Goal: Task Accomplishment & Management: Complete application form

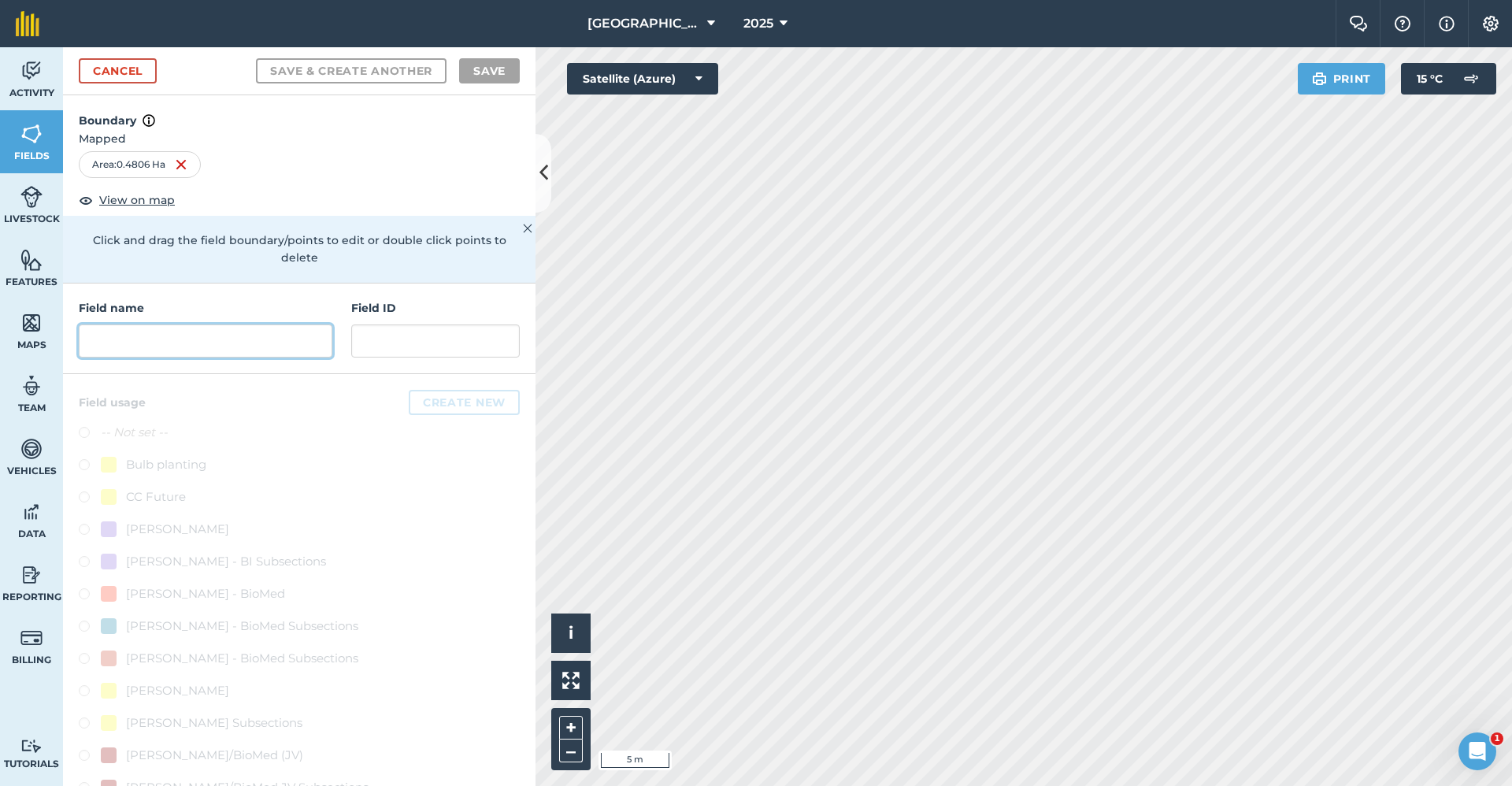
click at [207, 348] on input "text" at bounding box center [206, 341] width 254 height 33
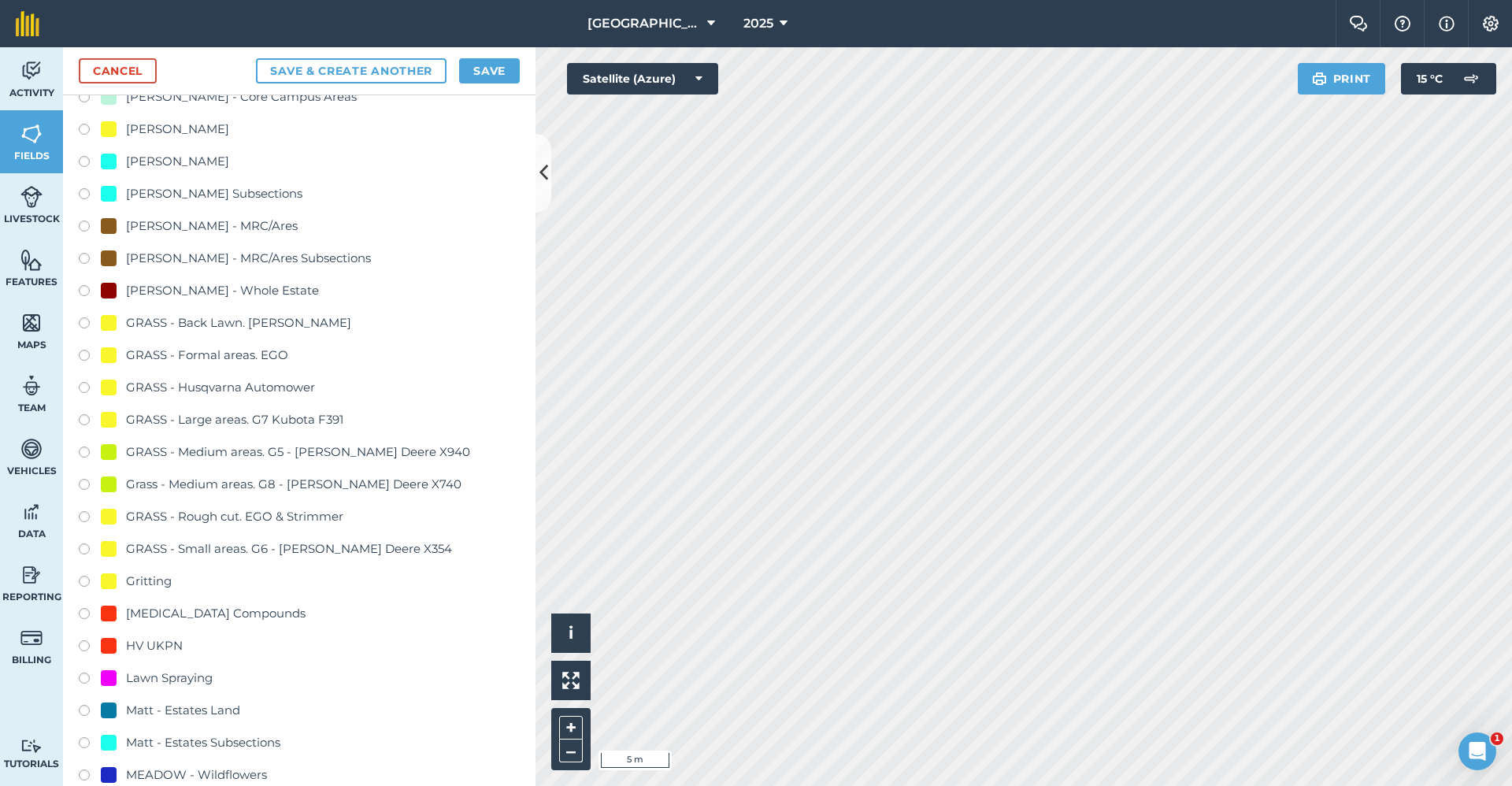
scroll to position [1103, 0]
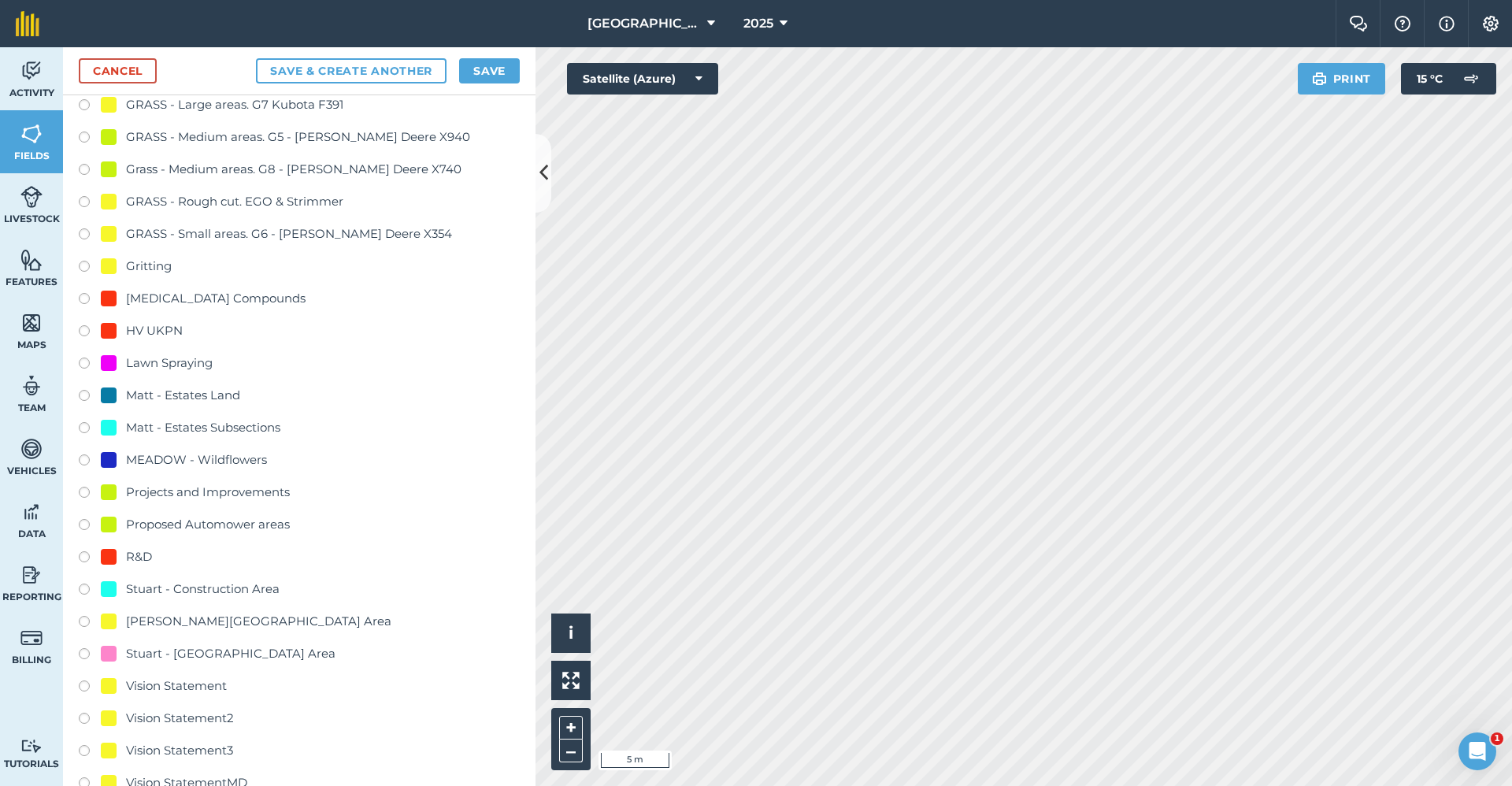
type input "2650-Gritting"
click at [172, 271] on div "Gritting" at bounding box center [299, 268] width 441 height 23
click at [162, 266] on div "Gritting" at bounding box center [149, 266] width 46 height 19
radio input "true"
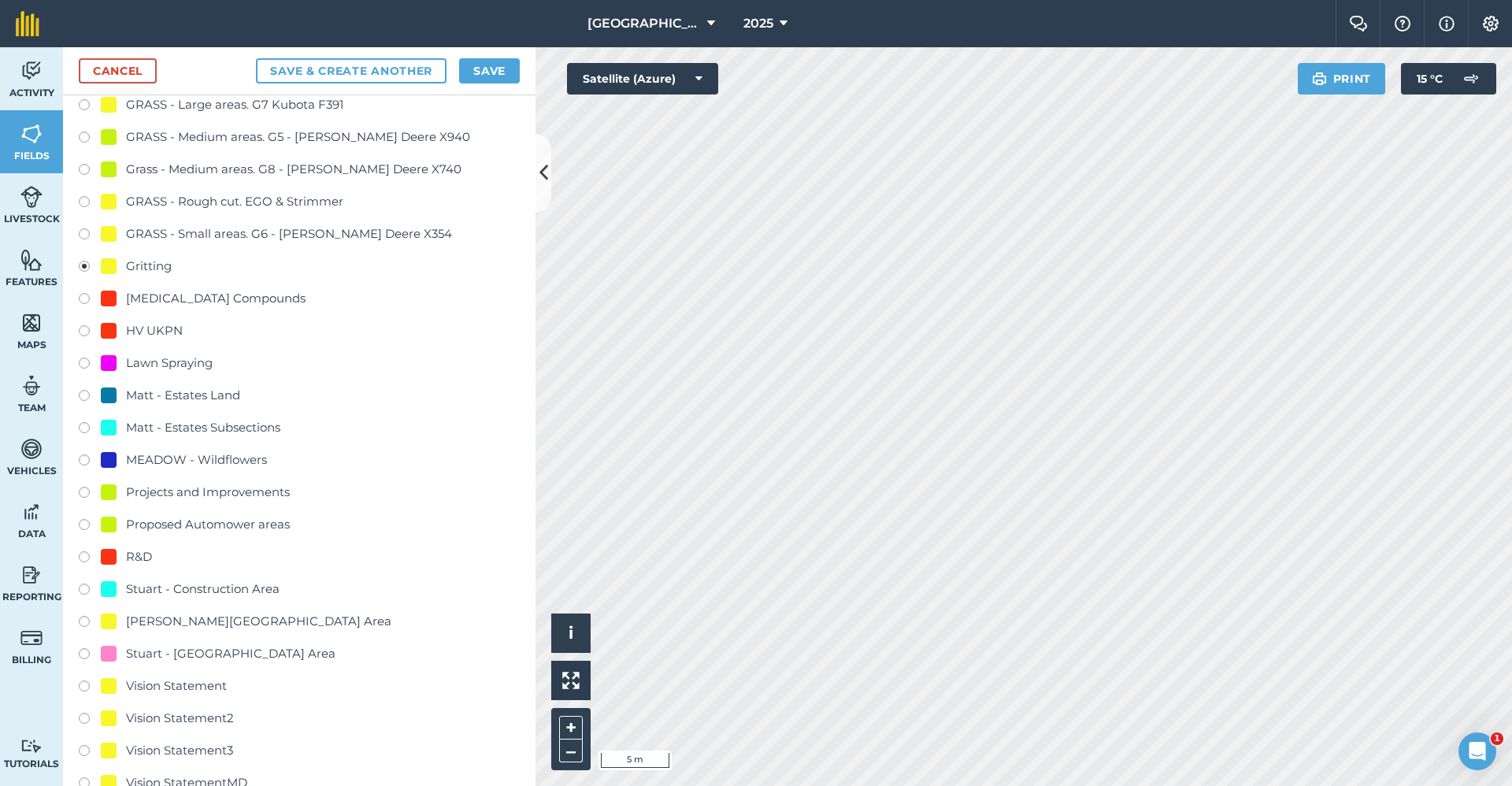
click at [477, 86] on div "Cancel Save & Create Another Save" at bounding box center [299, 71] width 472 height 48
click at [480, 66] on button "Save" at bounding box center [489, 71] width 61 height 25
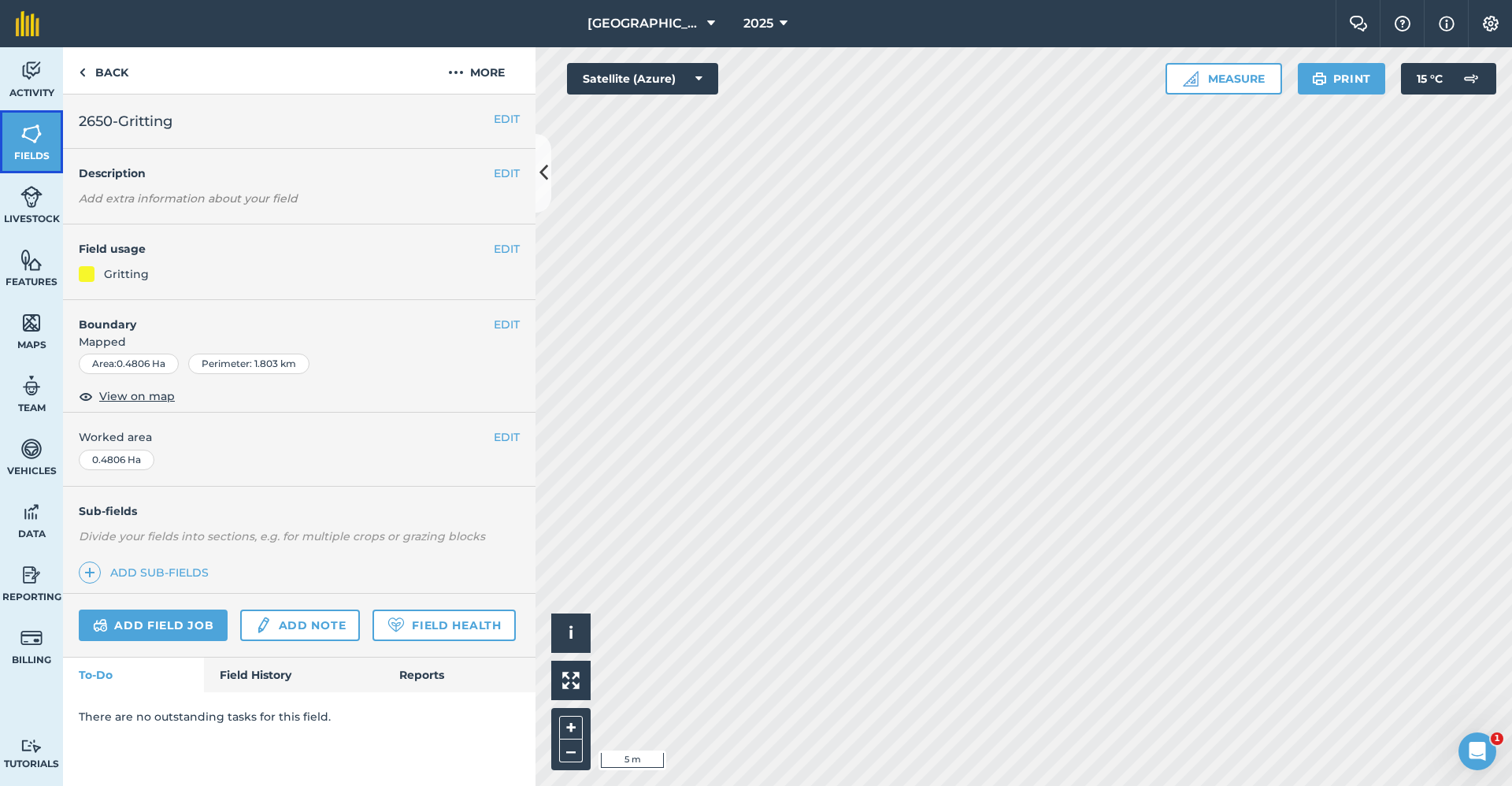
click at [32, 124] on img at bounding box center [32, 134] width 22 height 23
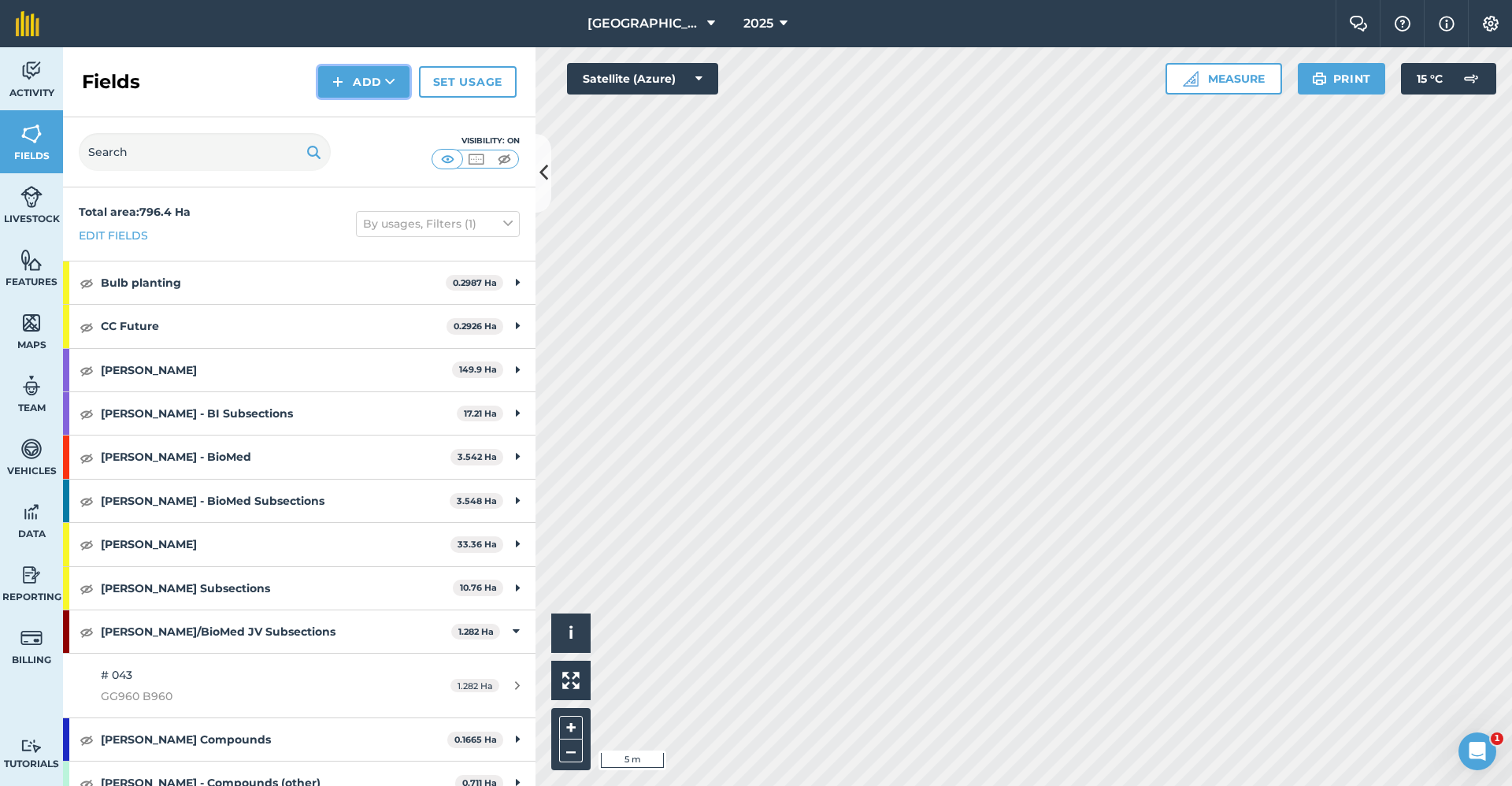
click at [349, 82] on button "Add" at bounding box center [363, 82] width 91 height 32
click at [358, 121] on link "Draw" at bounding box center [363, 118] width 86 height 35
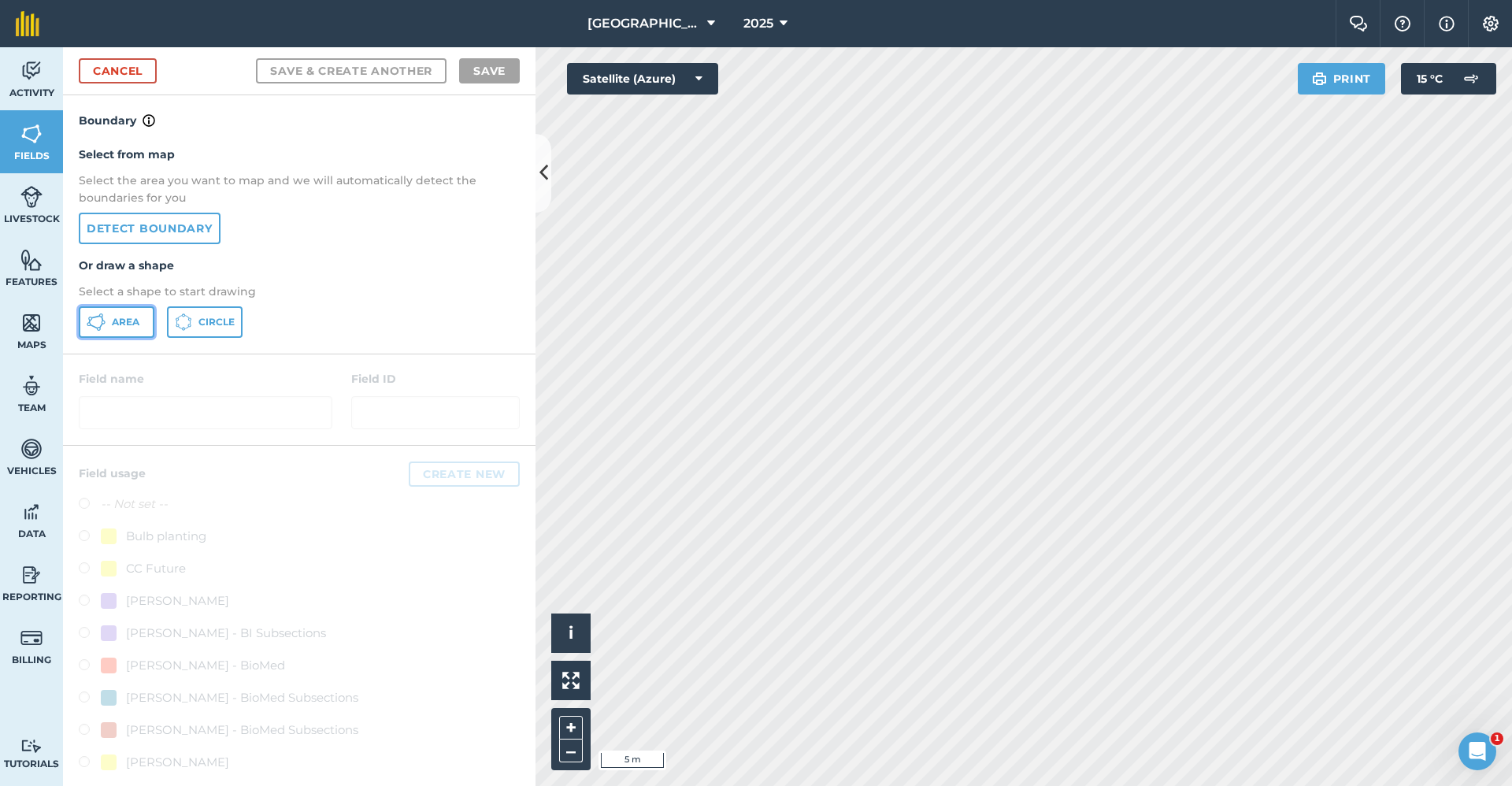
click at [129, 326] on span "Area" at bounding box center [125, 322] width 27 height 12
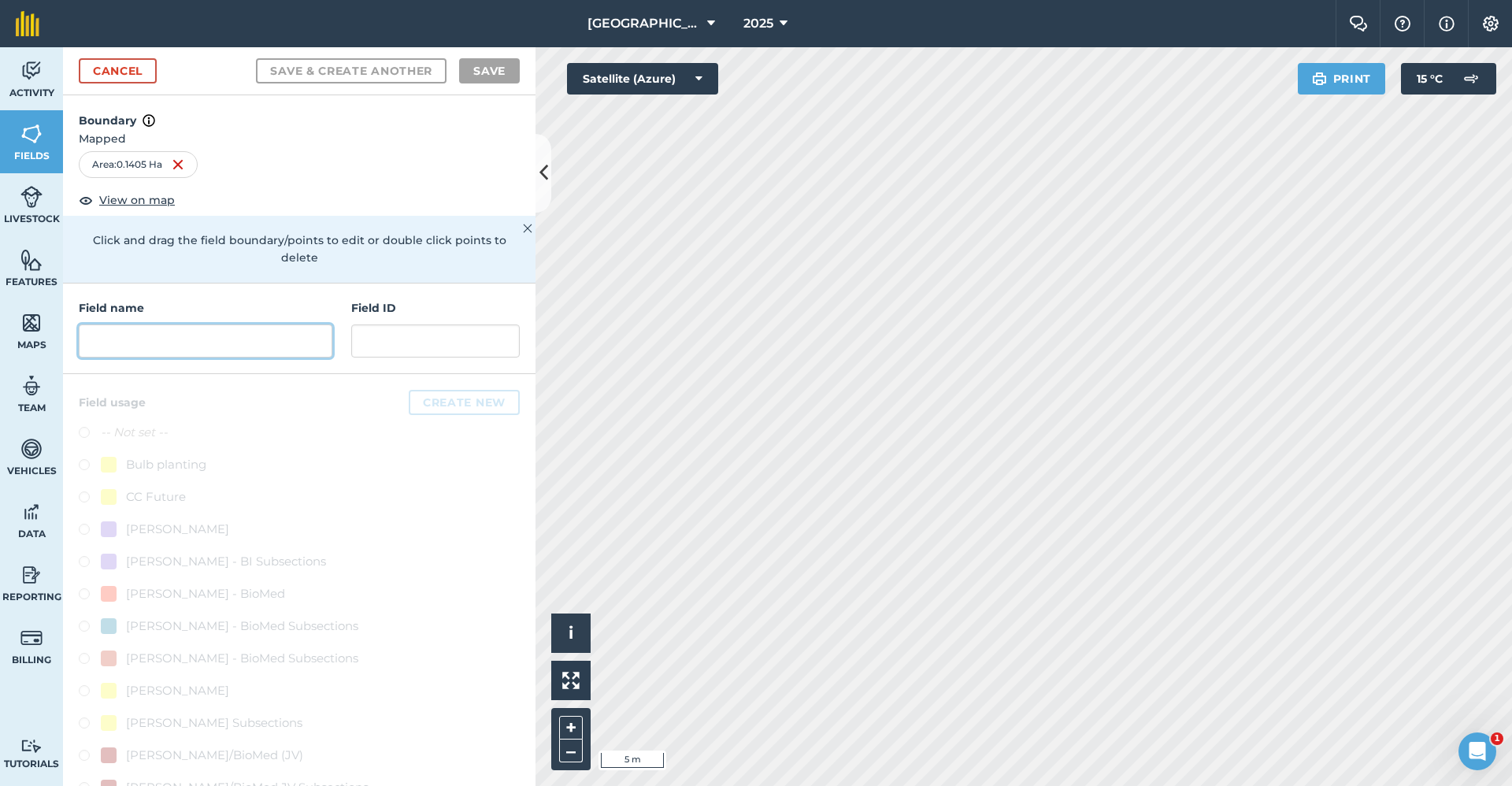
click at [202, 351] on input "text" at bounding box center [206, 341] width 254 height 33
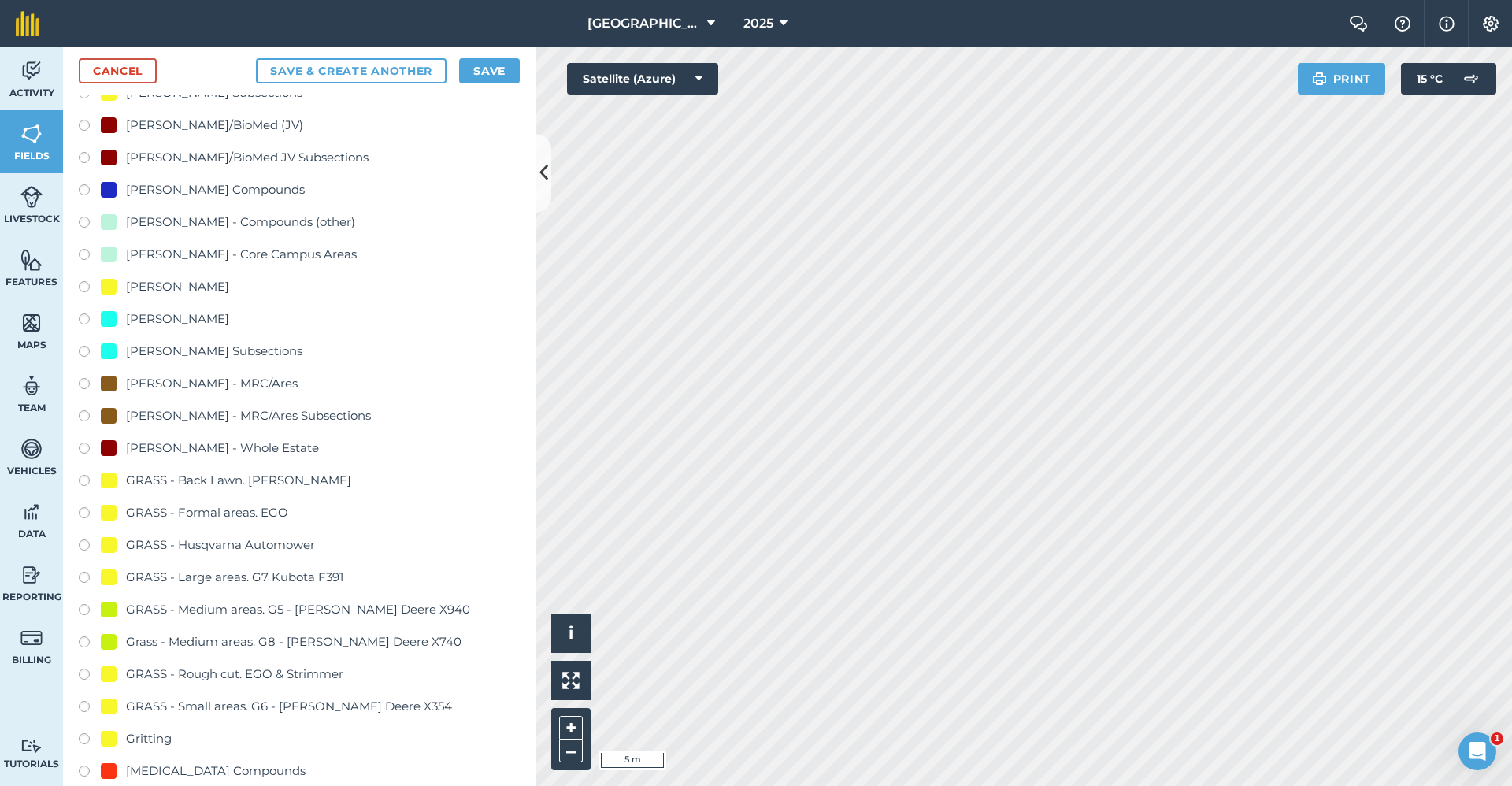
scroll to position [867, 0]
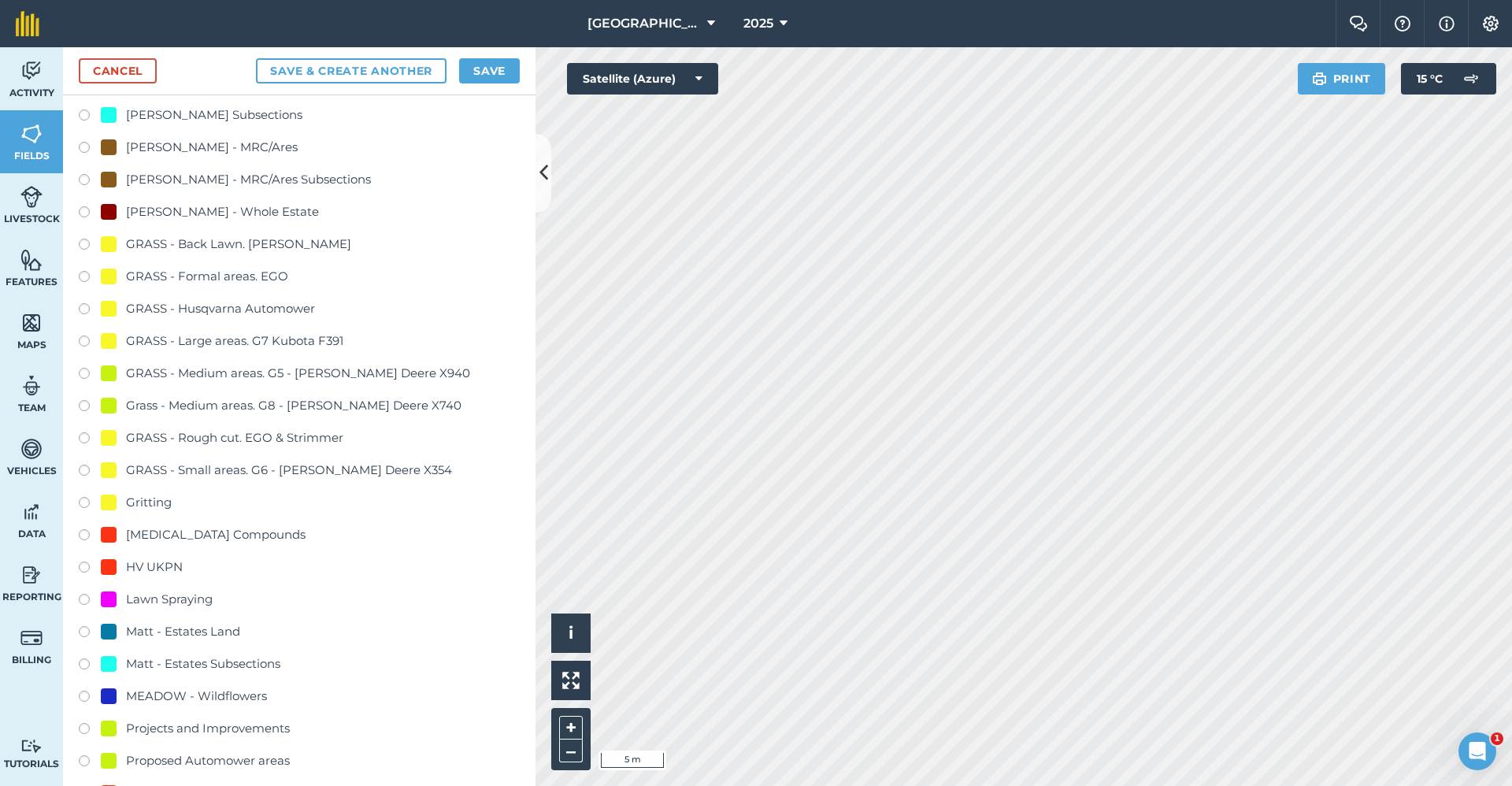
type input "2650-Gritting"
click at [149, 510] on div "Gritting" at bounding box center [149, 502] width 46 height 19
radio input "true"
click at [533, 56] on div "Cancel Save & Create Another Save" at bounding box center [299, 71] width 472 height 48
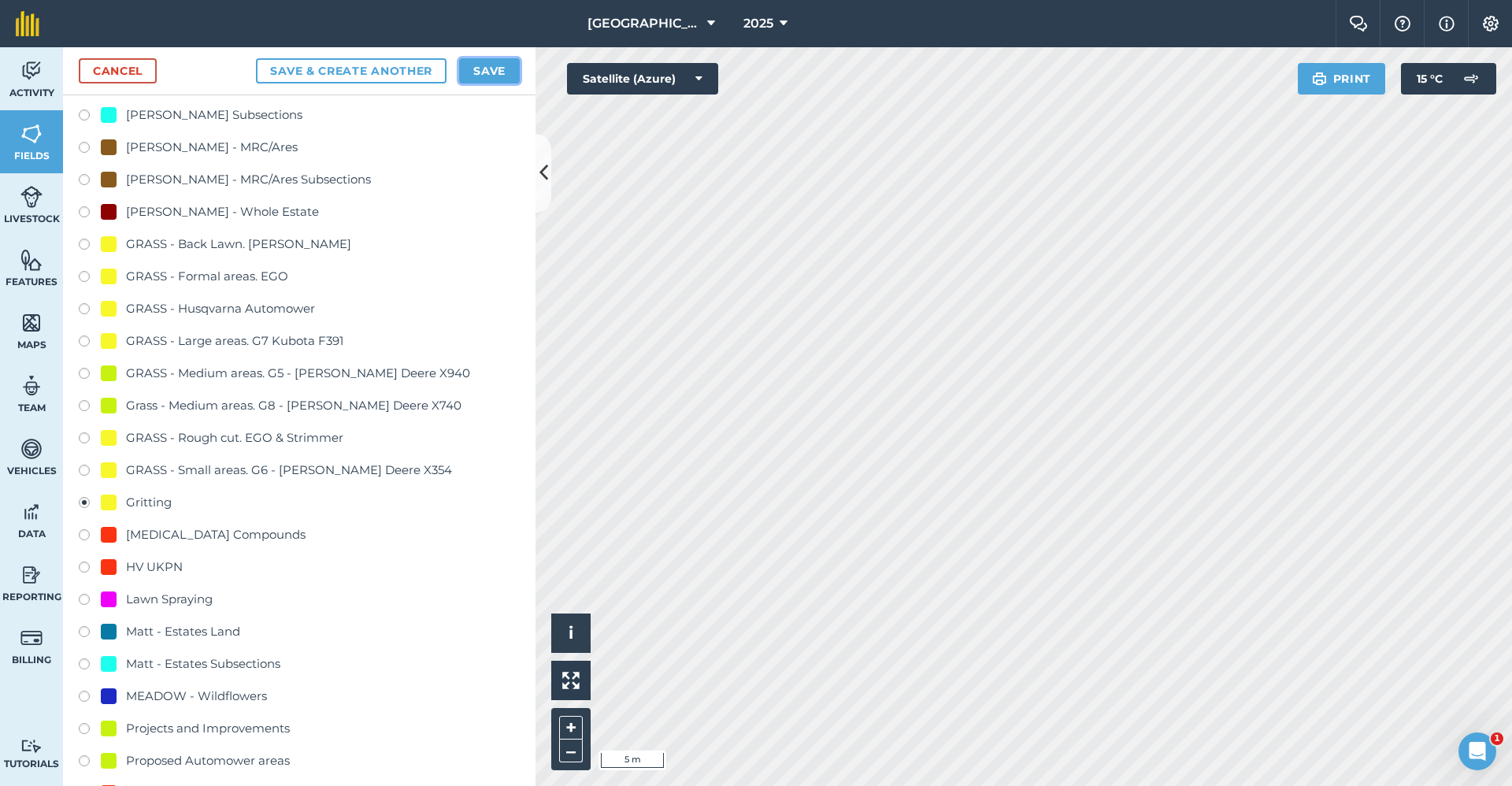
click at [502, 62] on button "Save" at bounding box center [489, 71] width 61 height 25
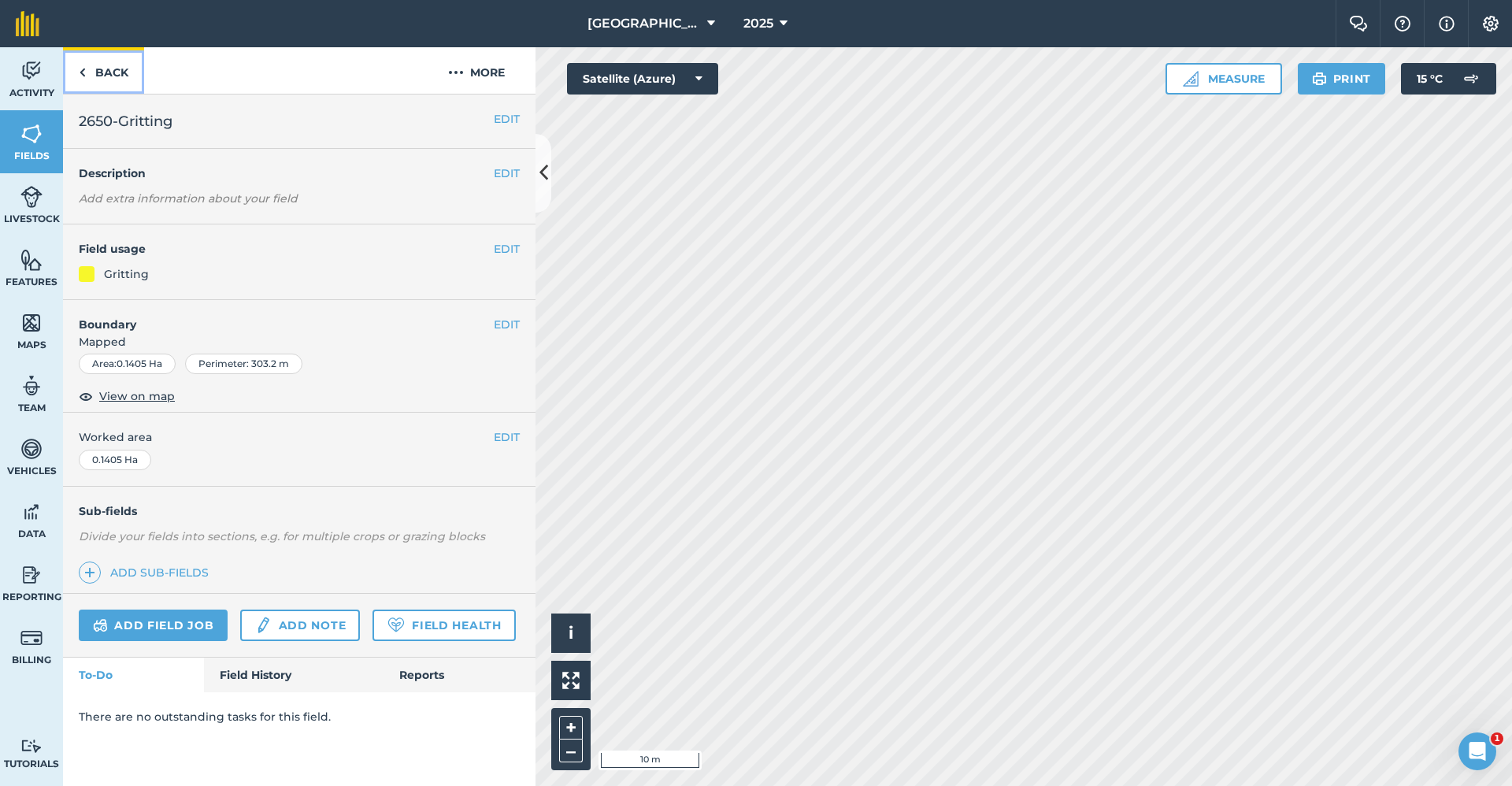
click at [107, 77] on link "Back" at bounding box center [104, 71] width 81 height 46
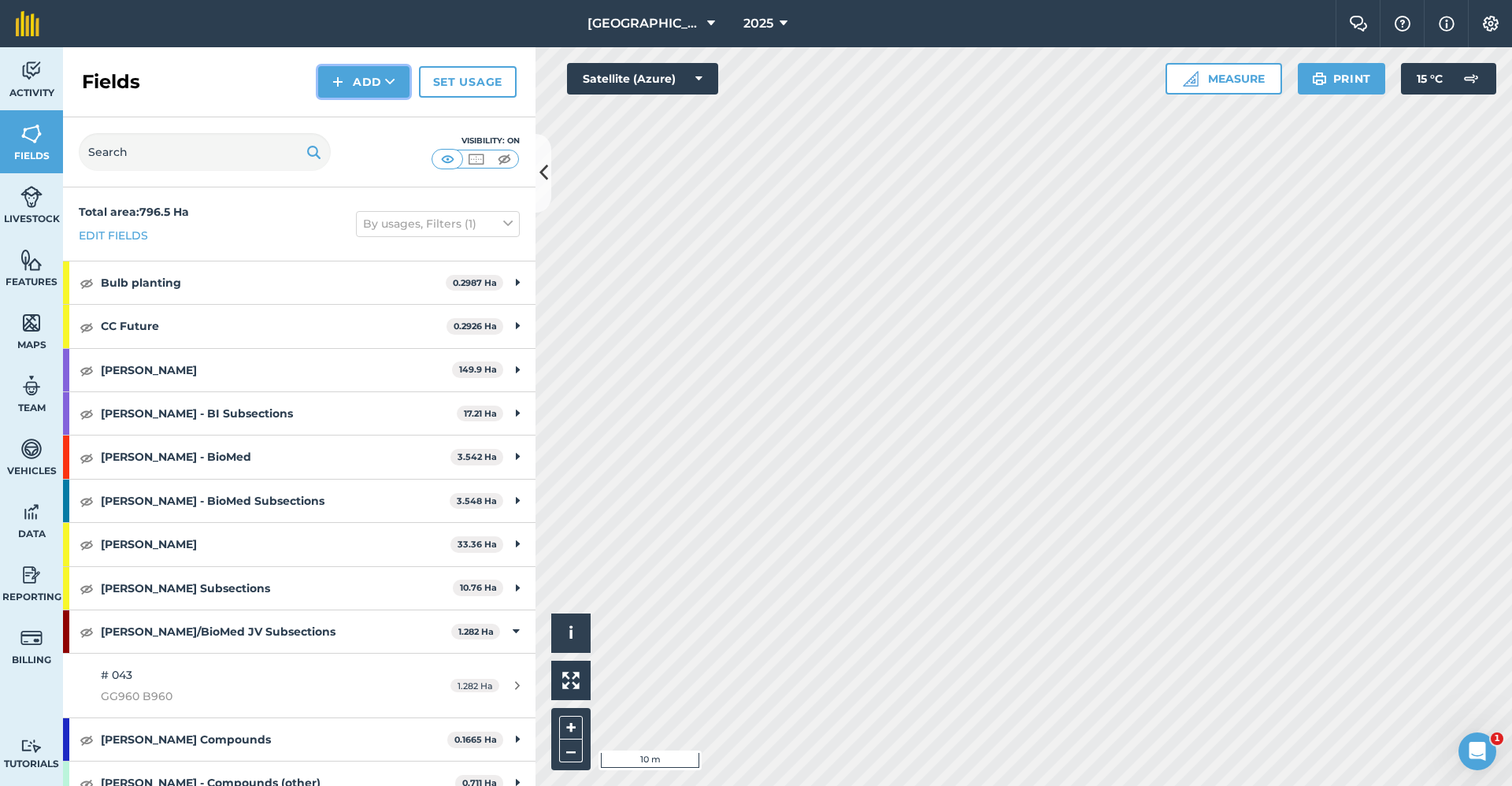
click at [368, 90] on button "Add" at bounding box center [363, 82] width 91 height 32
click at [361, 114] on link "Draw" at bounding box center [363, 118] width 86 height 35
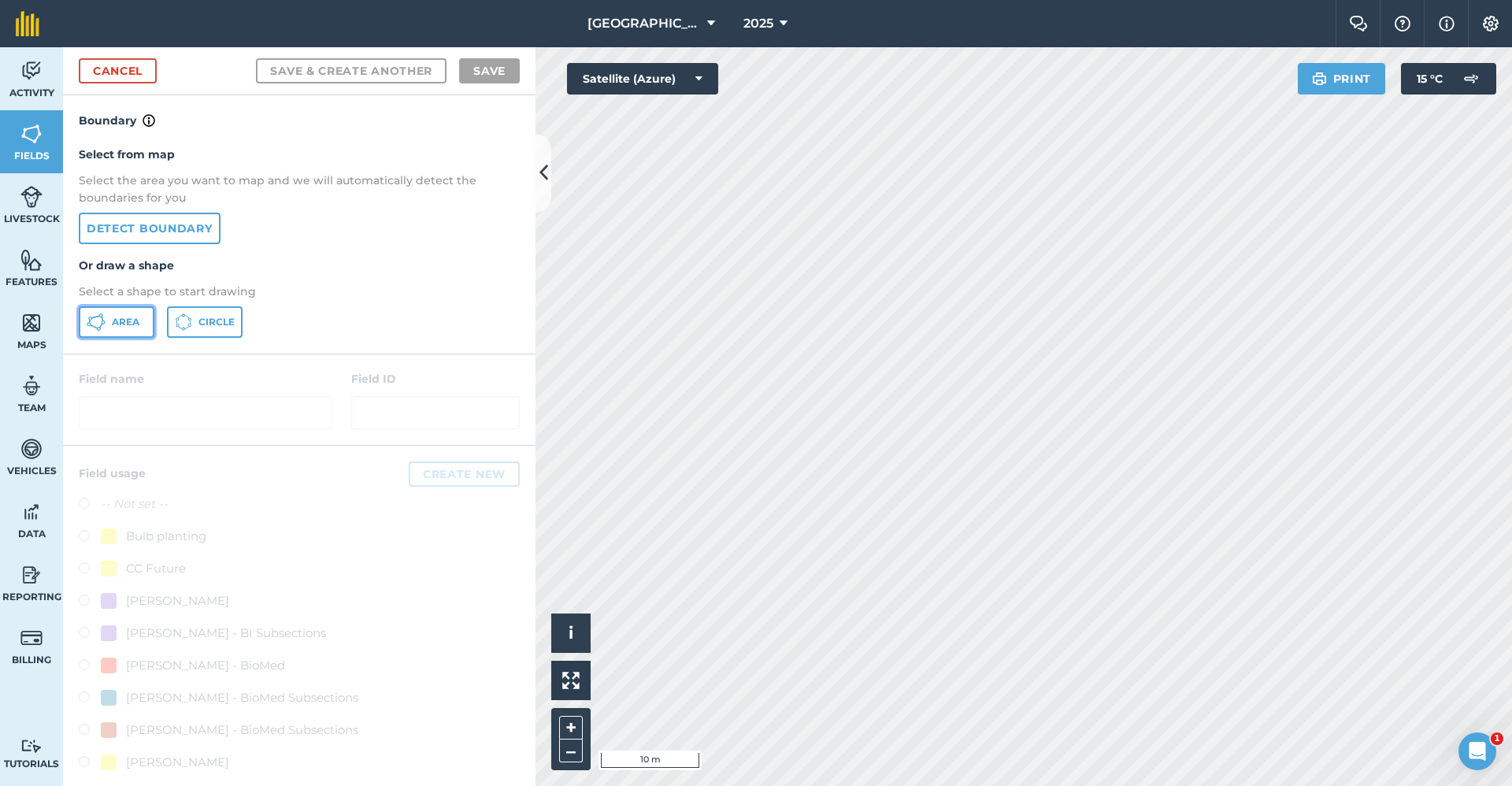
click at [87, 321] on icon at bounding box center [95, 322] width 19 height 19
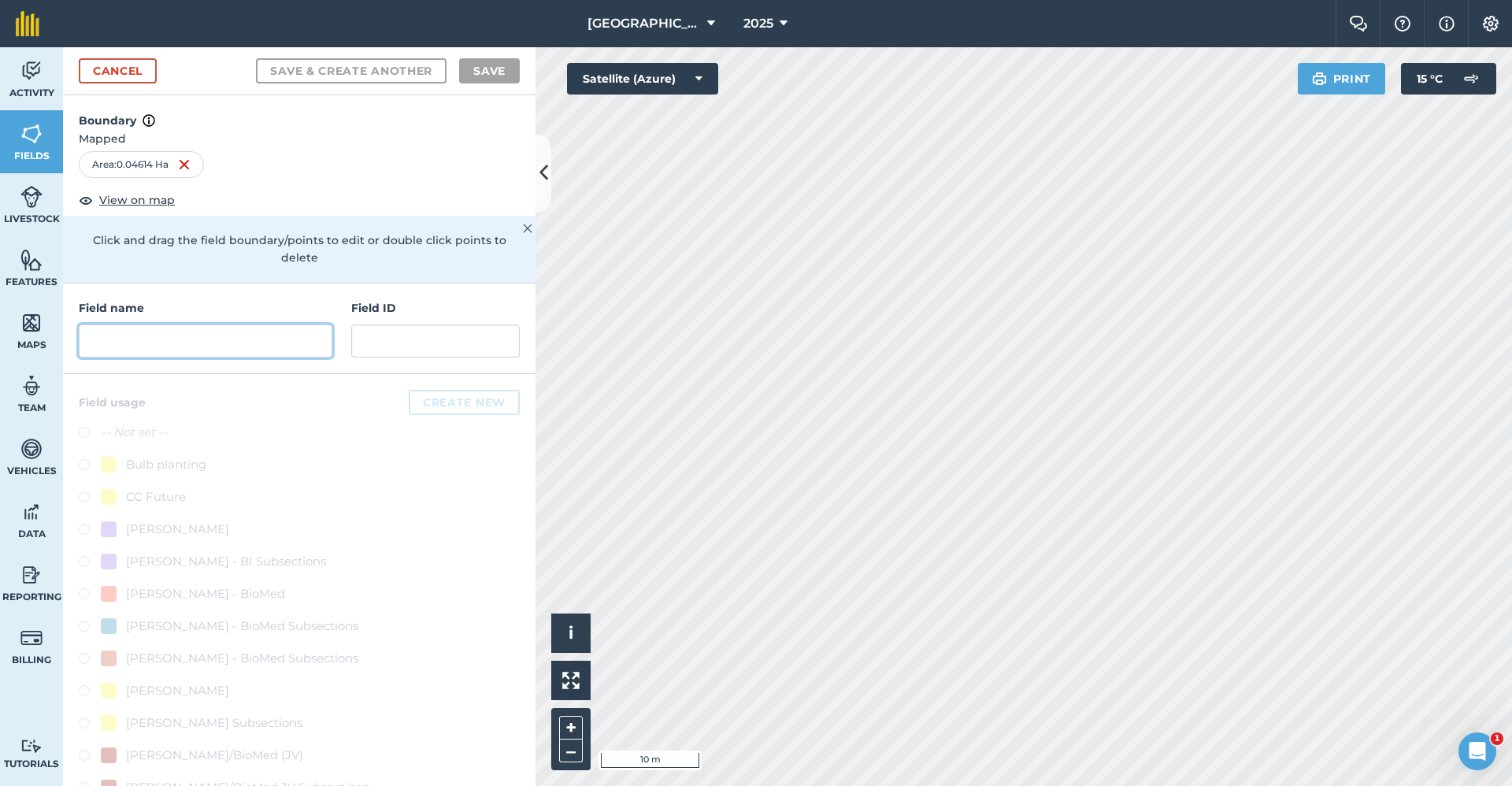
click at [249, 332] on input "text" at bounding box center [206, 341] width 254 height 33
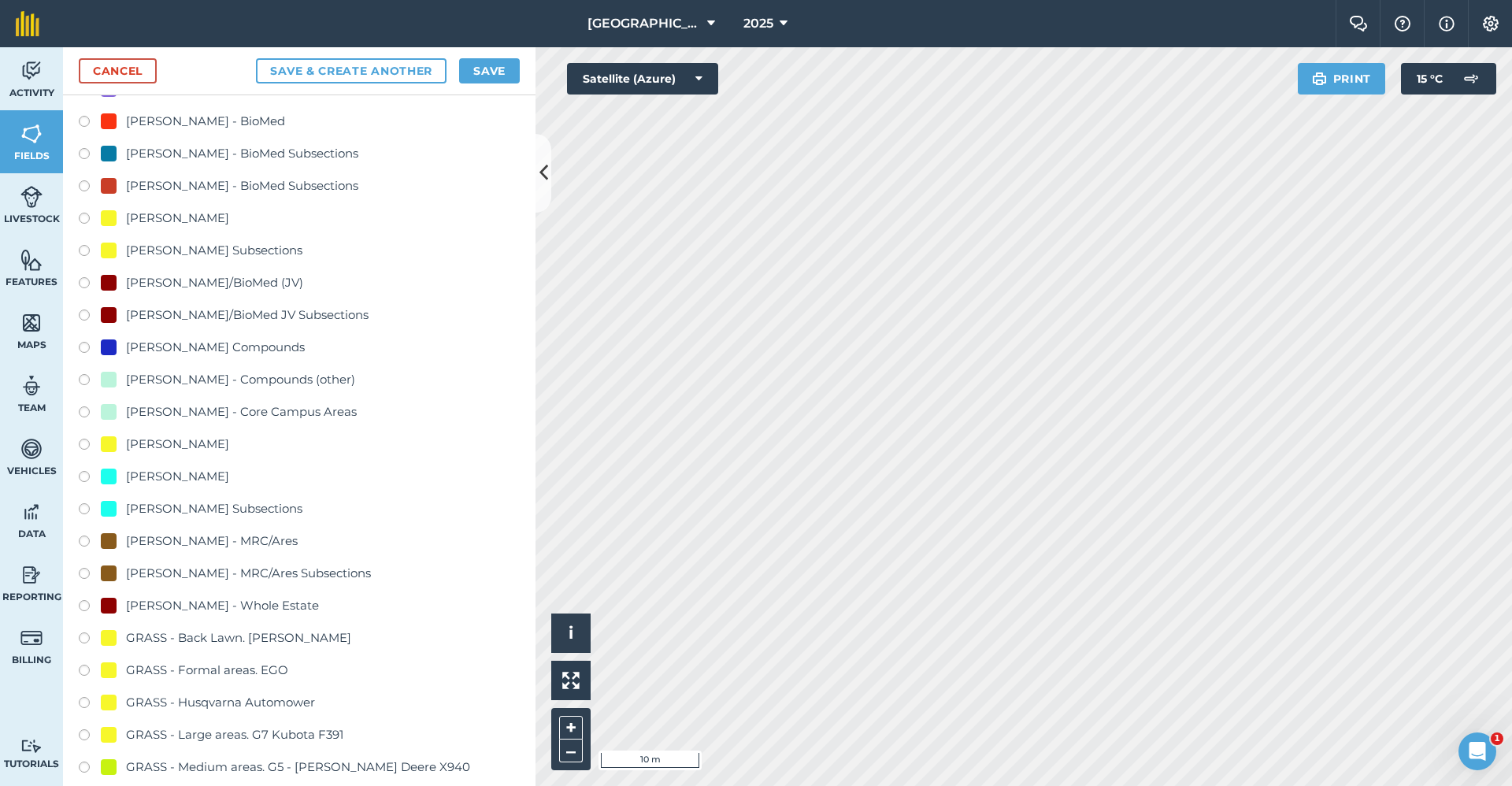
scroll to position [867, 0]
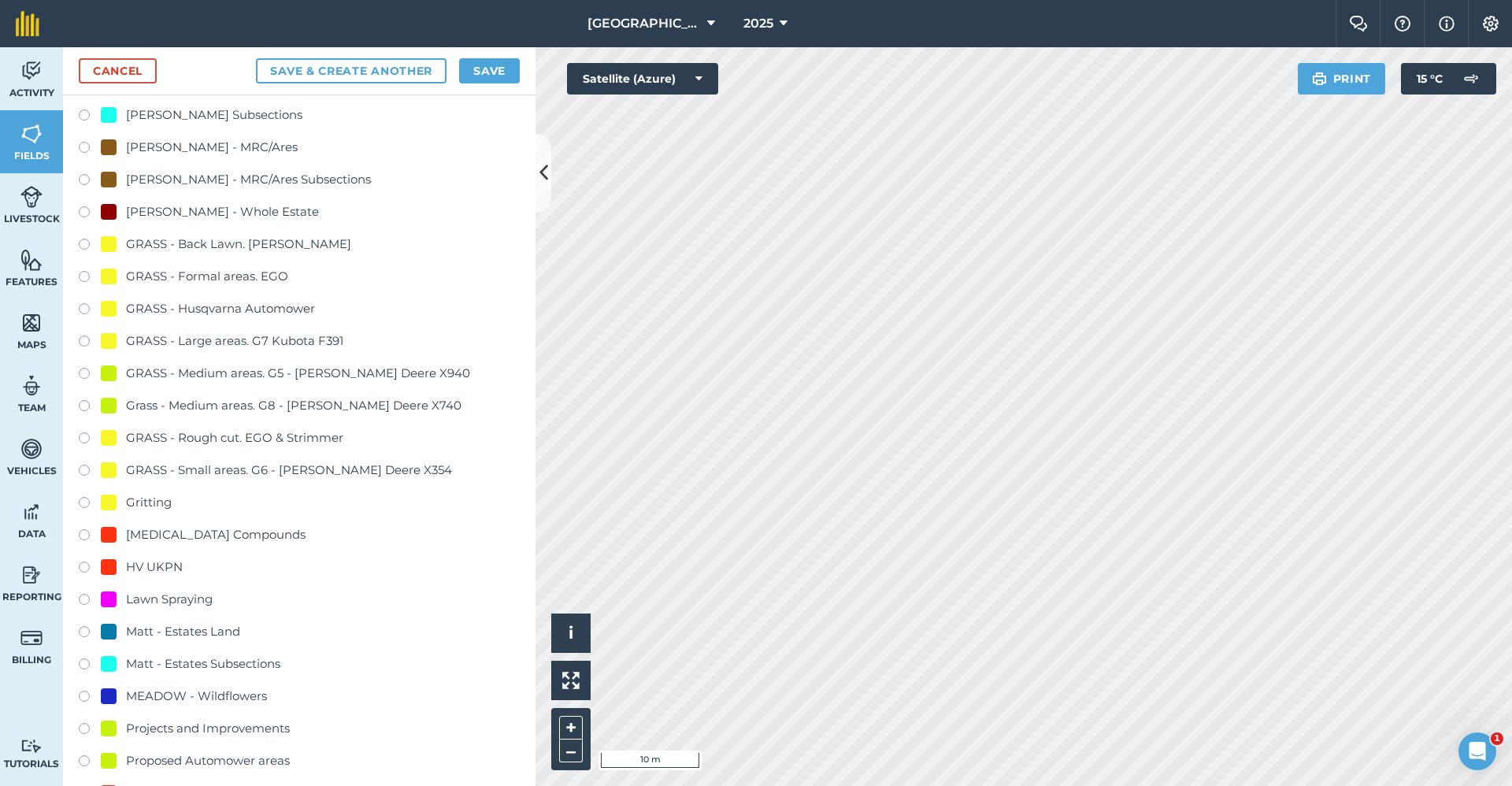
type input "2650-Gritting"
click at [163, 515] on div "-- Not set -- Bulb planting CC Future [PERSON_NAME] - BI [PERSON_NAME] - BI Sub…" at bounding box center [299, 392] width 441 height 1670
drag, startPoint x: 163, startPoint y: 515, endPoint x: 150, endPoint y: 506, distance: 15.8
click at [150, 506] on div "Gritting" at bounding box center [149, 502] width 46 height 19
drag, startPoint x: 150, startPoint y: 506, endPoint x: 162, endPoint y: 496, distance: 15.6
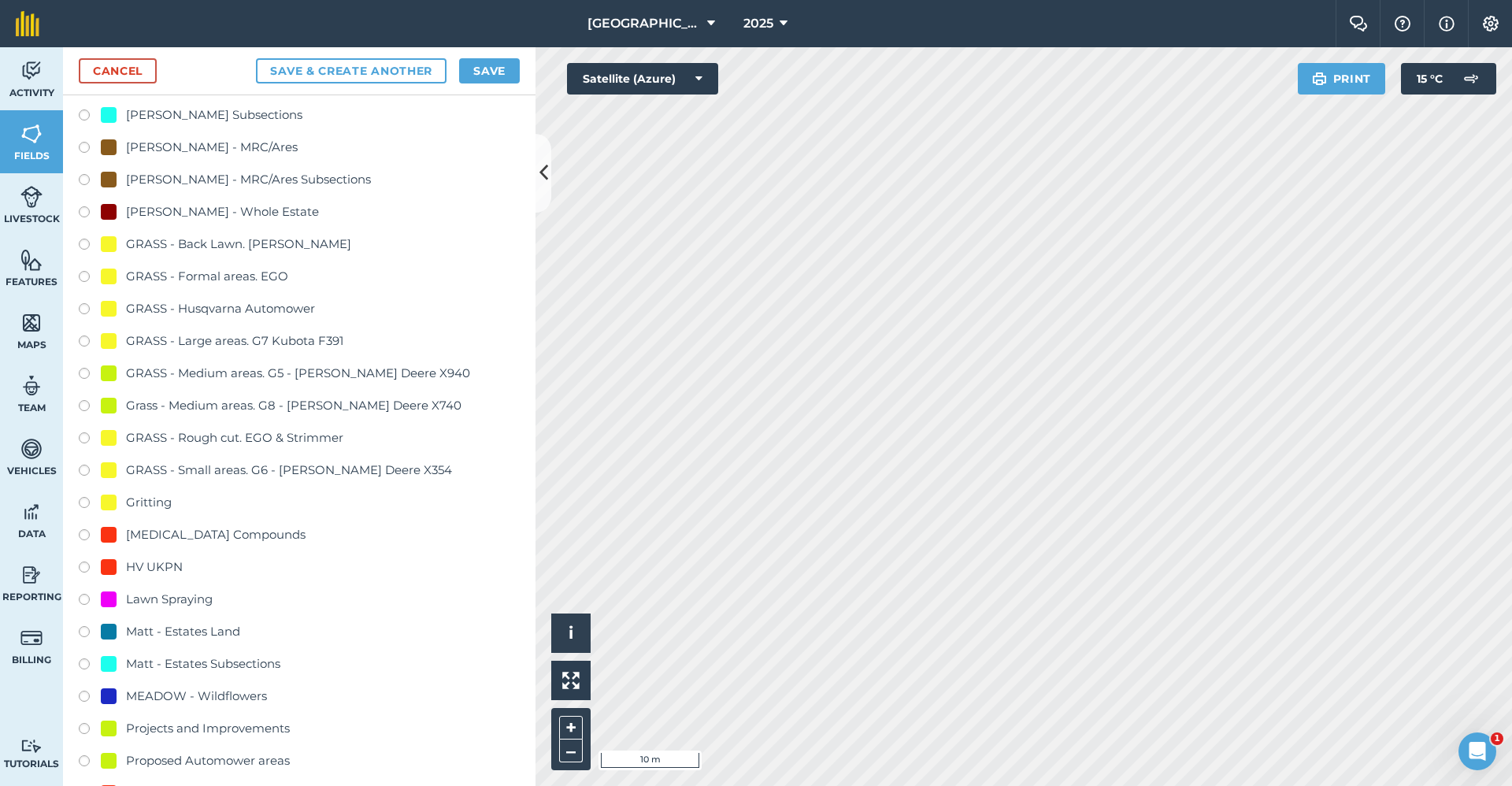
click at [162, 496] on div "Gritting" at bounding box center [149, 502] width 46 height 19
radio input "true"
click at [474, 65] on button "Save" at bounding box center [489, 71] width 61 height 25
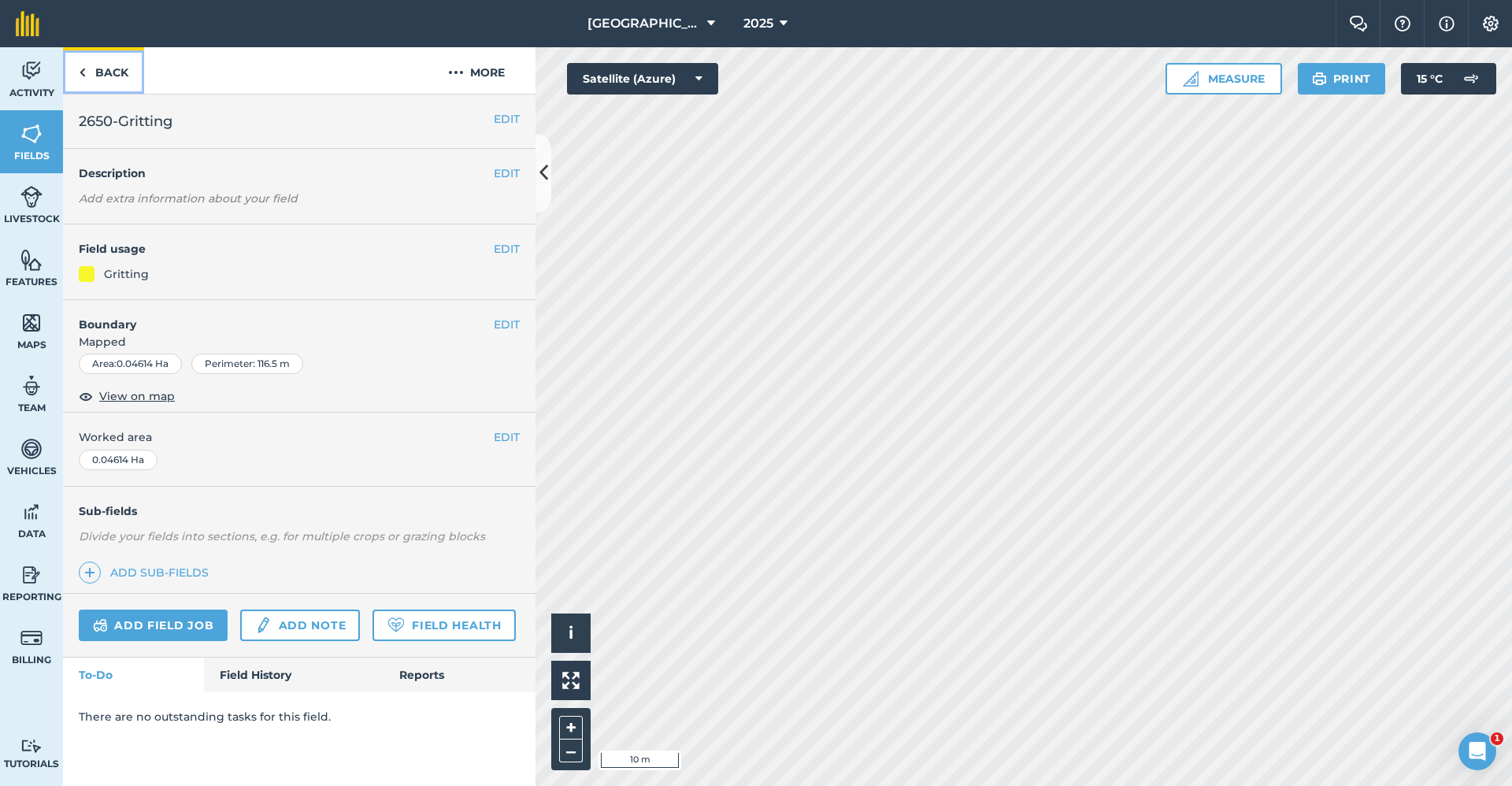
click at [115, 68] on link "Back" at bounding box center [104, 71] width 81 height 46
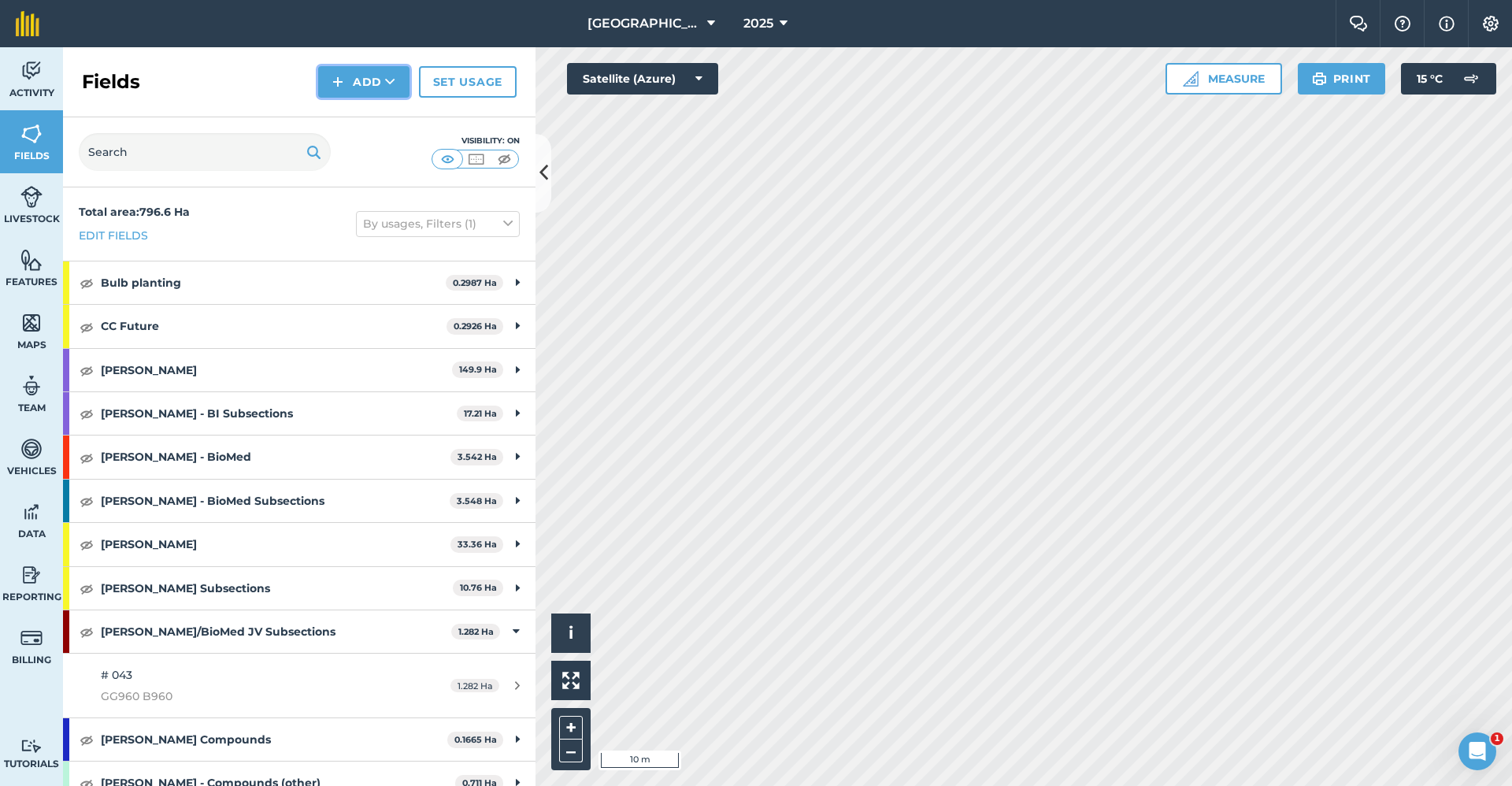
click at [383, 74] on button "Add" at bounding box center [363, 82] width 91 height 32
click at [381, 115] on link "Draw" at bounding box center [363, 118] width 86 height 35
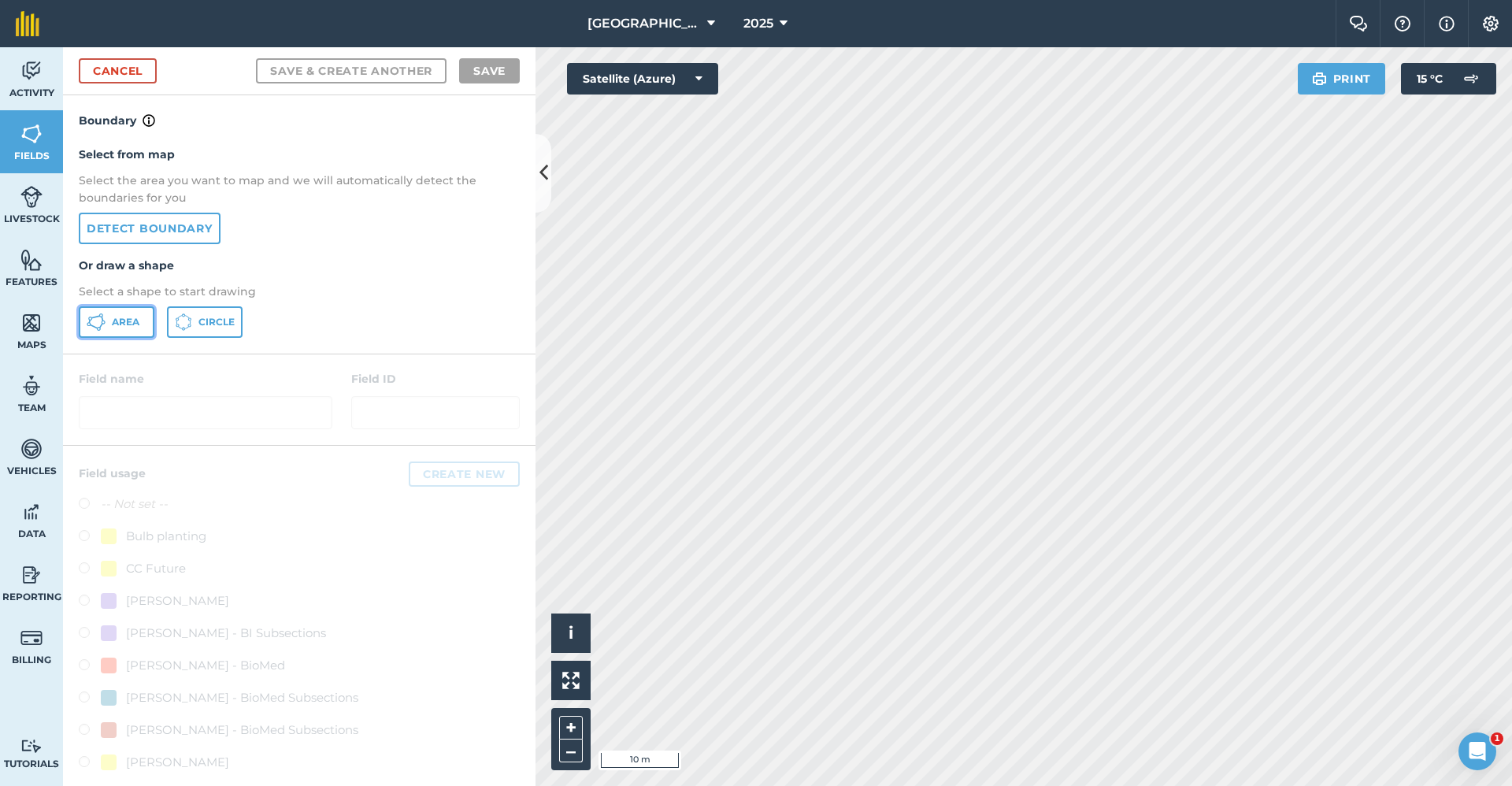
click at [109, 320] on button "Area" at bounding box center [116, 322] width 76 height 32
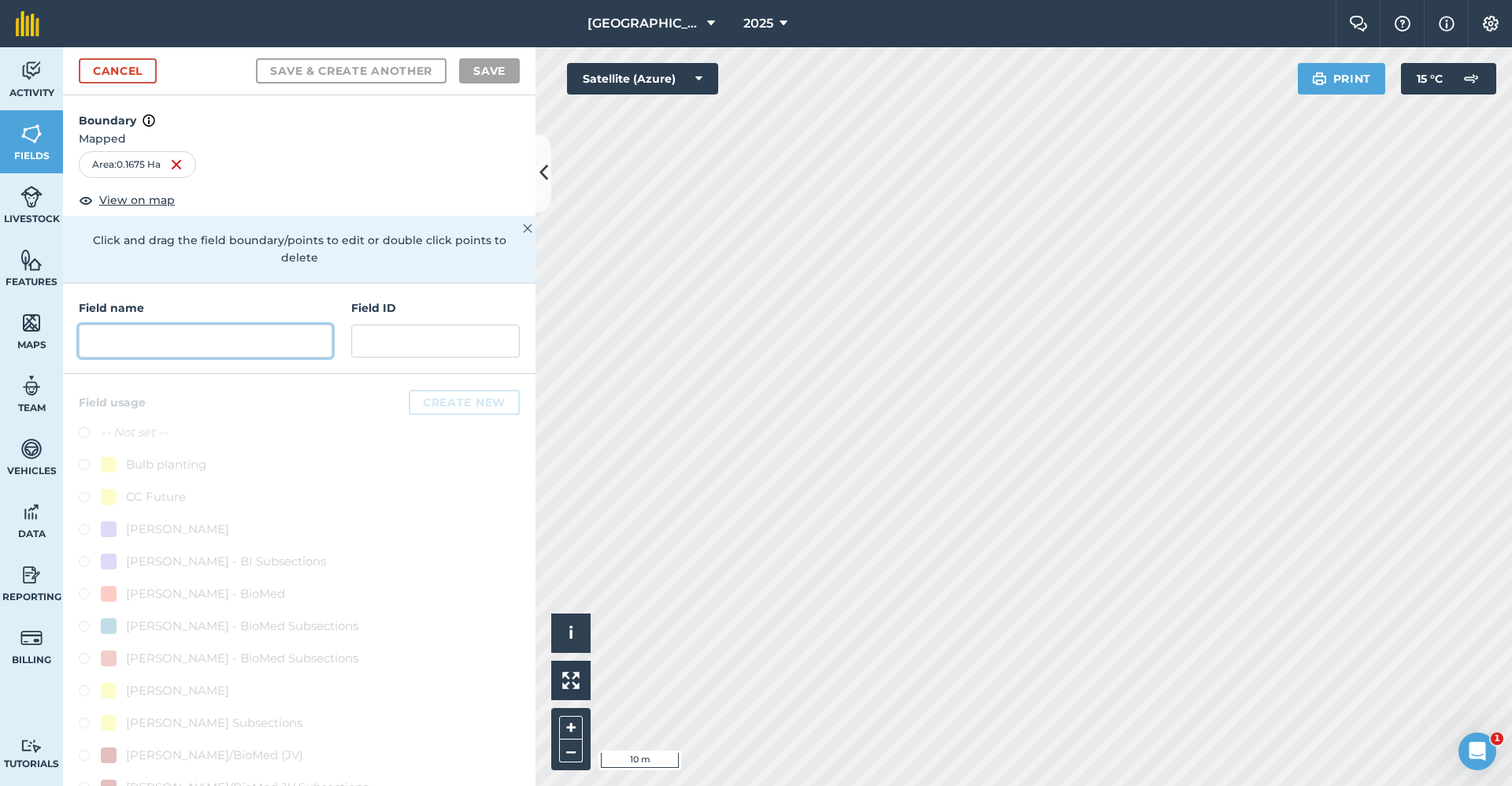
click at [200, 345] on input "text" at bounding box center [206, 341] width 254 height 33
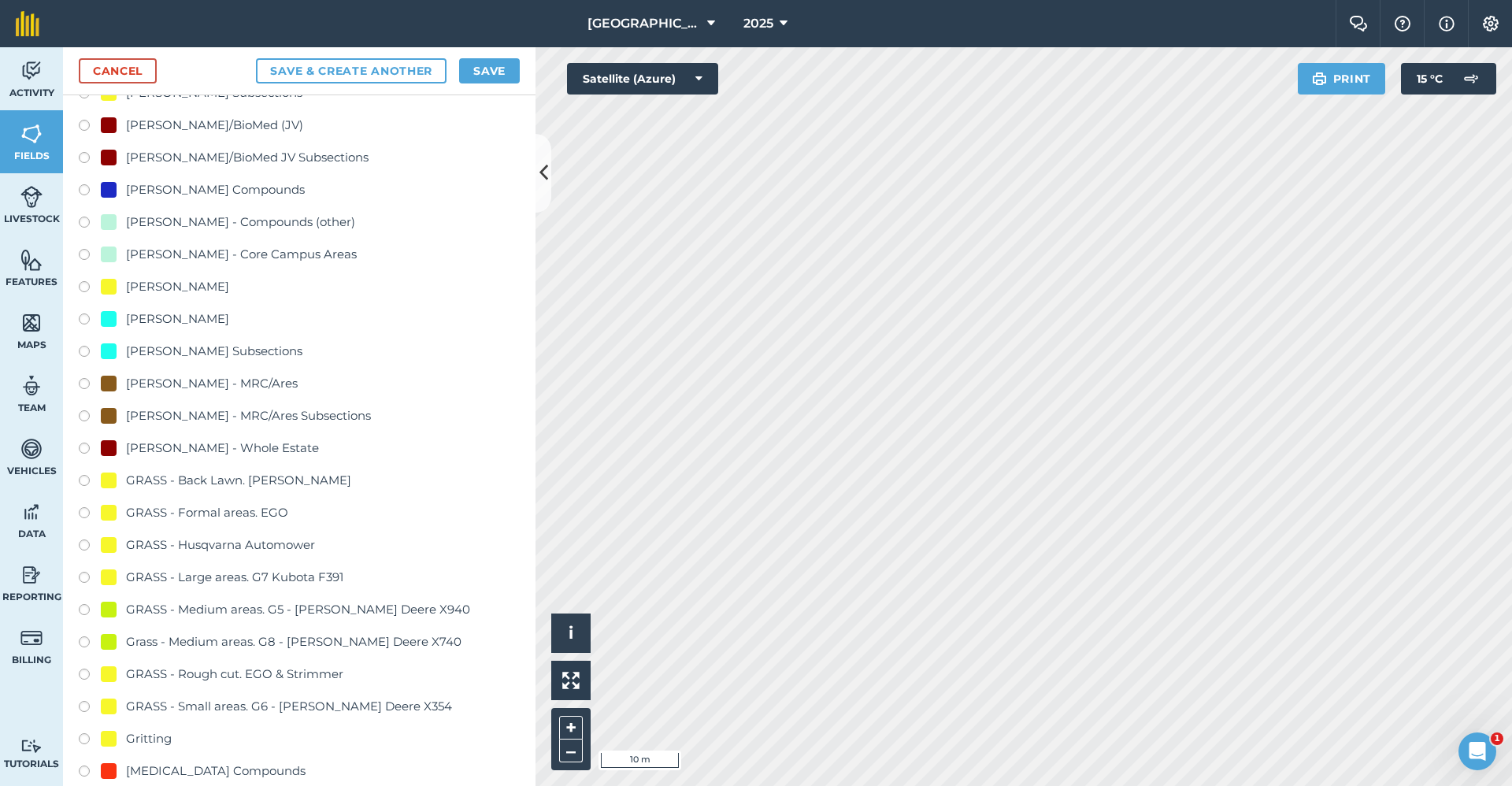
scroll to position [945, 0]
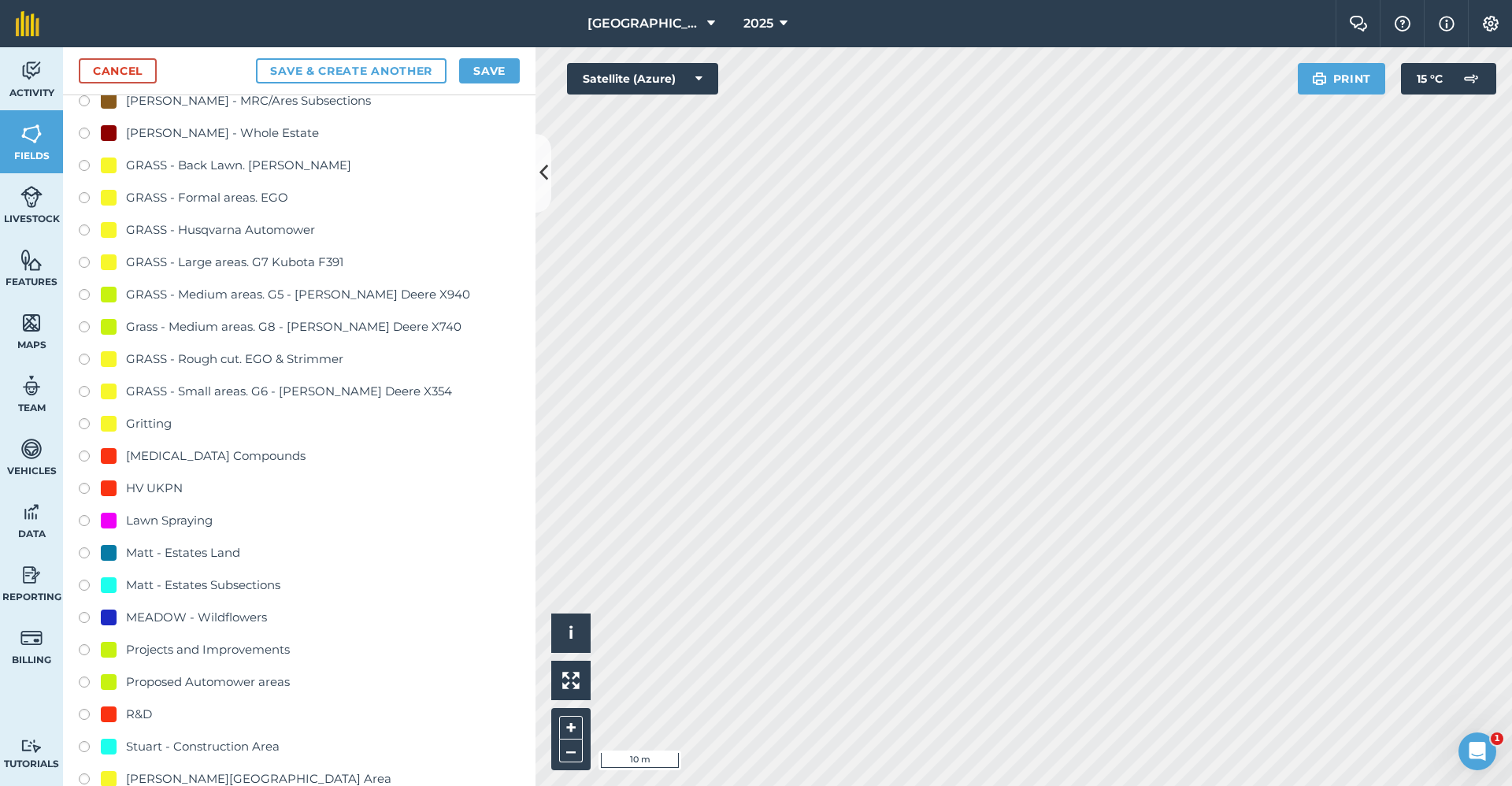
type input "2650-Gritting"
click at [157, 423] on div "Gritting" at bounding box center [149, 423] width 46 height 19
radio input "true"
click at [477, 68] on button "Save" at bounding box center [489, 71] width 61 height 25
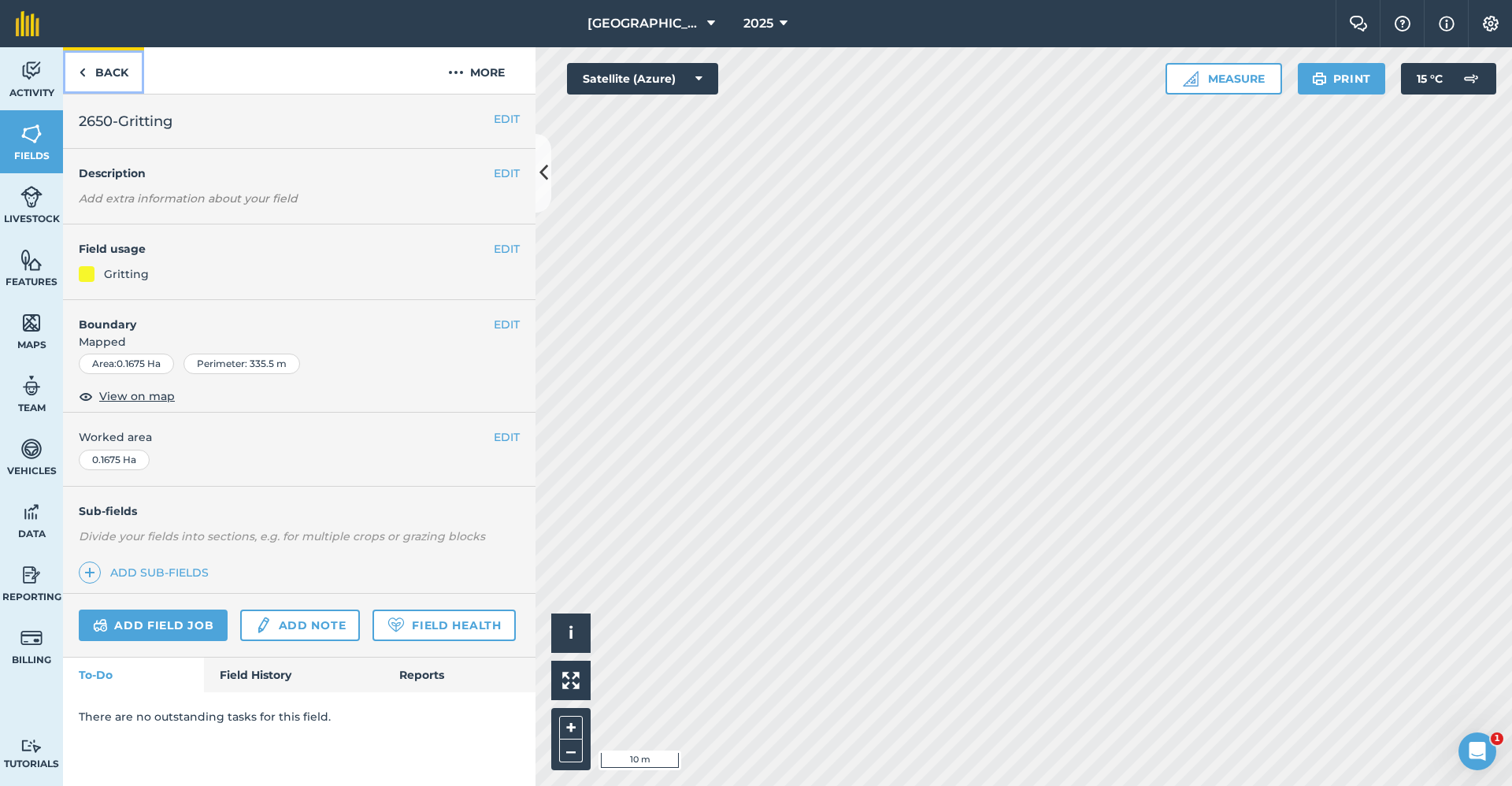
click at [135, 73] on link "Back" at bounding box center [104, 71] width 81 height 46
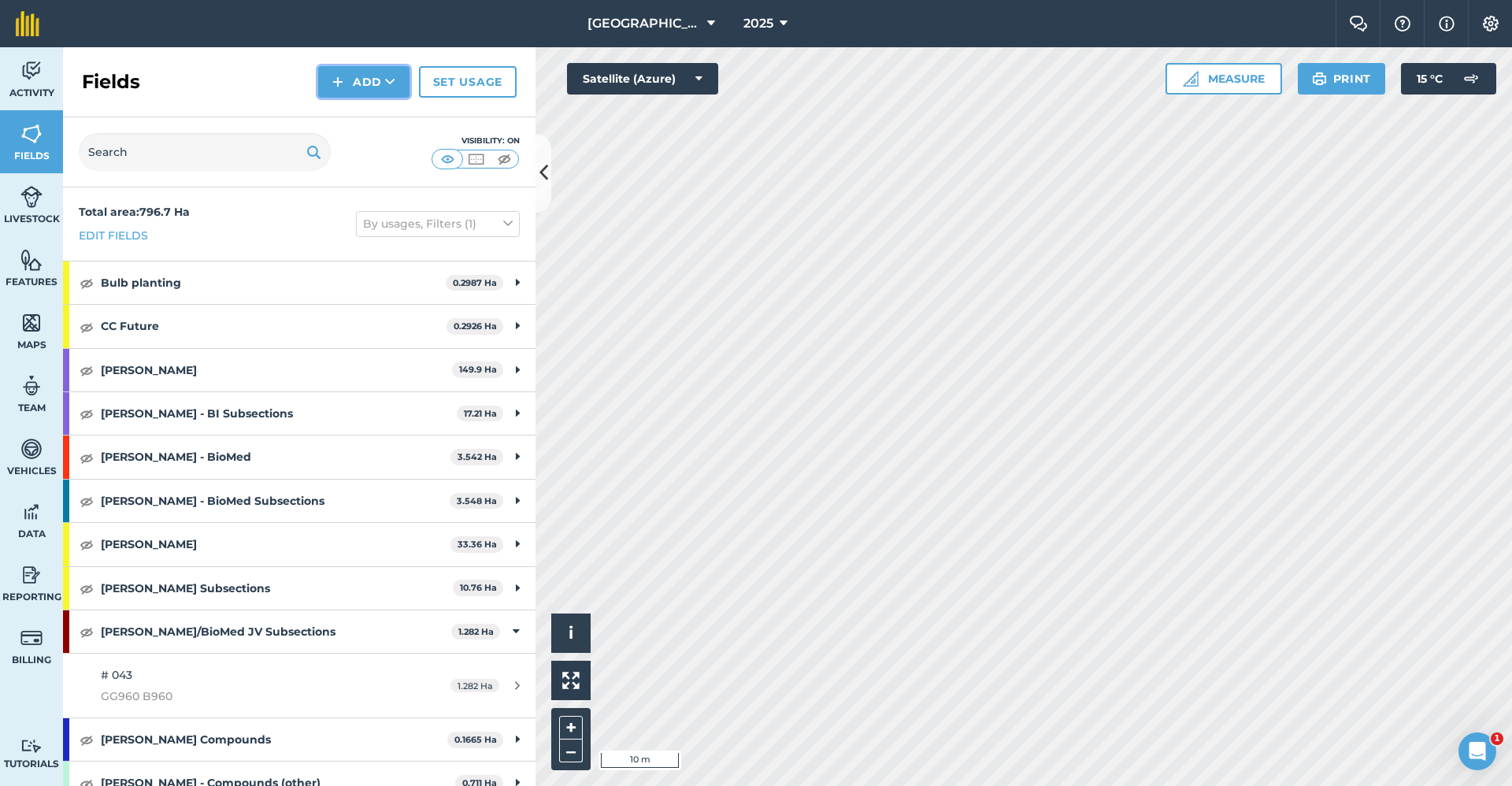
click at [383, 71] on button "Add" at bounding box center [363, 82] width 91 height 32
click at [387, 105] on link "Draw" at bounding box center [363, 118] width 86 height 35
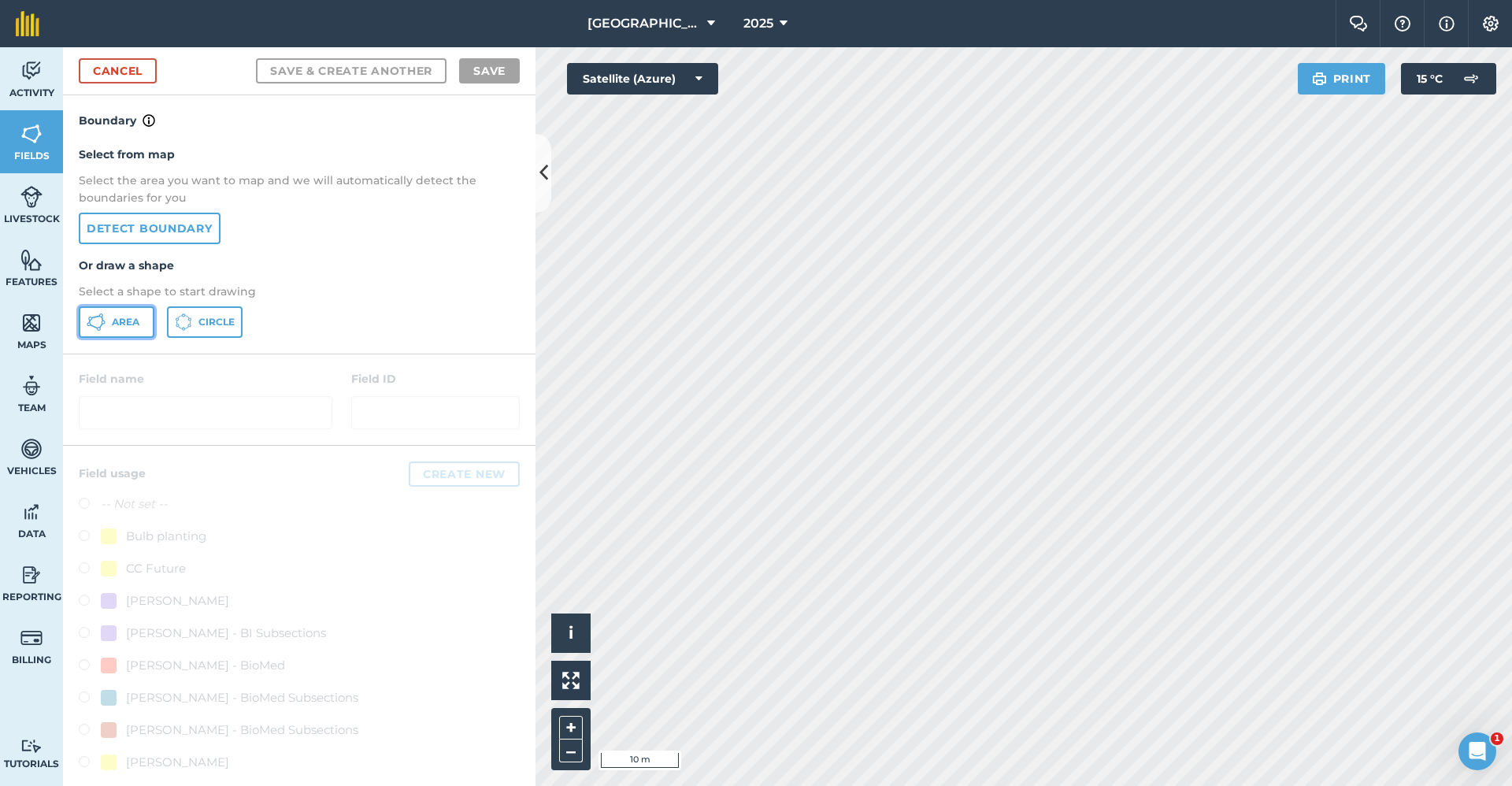
click at [118, 328] on span "Area" at bounding box center [125, 322] width 27 height 12
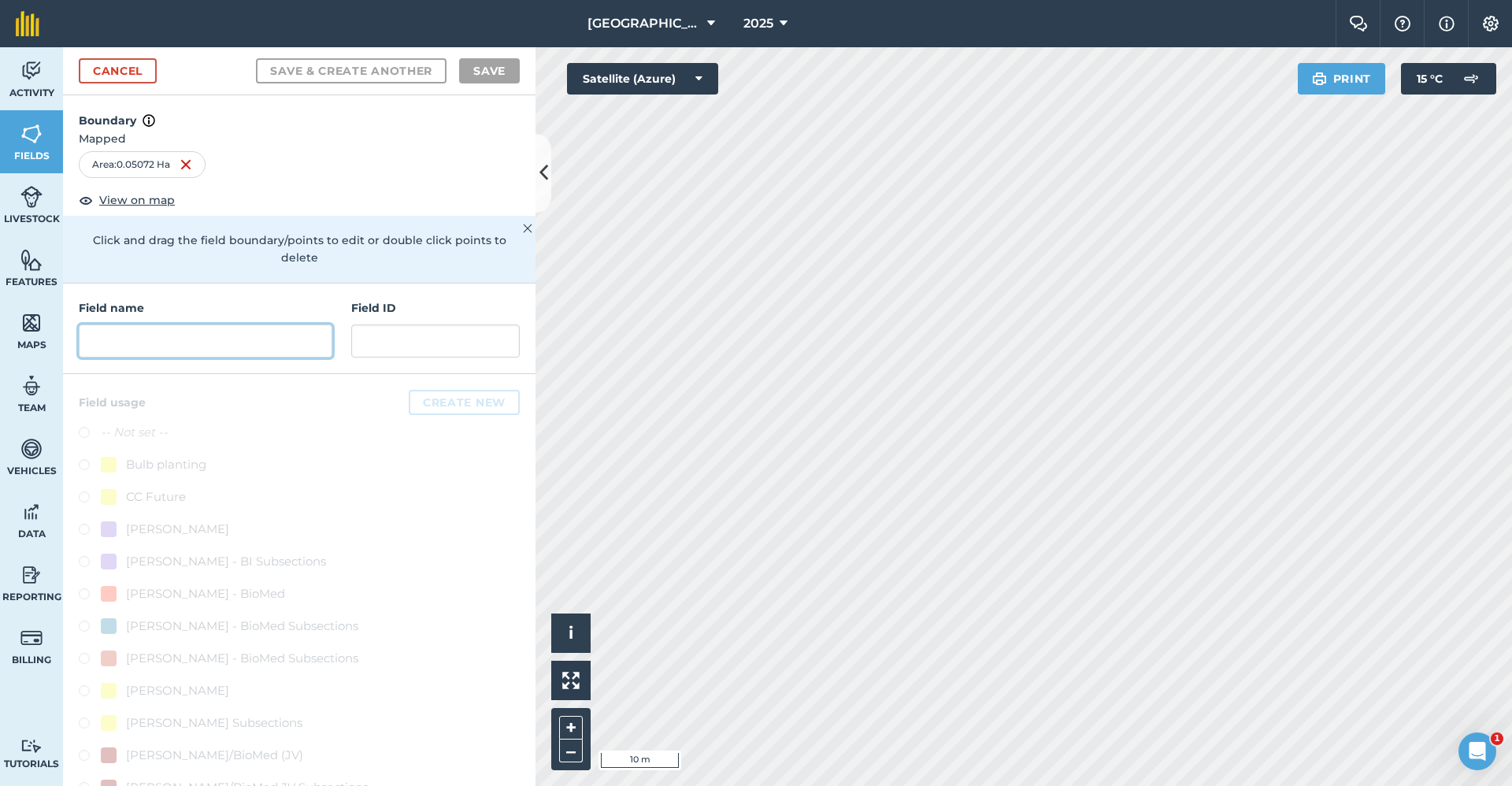
click at [154, 336] on input "text" at bounding box center [206, 341] width 254 height 33
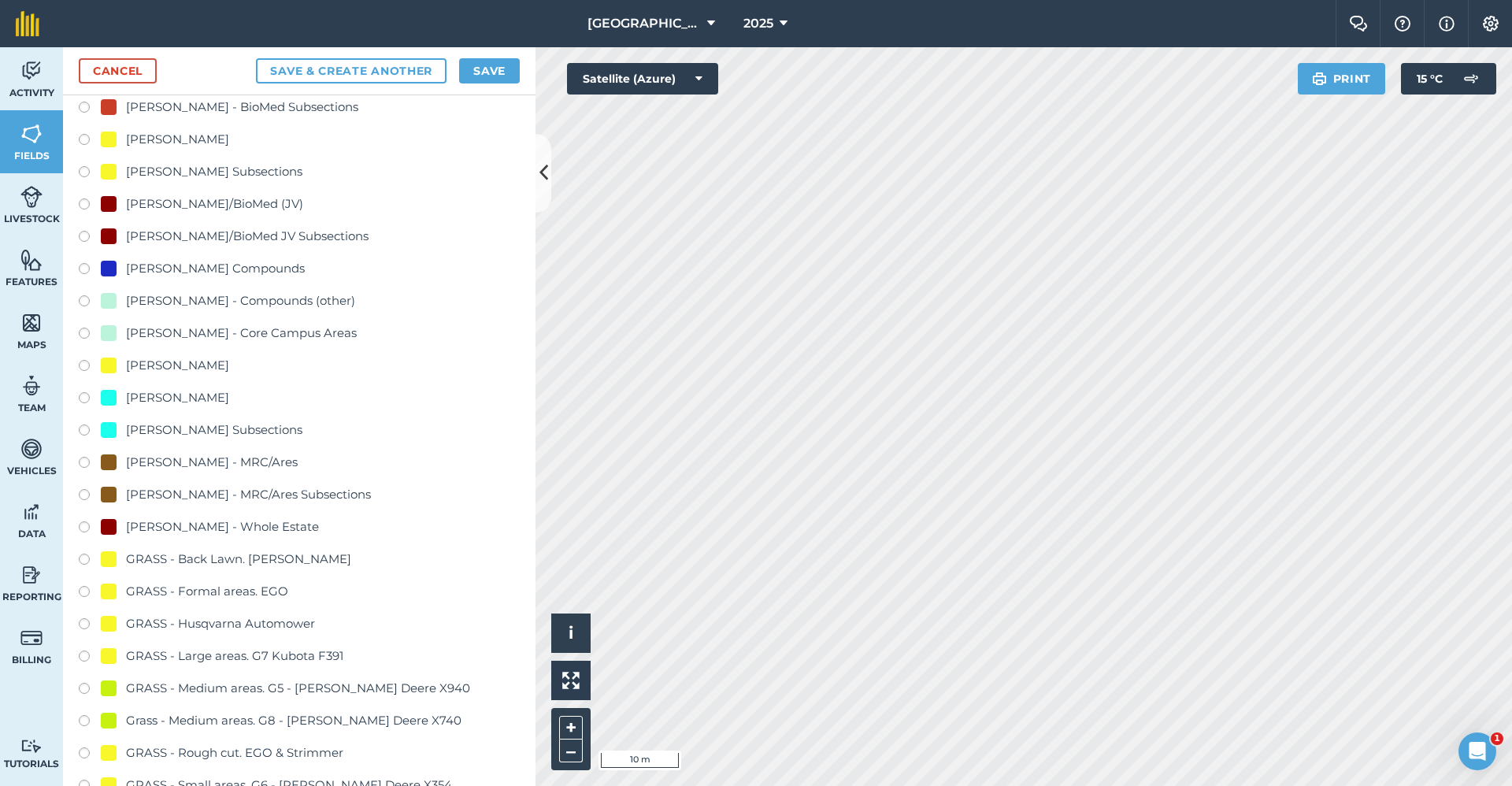
scroll to position [788, 0]
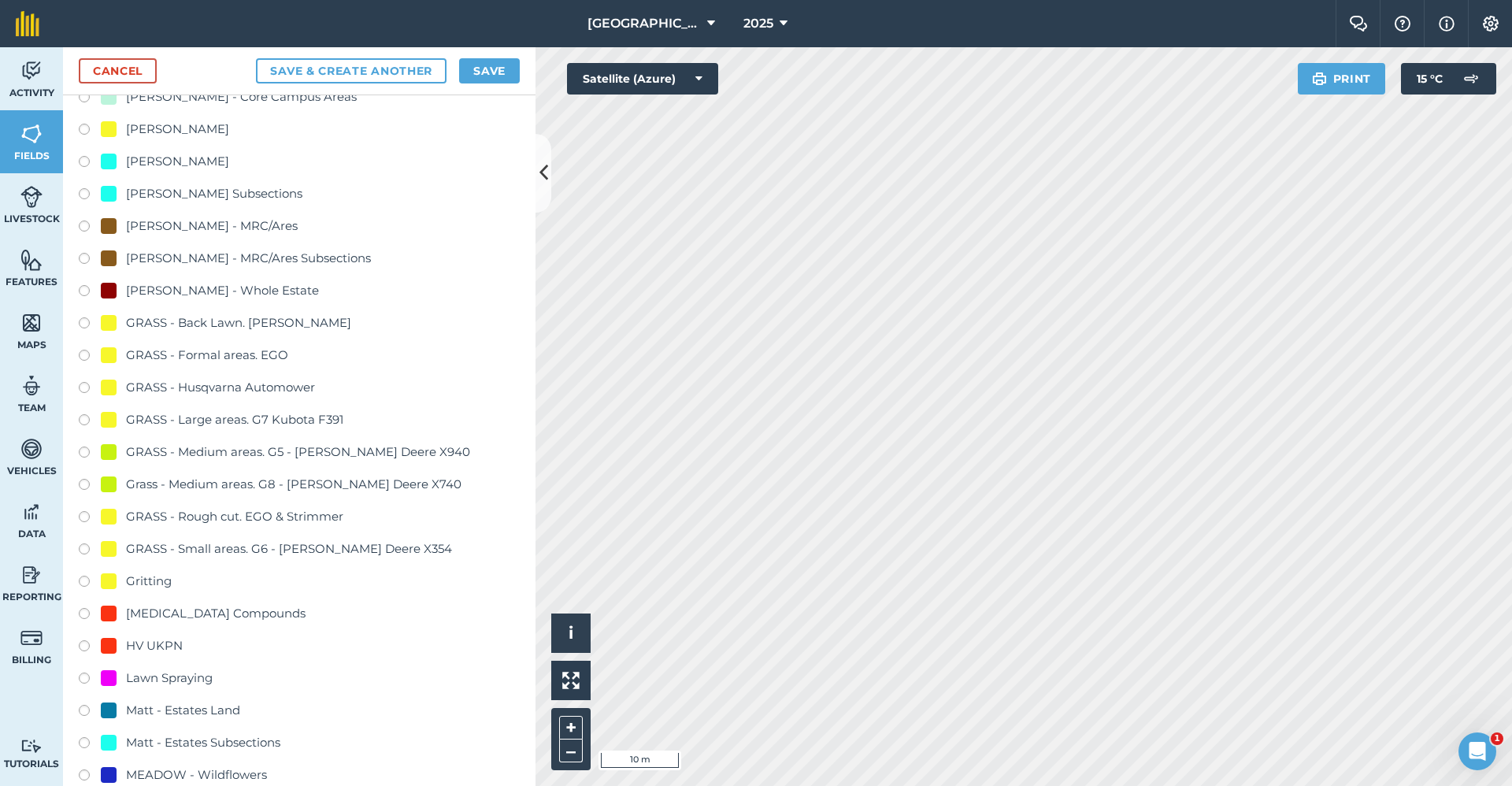
type input "2650-Gritting"
click at [169, 576] on div "Gritting" at bounding box center [149, 581] width 46 height 19
radio input "true"
click at [507, 49] on div "Cancel Save & Create Another Save" at bounding box center [299, 71] width 472 height 48
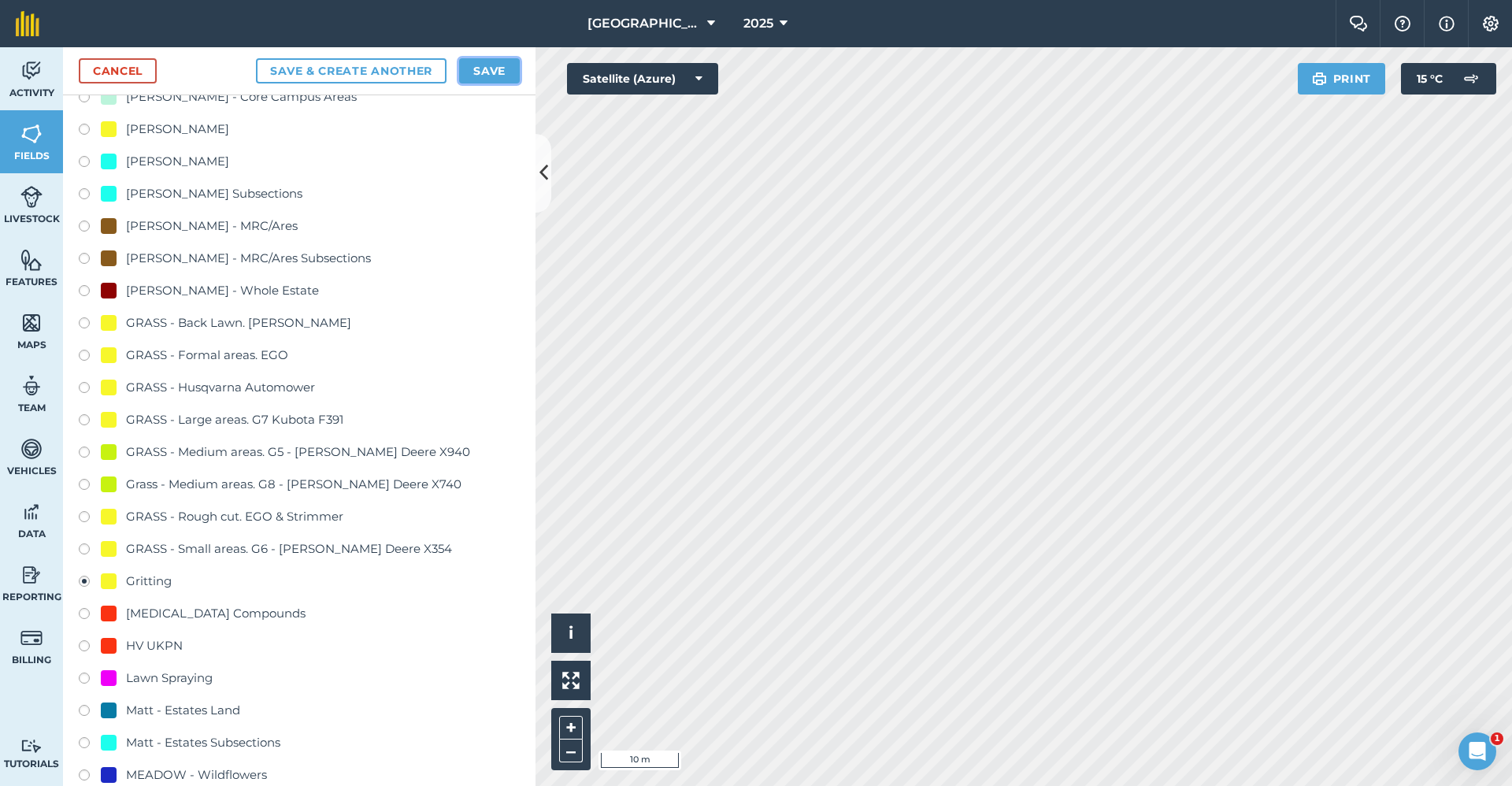
click at [505, 72] on button "Save" at bounding box center [489, 71] width 61 height 25
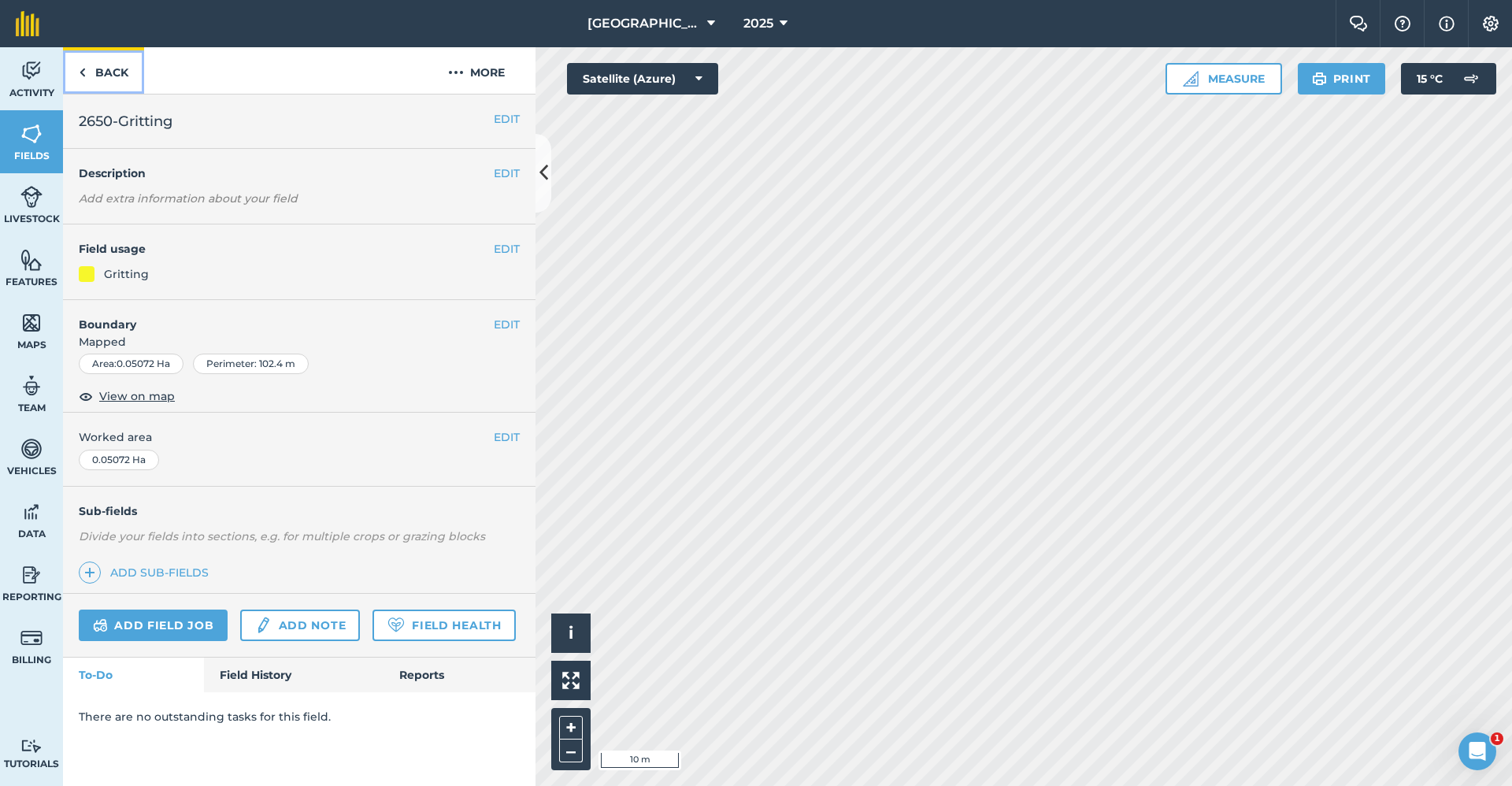
click at [105, 75] on link "Back" at bounding box center [104, 71] width 81 height 46
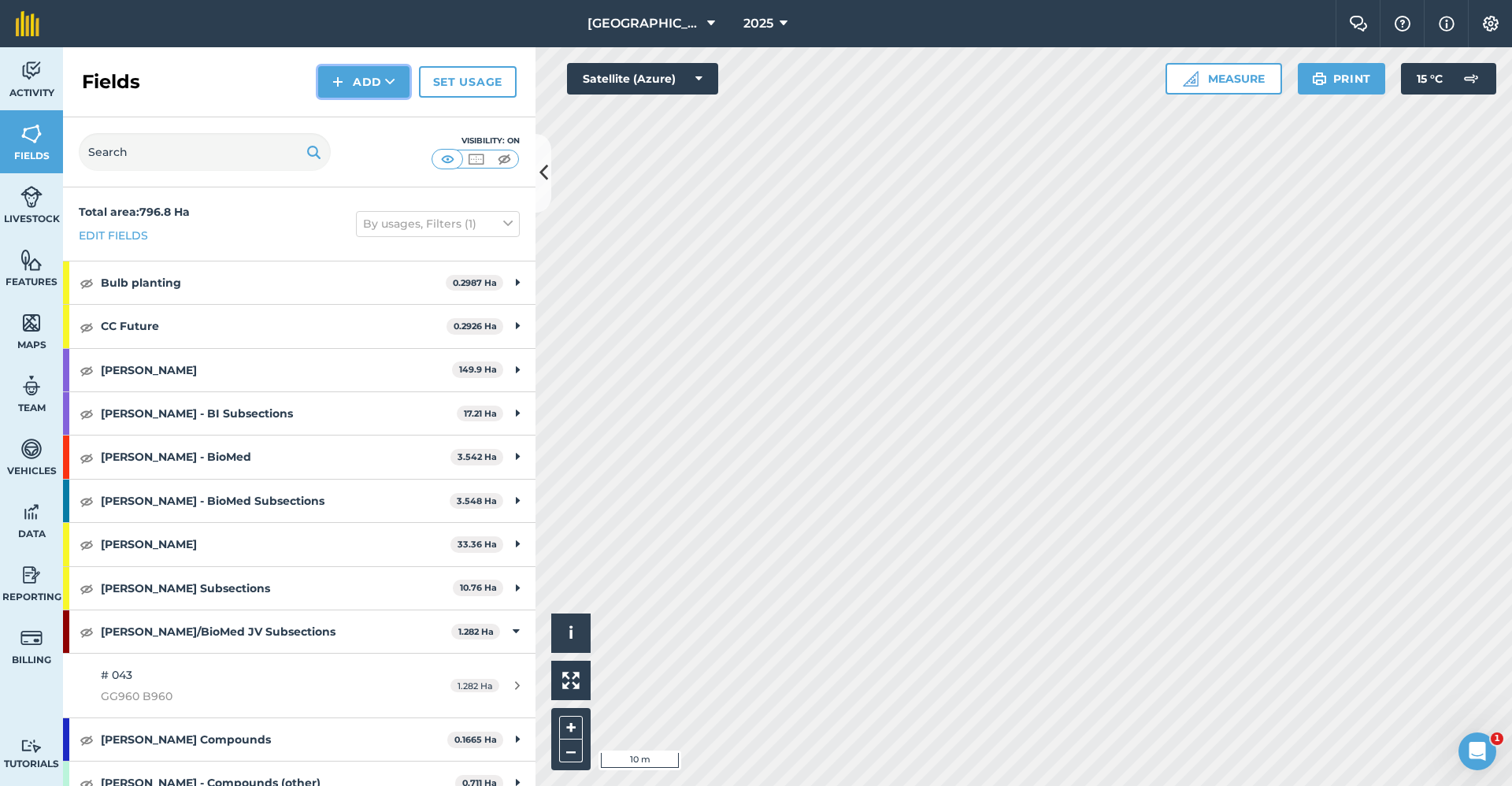
click at [372, 80] on button "Add" at bounding box center [363, 82] width 91 height 32
click at [372, 108] on link "Draw" at bounding box center [363, 118] width 86 height 35
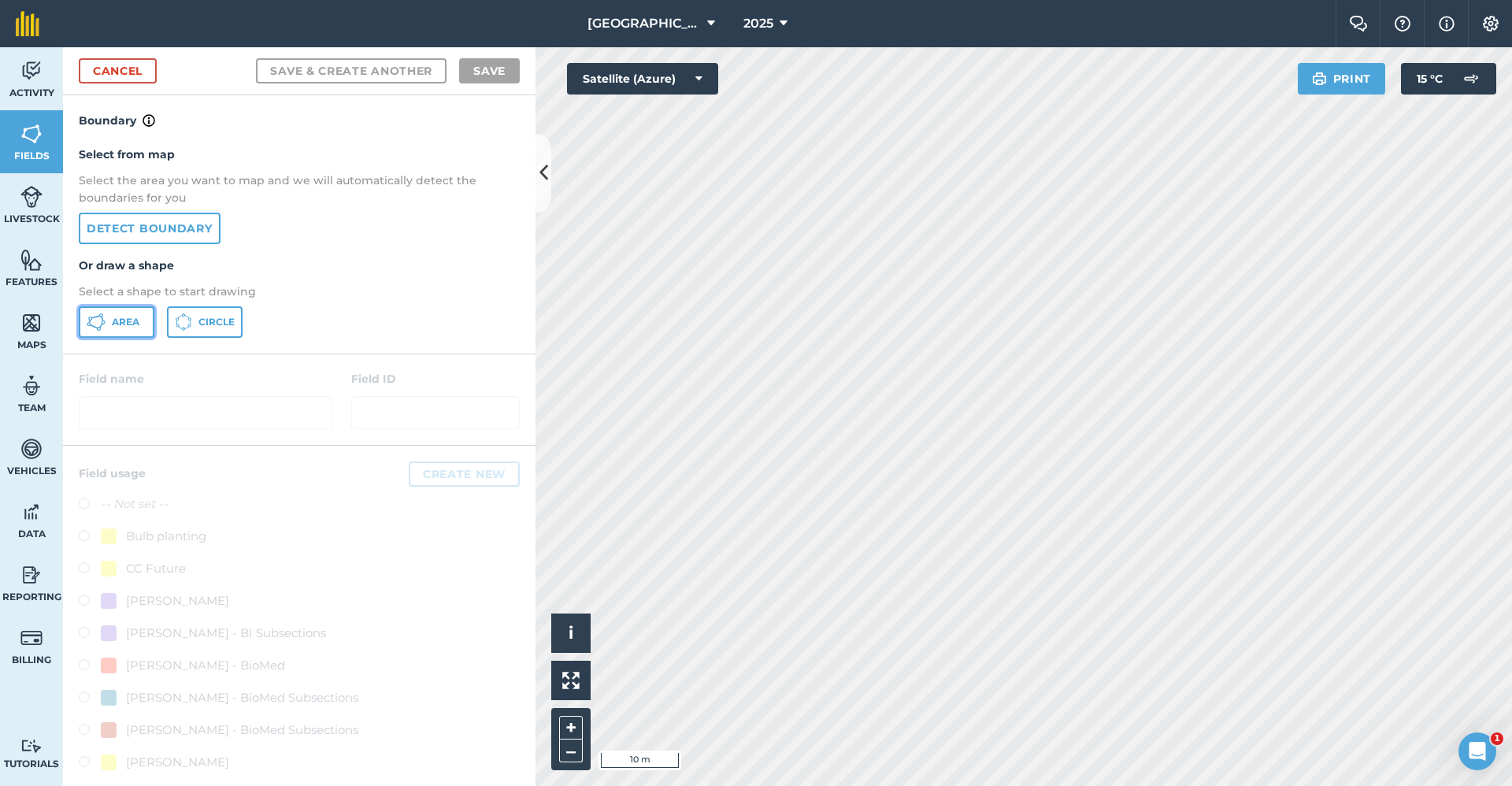
click at [124, 324] on span "Area" at bounding box center [125, 322] width 27 height 12
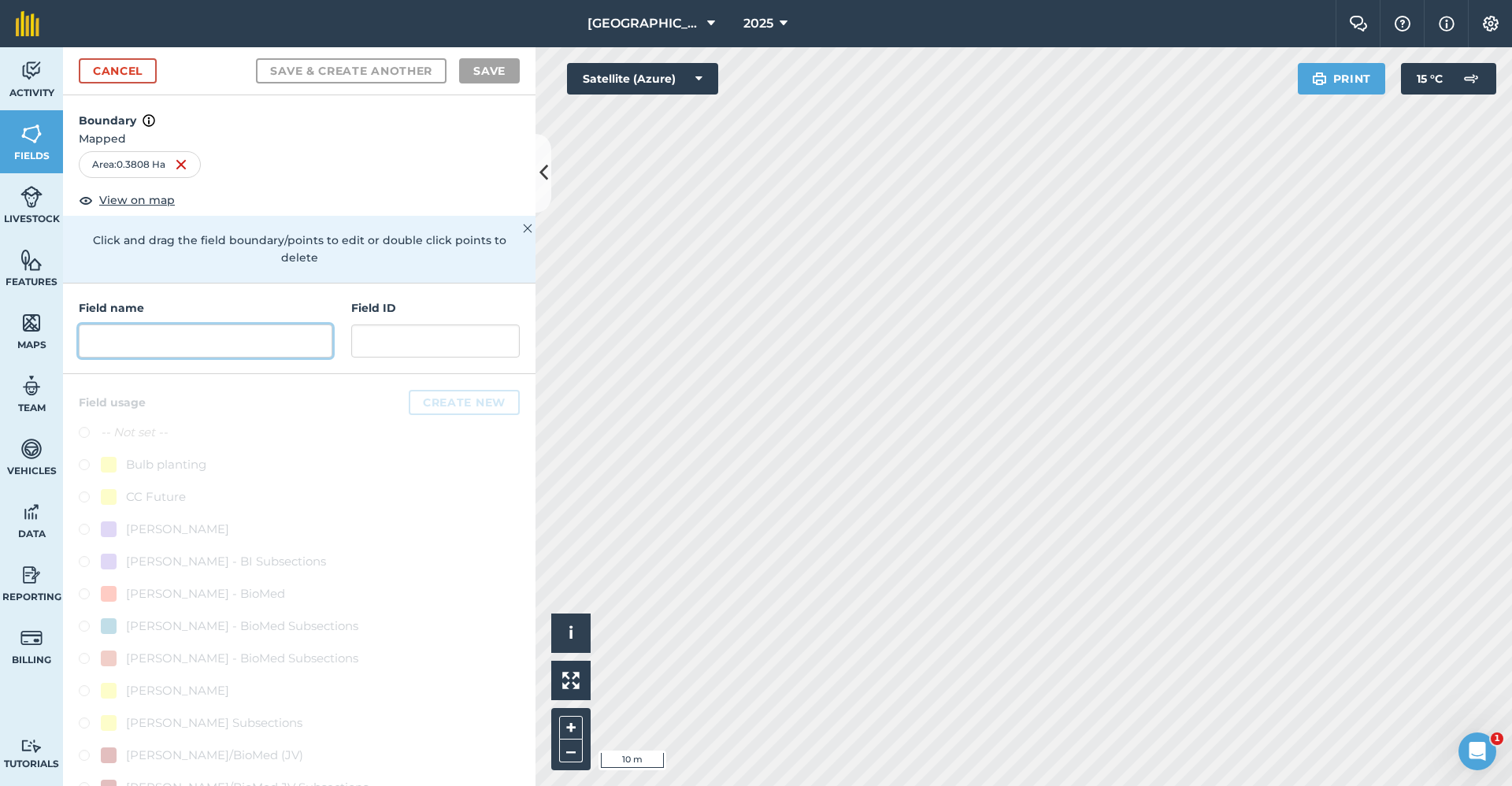
click at [245, 340] on input "text" at bounding box center [206, 341] width 254 height 33
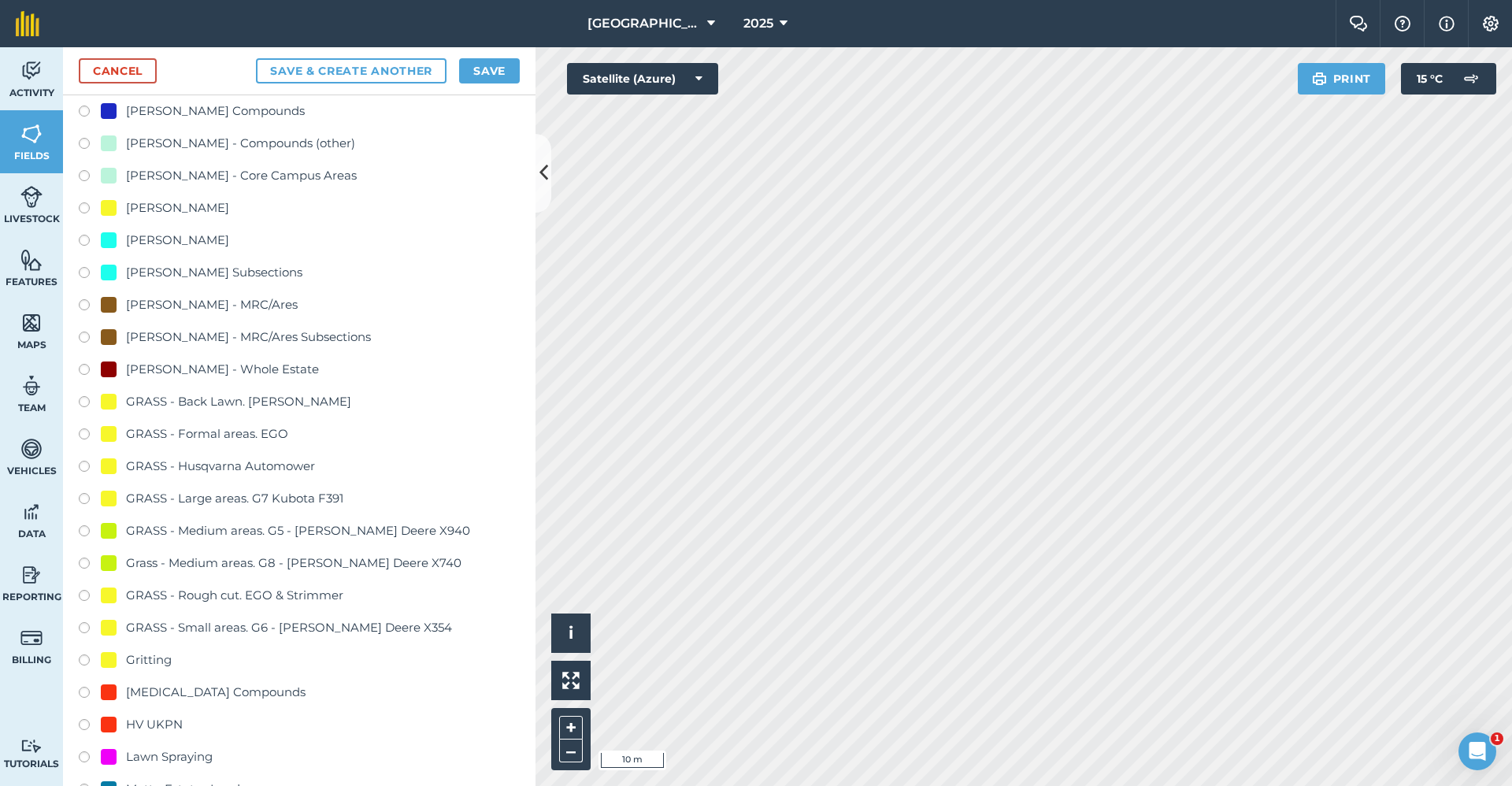
scroll to position [1024, 0]
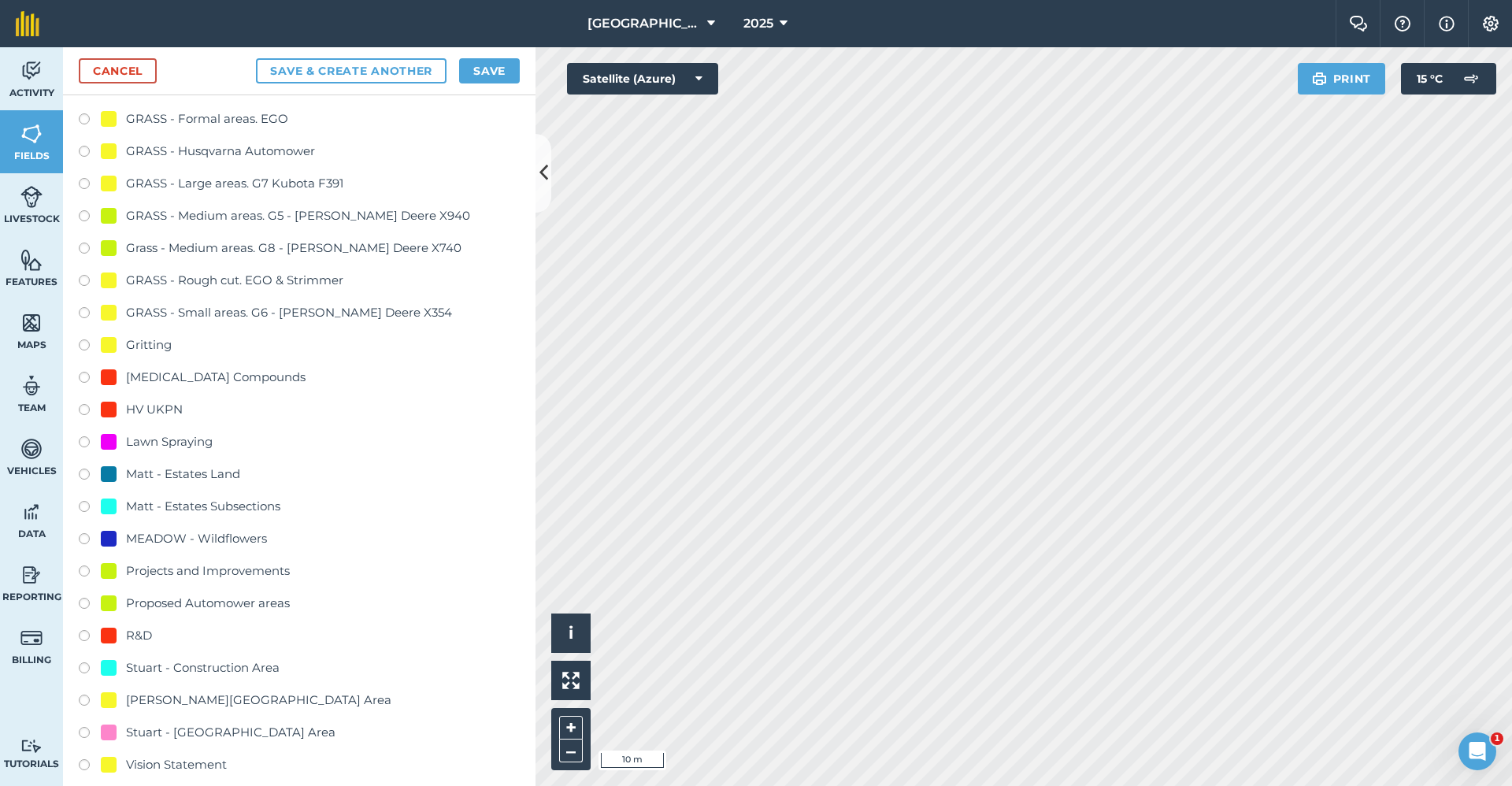
type input "2650-Gritting"
click at [154, 335] on div "Gritting" at bounding box center [149, 344] width 46 height 19
radio input "true"
click at [486, 62] on button "Save" at bounding box center [489, 71] width 61 height 25
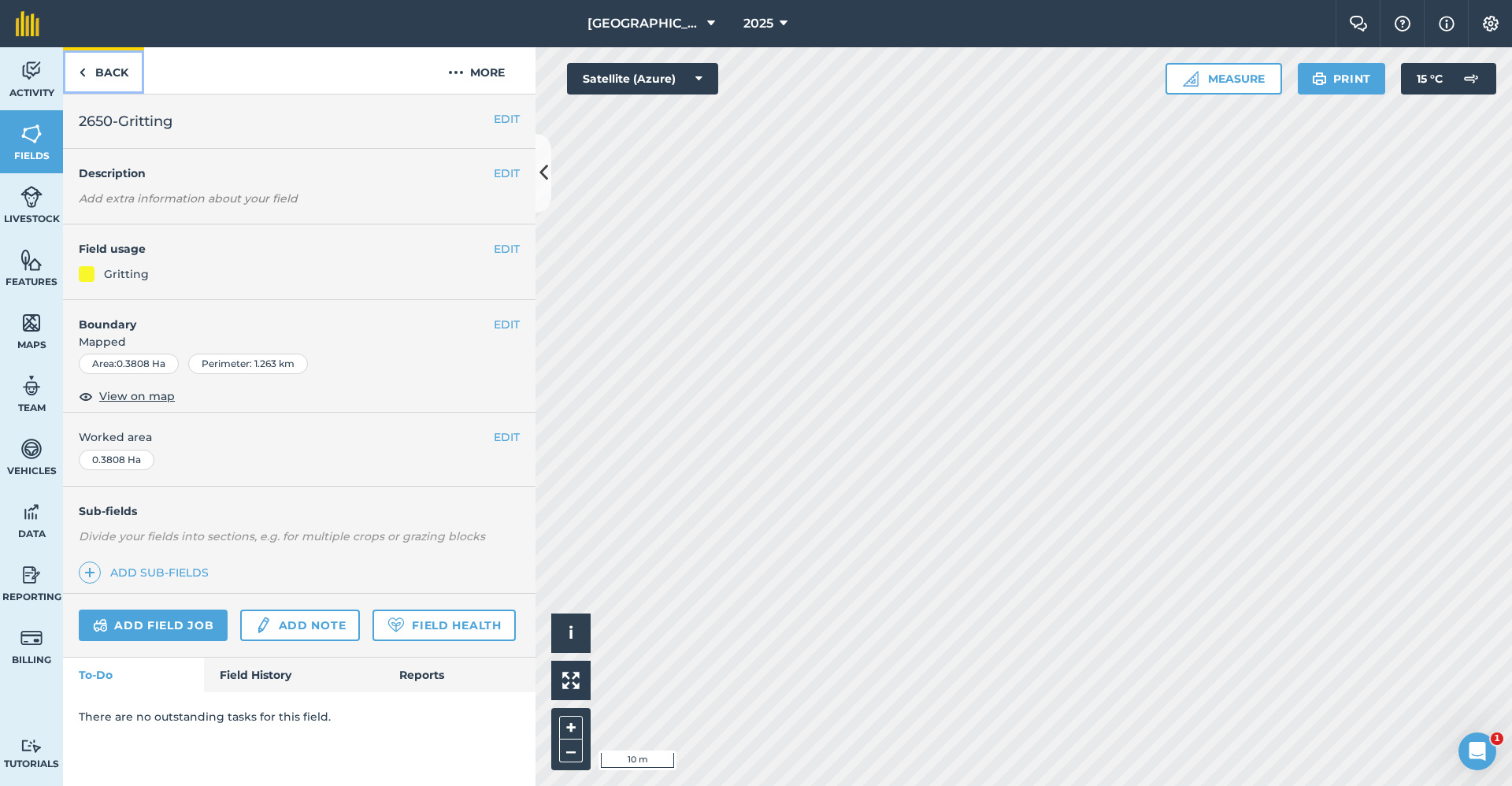
click at [91, 81] on link "Back" at bounding box center [104, 71] width 81 height 46
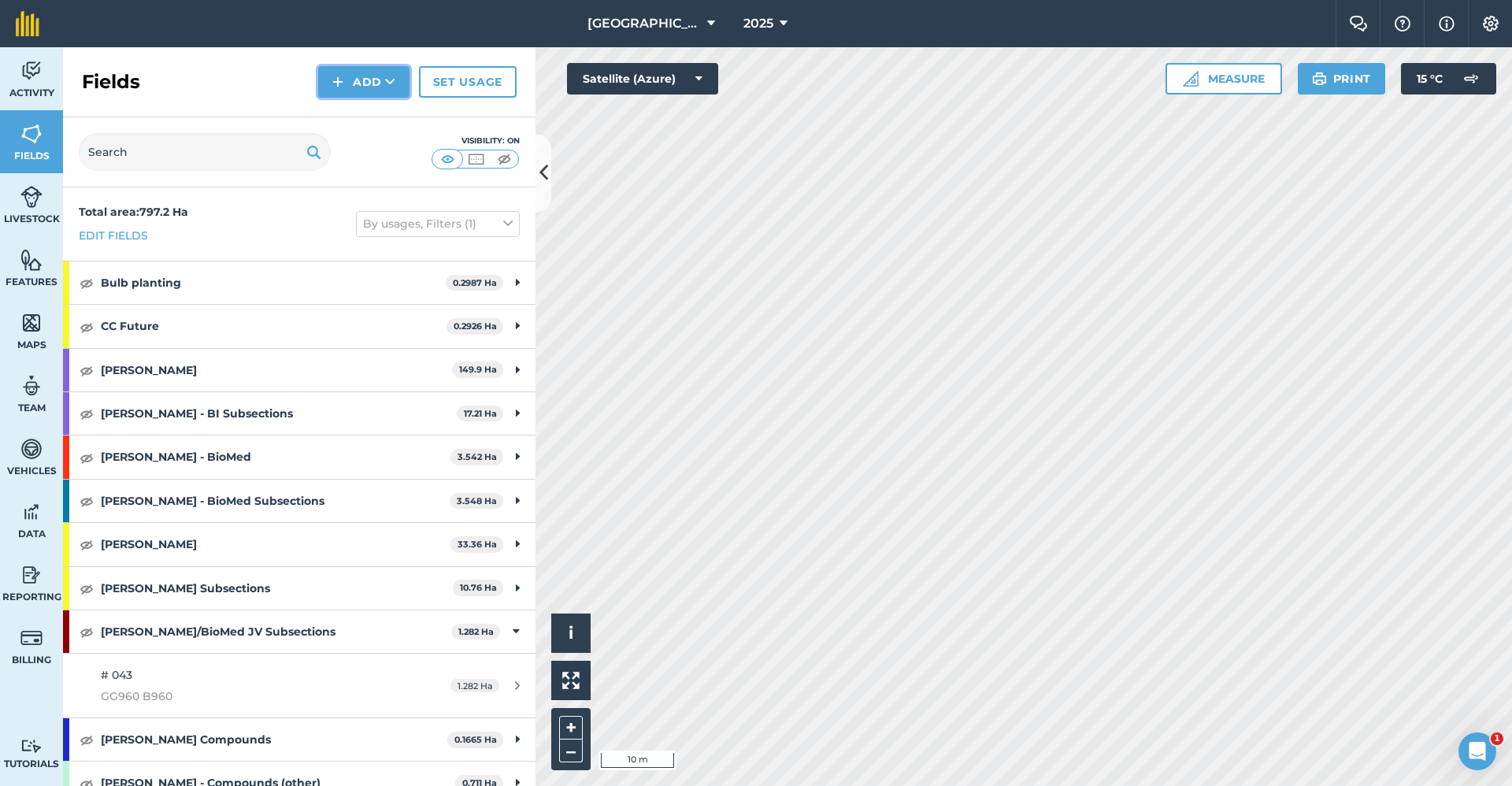
click at [346, 76] on button "Add" at bounding box center [363, 82] width 91 height 32
click at [346, 120] on link "Draw" at bounding box center [363, 118] width 86 height 35
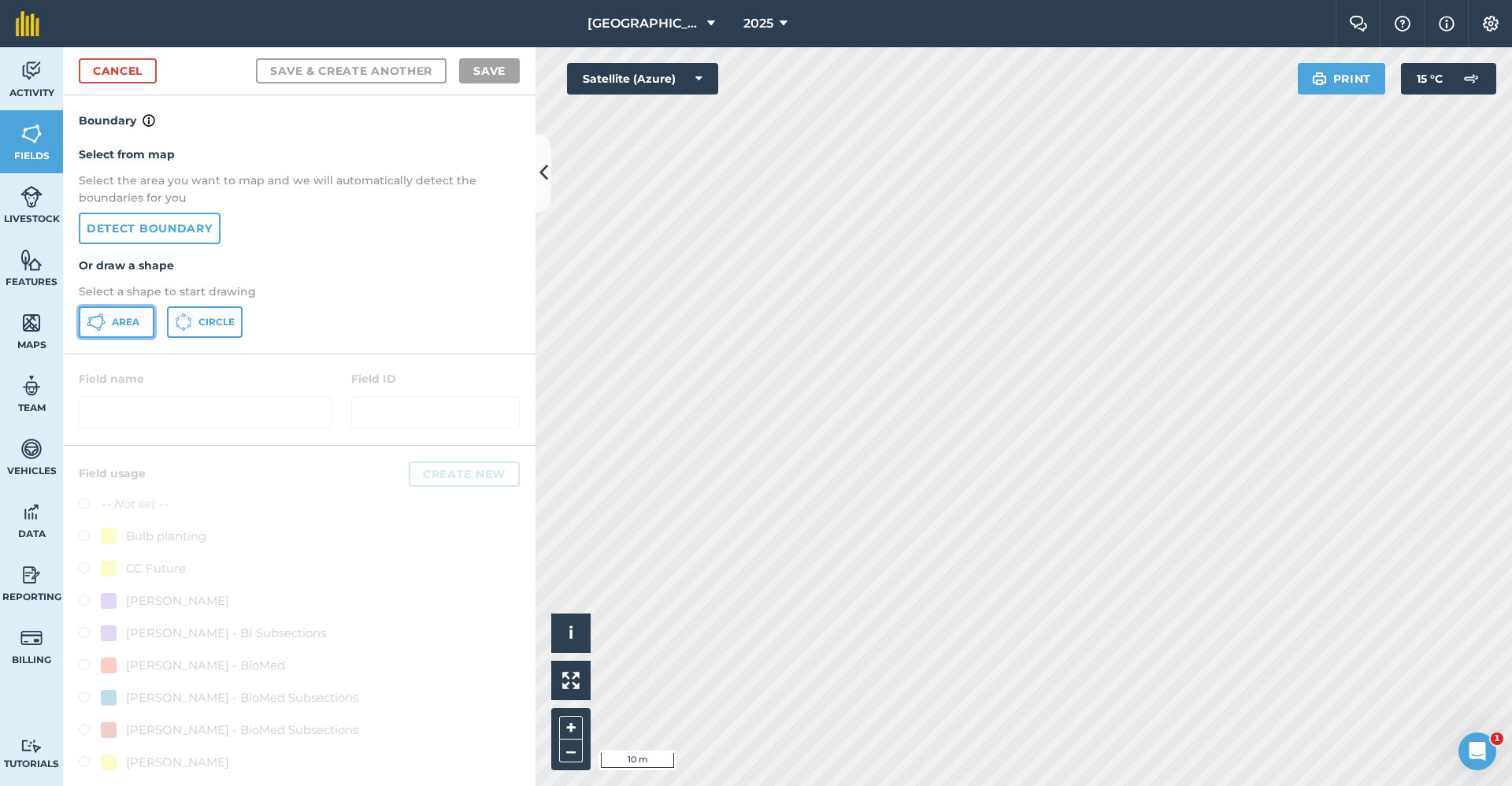
drag, startPoint x: 116, startPoint y: 311, endPoint x: 292, endPoint y: 334, distance: 177.5
click at [116, 313] on button "Area" at bounding box center [116, 322] width 76 height 32
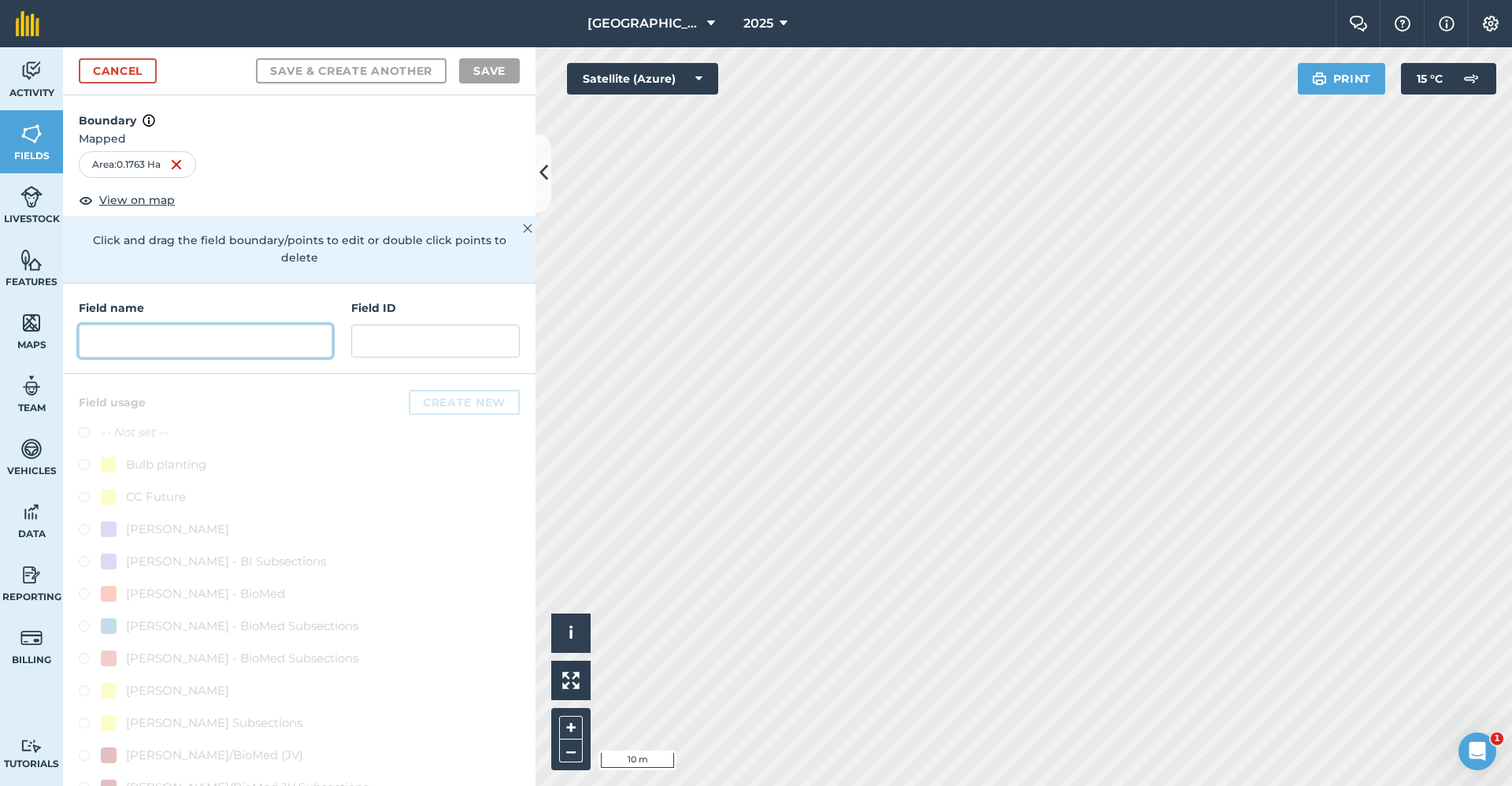
click at [131, 342] on input "text" at bounding box center [206, 341] width 254 height 33
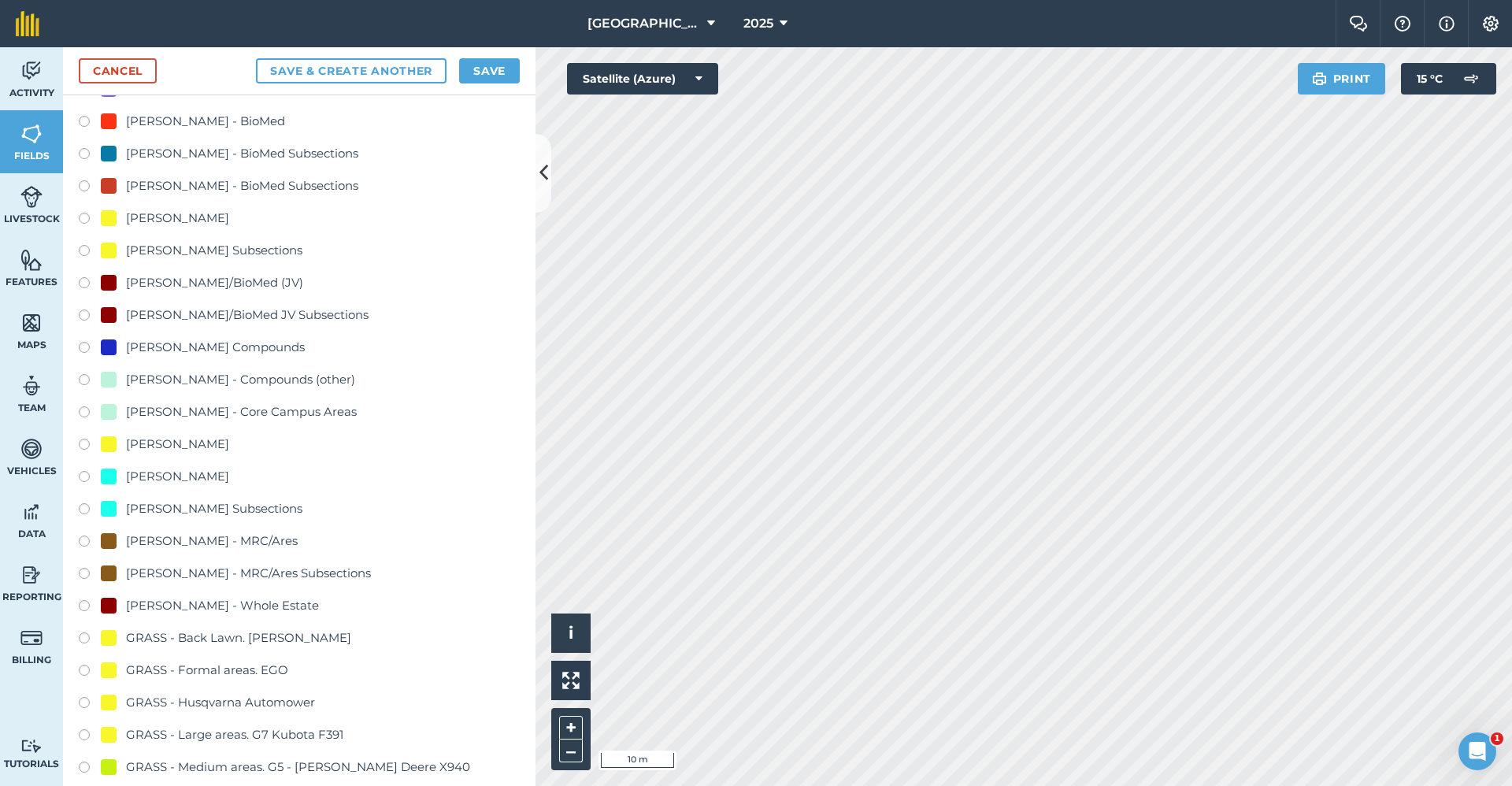
scroll to position [867, 0]
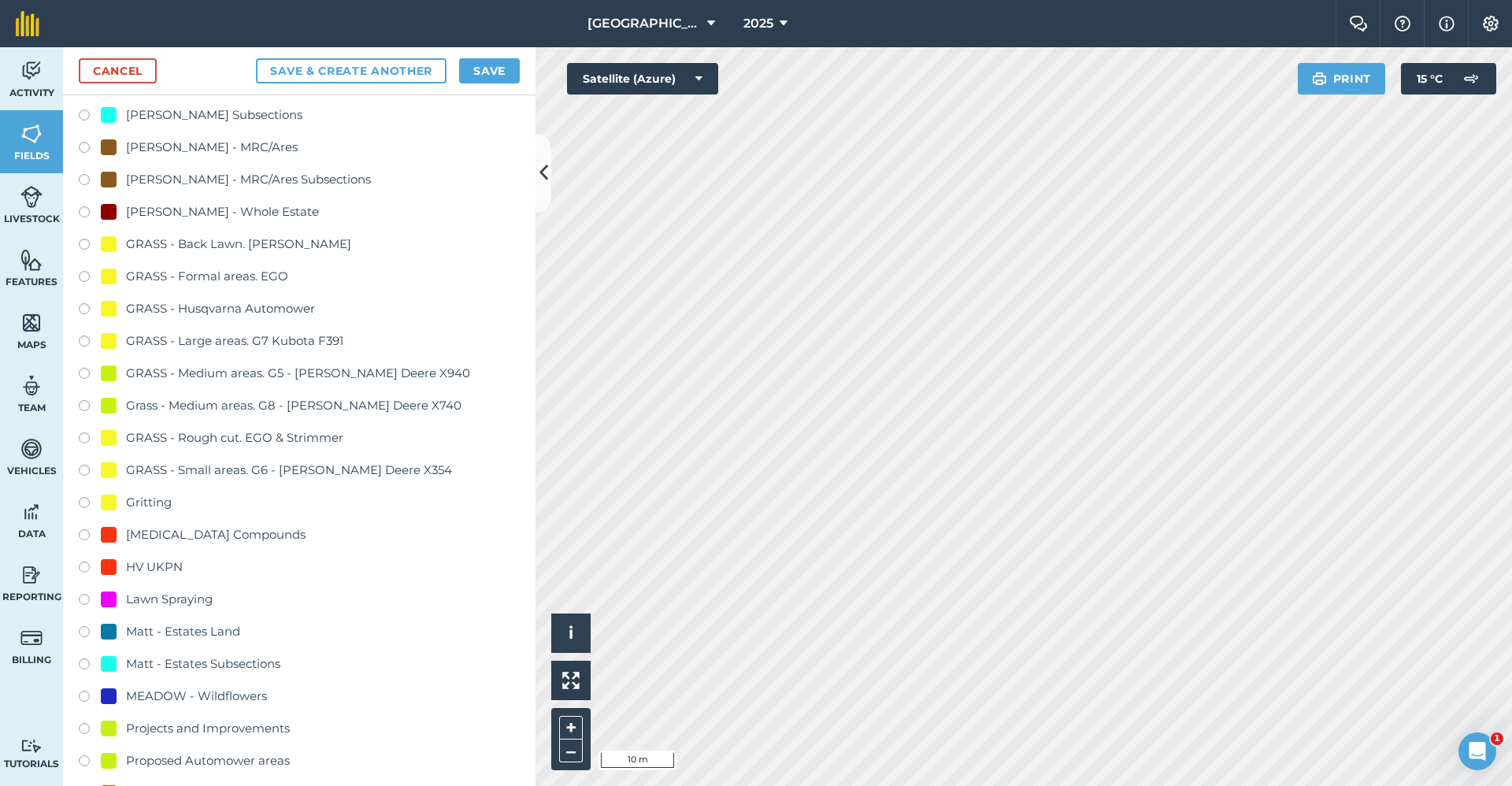
type input "2650-Gritting"
click at [149, 502] on div "Gritting" at bounding box center [149, 502] width 46 height 19
radio input "true"
click at [499, 74] on button "Save" at bounding box center [489, 71] width 61 height 25
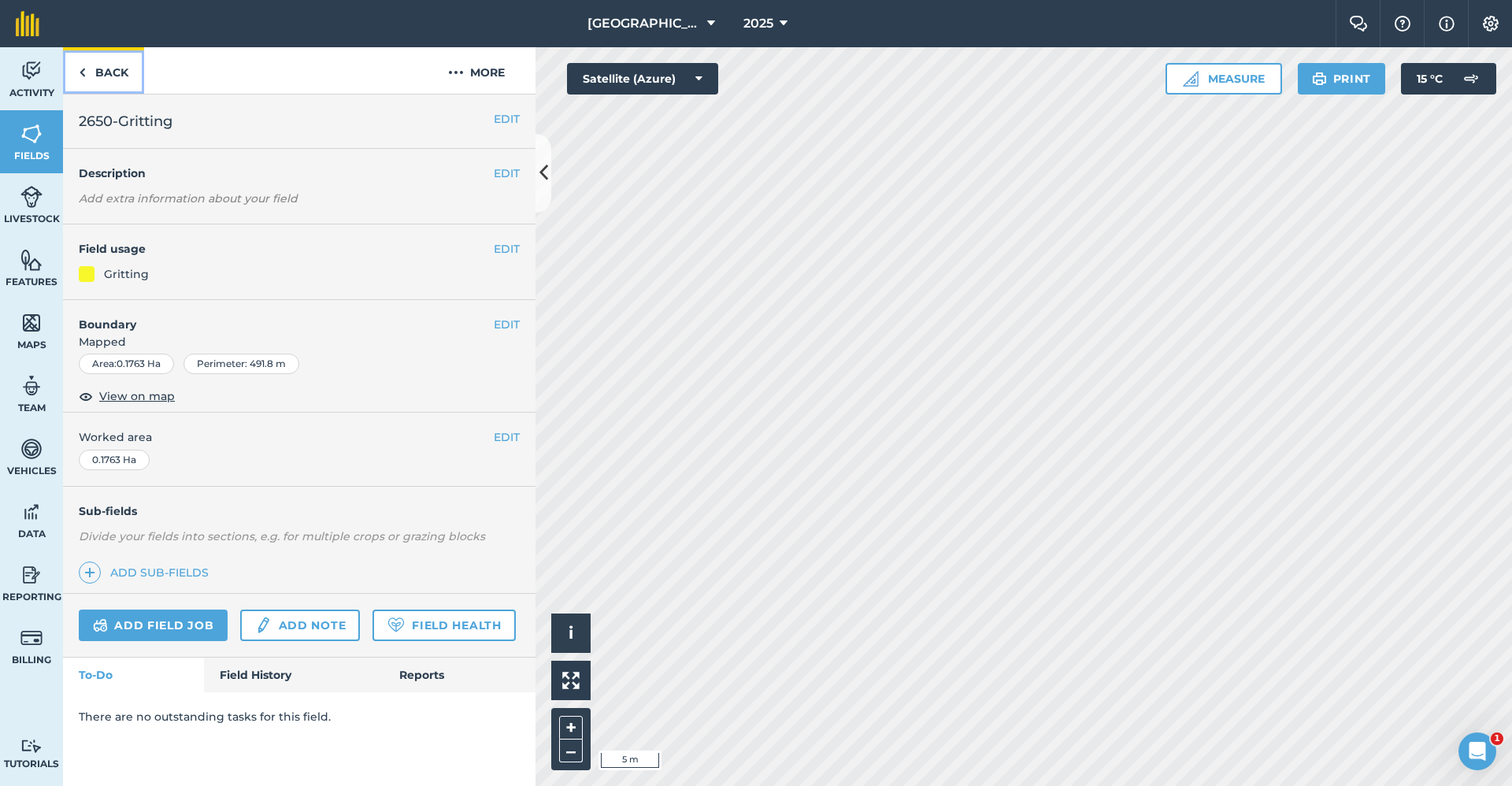
click at [128, 76] on link "Back" at bounding box center [104, 71] width 81 height 46
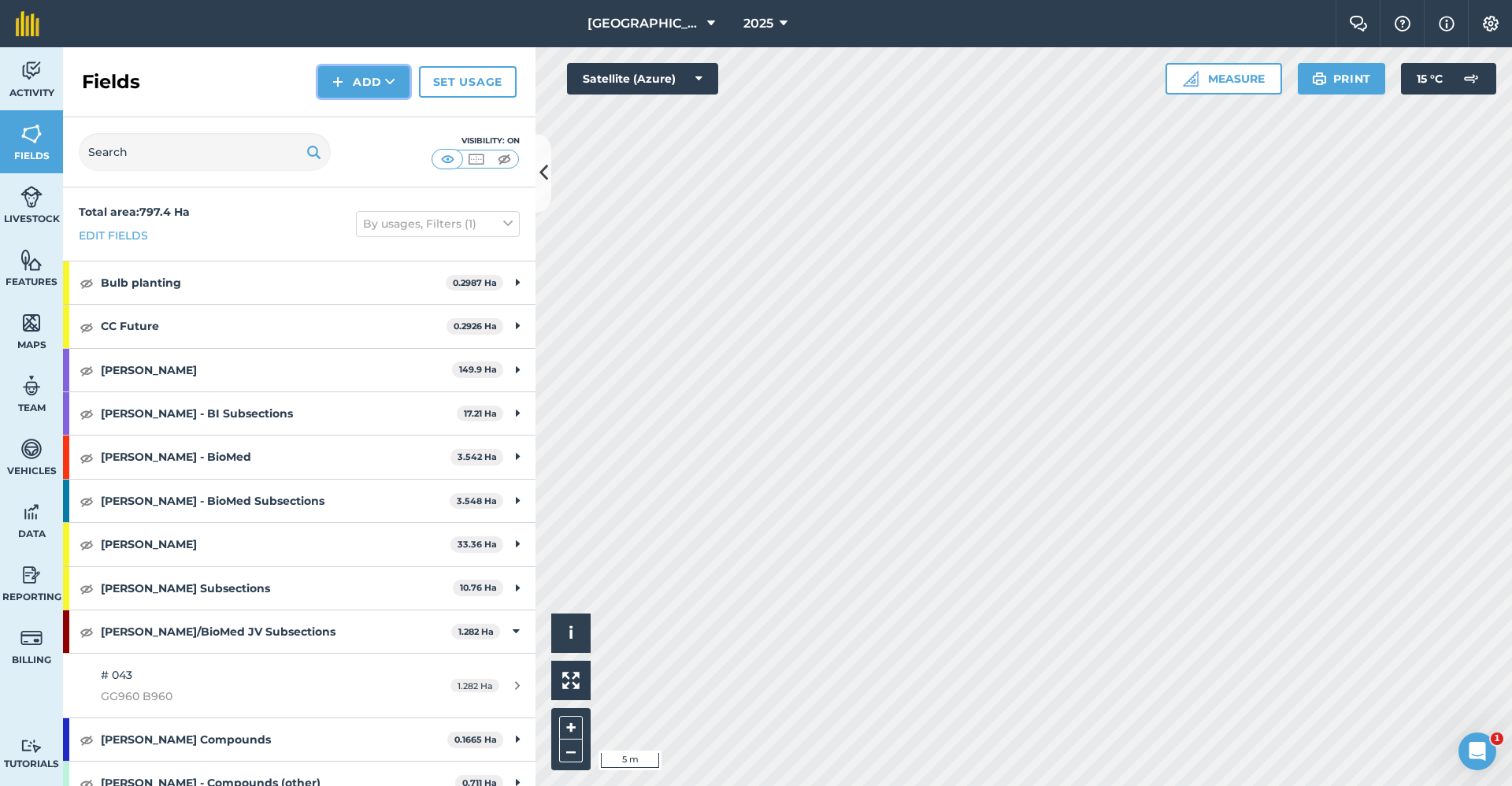
click at [367, 70] on button "Add" at bounding box center [363, 82] width 91 height 32
click at [378, 118] on link "Draw" at bounding box center [363, 118] width 86 height 35
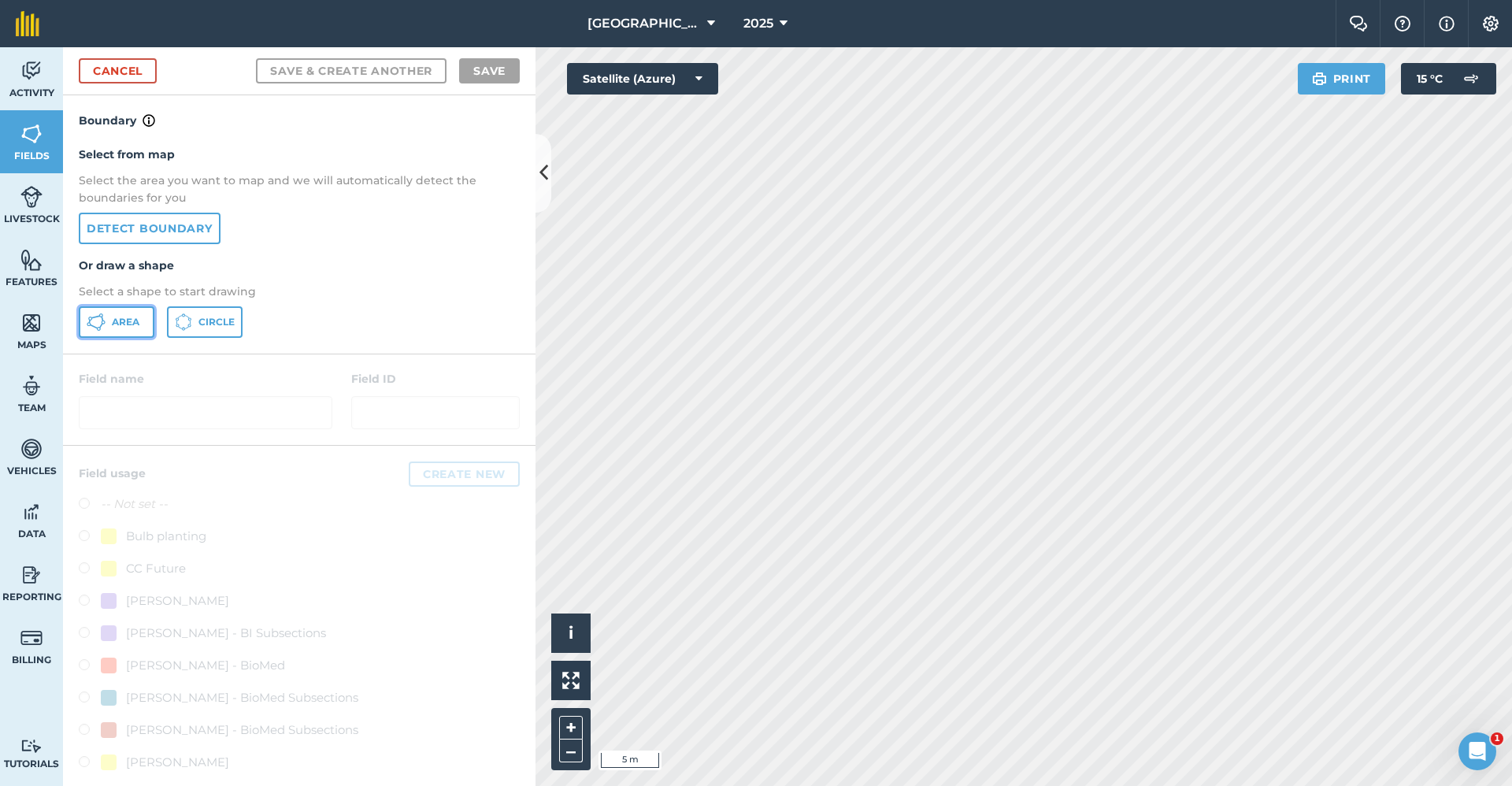
click at [137, 313] on button "Area" at bounding box center [116, 322] width 76 height 32
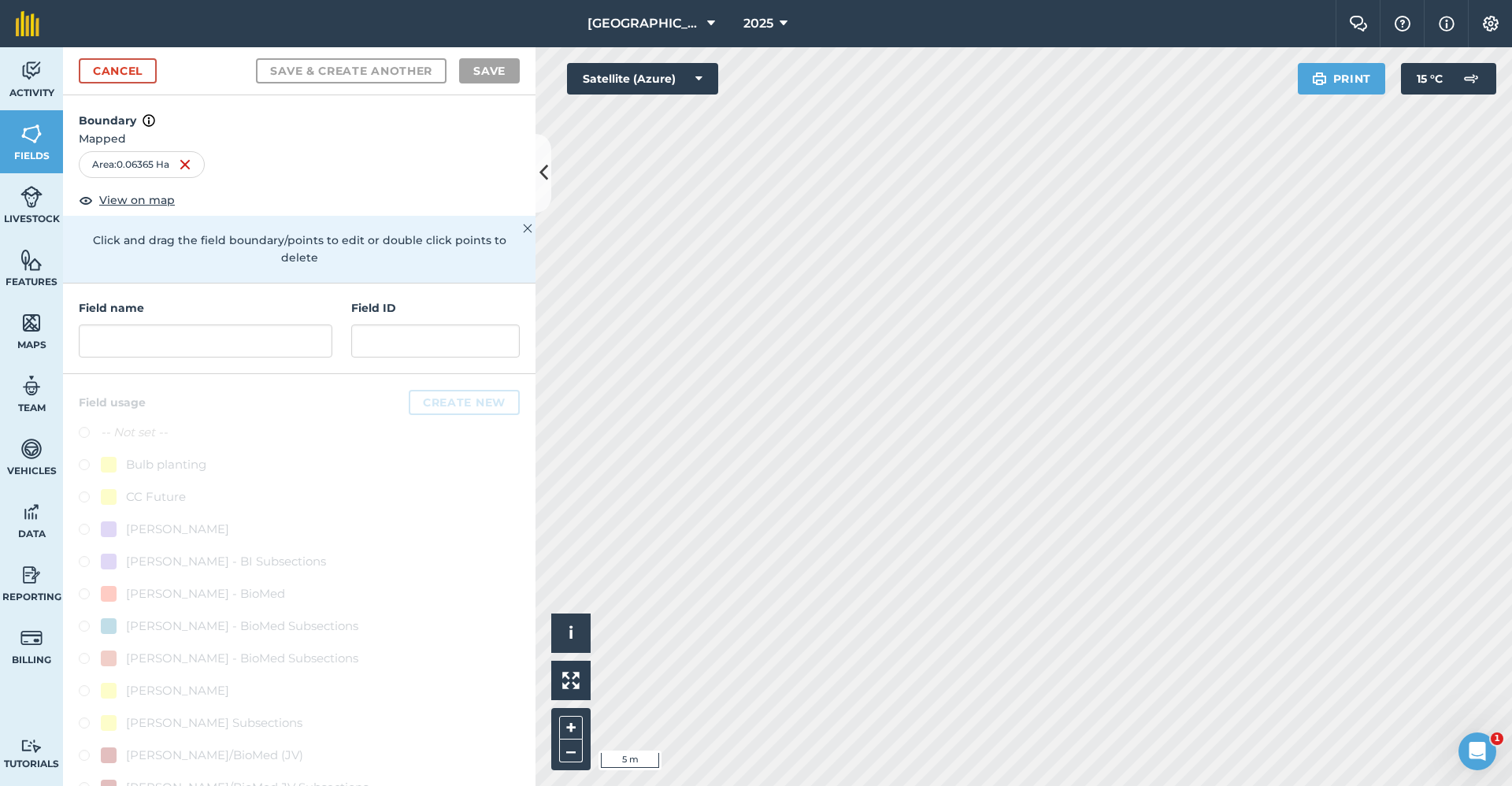
click at [101, 316] on h4 "Field name" at bounding box center [206, 308] width 254 height 17
click at [109, 326] on input "text" at bounding box center [206, 341] width 254 height 33
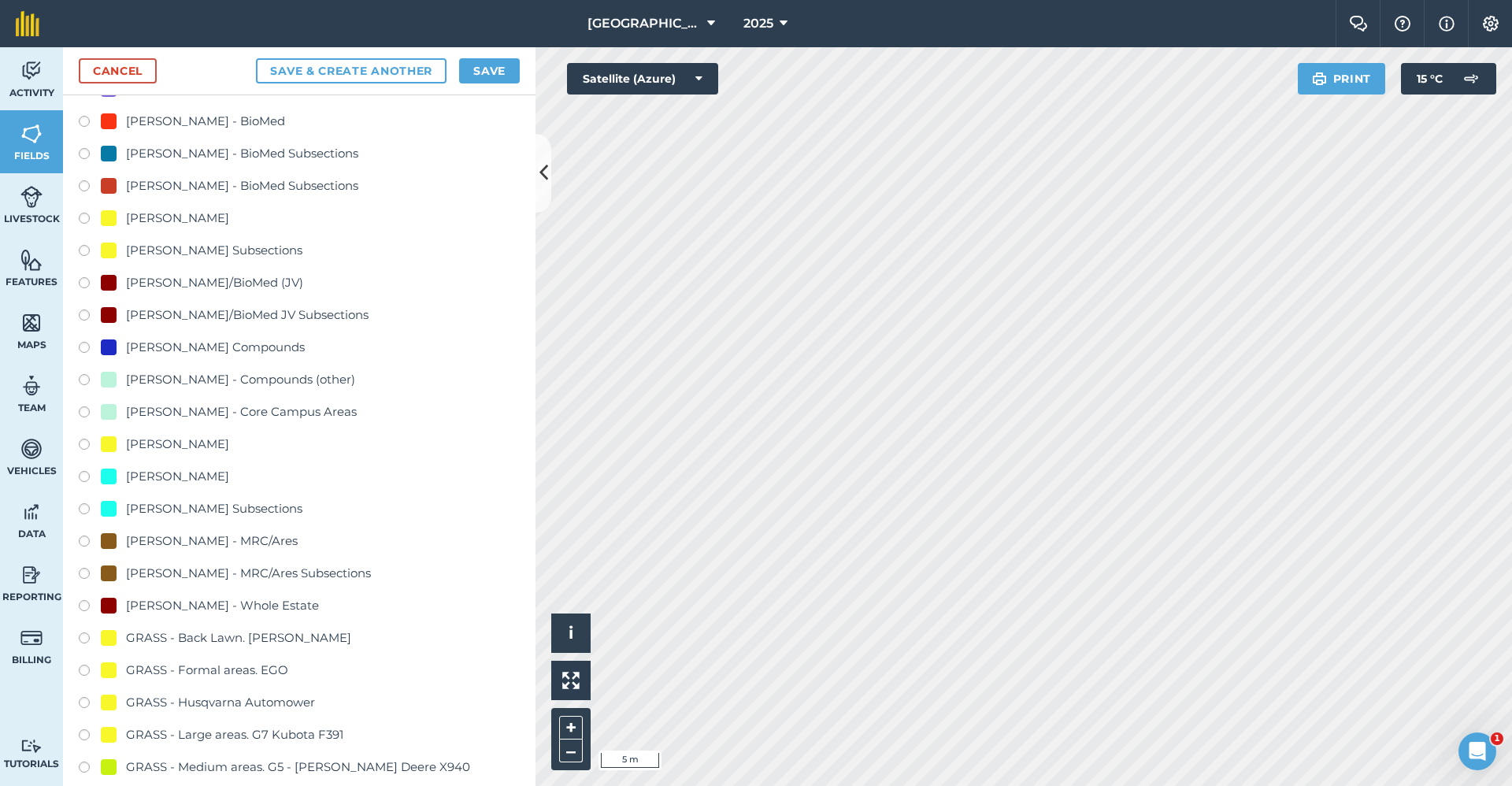
scroll to position [630, 0]
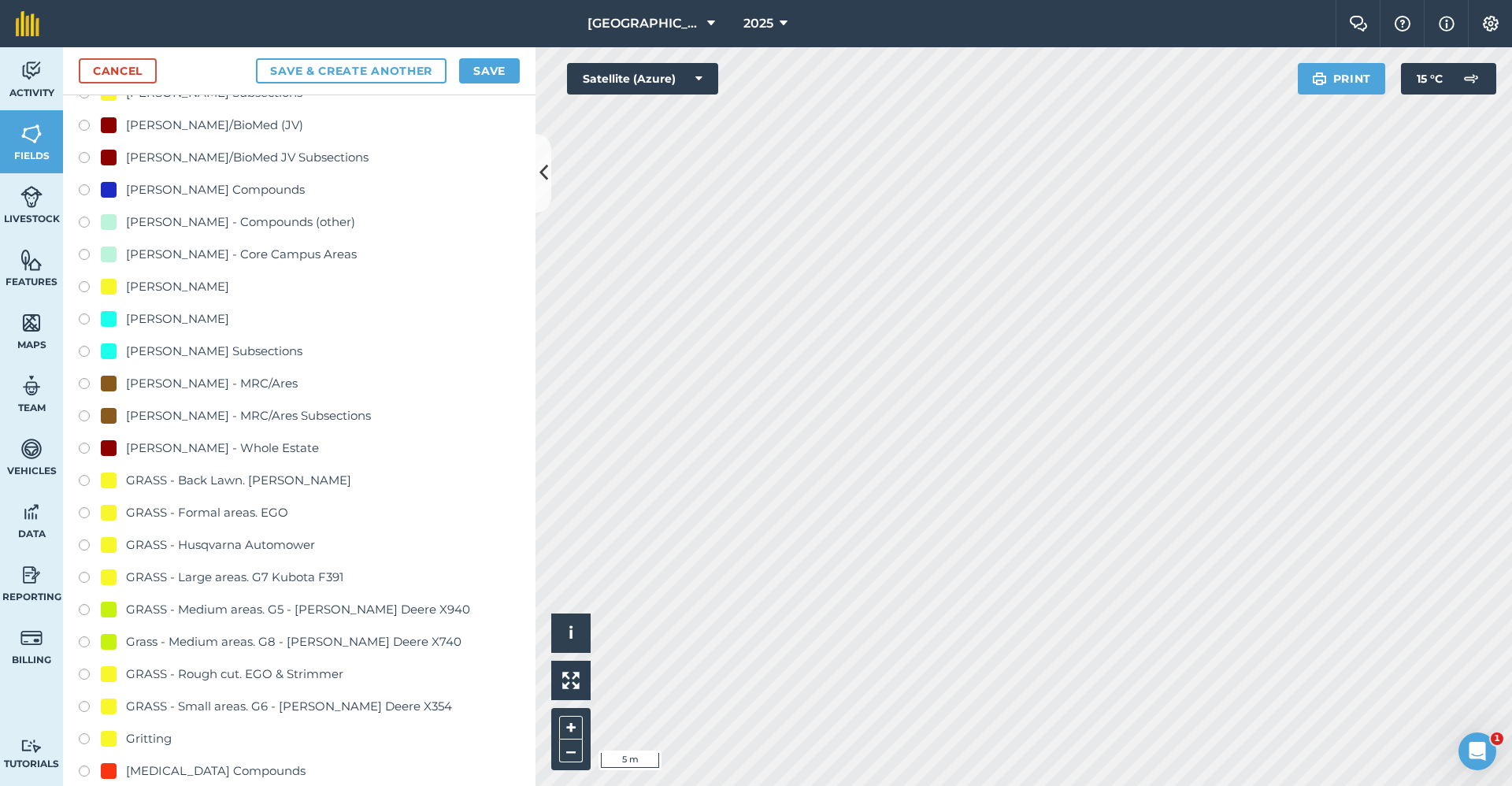
type input "2650-Gritting"
click at [154, 730] on div "Gritting" at bounding box center [149, 739] width 46 height 19
radio input "true"
click at [487, 72] on button "Save" at bounding box center [489, 71] width 61 height 25
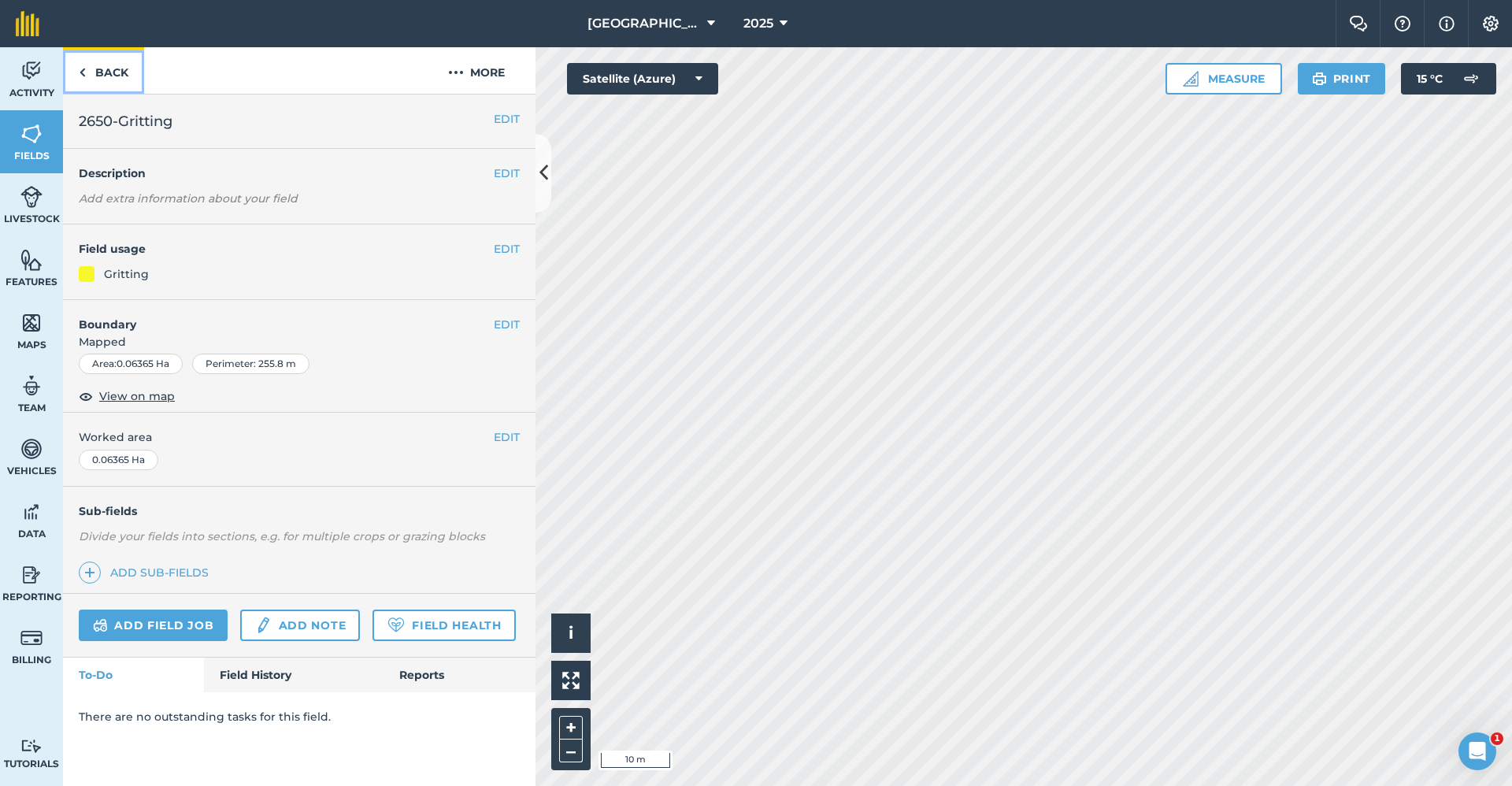
click at [113, 70] on link "Back" at bounding box center [104, 71] width 81 height 46
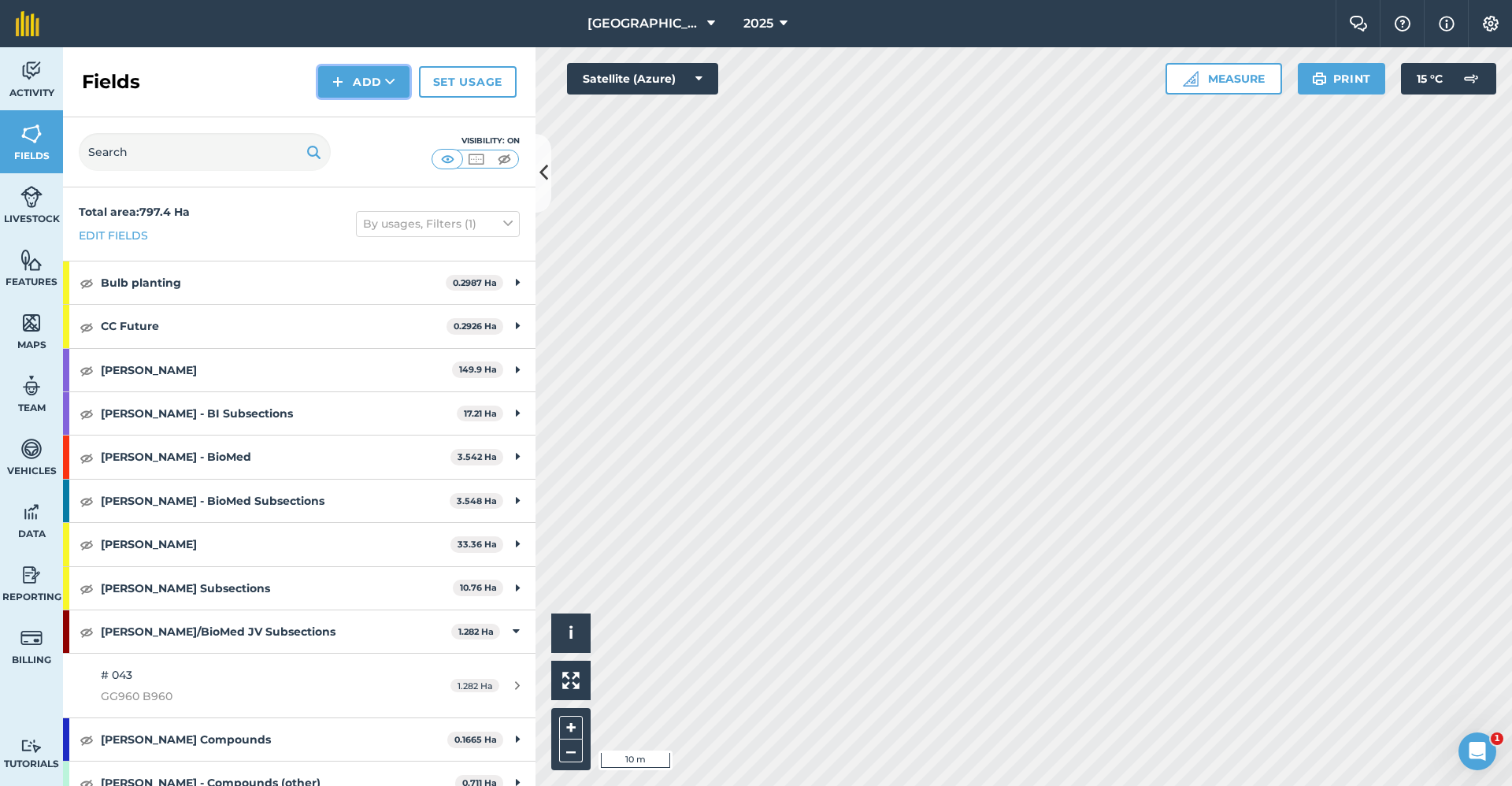
click at [378, 79] on button "Add" at bounding box center [363, 82] width 91 height 32
click at [362, 100] on link "Draw" at bounding box center [363, 118] width 86 height 35
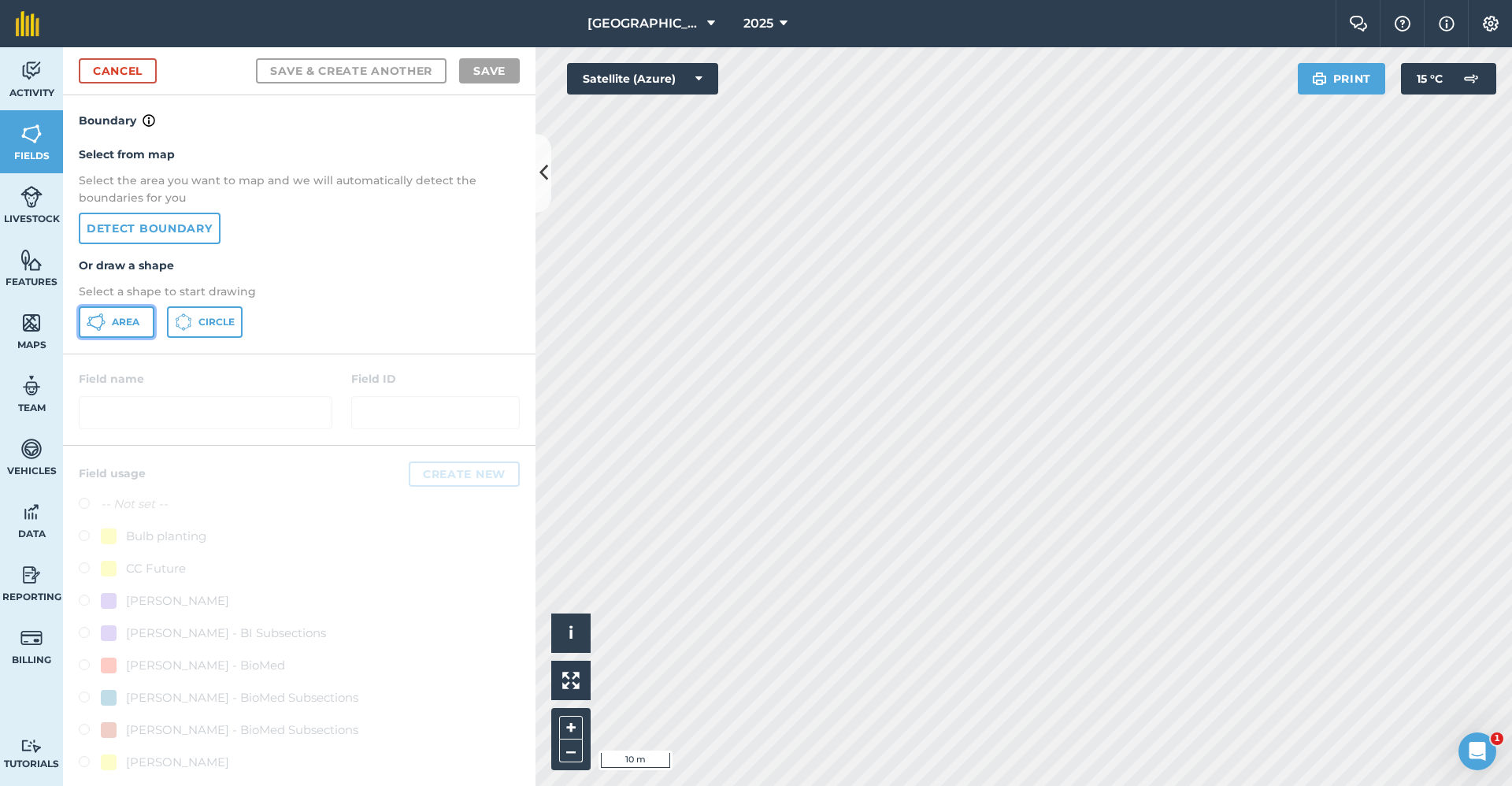
click at [117, 332] on button "Area" at bounding box center [116, 322] width 76 height 32
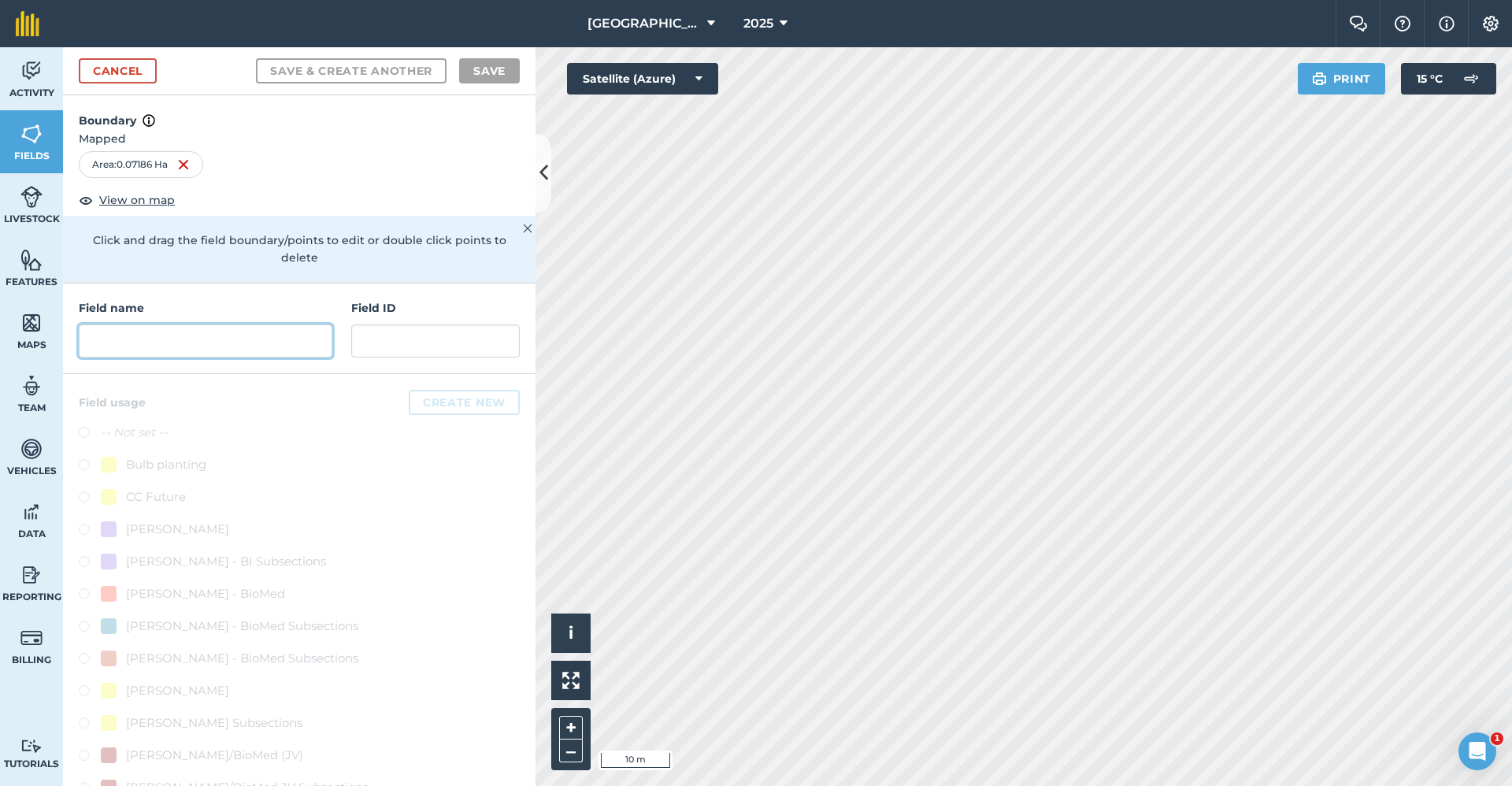
click at [289, 332] on input "text" at bounding box center [206, 341] width 254 height 33
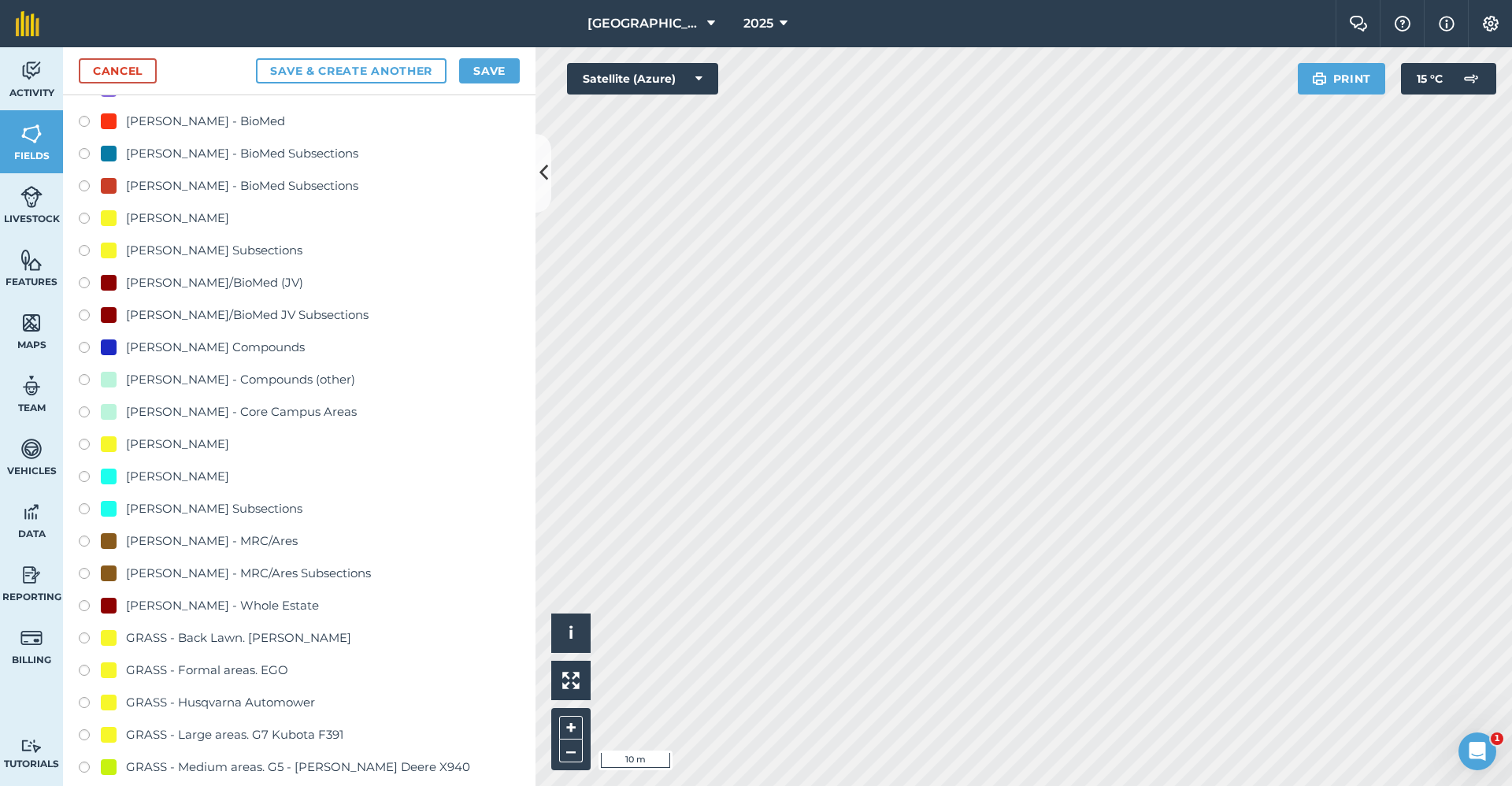
scroll to position [1024, 0]
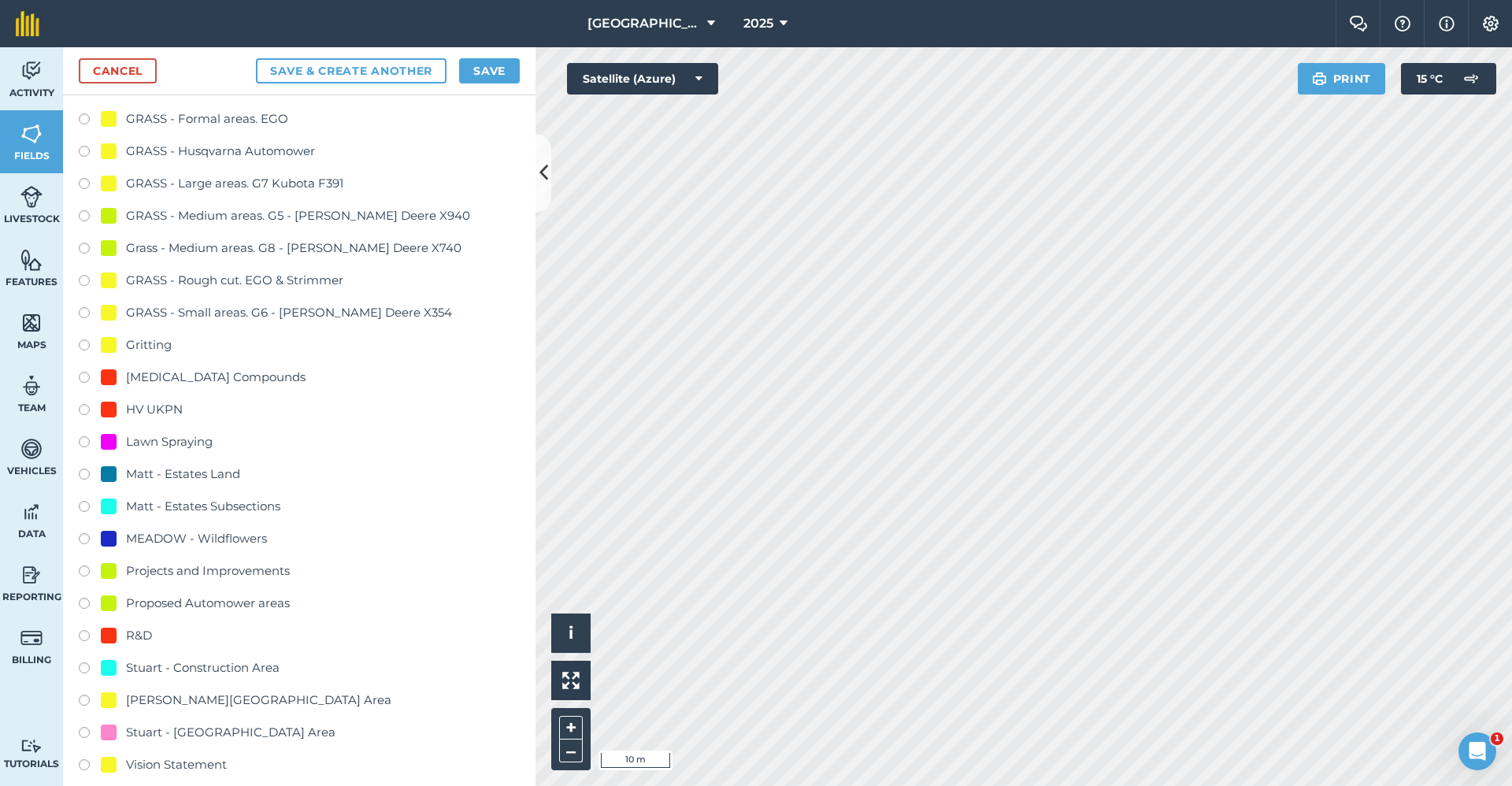
type input "2650-Gritting"
click at [163, 335] on div "Gritting" at bounding box center [149, 344] width 46 height 19
radio input "true"
click at [486, 81] on button "Save" at bounding box center [489, 71] width 61 height 25
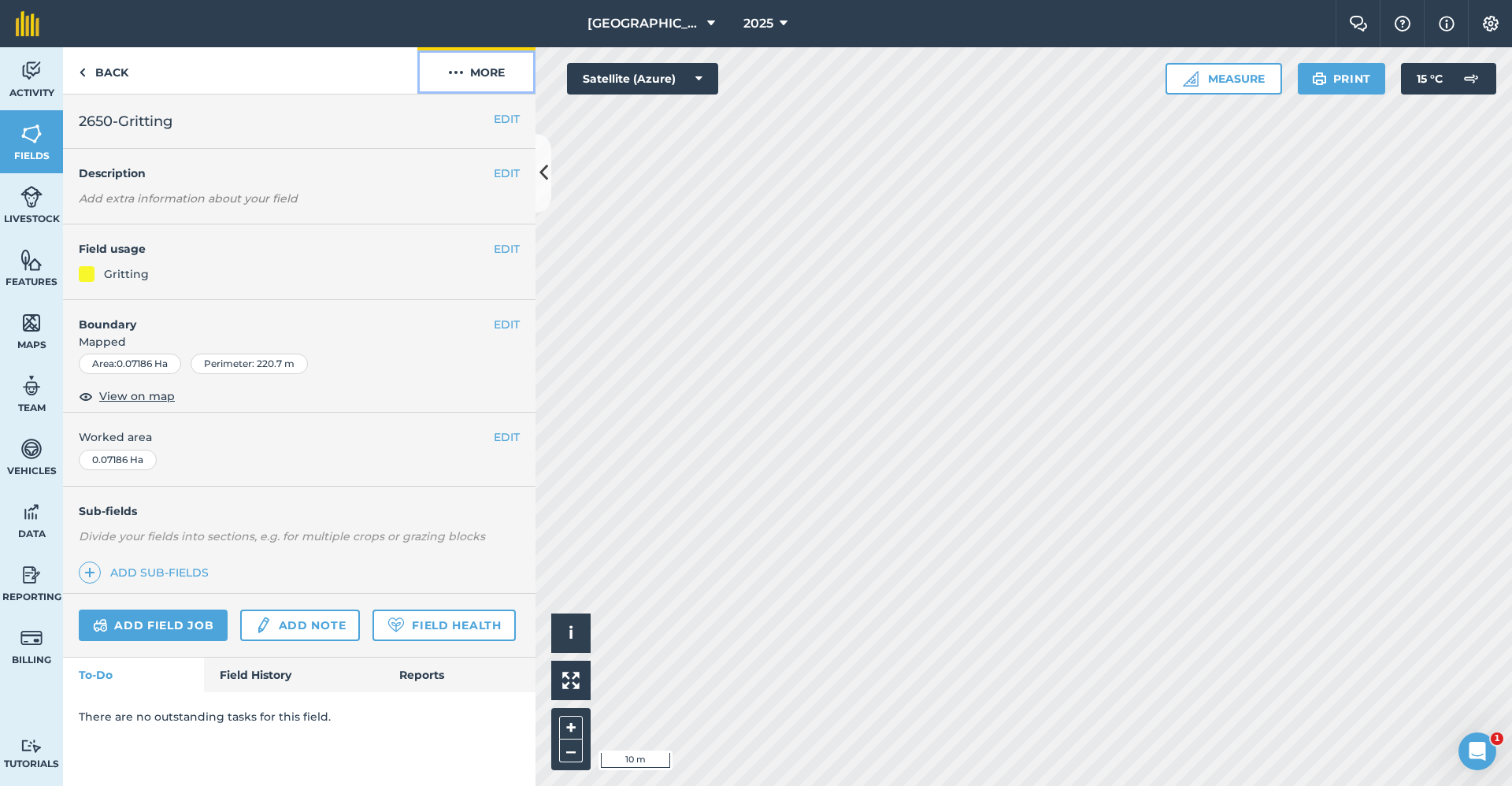
drag, startPoint x: 486, startPoint y: 81, endPoint x: 467, endPoint y: 75, distance: 19.9
drag, startPoint x: 467, startPoint y: 75, endPoint x: 352, endPoint y: 70, distance: 115.1
click at [352, 70] on div "Back More" at bounding box center [299, 71] width 472 height 47
click at [129, 83] on link "Back" at bounding box center [104, 71] width 81 height 46
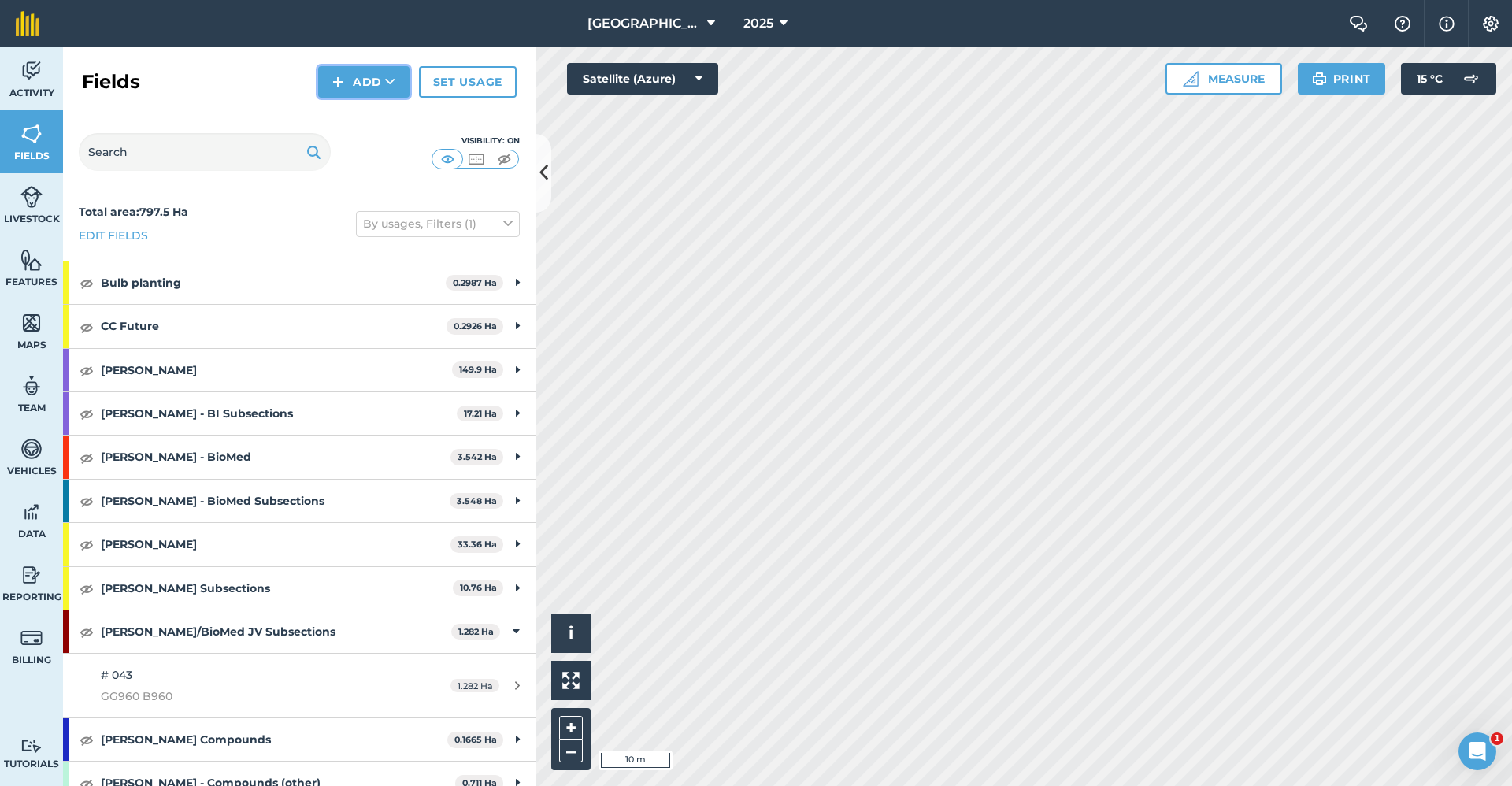
click at [349, 88] on button "Add" at bounding box center [363, 82] width 91 height 32
click at [354, 122] on link "Draw" at bounding box center [363, 118] width 86 height 35
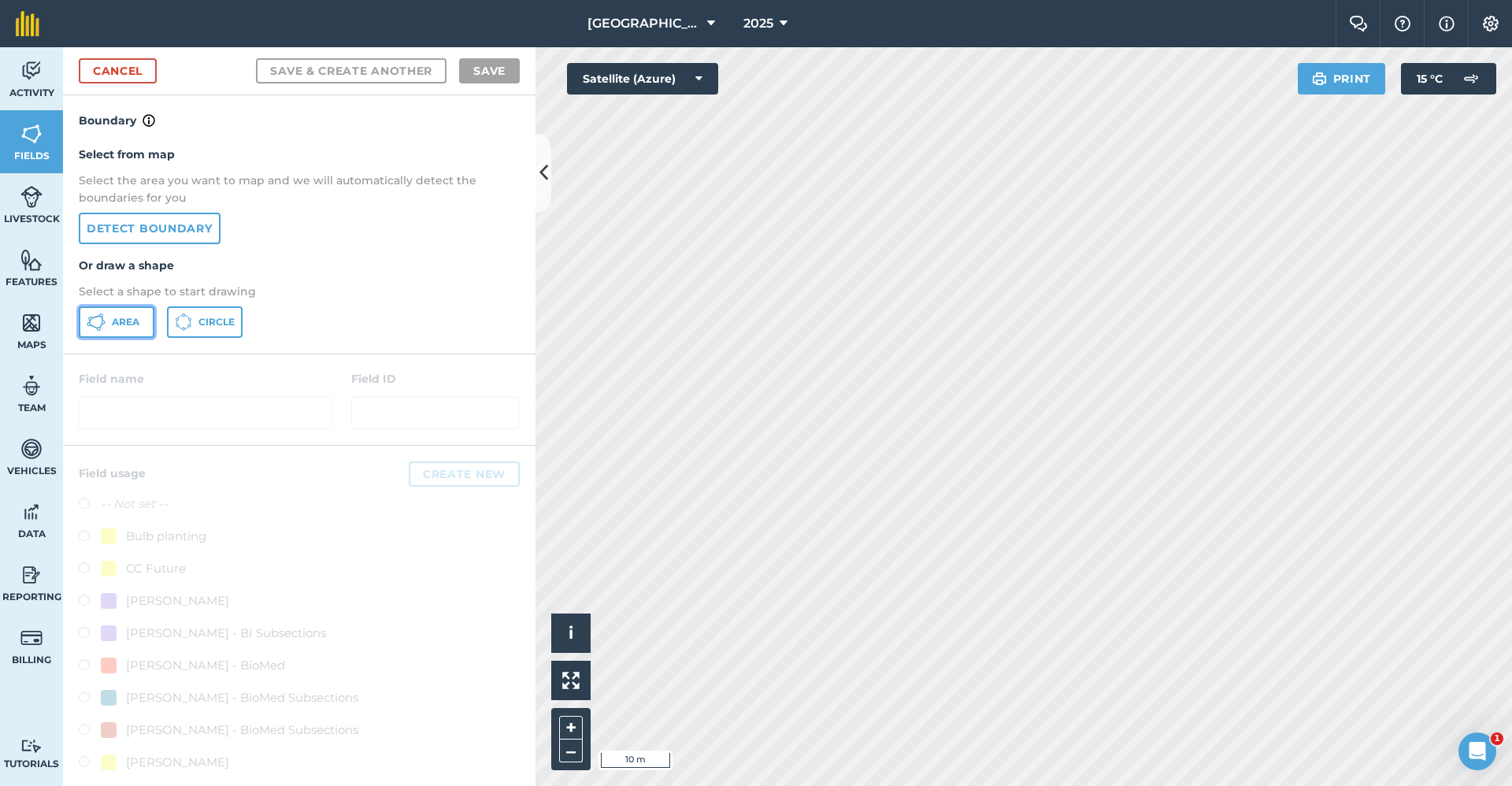
click at [134, 316] on span "Area" at bounding box center [125, 322] width 27 height 12
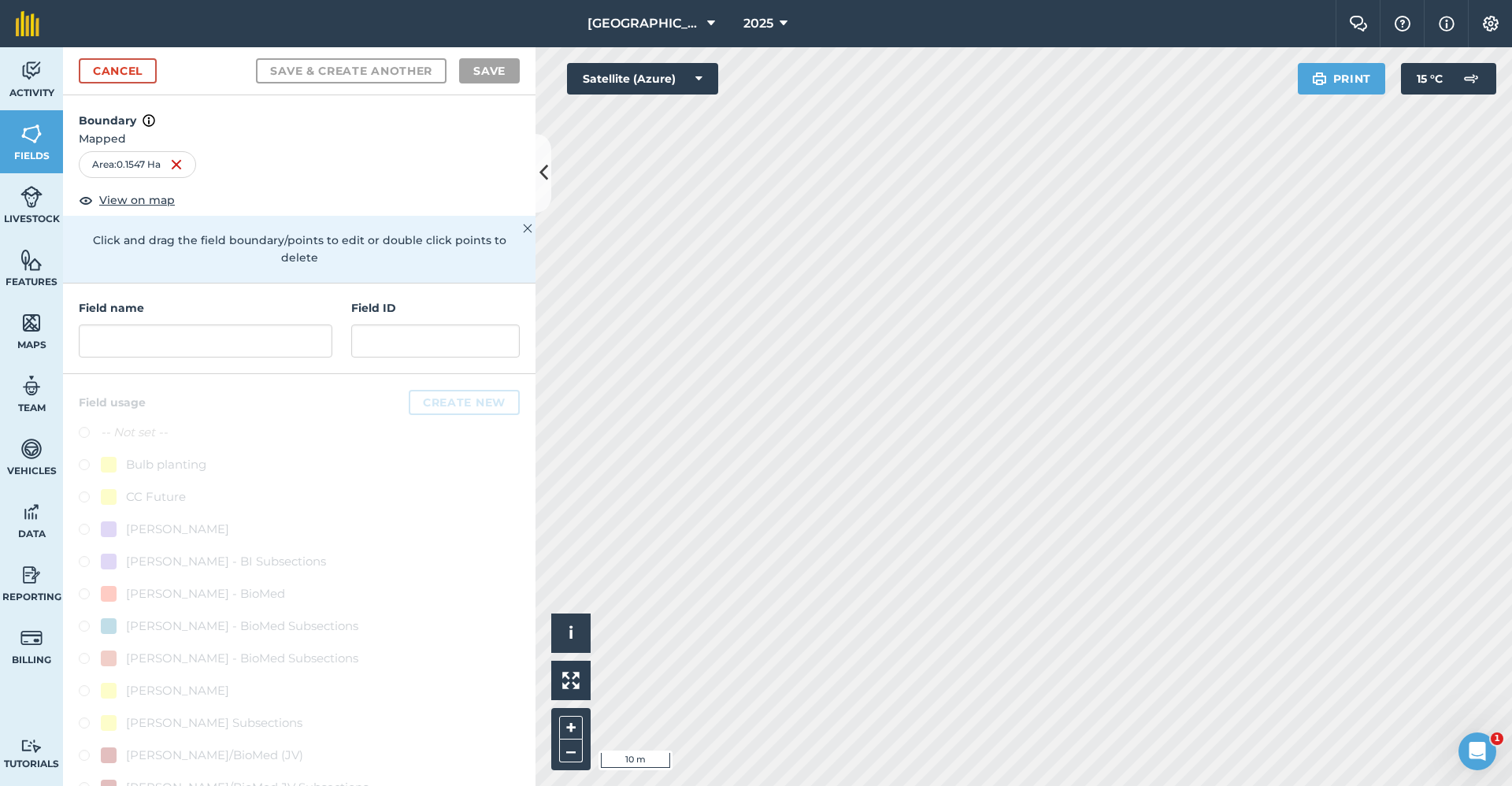
click at [172, 372] on div "Field name Field ID" at bounding box center [299, 329] width 472 height 90
click at [178, 343] on input "text" at bounding box center [206, 341] width 254 height 33
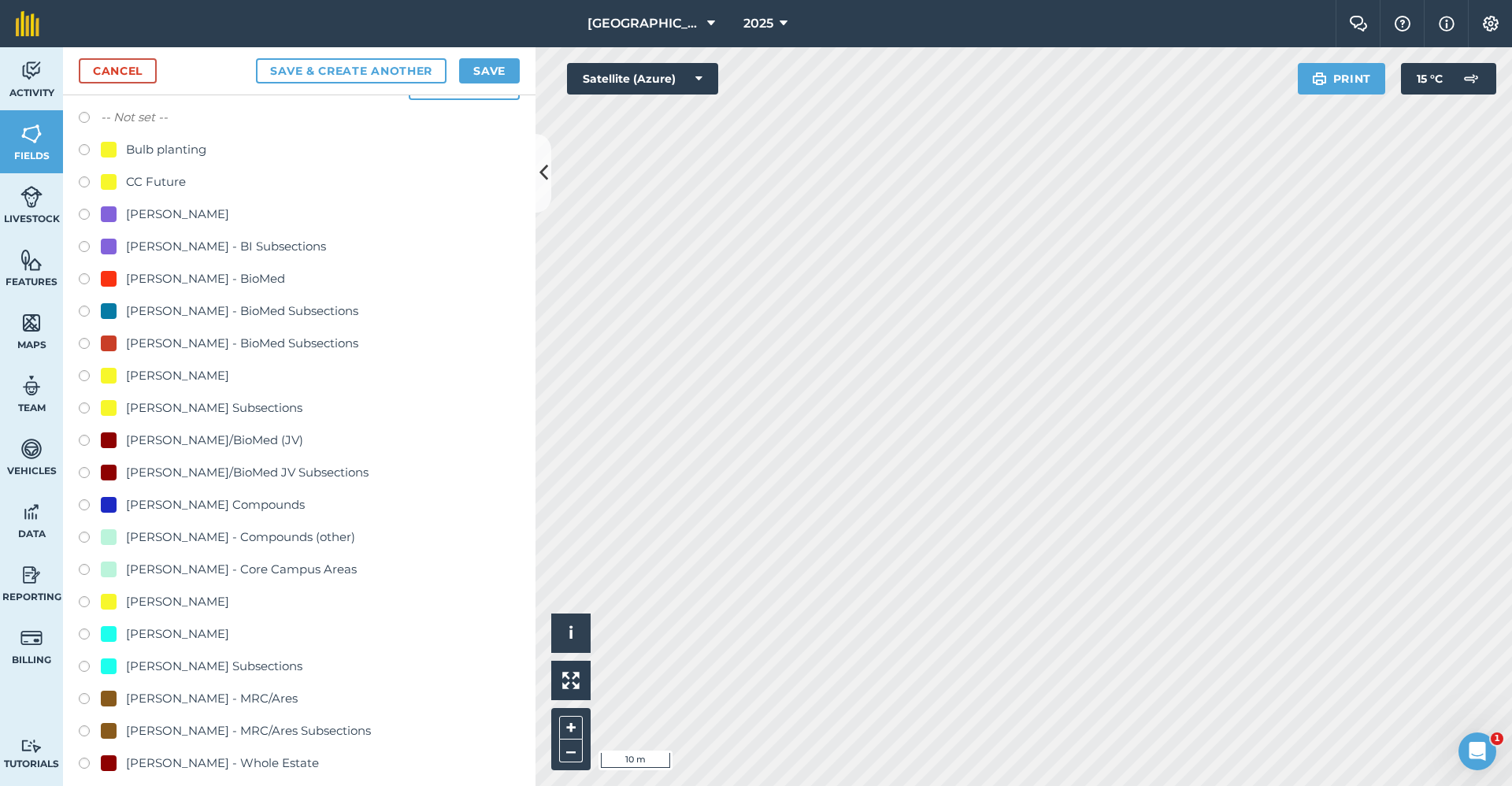
scroll to position [709, 0]
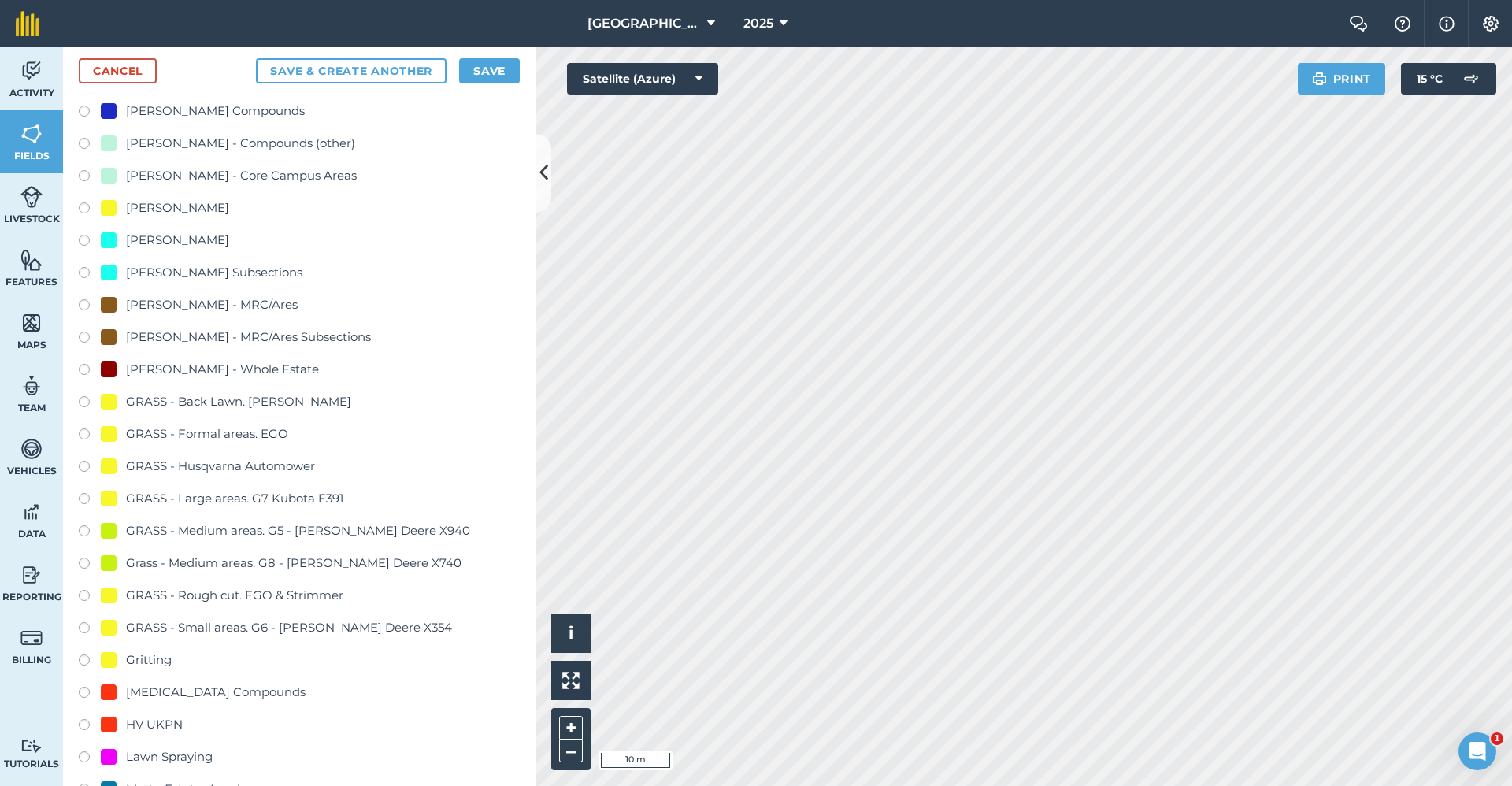
type input "2650-Gritting"
click at [160, 661] on div "Gritting" at bounding box center [149, 660] width 46 height 19
radio input "true"
click at [511, 59] on button "Save" at bounding box center [489, 71] width 61 height 25
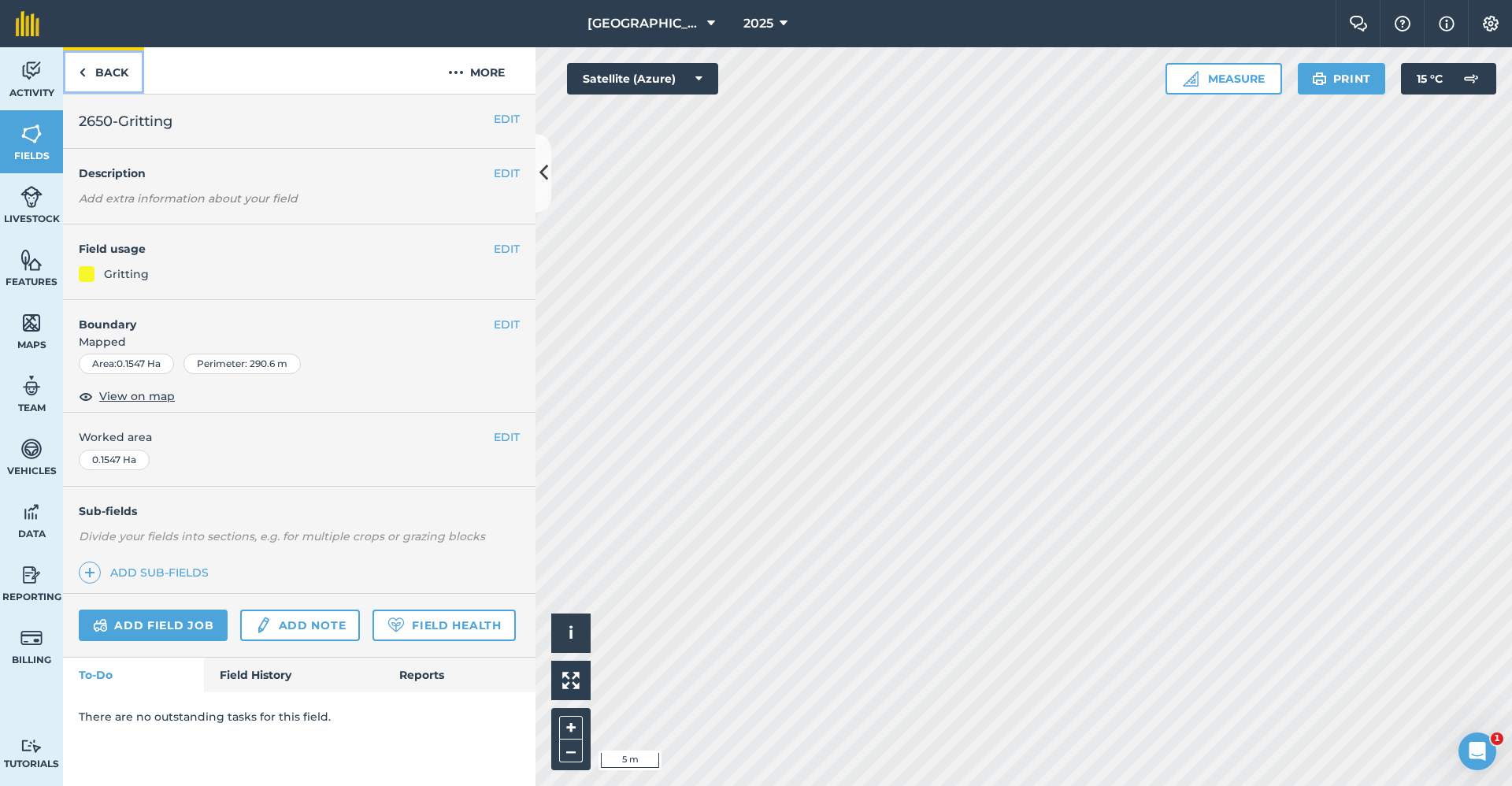
click at [119, 83] on link "Back" at bounding box center [104, 71] width 81 height 46
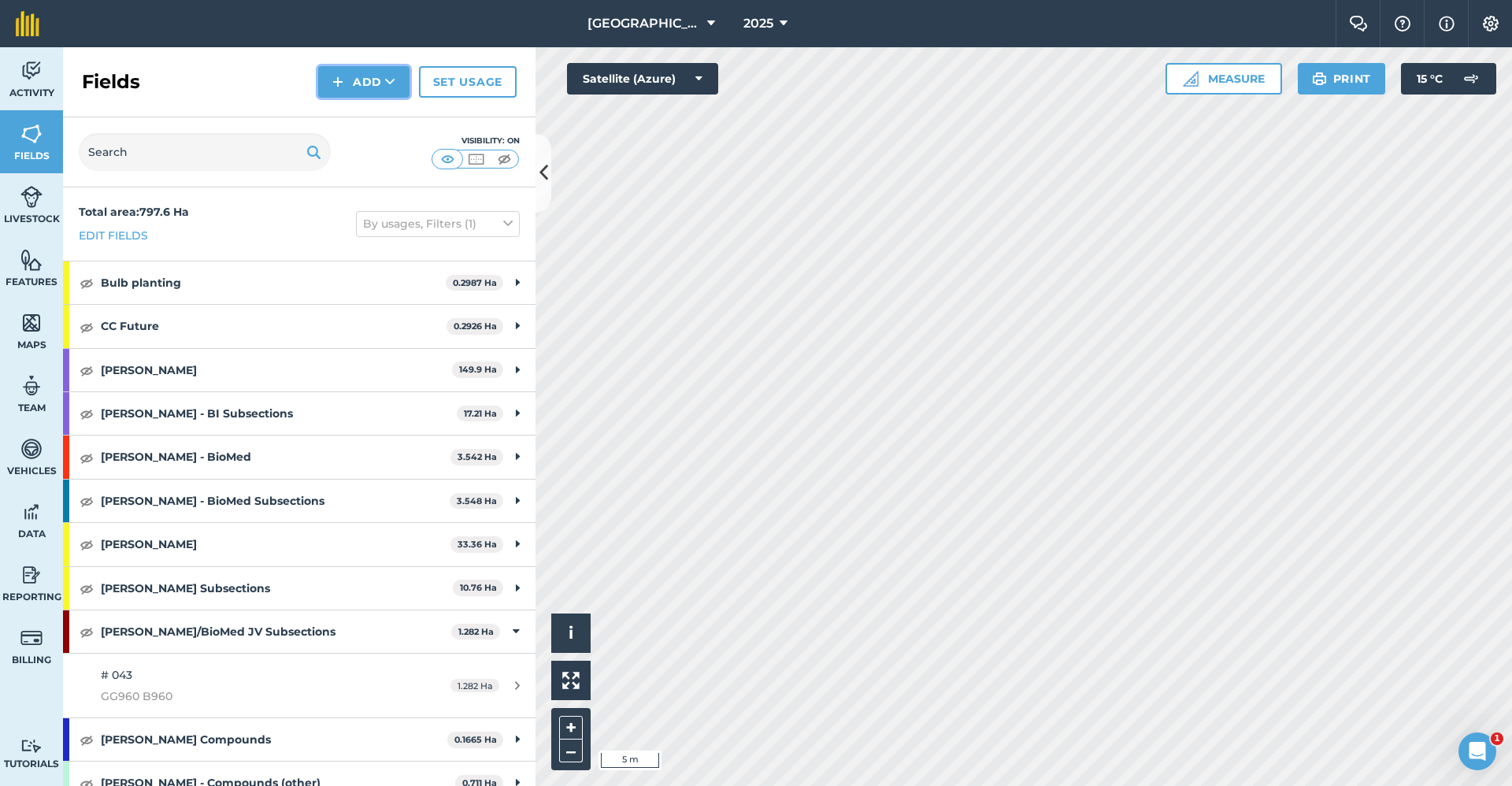
click at [354, 94] on button "Add" at bounding box center [363, 82] width 91 height 32
click at [358, 118] on link "Draw" at bounding box center [363, 118] width 86 height 35
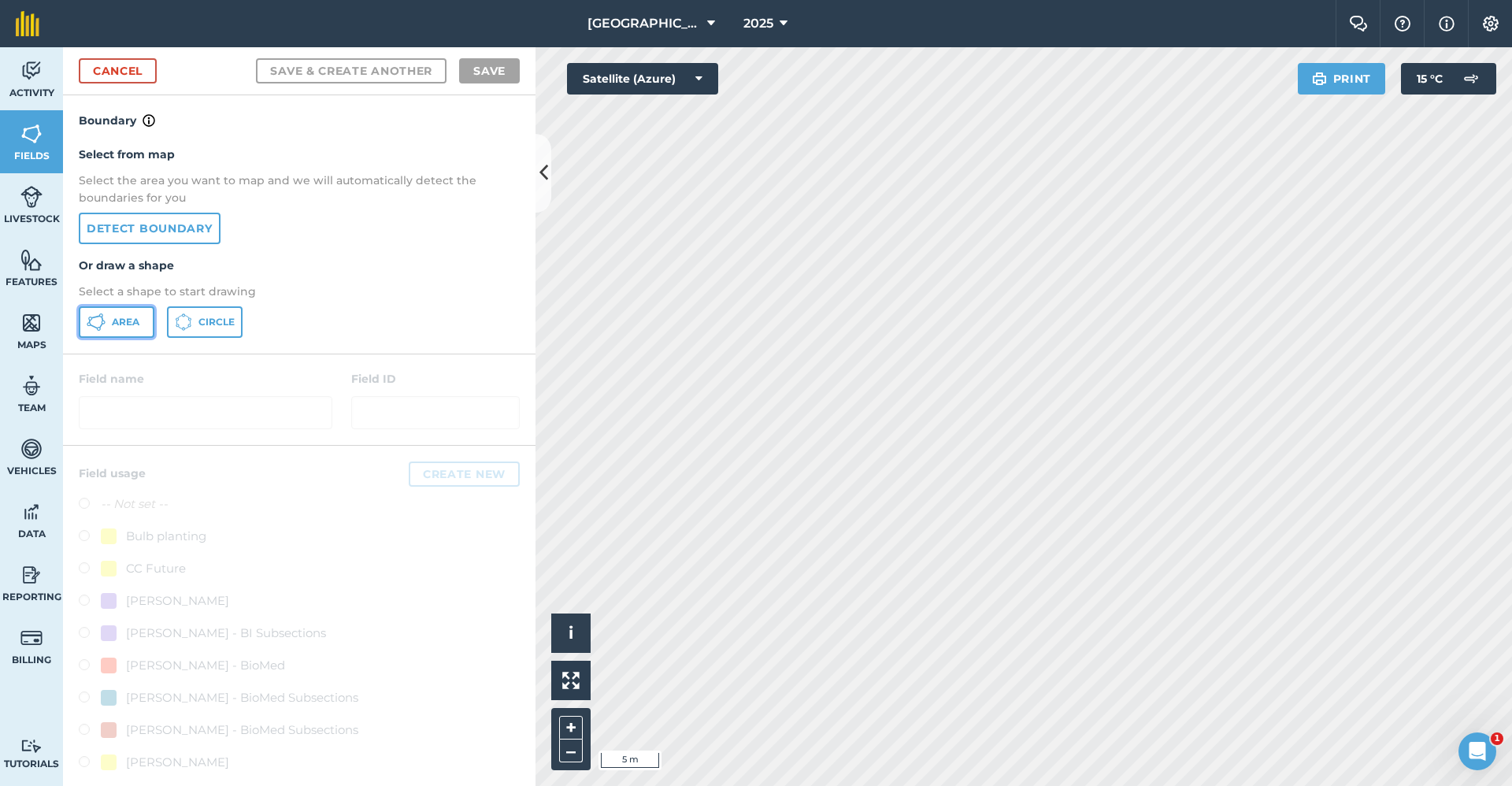
click at [139, 328] on span "Area" at bounding box center [125, 322] width 27 height 12
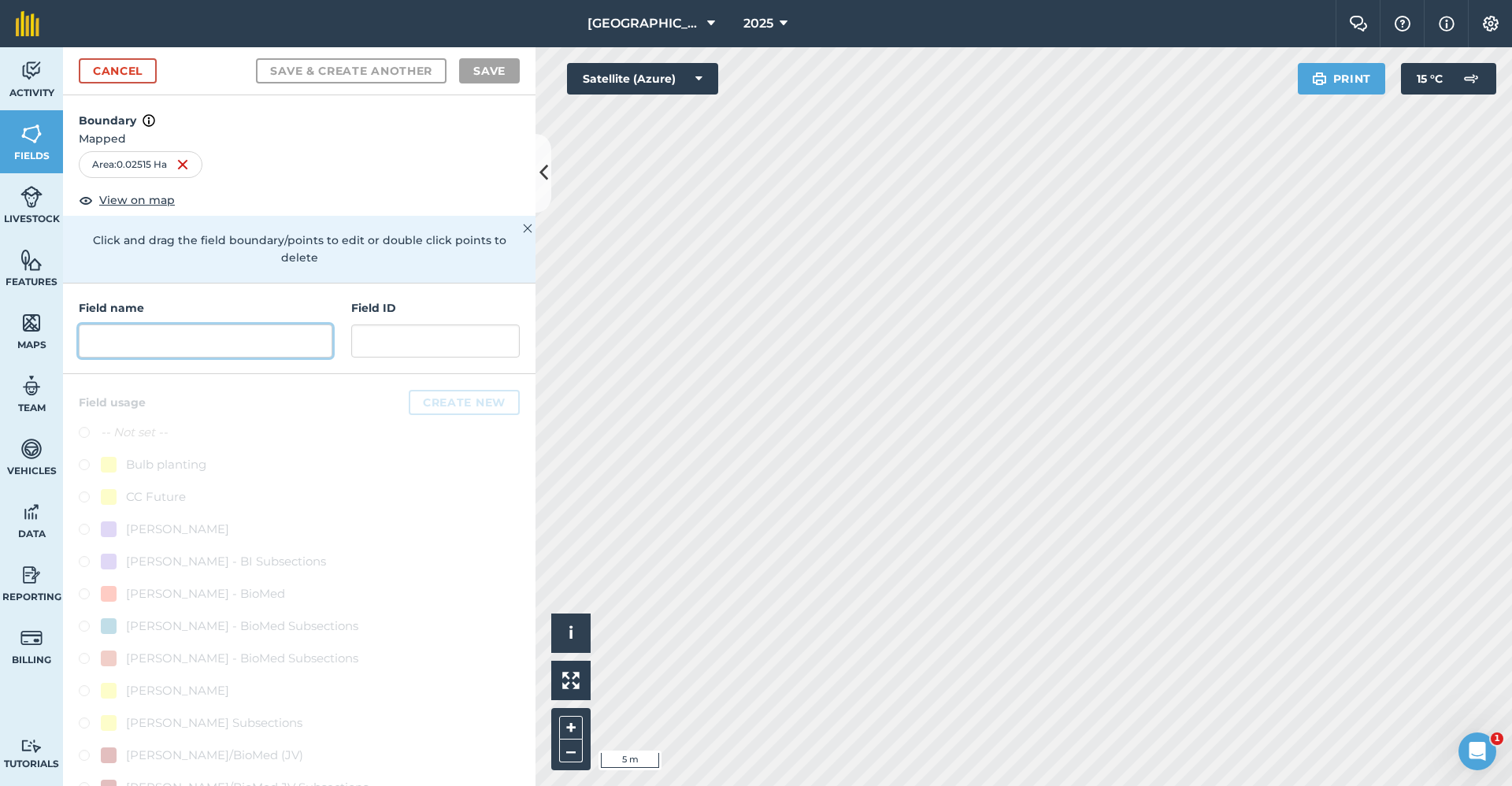
click at [95, 350] on input "text" at bounding box center [206, 341] width 254 height 33
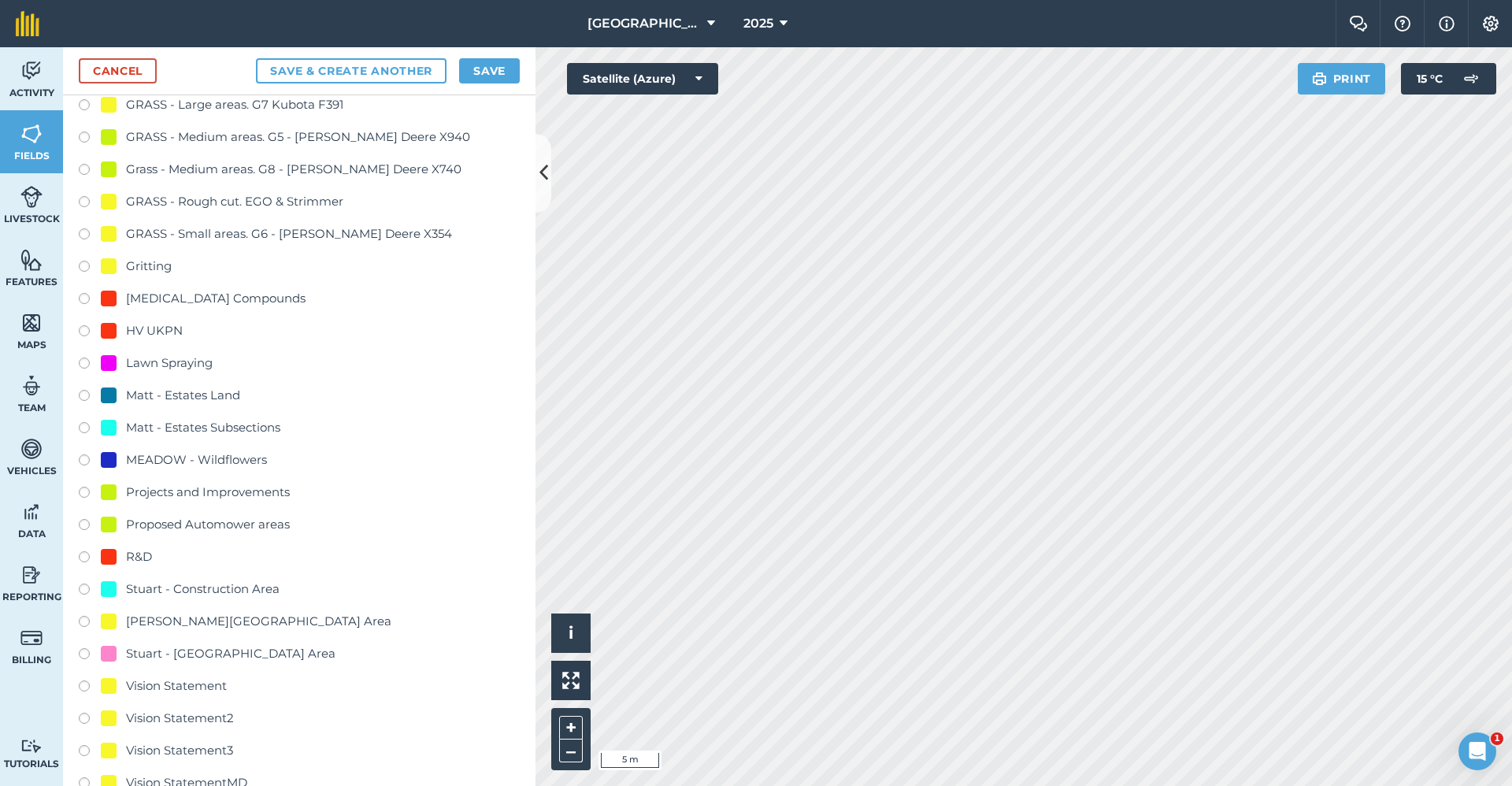
scroll to position [945, 0]
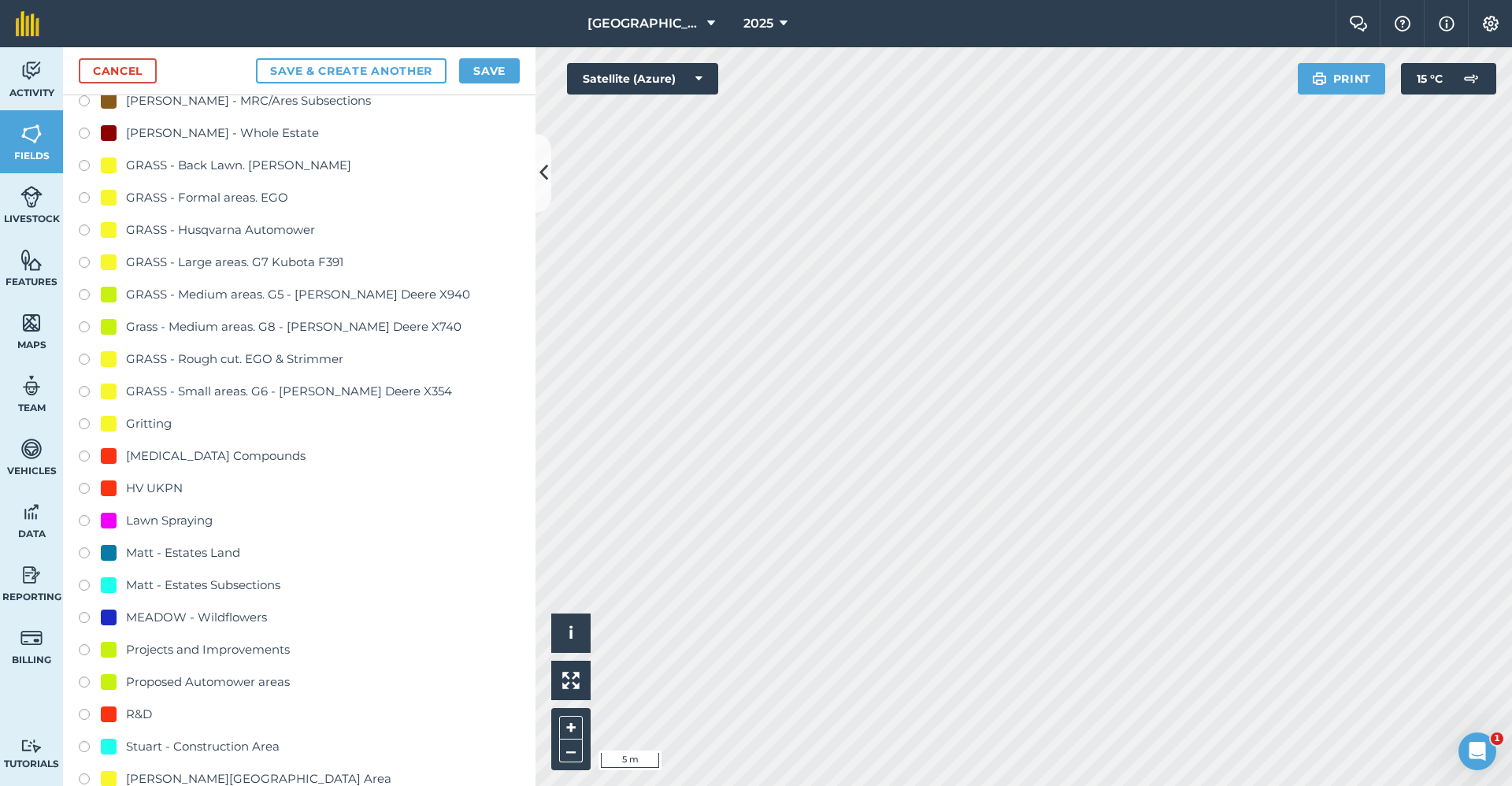
type input "2650-Gritting"
click at [151, 422] on div "Gritting" at bounding box center [149, 423] width 46 height 19
radio input "true"
click at [486, 68] on button "Save" at bounding box center [489, 71] width 61 height 25
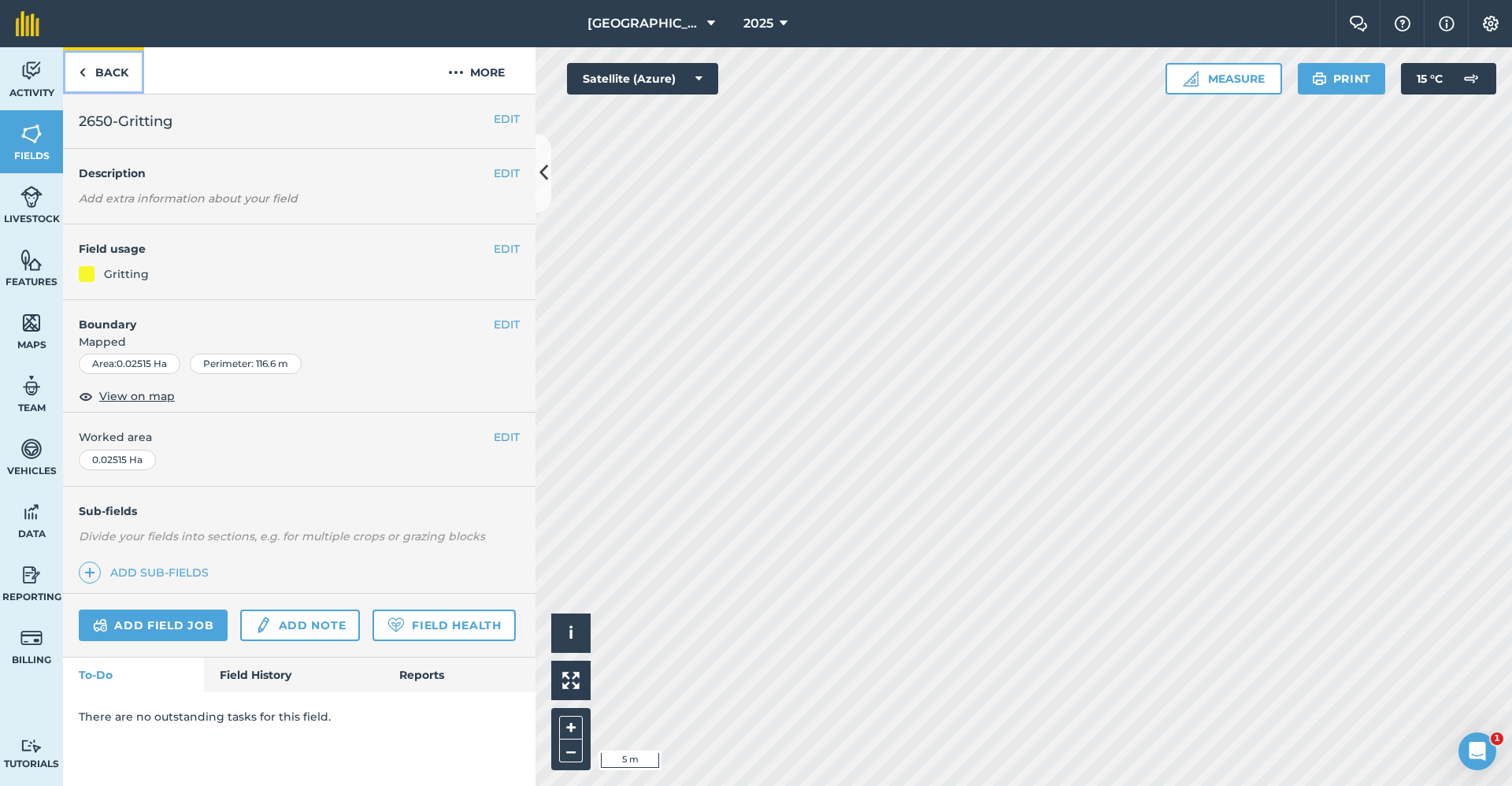
click at [111, 68] on link "Back" at bounding box center [104, 71] width 81 height 46
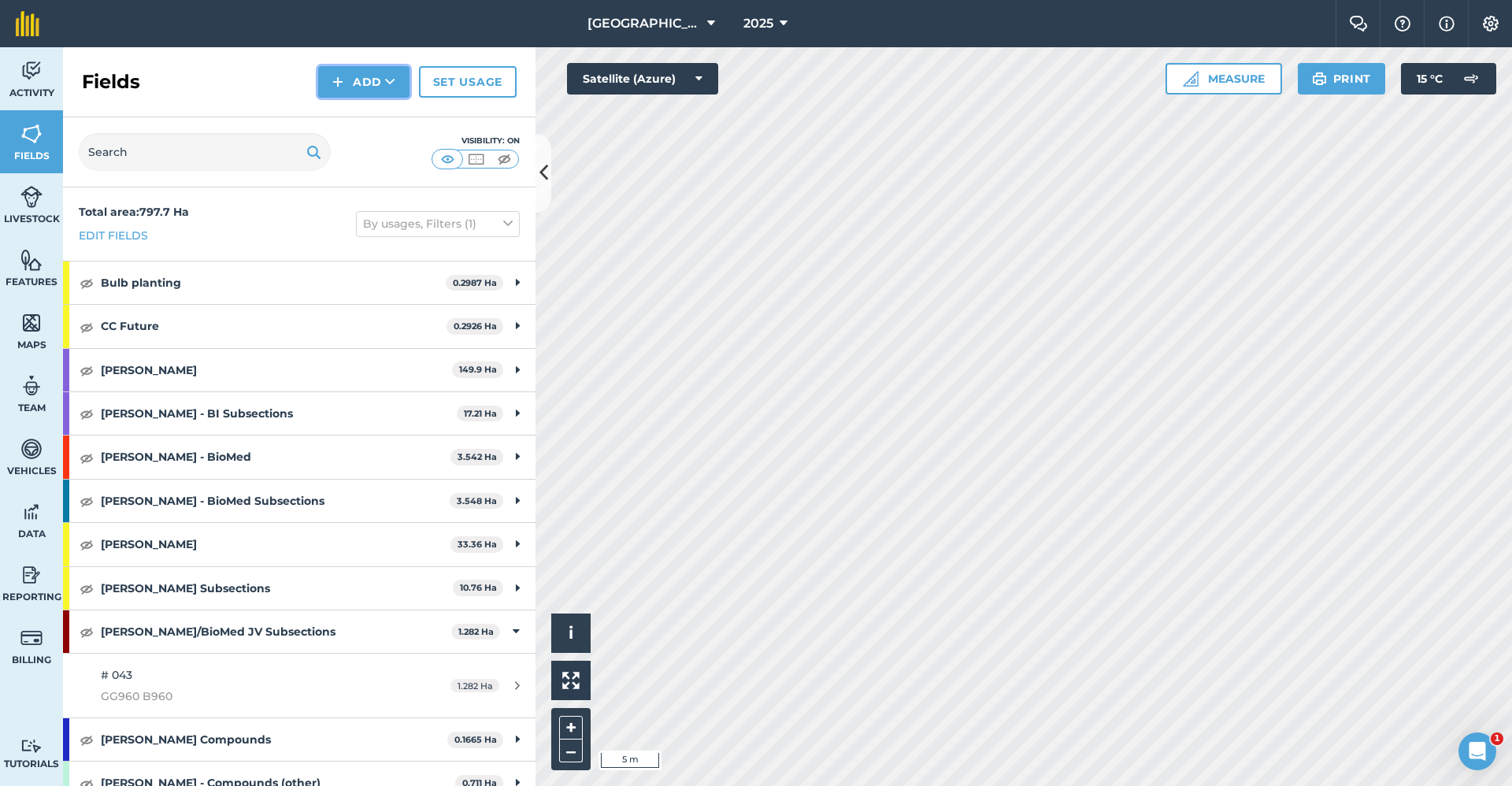
click at [382, 70] on button "Add" at bounding box center [363, 82] width 91 height 32
click at [360, 110] on link "Draw" at bounding box center [363, 118] width 86 height 35
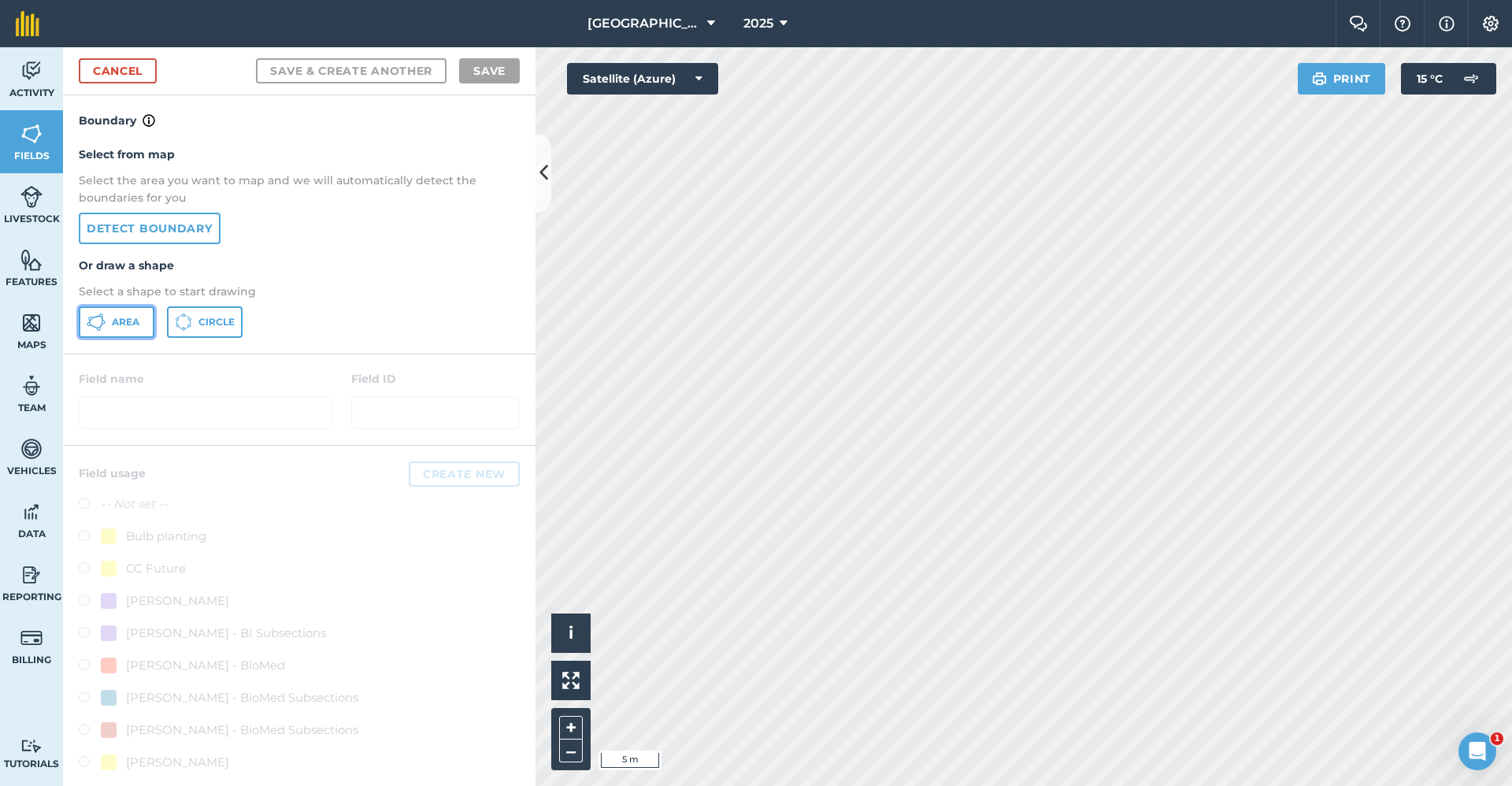
click at [125, 320] on span "Area" at bounding box center [125, 322] width 27 height 12
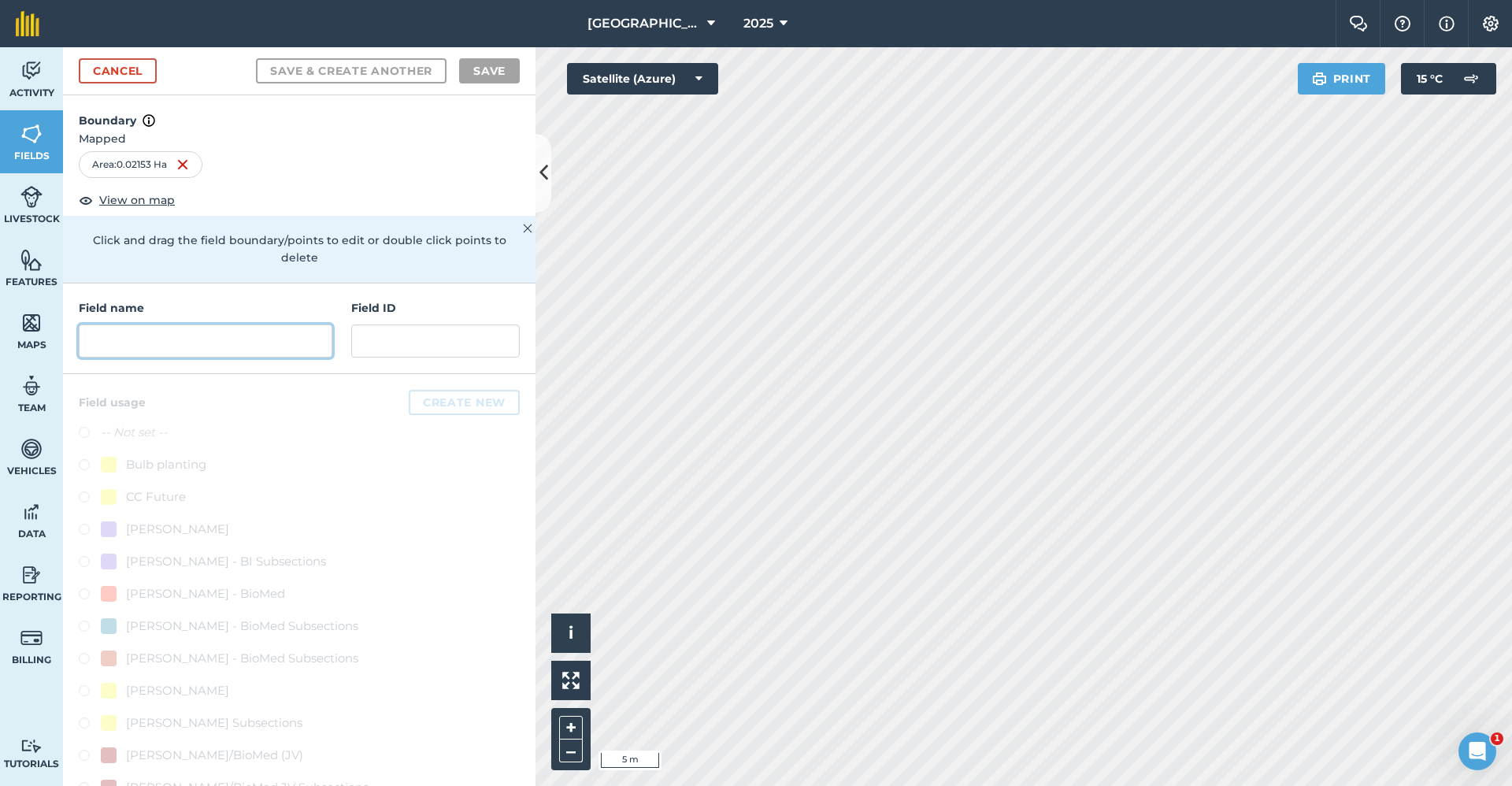
click at [182, 327] on input "text" at bounding box center [206, 341] width 254 height 33
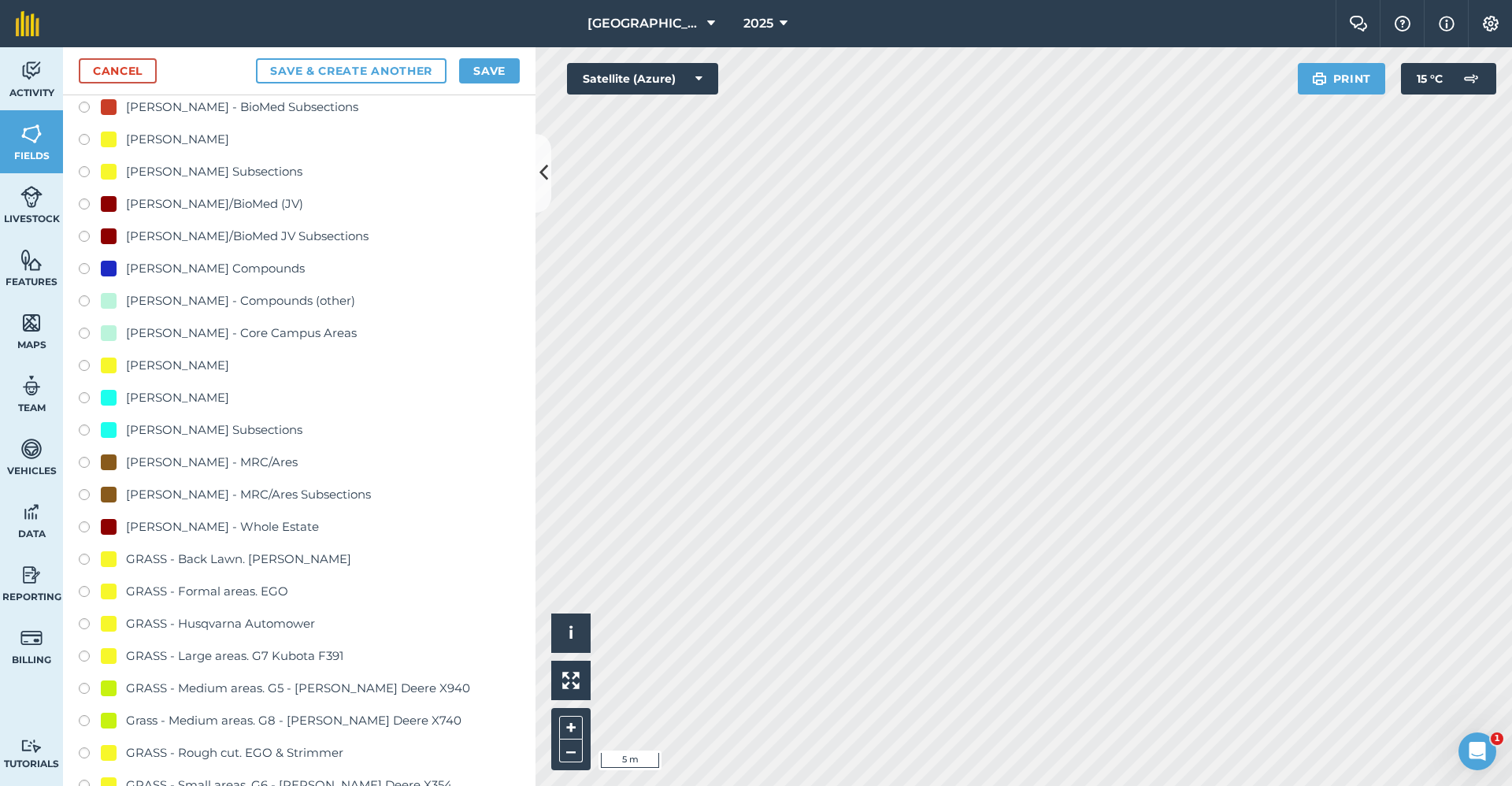
scroll to position [945, 0]
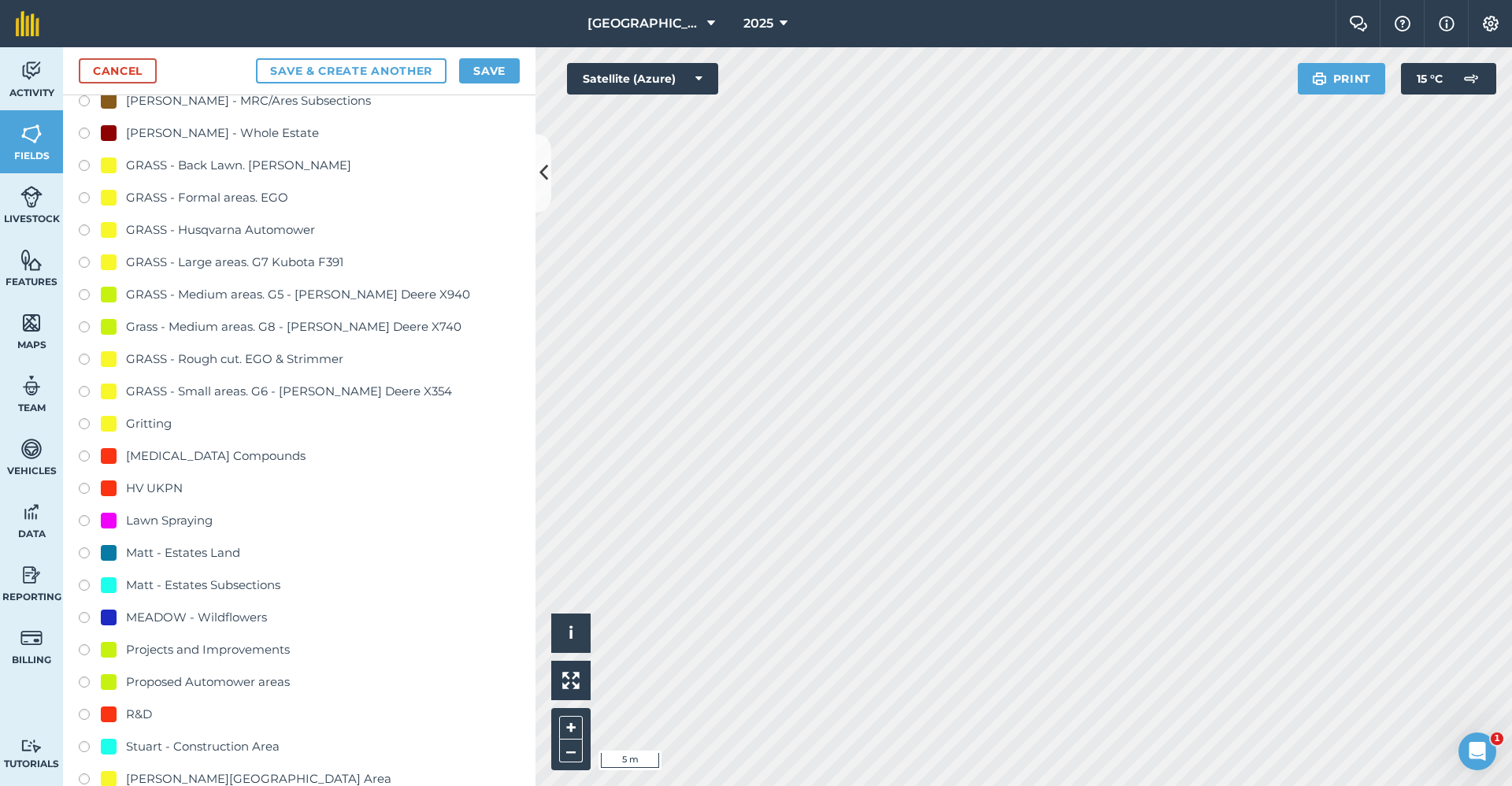
type input "2650-Gritting"
click at [149, 425] on div "Gritting" at bounding box center [149, 423] width 46 height 19
radio input "true"
click at [492, 70] on button "Save" at bounding box center [489, 71] width 61 height 25
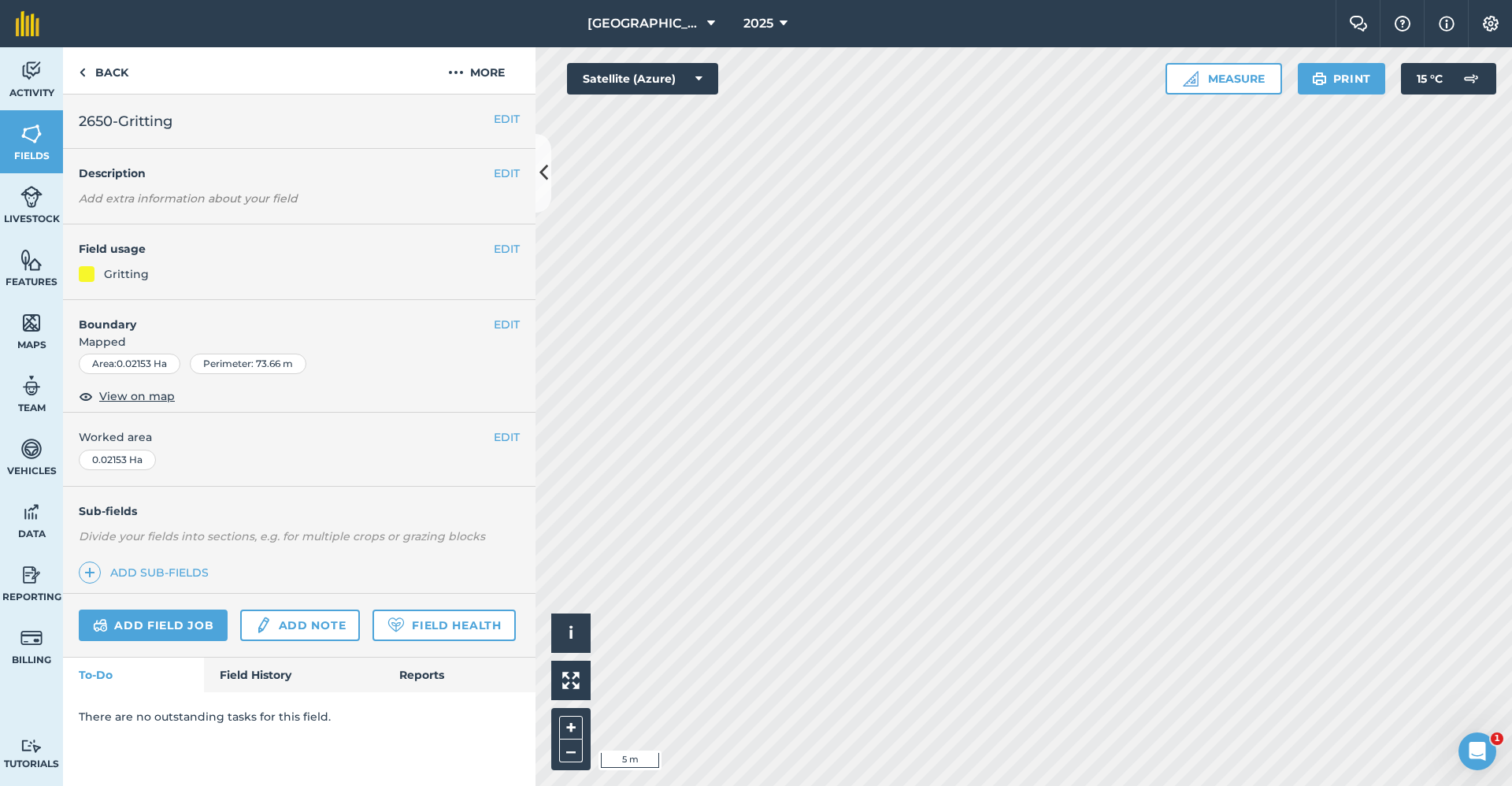
click at [1511, 432] on html "Babraham Research Campus (Gardens) 2025 Farm Chat Help Info Settings Babraham R…" at bounding box center [756, 393] width 1512 height 786
click at [119, 76] on link "Back" at bounding box center [104, 71] width 81 height 46
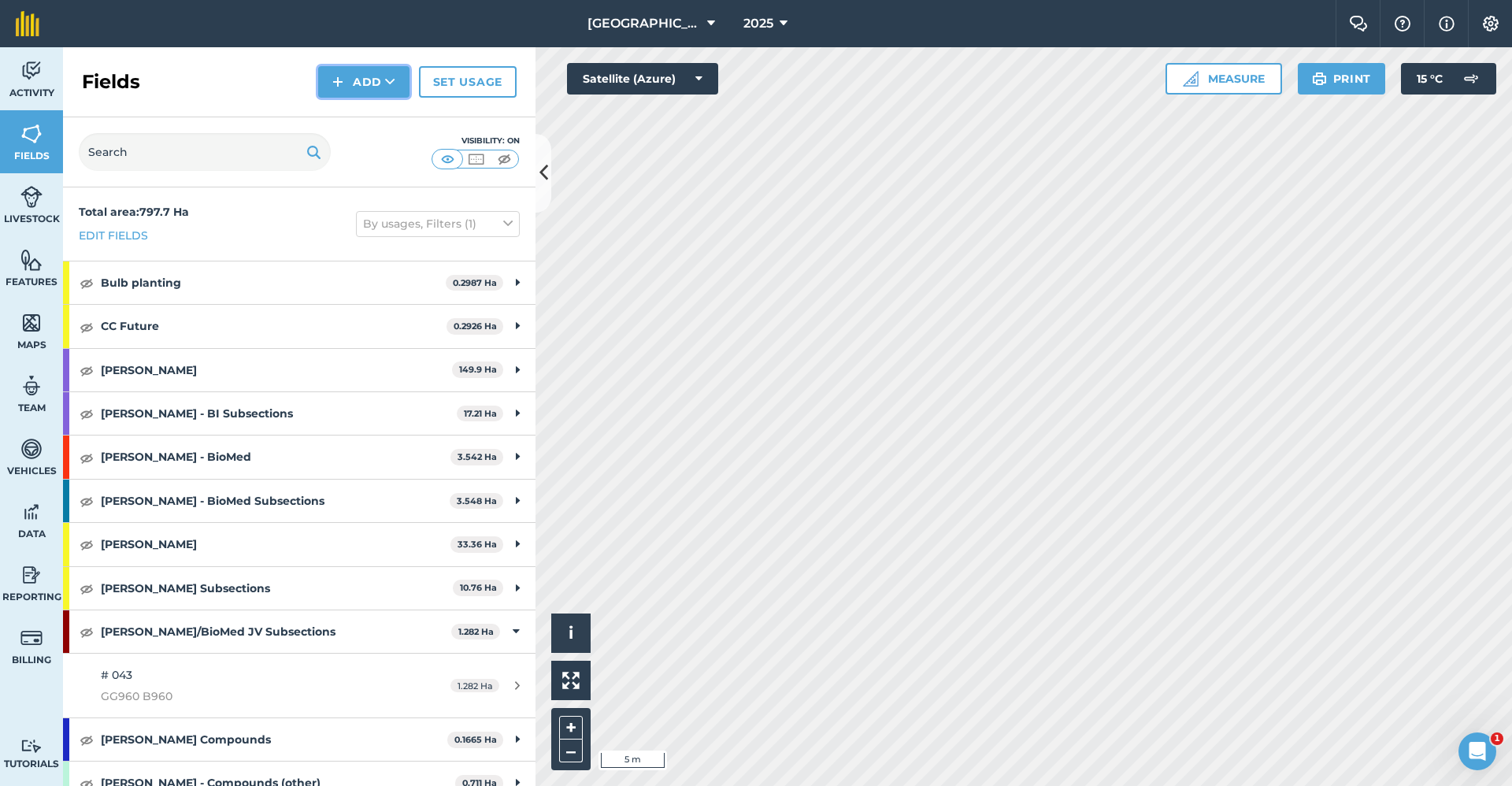
click at [362, 85] on button "Add" at bounding box center [363, 82] width 91 height 32
click at [358, 114] on link "Draw" at bounding box center [363, 118] width 86 height 35
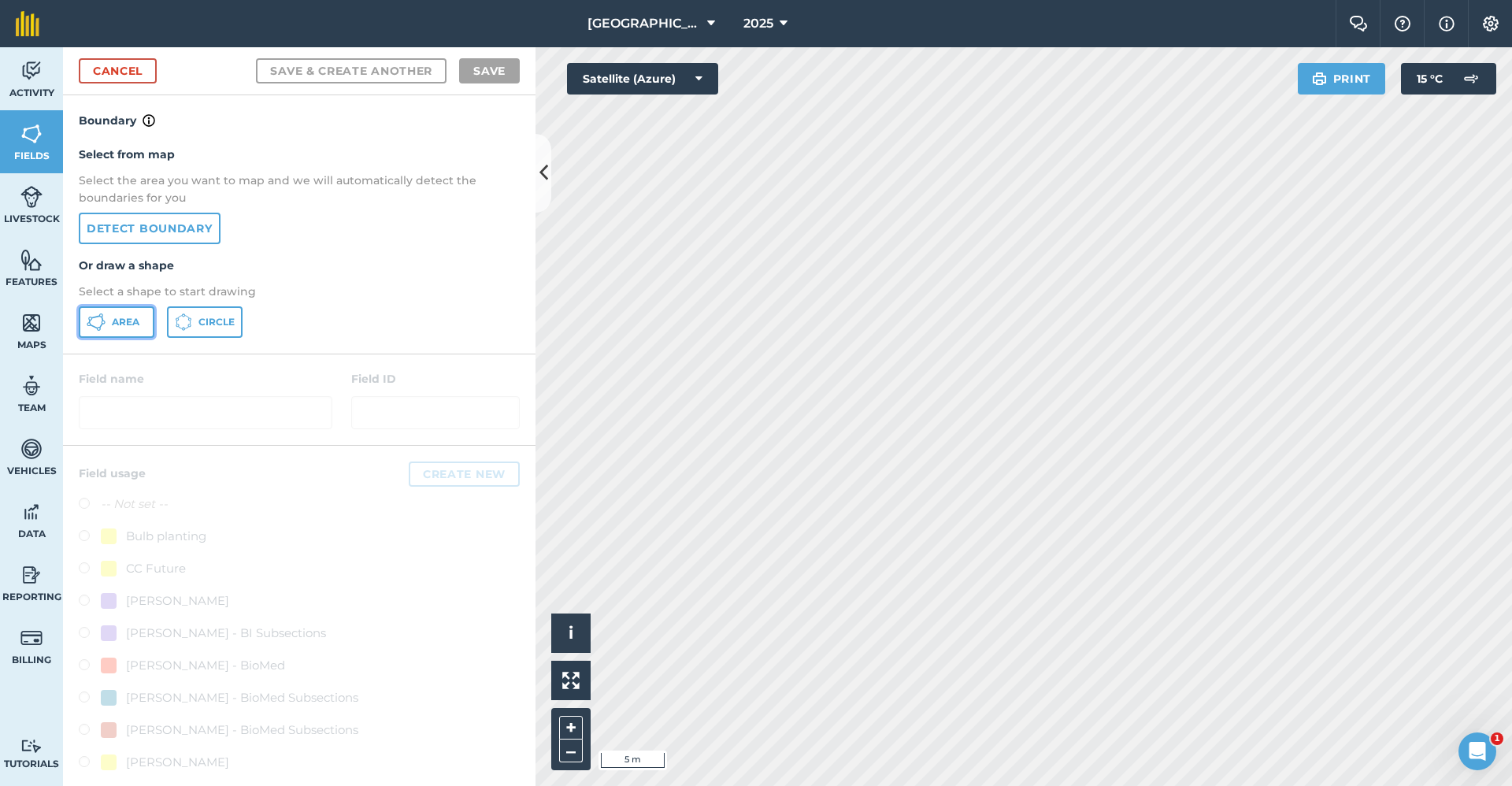
click at [121, 325] on span "Area" at bounding box center [125, 322] width 27 height 12
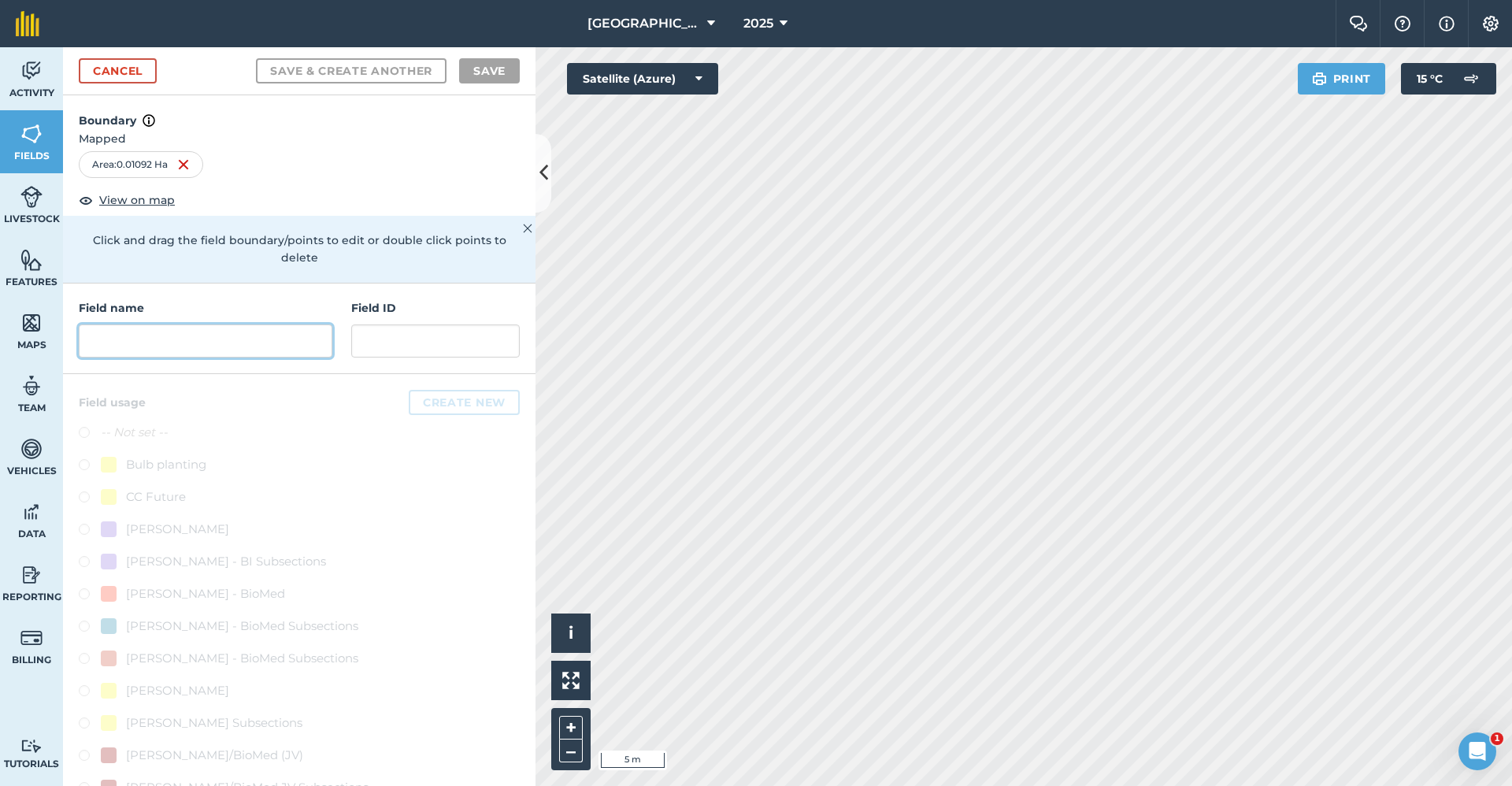
click at [249, 334] on input "text" at bounding box center [206, 341] width 254 height 33
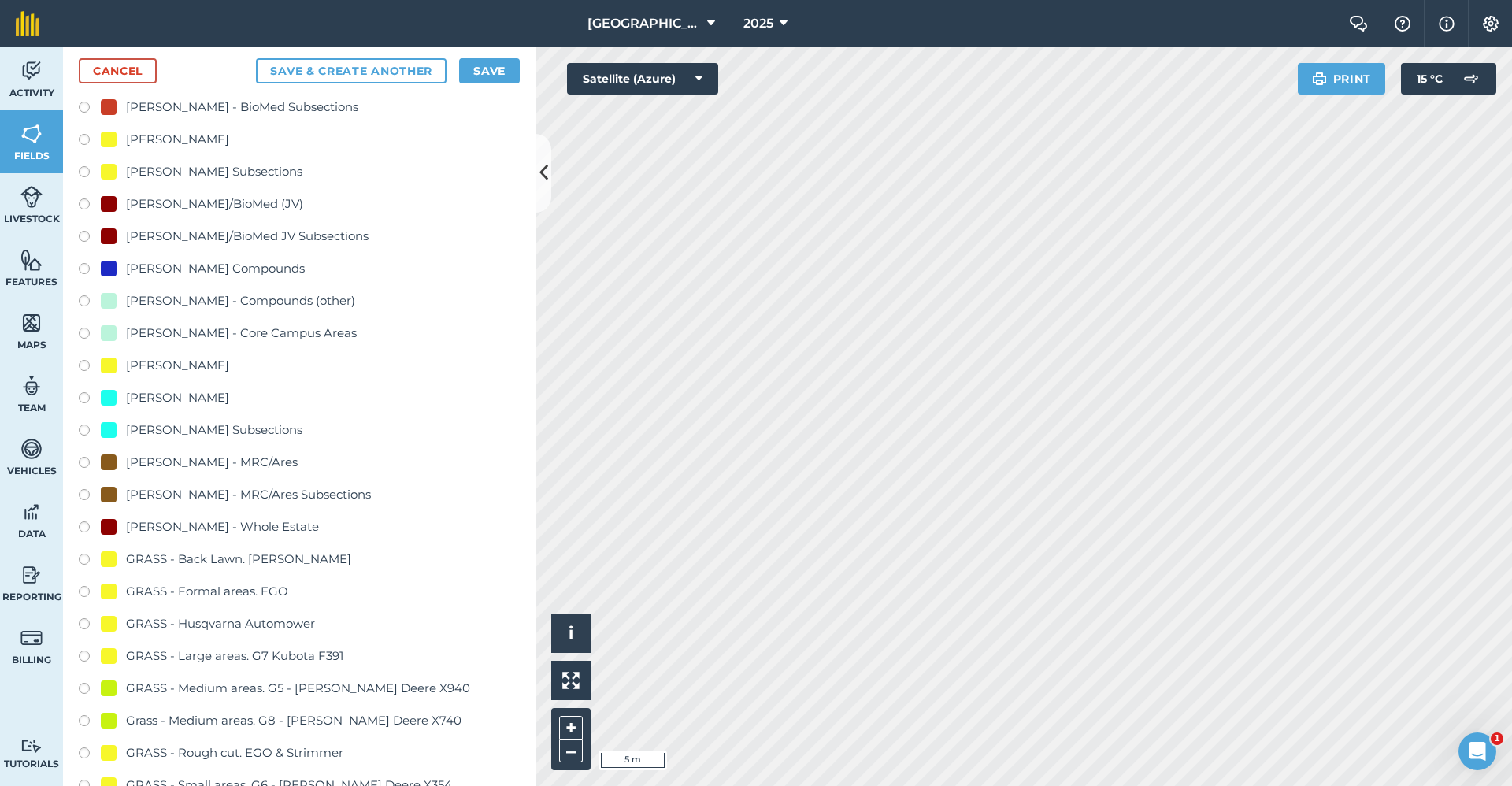
scroll to position [945, 0]
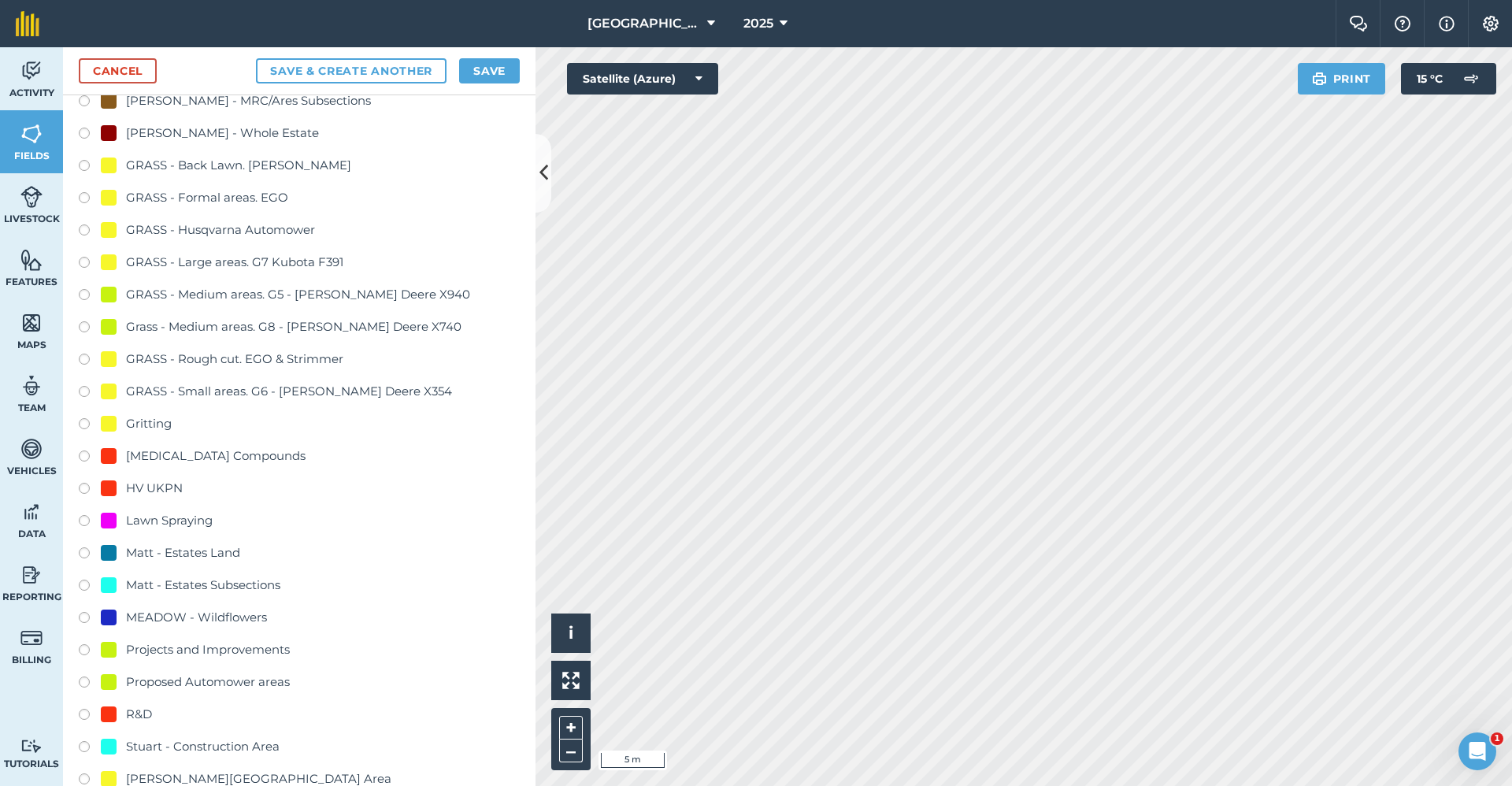
type input "2650-Gritting"
click at [168, 421] on div "Gritting" at bounding box center [149, 423] width 46 height 19
radio input "true"
click at [490, 61] on button "Save" at bounding box center [489, 71] width 61 height 25
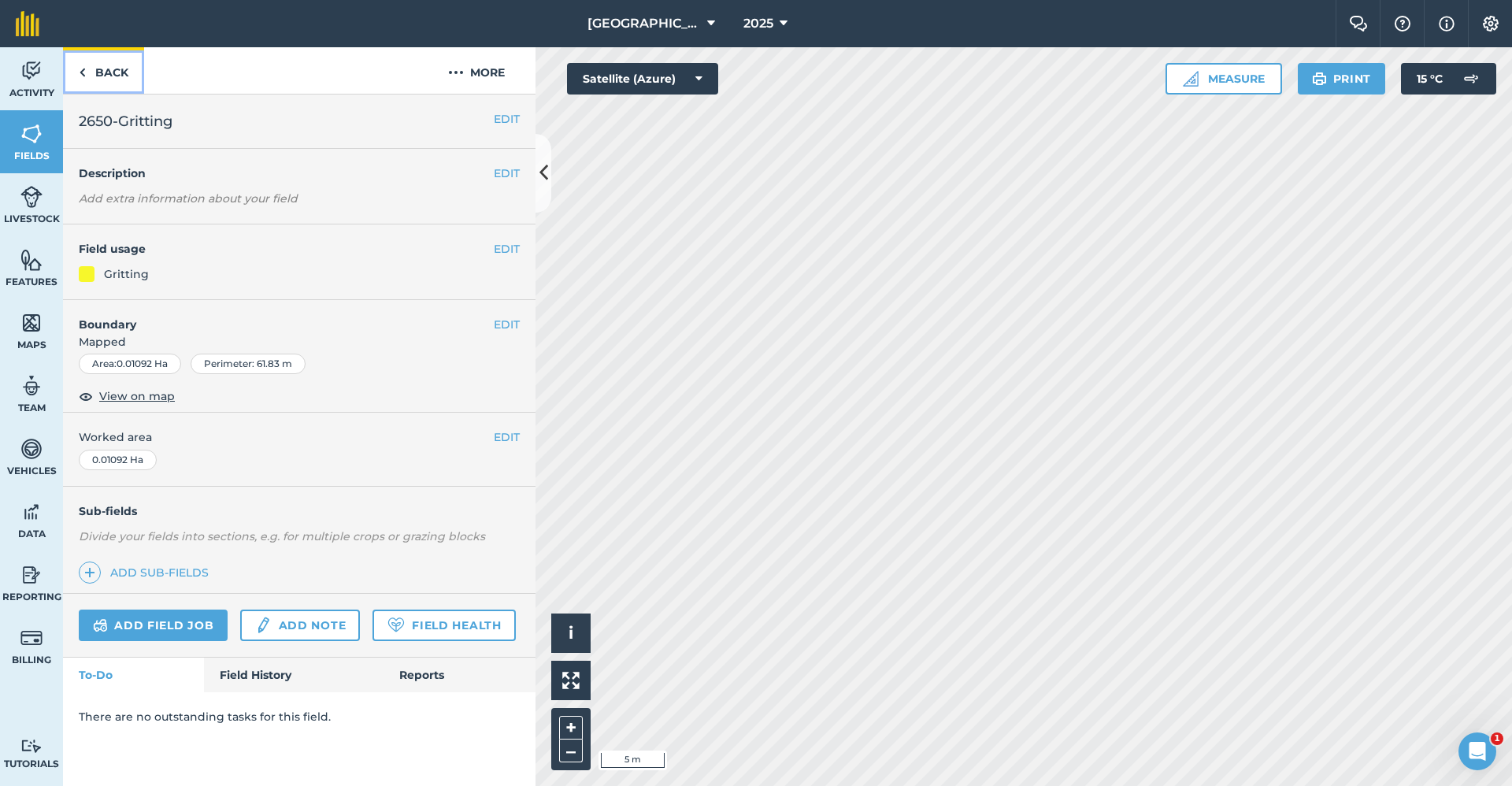
click at [103, 79] on link "Back" at bounding box center [104, 71] width 81 height 46
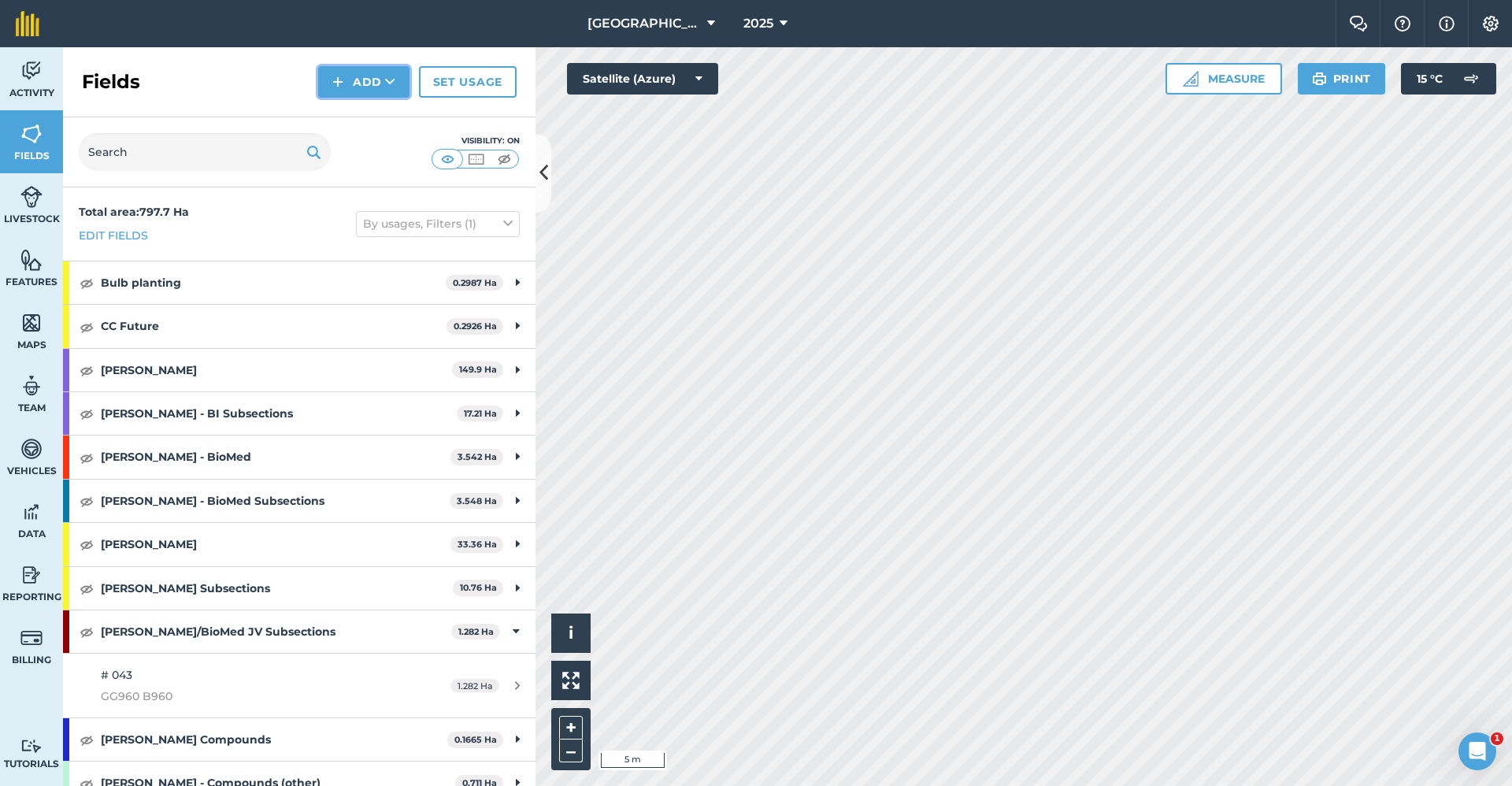
click at [349, 74] on button "Add" at bounding box center [363, 82] width 91 height 32
click at [350, 121] on link "Draw" at bounding box center [363, 118] width 86 height 35
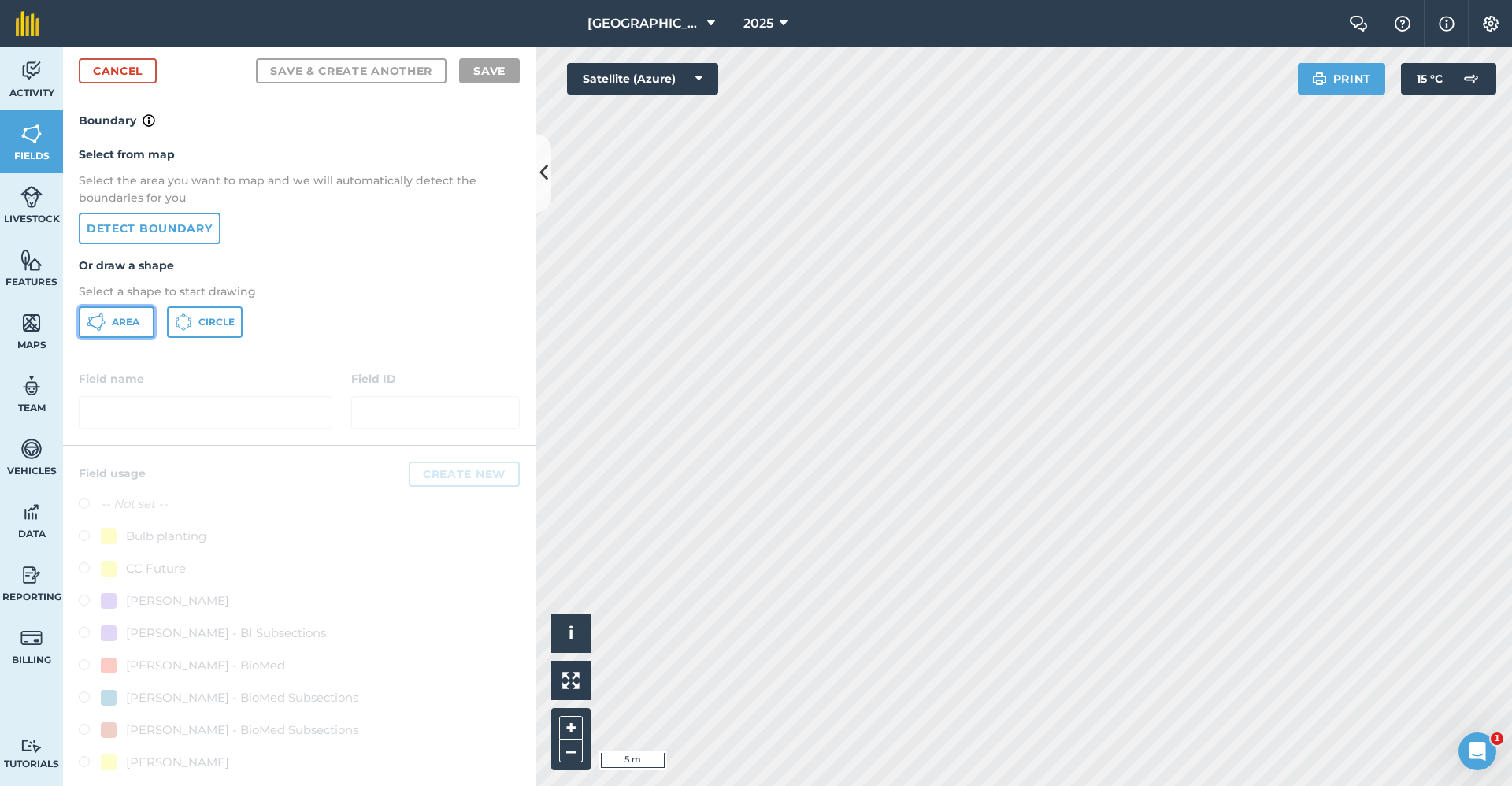
click at [121, 325] on span "Area" at bounding box center [125, 322] width 27 height 12
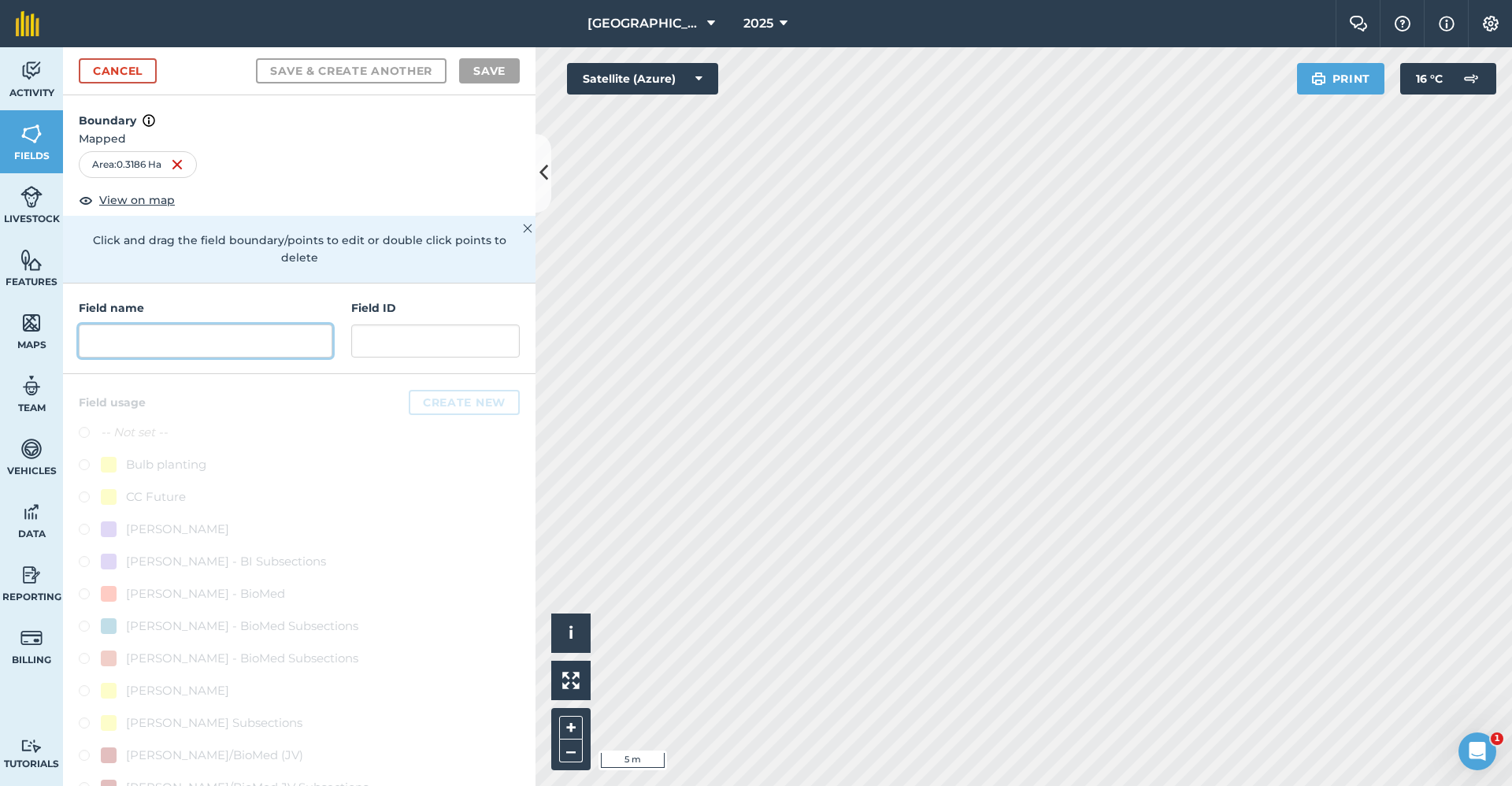
click at [227, 335] on input "text" at bounding box center [206, 341] width 254 height 33
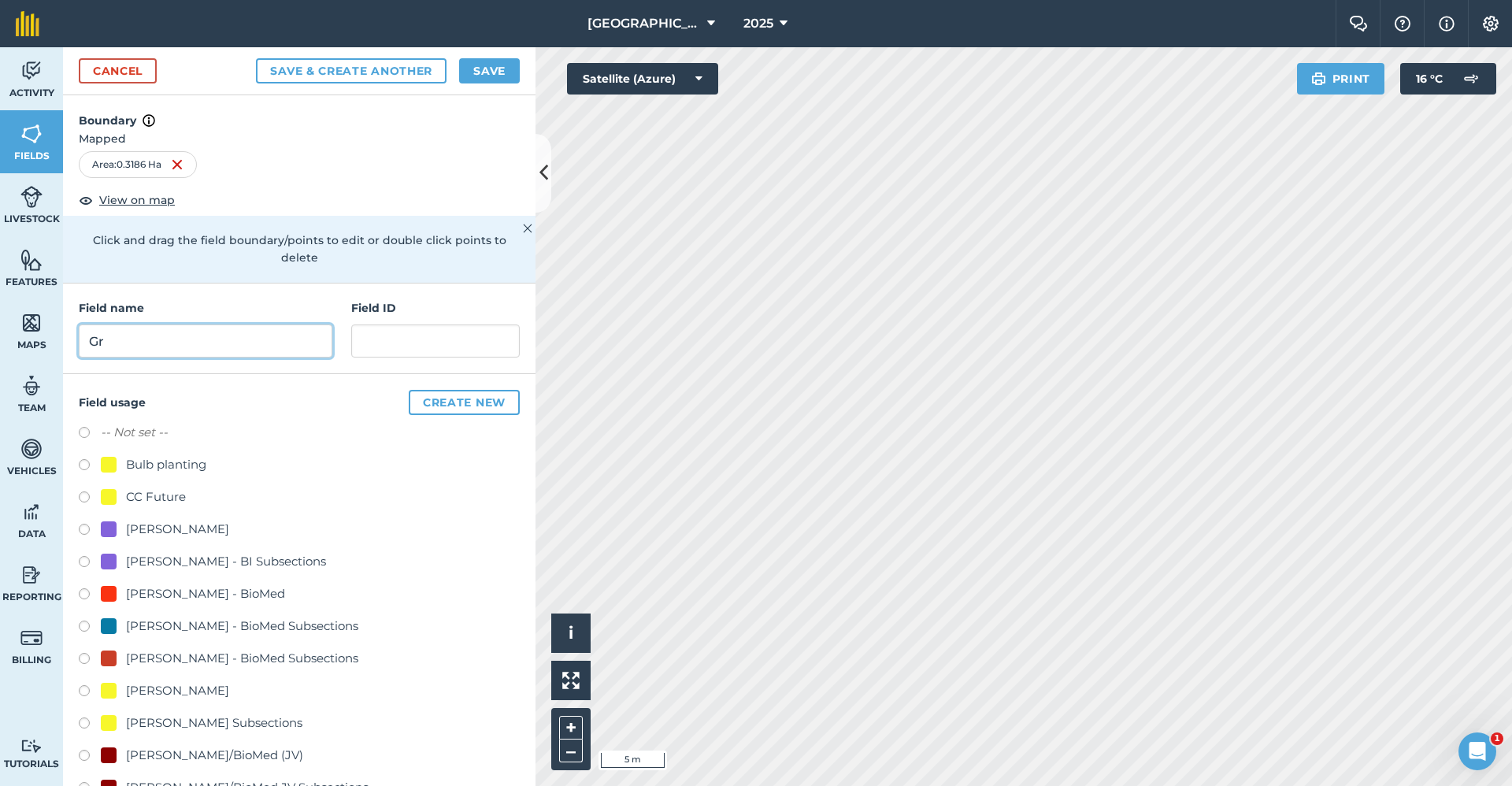
type input "G"
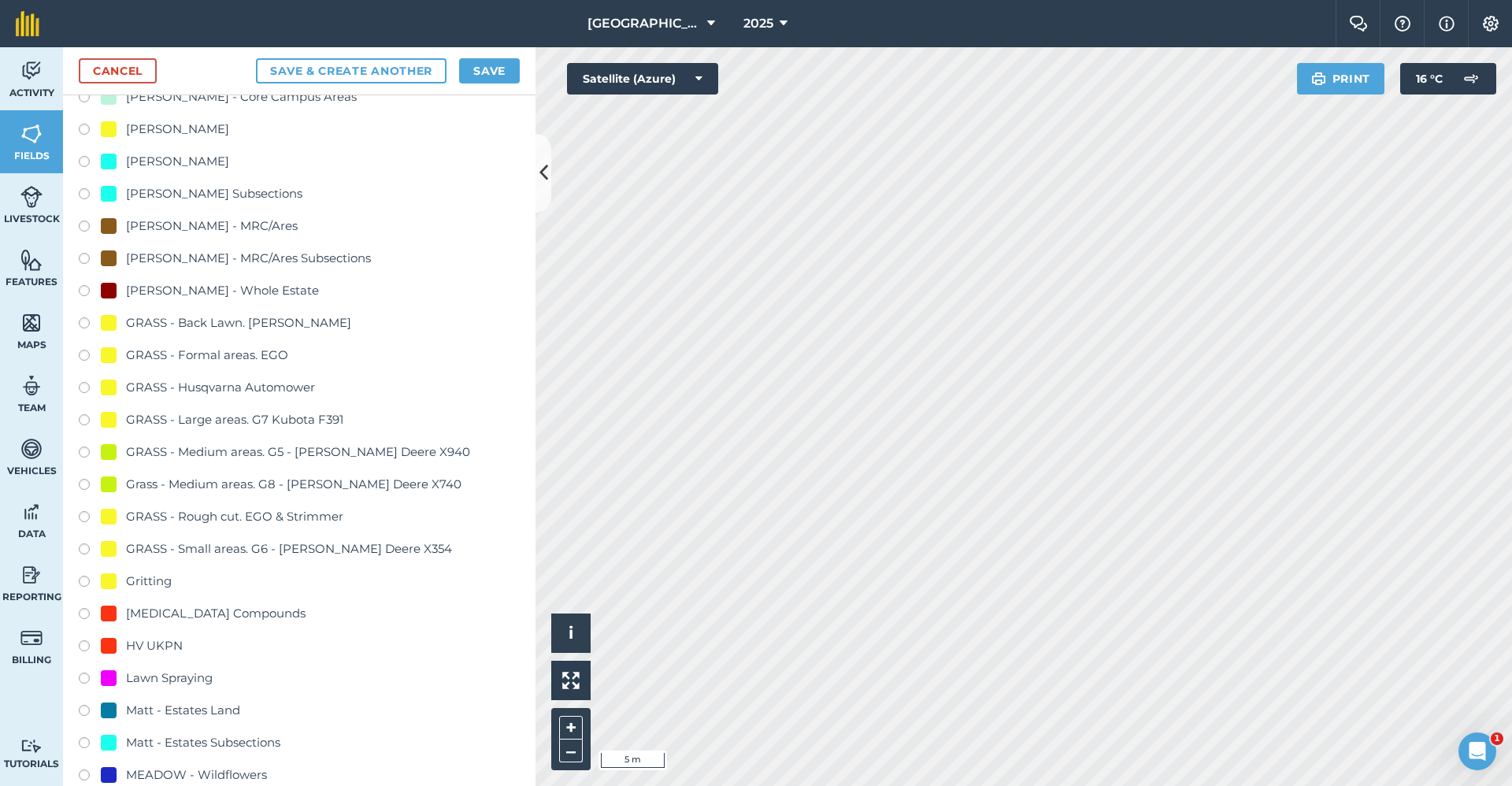
scroll to position [1103, 0]
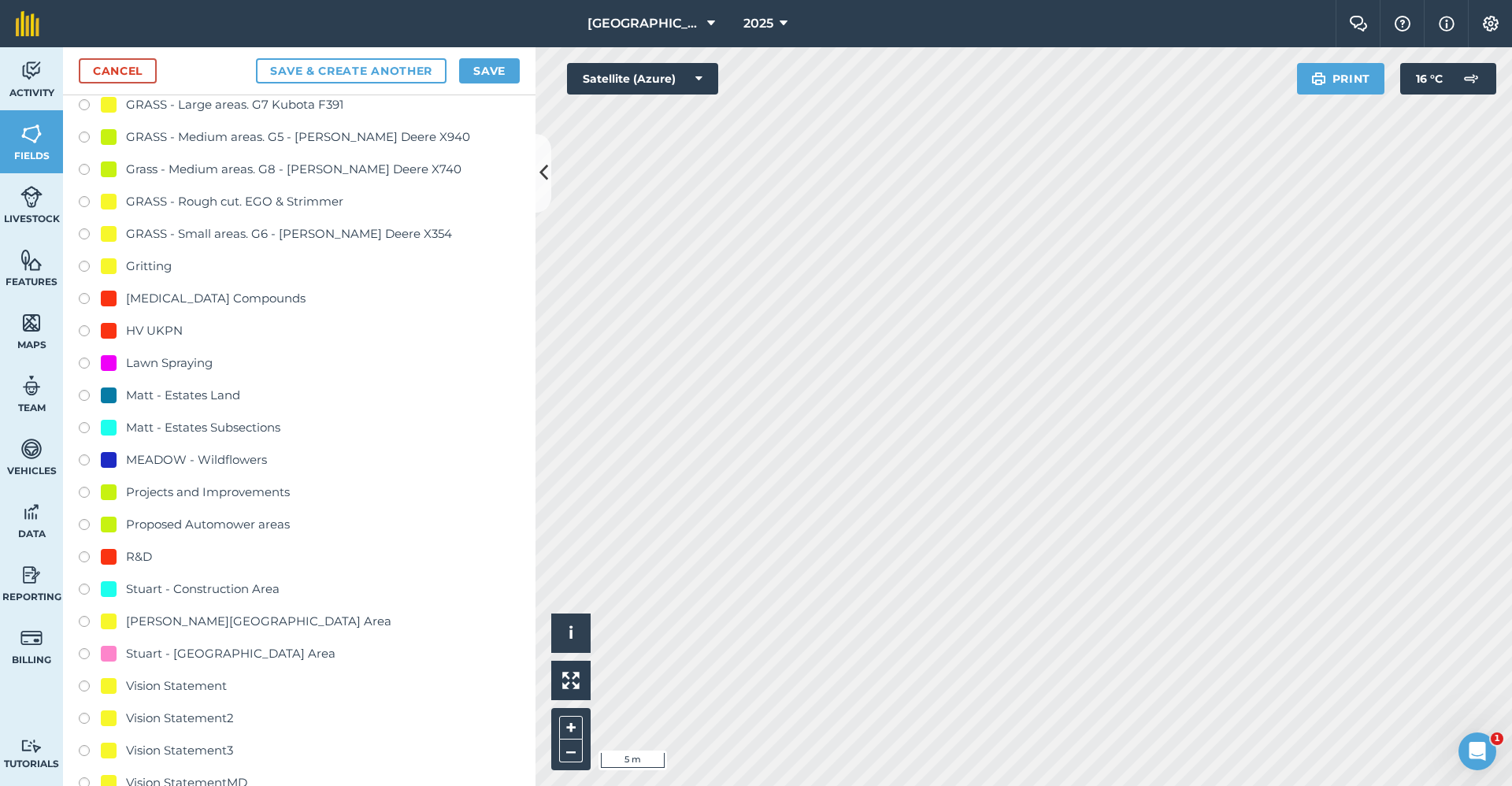
type input "2650-Gritting"
click at [119, 259] on div "Gritting" at bounding box center [135, 266] width 71 height 19
click at [143, 261] on div "Gritting" at bounding box center [149, 266] width 46 height 19
radio input "true"
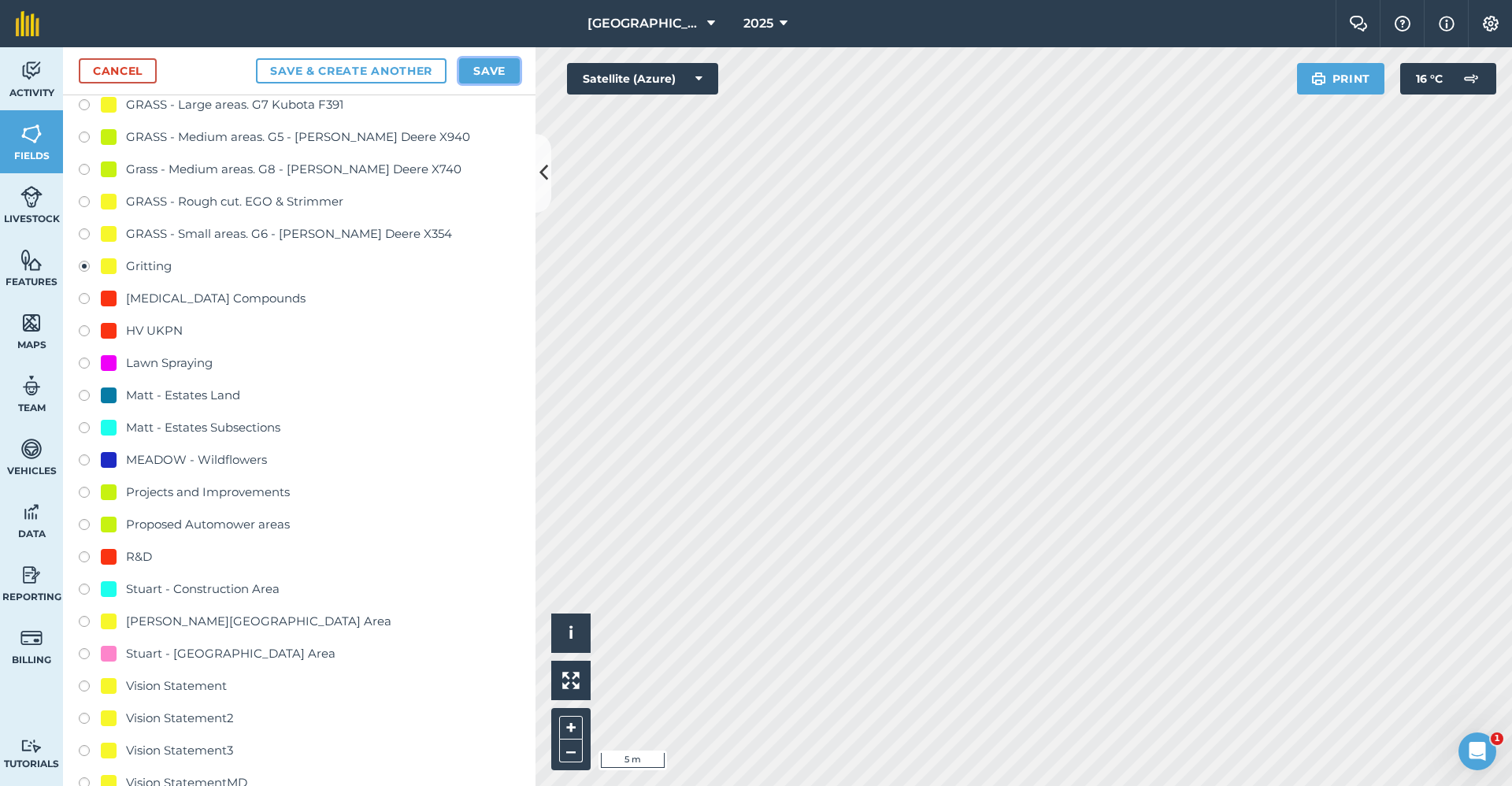
click at [499, 71] on button "Save" at bounding box center [489, 71] width 61 height 25
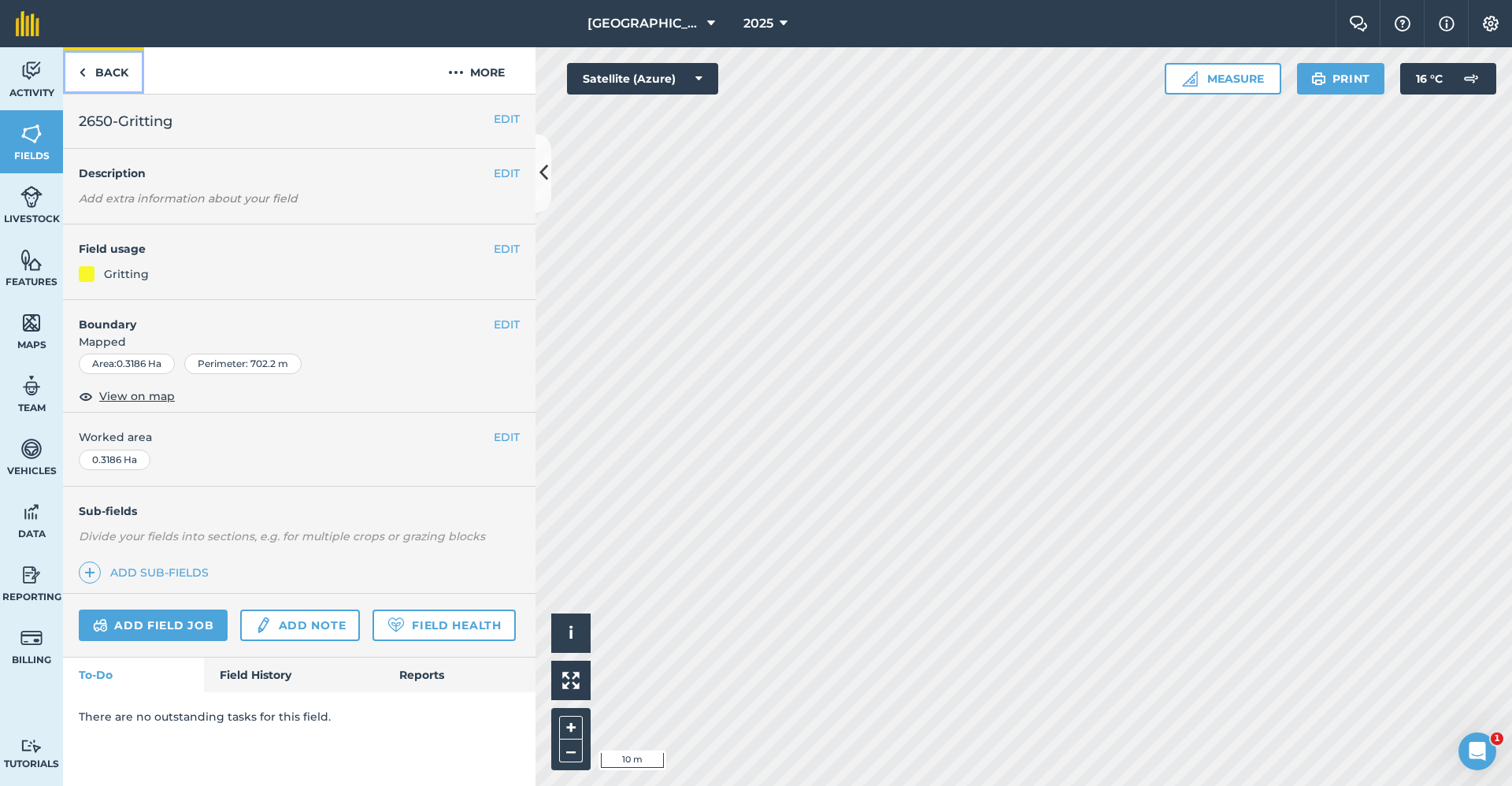
click at [128, 72] on link "Back" at bounding box center [104, 71] width 81 height 46
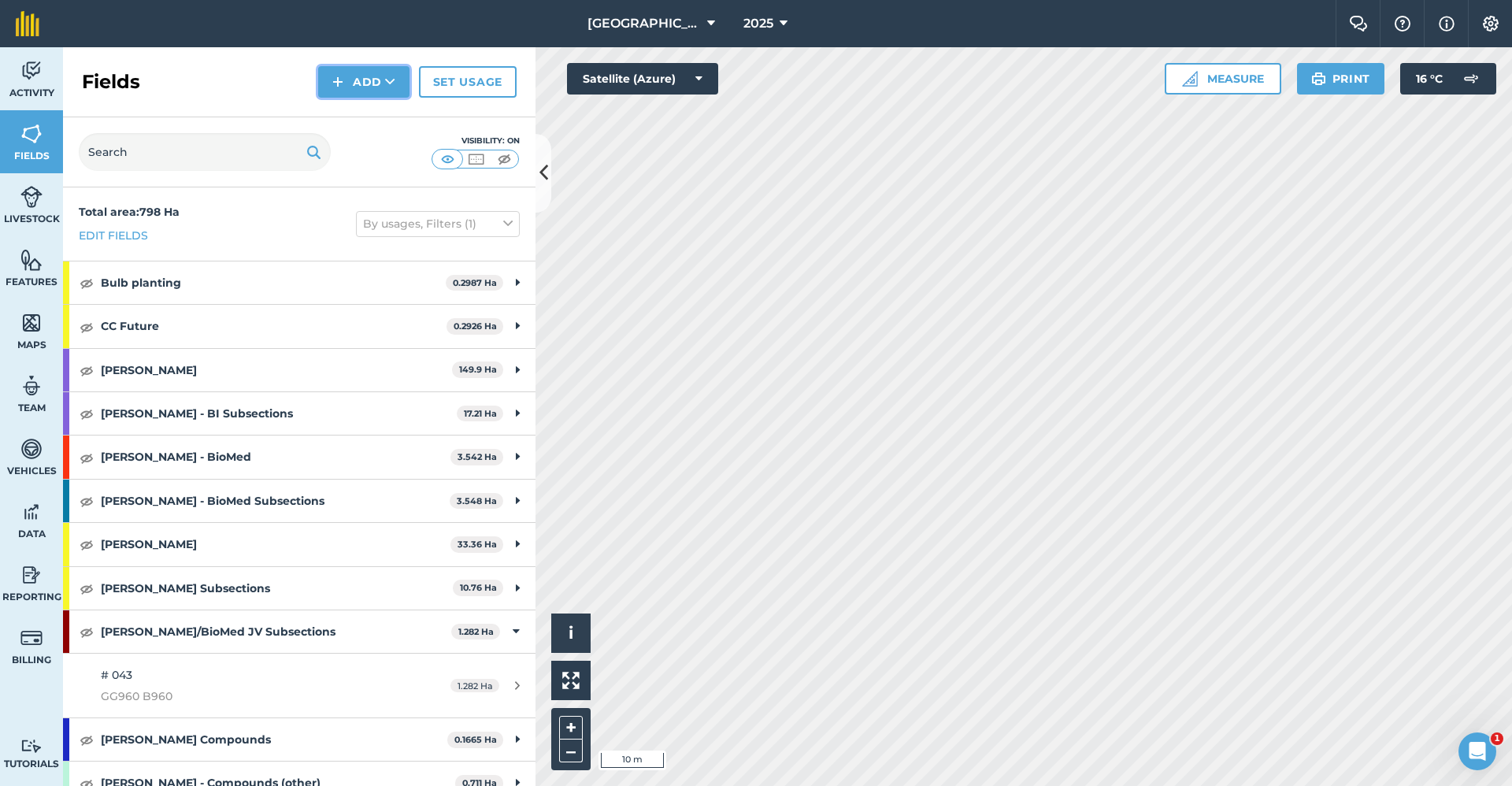
click at [377, 74] on button "Add" at bounding box center [363, 82] width 91 height 32
click at [363, 115] on link "Draw" at bounding box center [363, 118] width 86 height 35
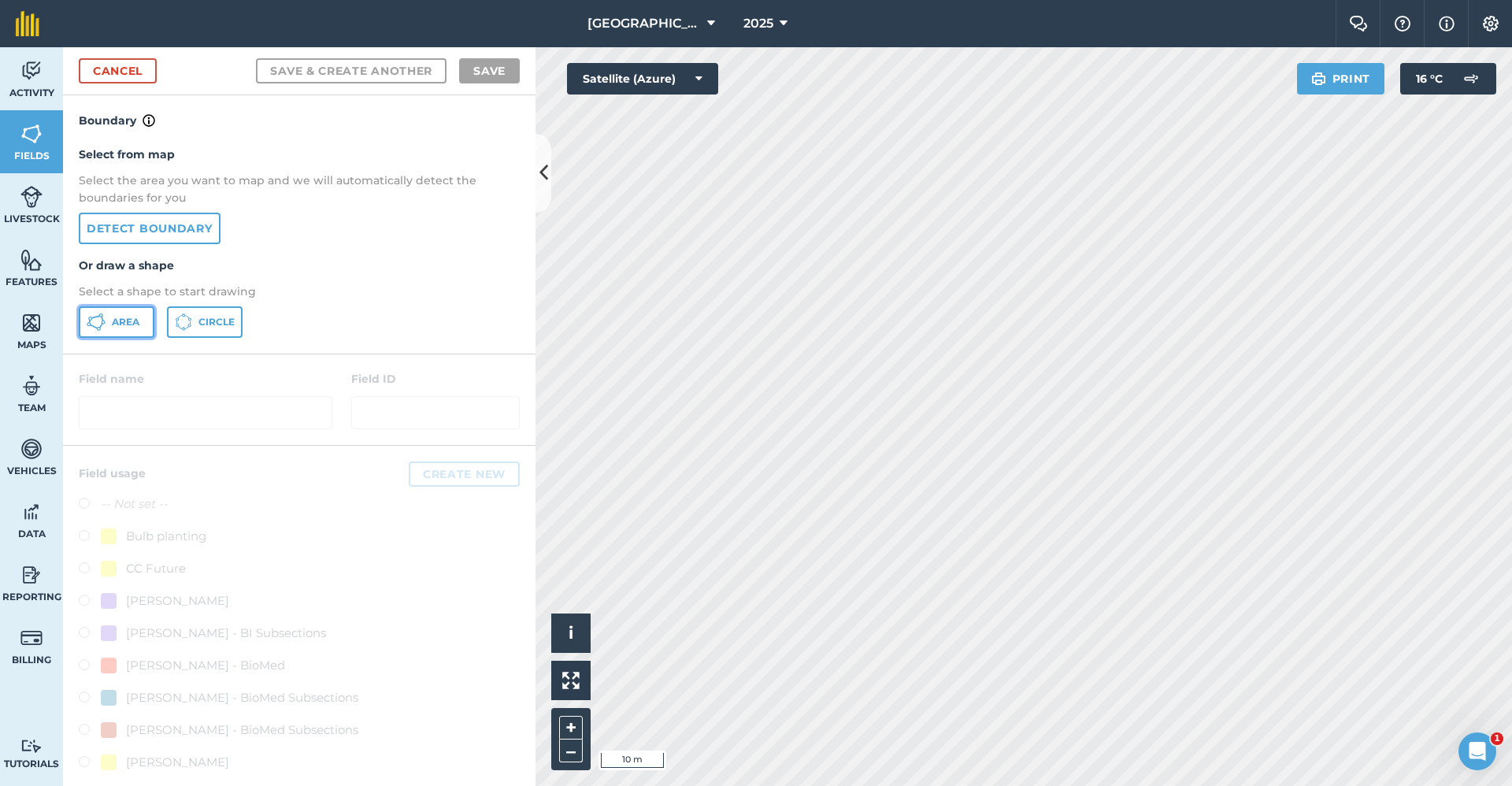
click at [129, 324] on span "Area" at bounding box center [125, 322] width 27 height 12
click at [1314, 67] on div "Click to start drawing i © 2025 TomTom, Microsoft 5 m + – Satellite (Azure) Pri…" at bounding box center [1023, 417] width 977 height 739
click at [635, 785] on html "Babraham Research Campus (Gardens) 2025 Farm Chat Help Info Settings Babraham R…" at bounding box center [756, 393] width 1512 height 786
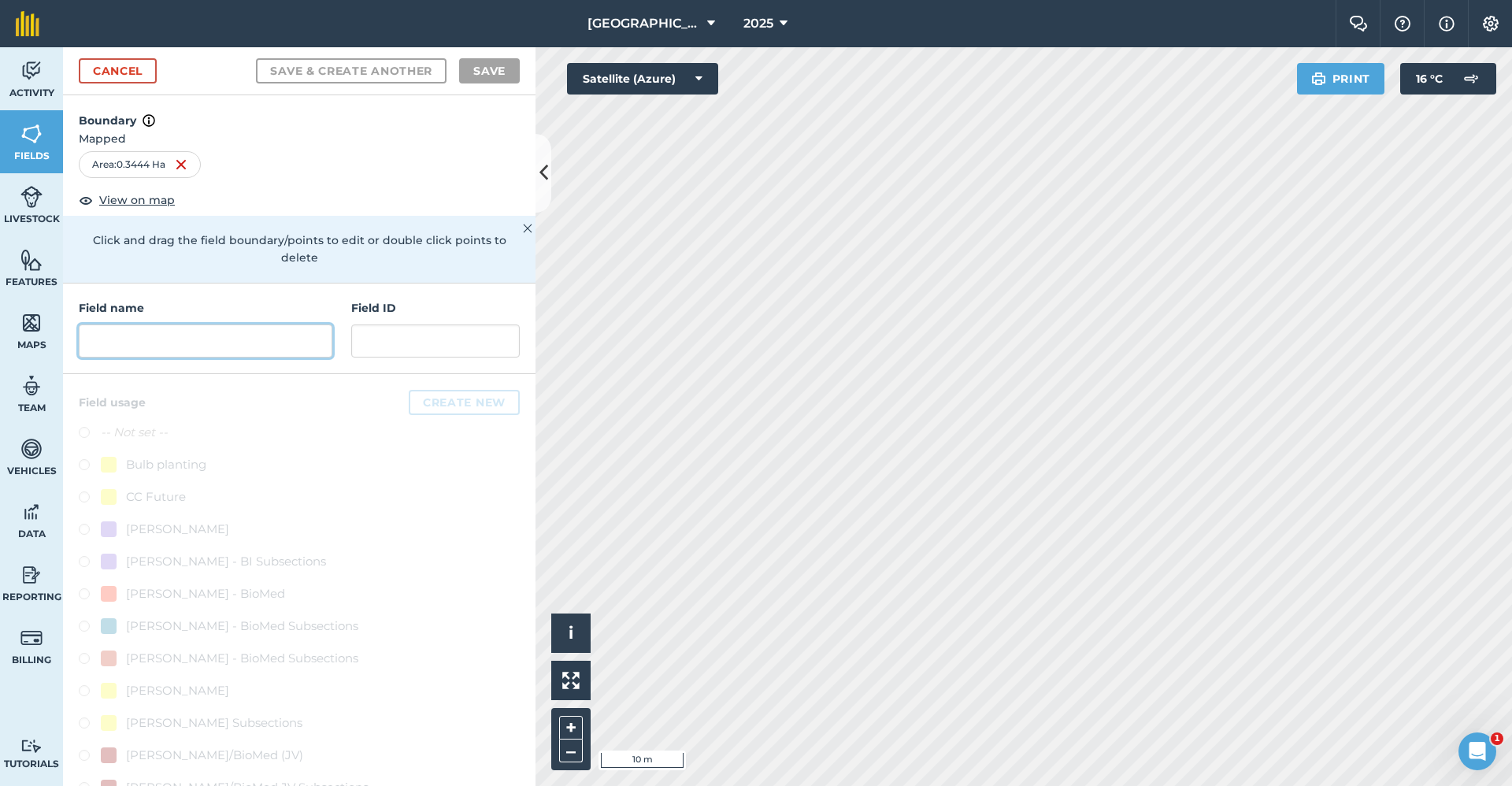
click at [174, 335] on input "text" at bounding box center [206, 341] width 254 height 33
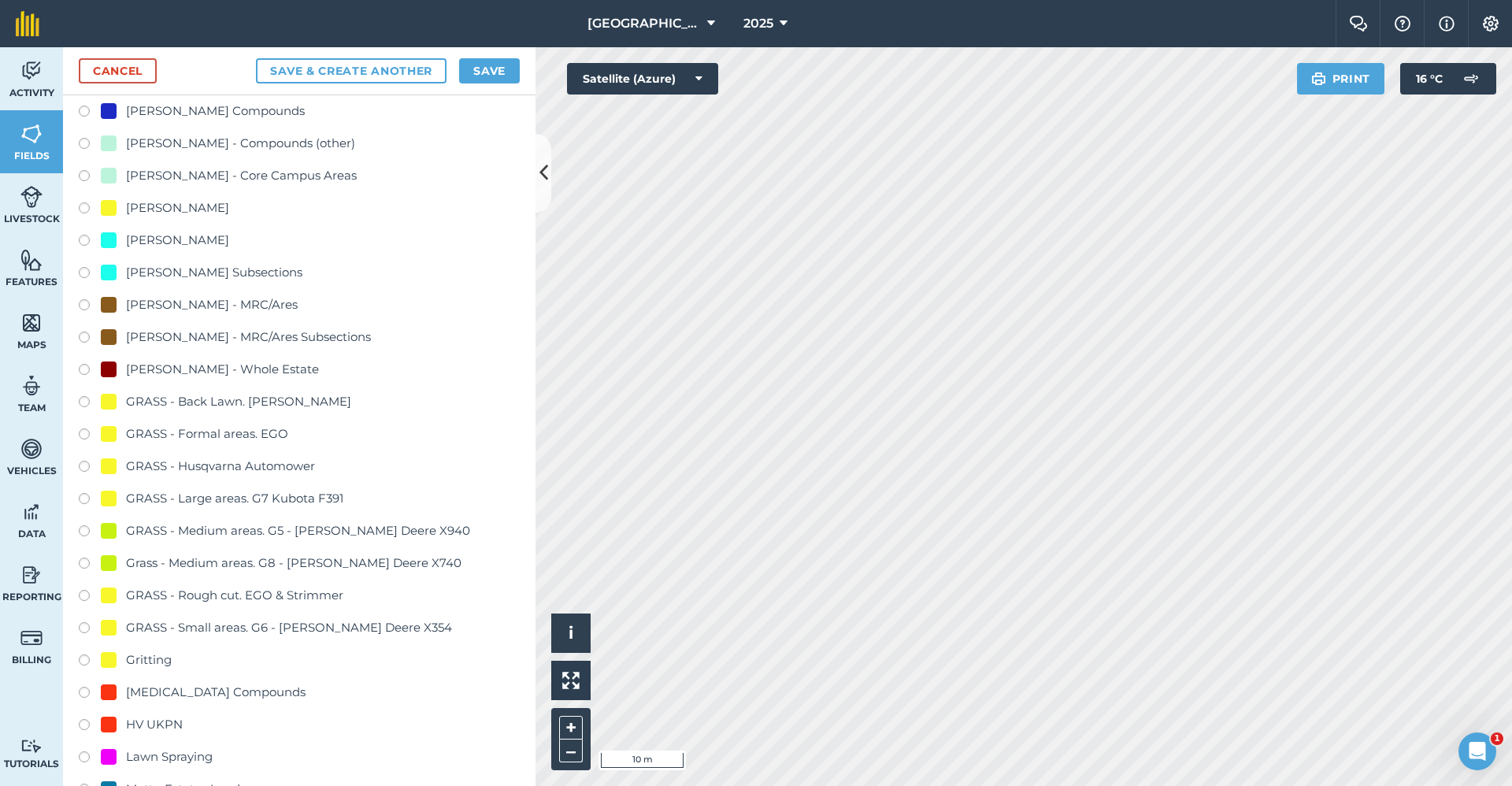
scroll to position [867, 0]
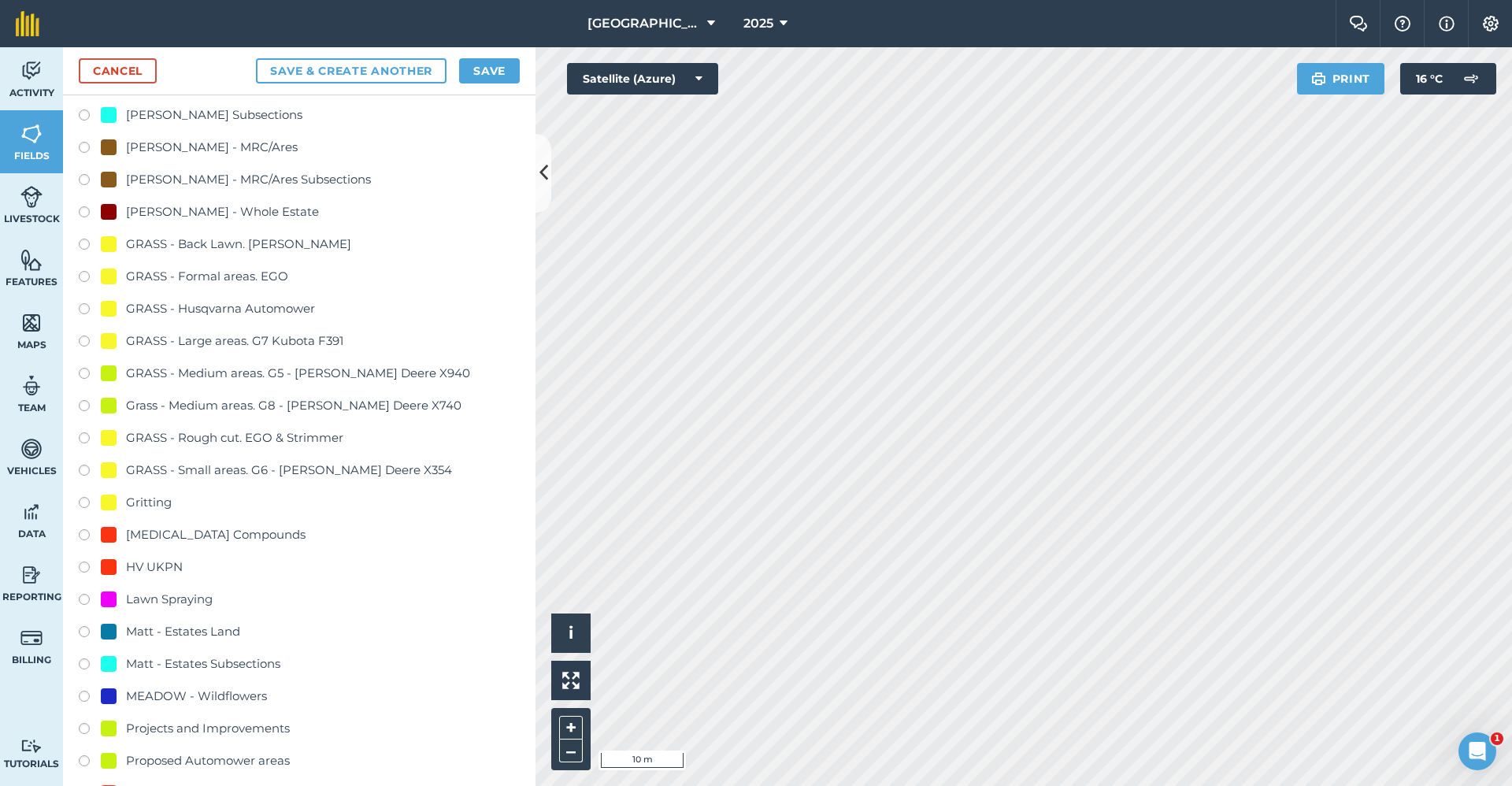
type input "2650-Gritting"
click at [145, 505] on div "Gritting" at bounding box center [149, 502] width 46 height 19
radio input "true"
click at [481, 71] on button "Save" at bounding box center [489, 71] width 61 height 25
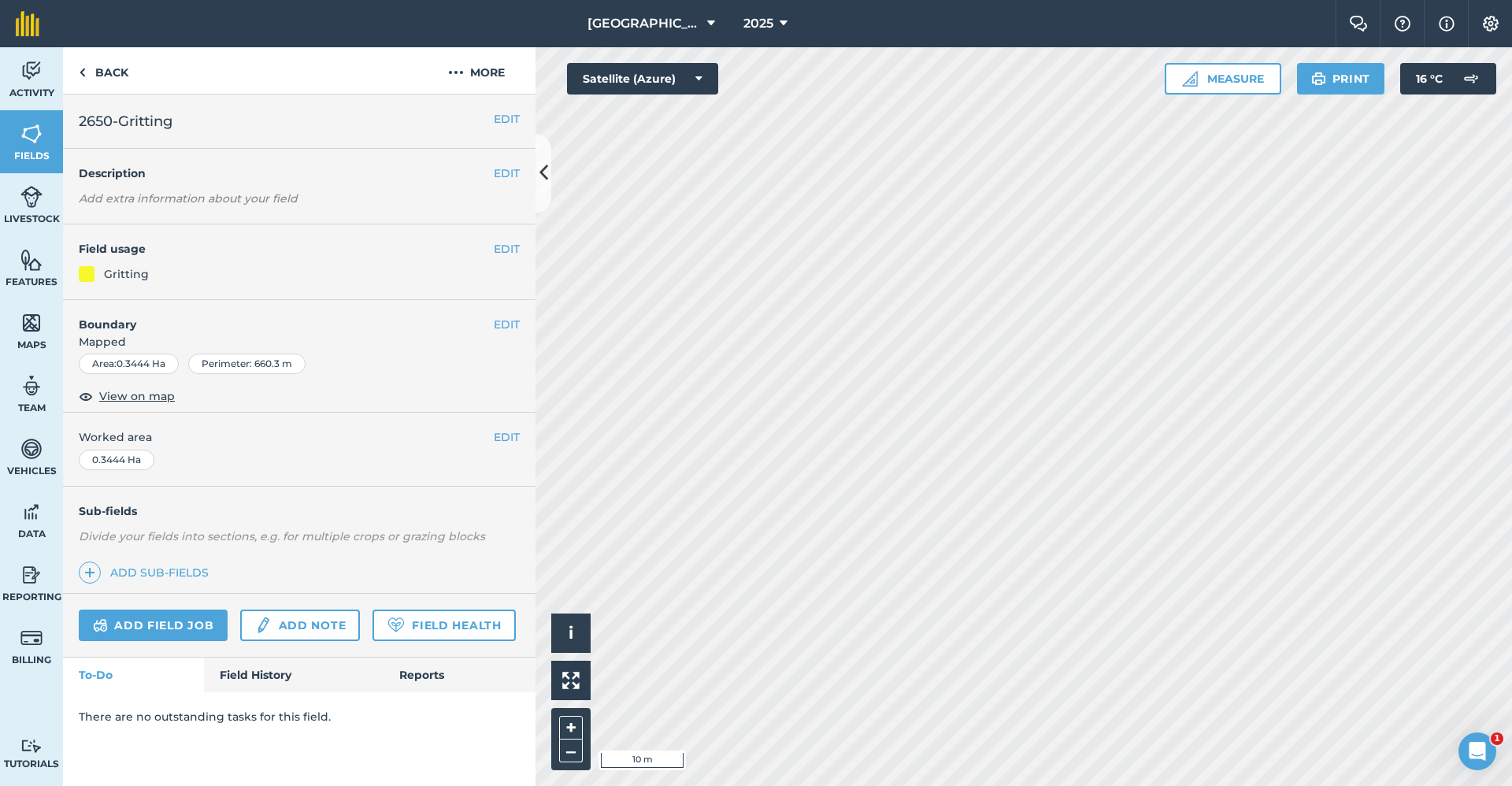
click at [514, 784] on div "EDIT 2650-Gritting EDIT Description Add extra information about your field EDIT…" at bounding box center [299, 440] width 472 height 691
click at [122, 69] on link "Back" at bounding box center [104, 71] width 81 height 46
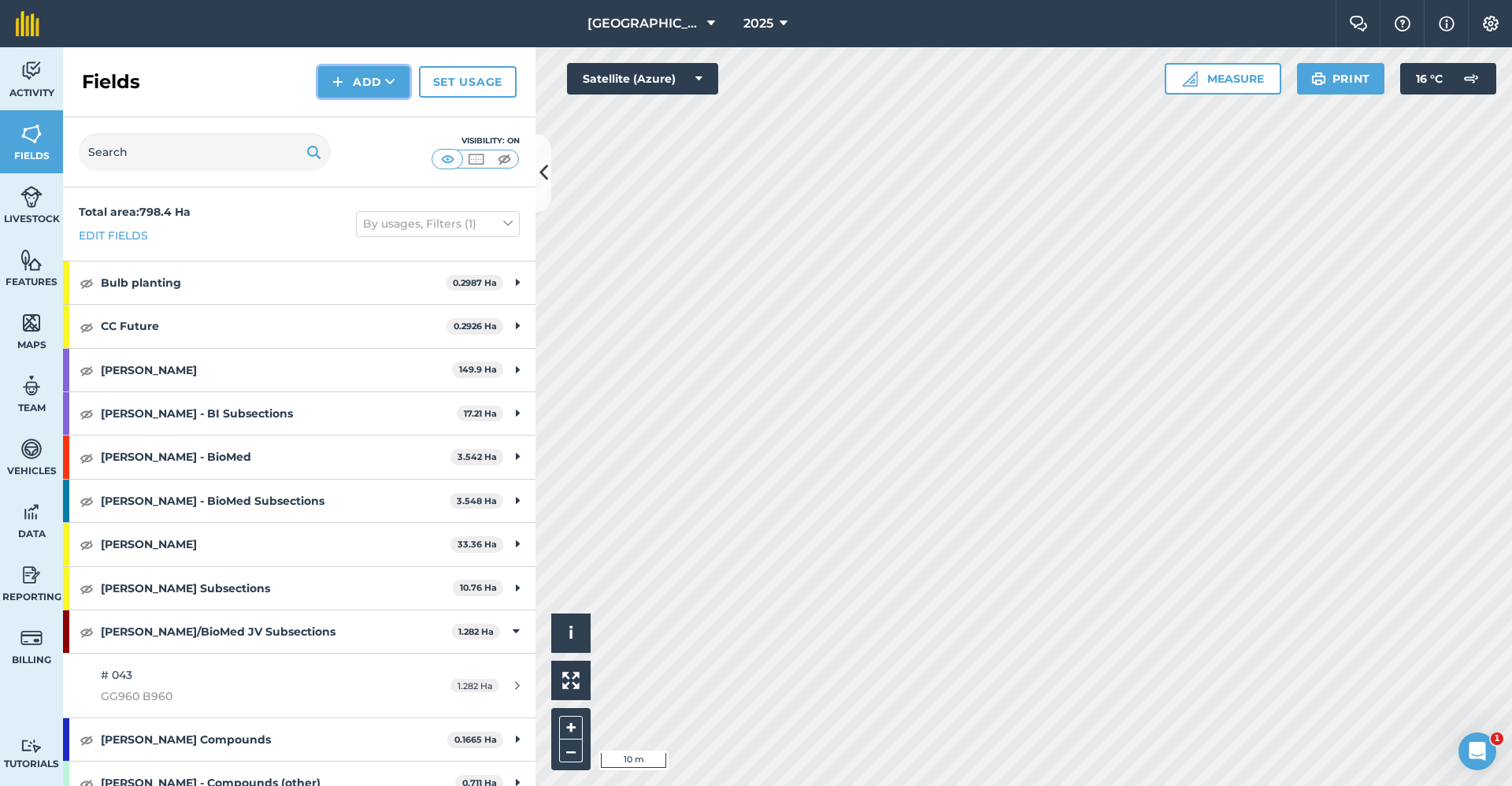
click at [396, 81] on button "Add" at bounding box center [363, 82] width 91 height 32
click at [375, 117] on link "Draw" at bounding box center [363, 118] width 86 height 35
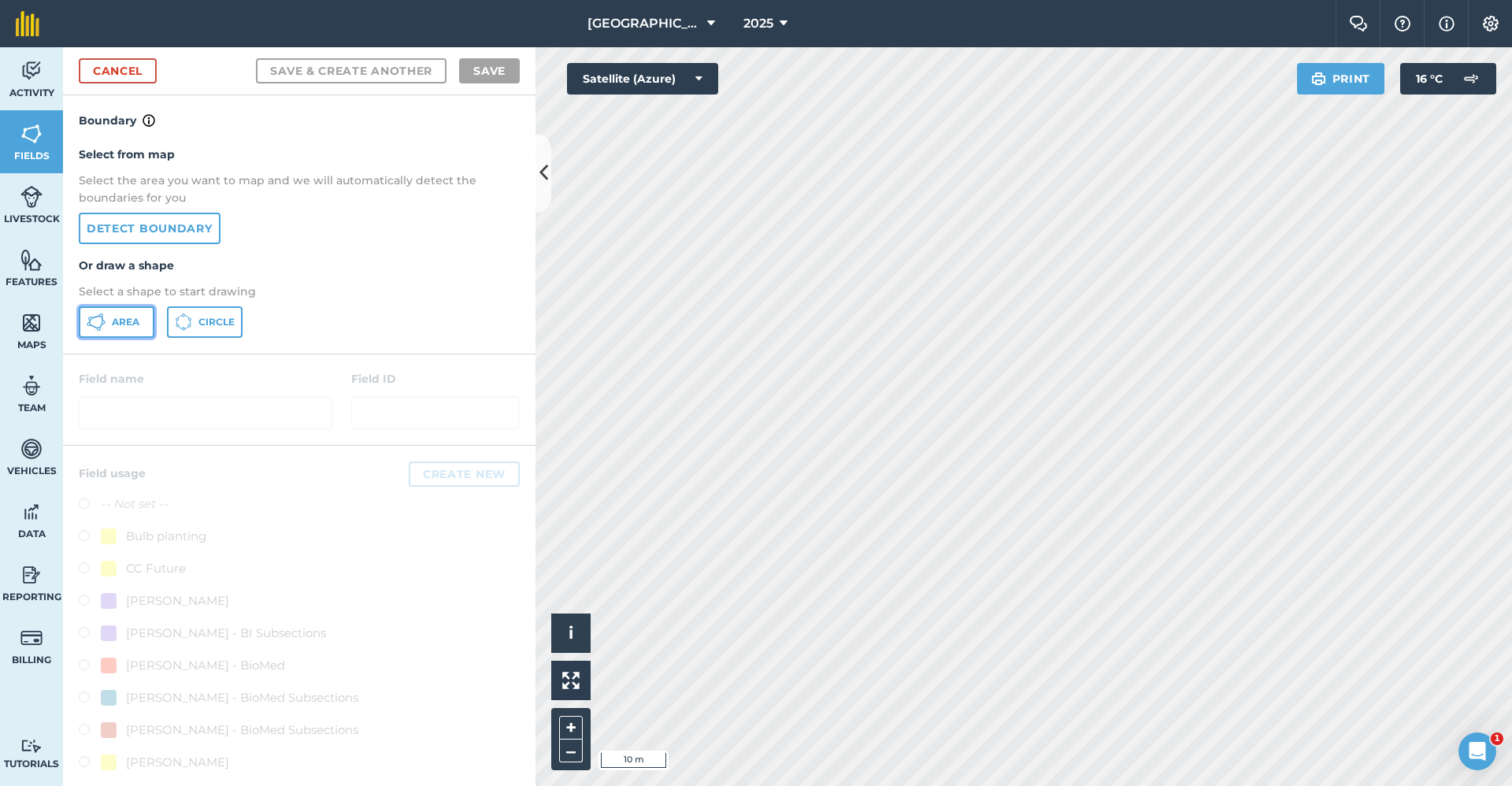
click at [122, 326] on span "Area" at bounding box center [125, 322] width 27 height 12
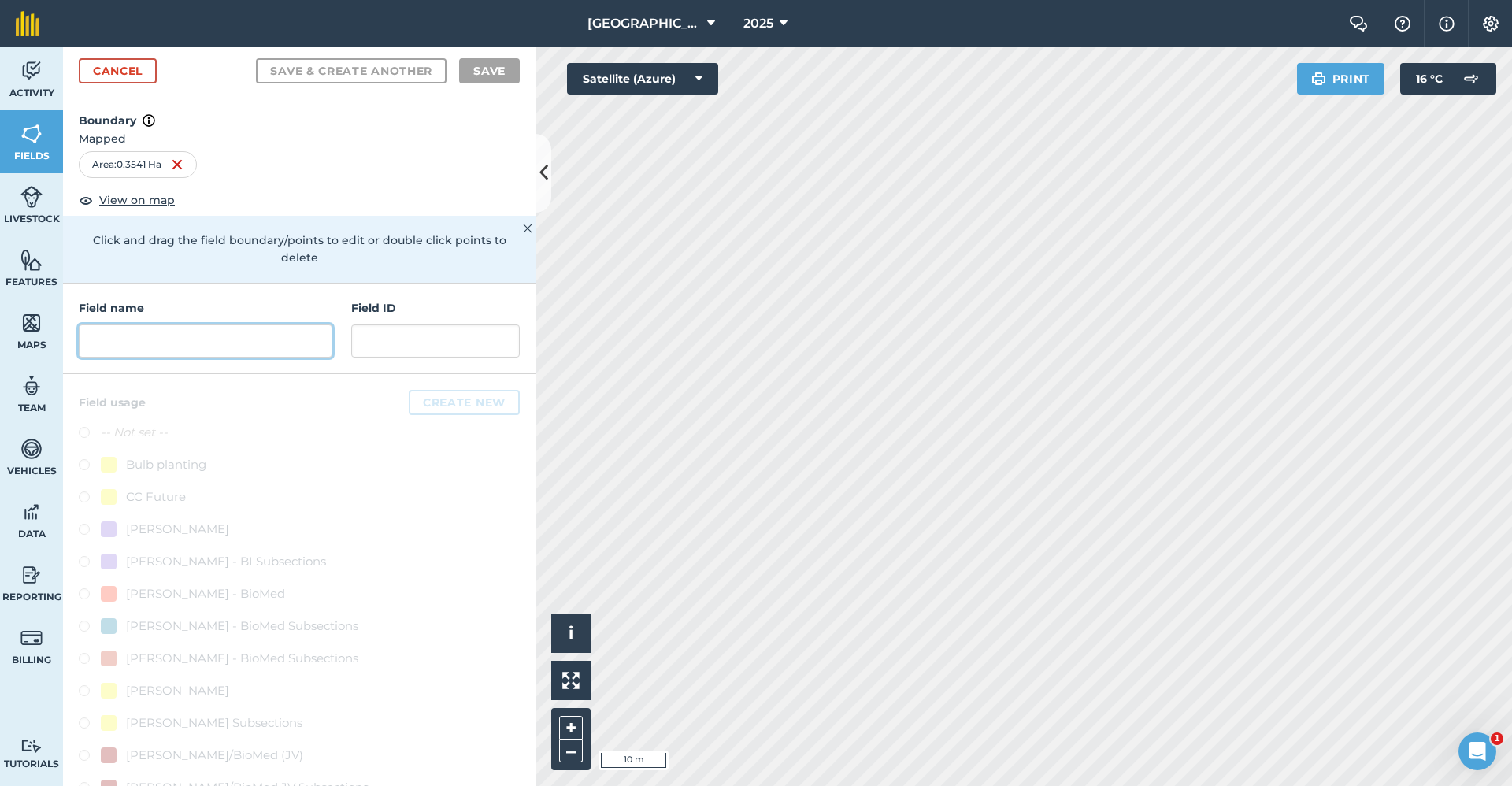
drag, startPoint x: 168, startPoint y: 325, endPoint x: 173, endPoint y: 317, distance: 9.4
click at [172, 320] on div "Field name" at bounding box center [206, 329] width 254 height 58
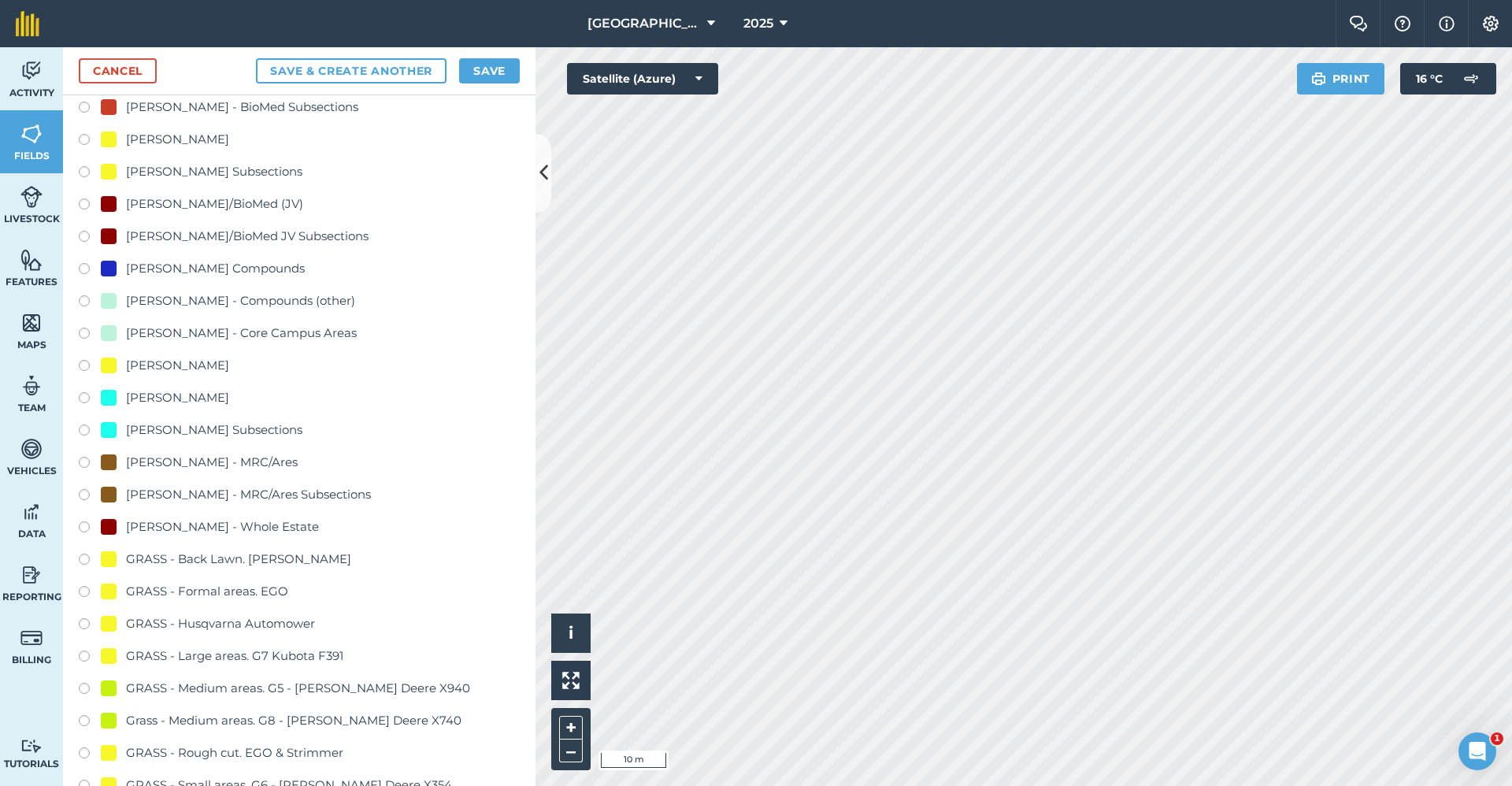
scroll to position [1024, 0]
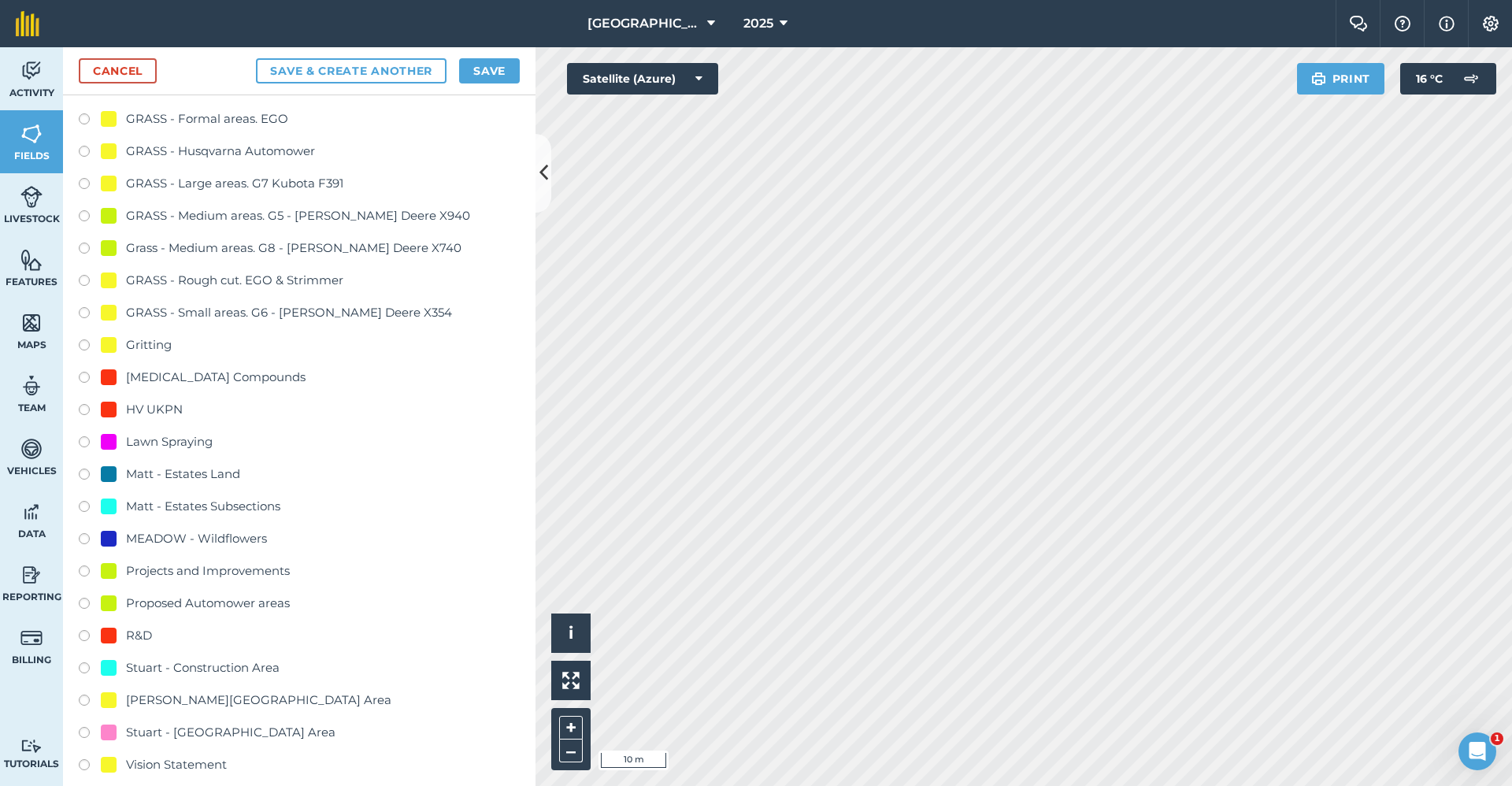
type input "2650-Gritting"
click at [157, 344] on div "Gritting" at bounding box center [149, 344] width 46 height 19
radio input "true"
click at [509, 75] on button "Save" at bounding box center [489, 71] width 61 height 25
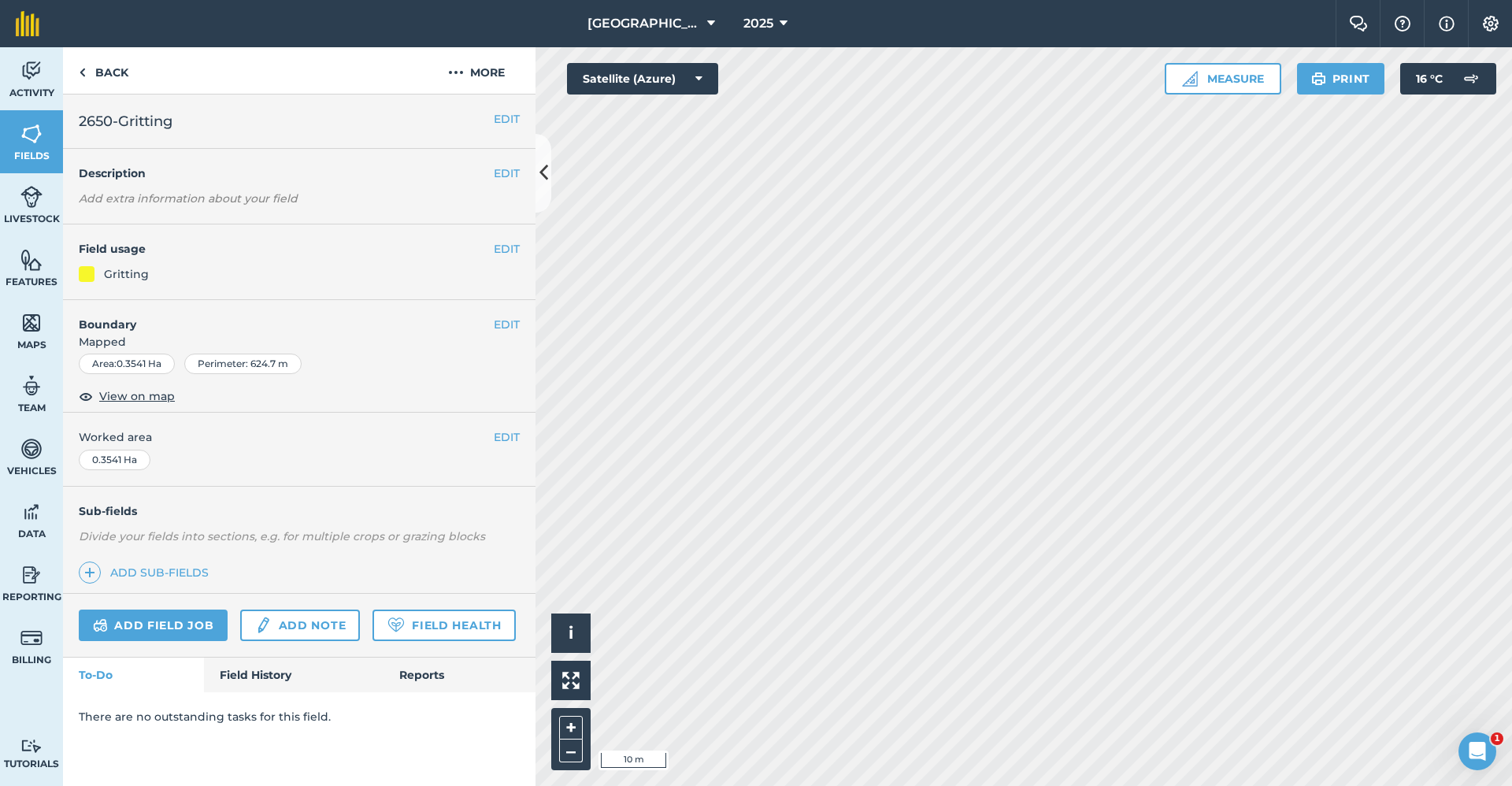
click at [1169, 785] on html "Babraham Research Campus (Gardens) 2025 Farm Chat Help Info Settings Babraham R…" at bounding box center [756, 393] width 1512 height 786
click at [94, 85] on link "Back" at bounding box center [104, 71] width 81 height 46
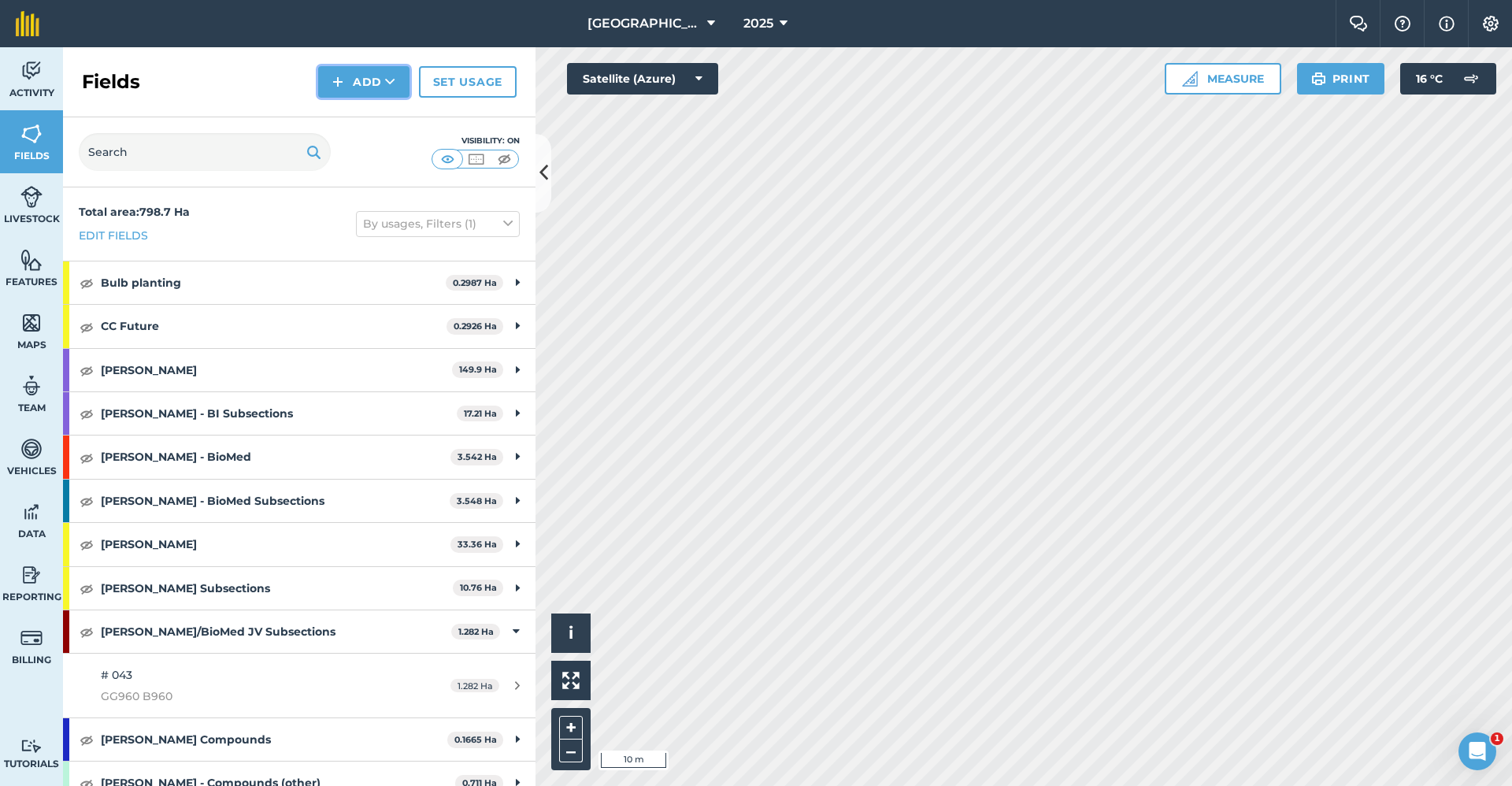
click at [348, 76] on button "Add" at bounding box center [363, 82] width 91 height 32
click at [343, 110] on link "Draw" at bounding box center [363, 118] width 86 height 35
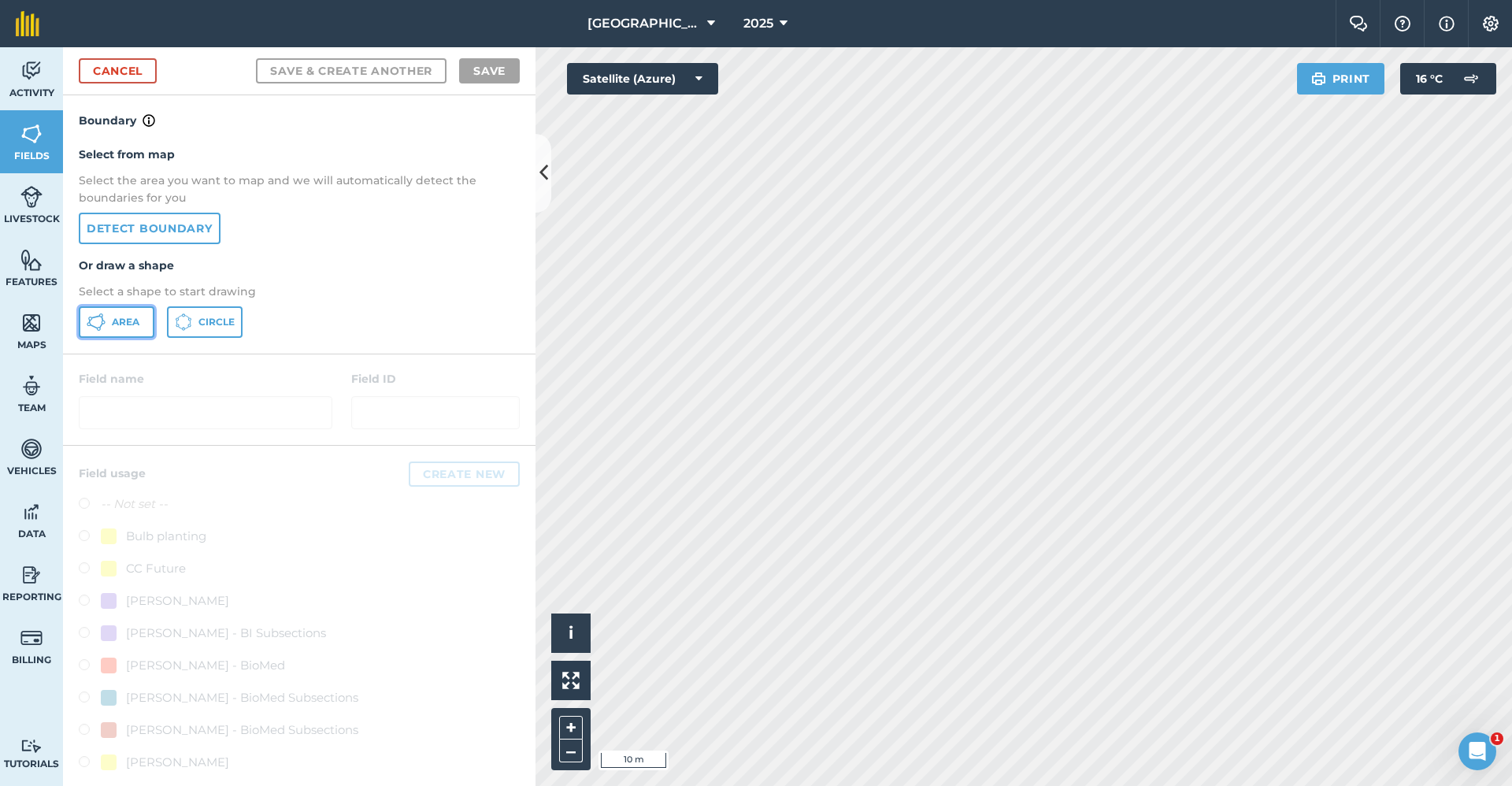
click at [133, 314] on button "Area" at bounding box center [116, 322] width 76 height 32
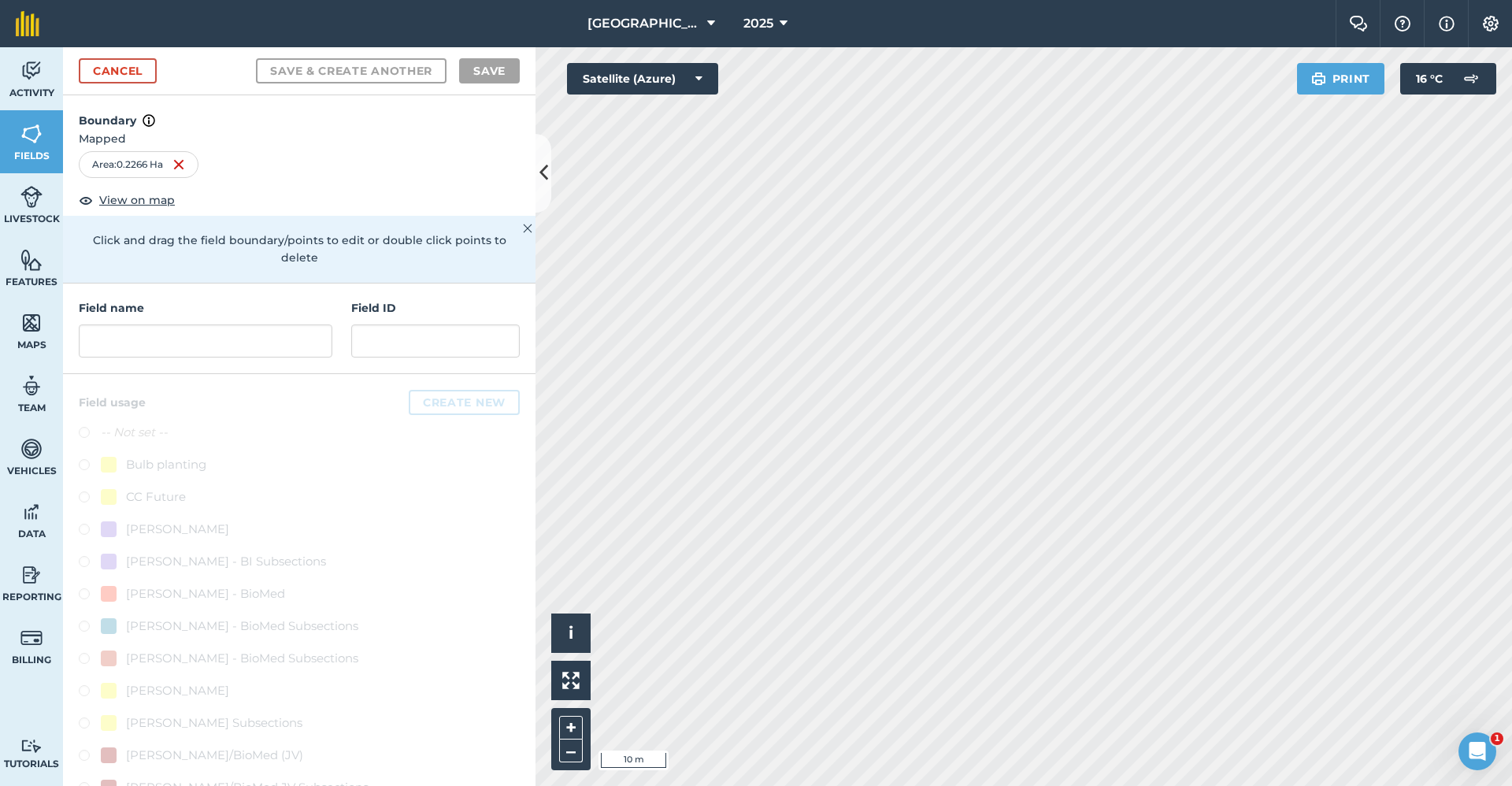
click at [182, 369] on div "Field name Field ID" at bounding box center [299, 329] width 472 height 90
click at [192, 334] on input "text" at bounding box center [206, 341] width 254 height 33
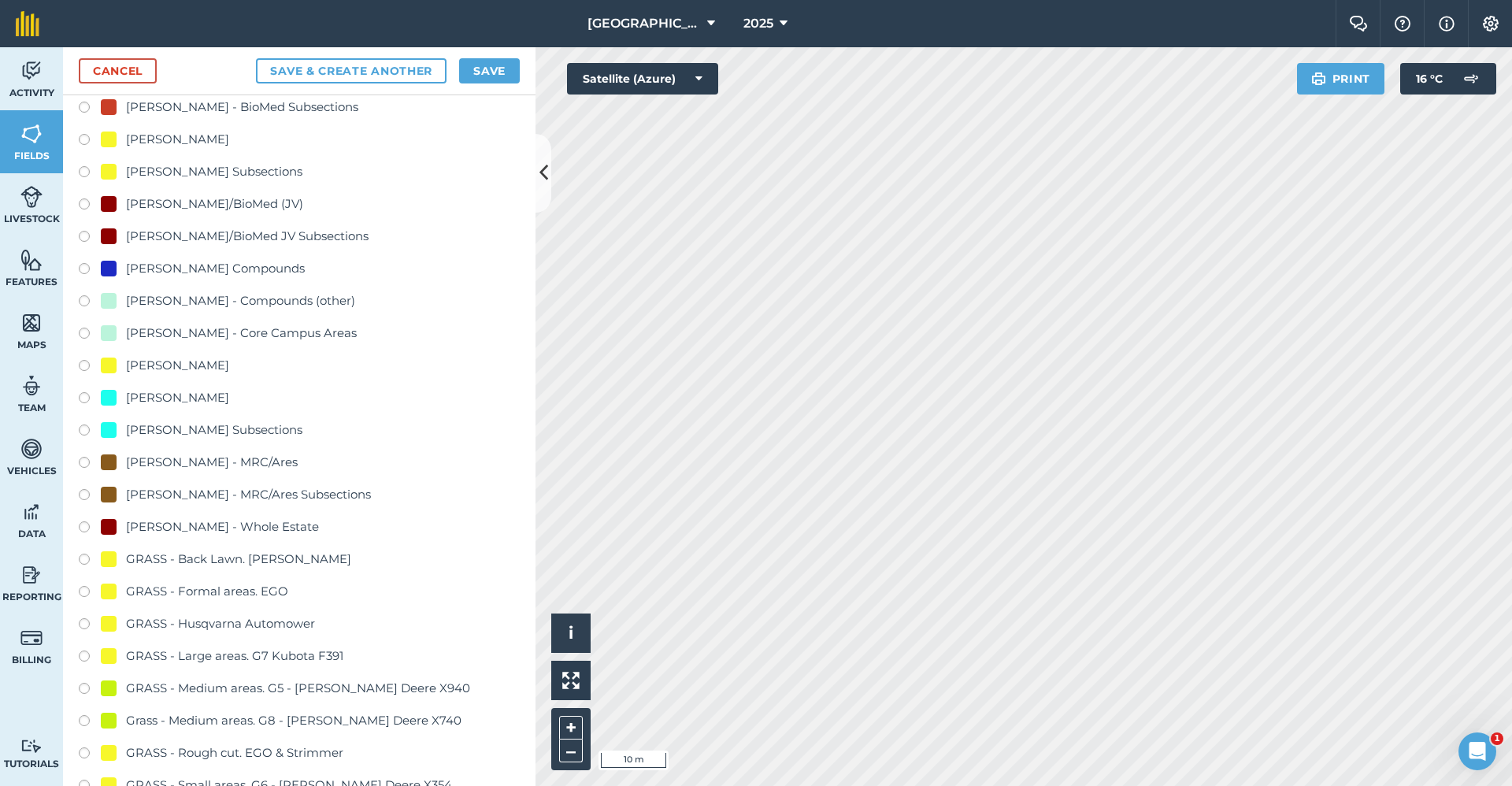
scroll to position [867, 0]
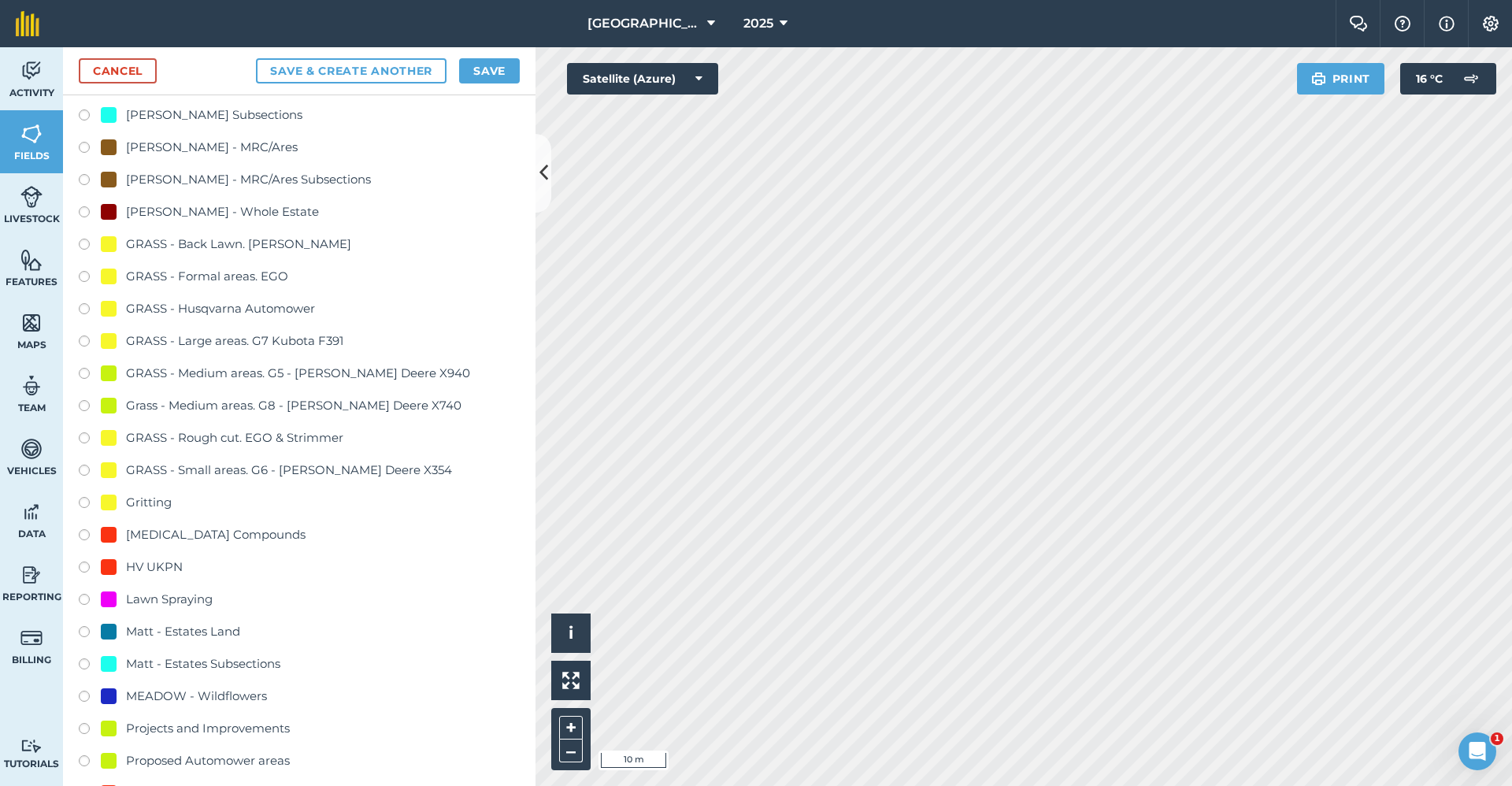
type input "2650-Gritting"
click at [166, 504] on div "Gritting" at bounding box center [149, 502] width 46 height 19
radio input "true"
click at [482, 71] on button "Save" at bounding box center [489, 71] width 61 height 25
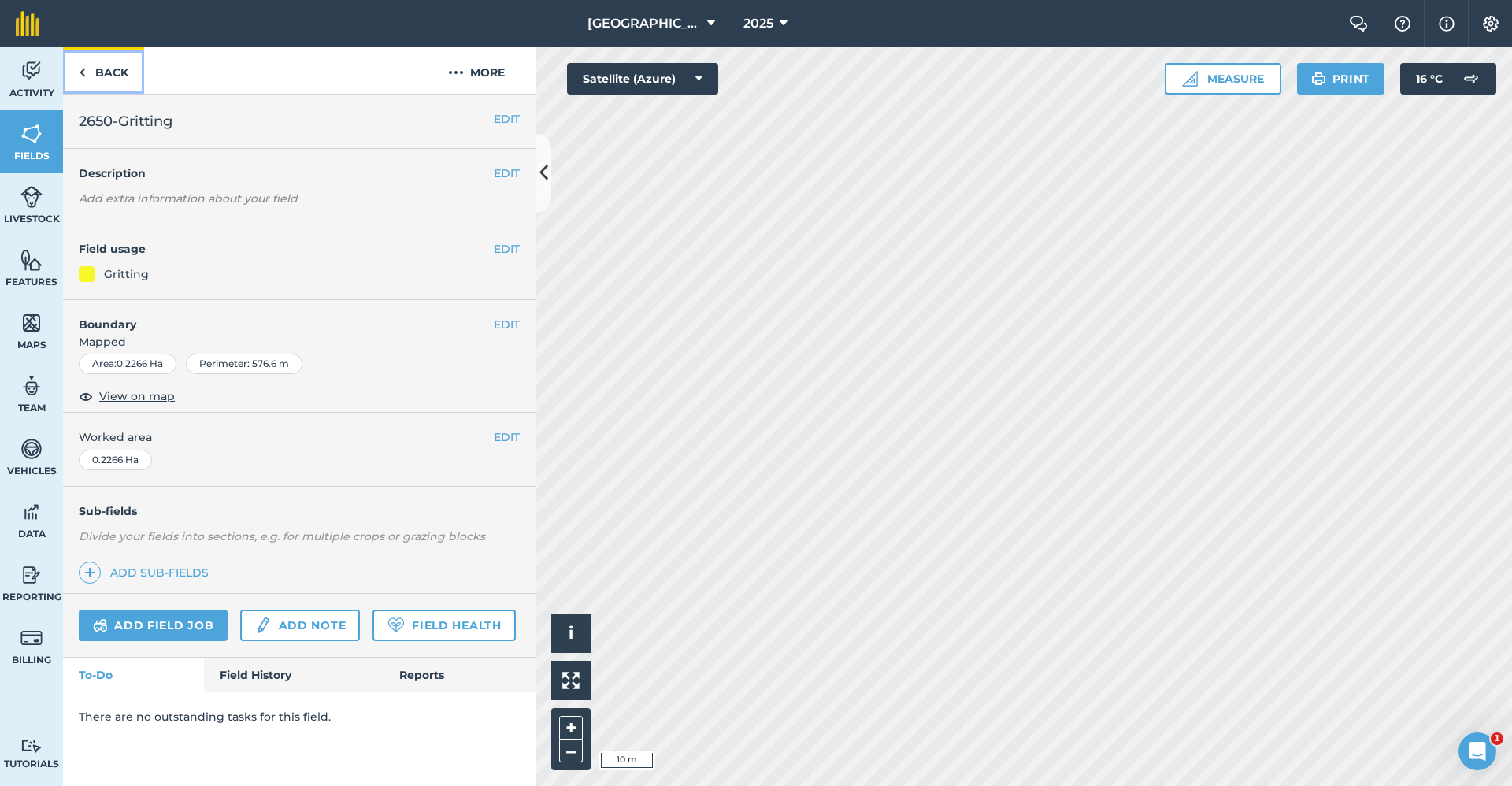
click at [106, 66] on link "Back" at bounding box center [104, 71] width 81 height 46
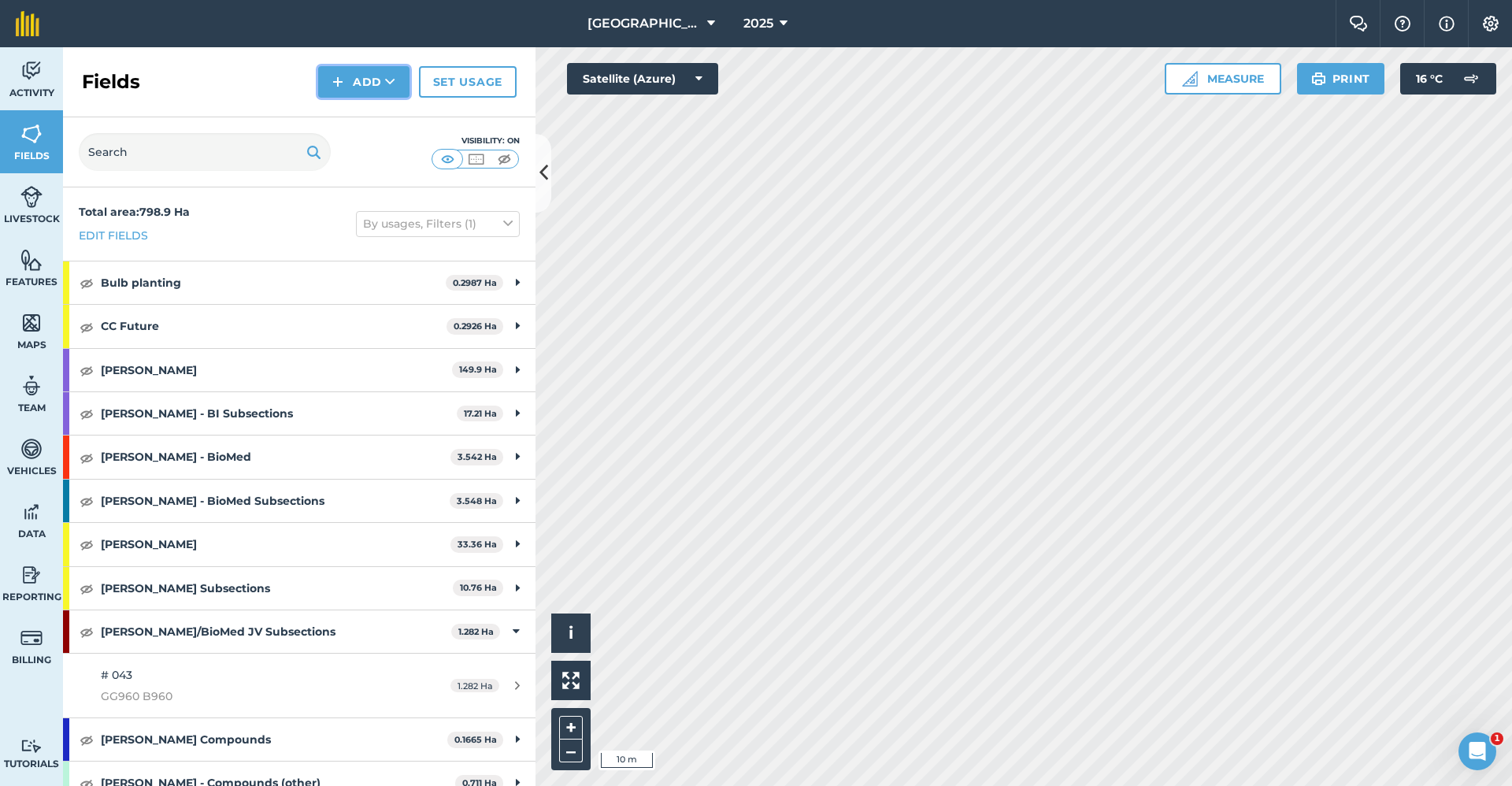
click at [387, 71] on button "Add" at bounding box center [363, 82] width 91 height 32
click at [363, 109] on link "Draw" at bounding box center [363, 118] width 86 height 35
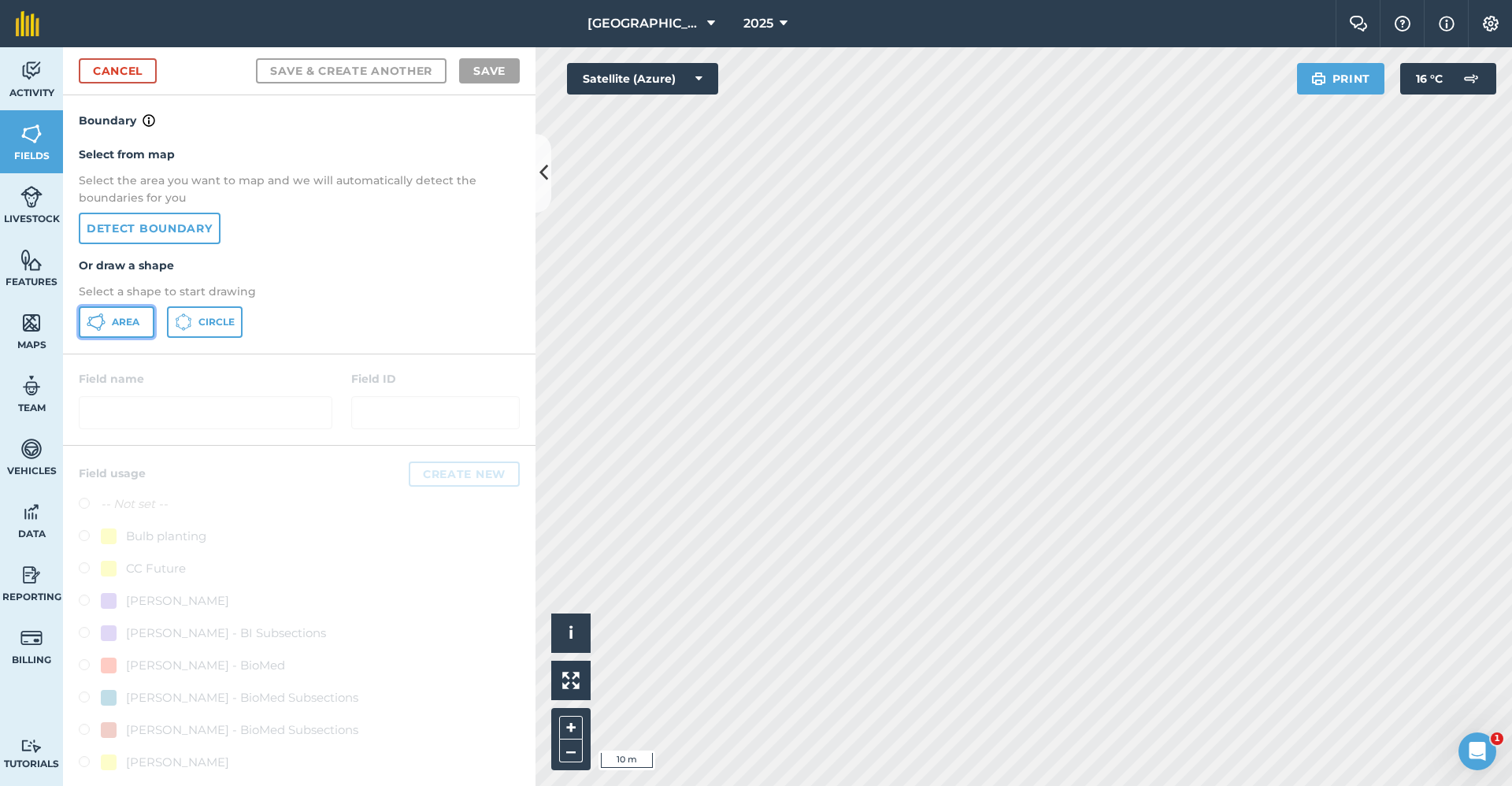
click at [121, 325] on span "Area" at bounding box center [125, 322] width 27 height 12
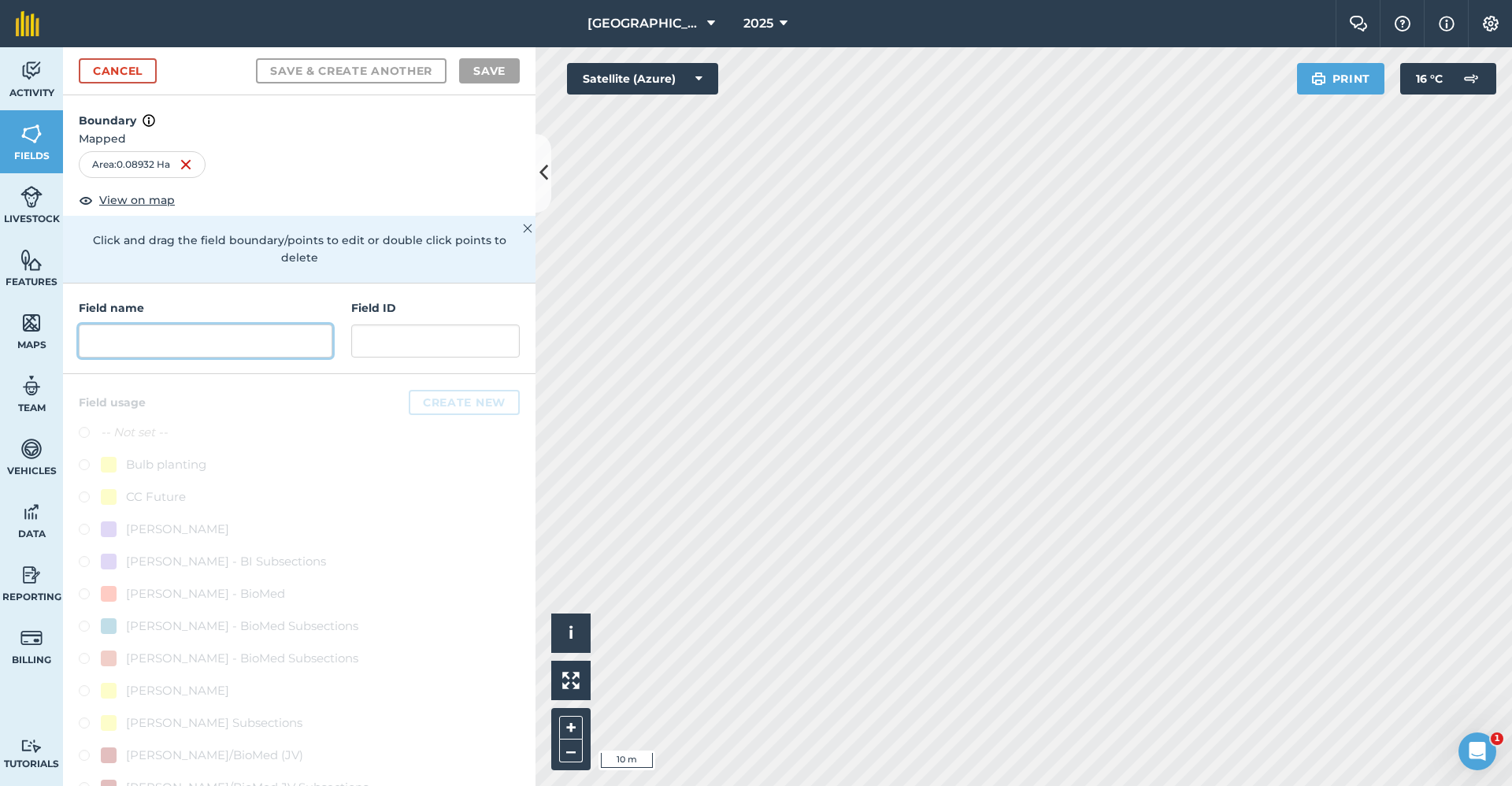
click at [153, 333] on input "text" at bounding box center [206, 341] width 254 height 33
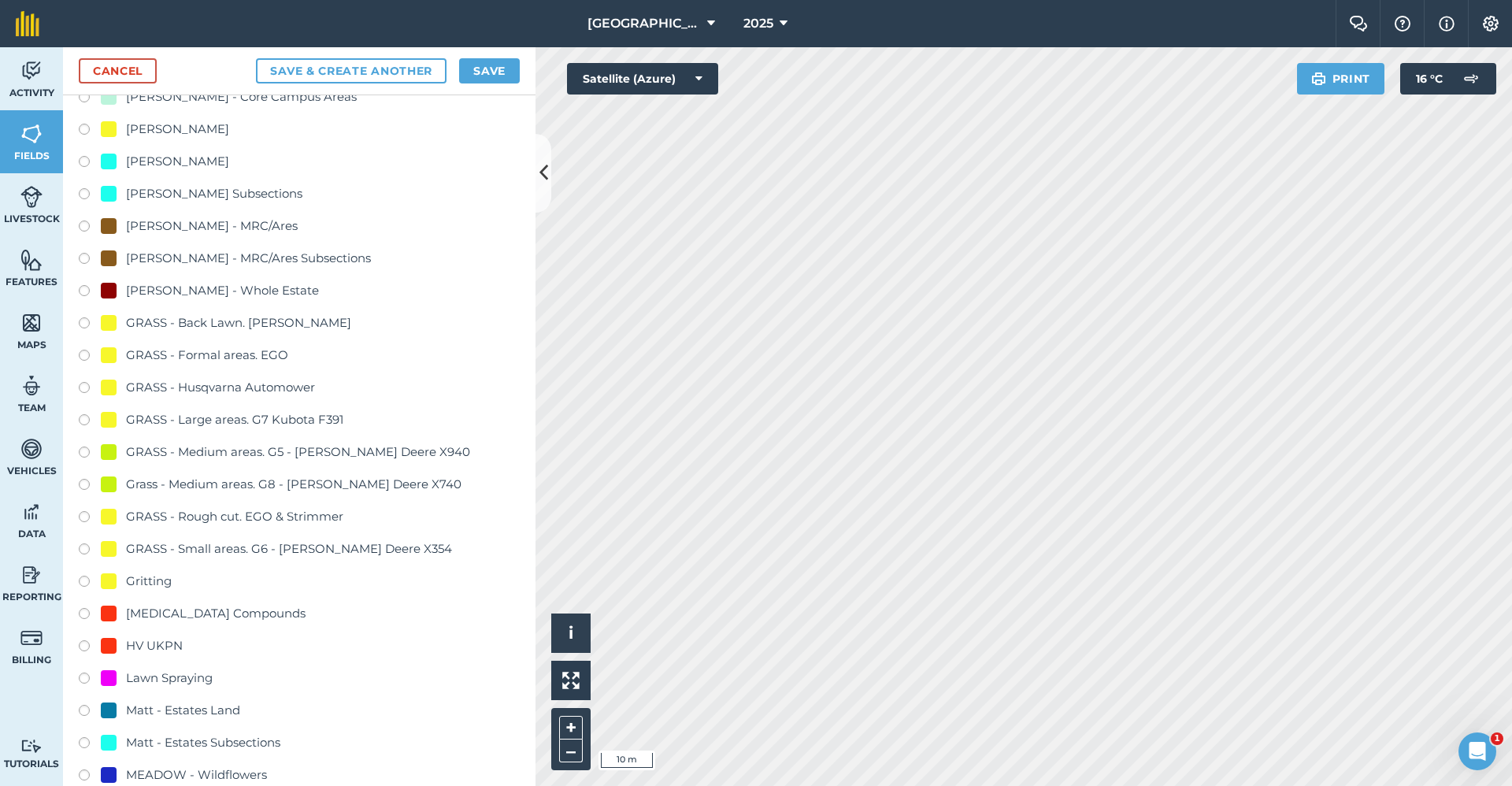
scroll to position [867, 0]
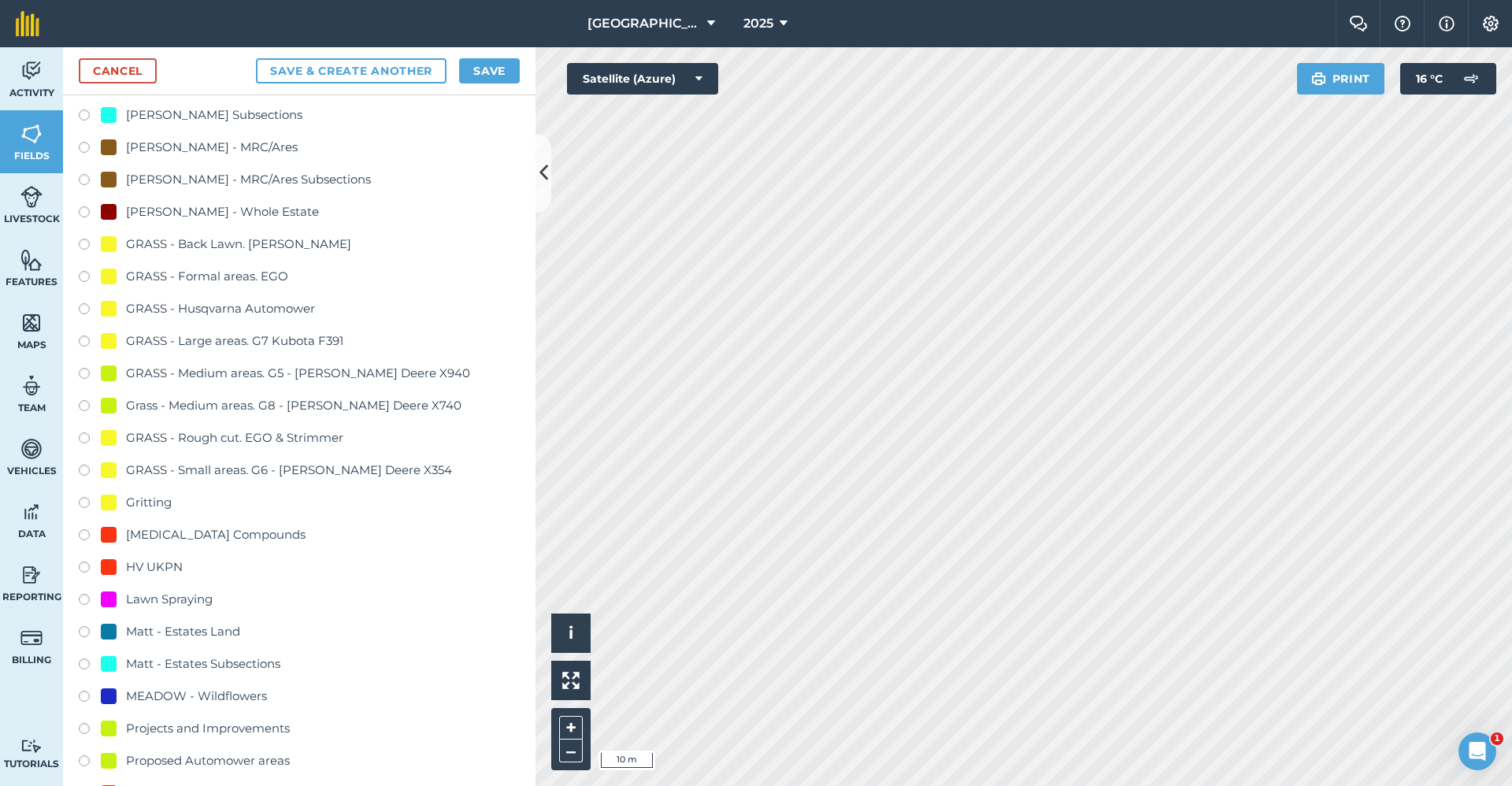
type input "2650-Gritting"
click at [159, 497] on div "Gritting" at bounding box center [149, 502] width 46 height 19
radio input "true"
click at [489, 62] on button "Save" at bounding box center [489, 71] width 61 height 25
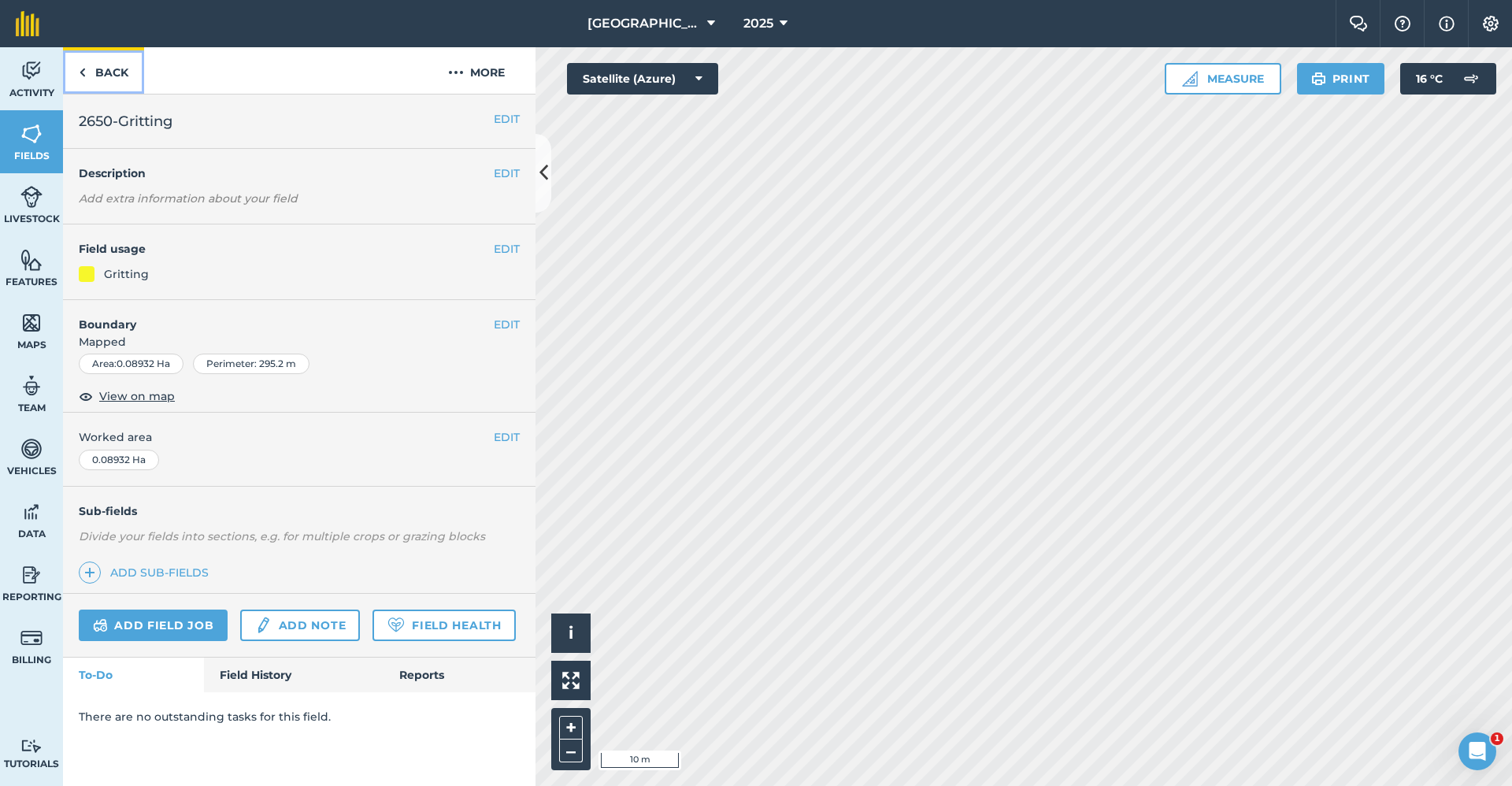
click at [117, 71] on link "Back" at bounding box center [104, 71] width 81 height 46
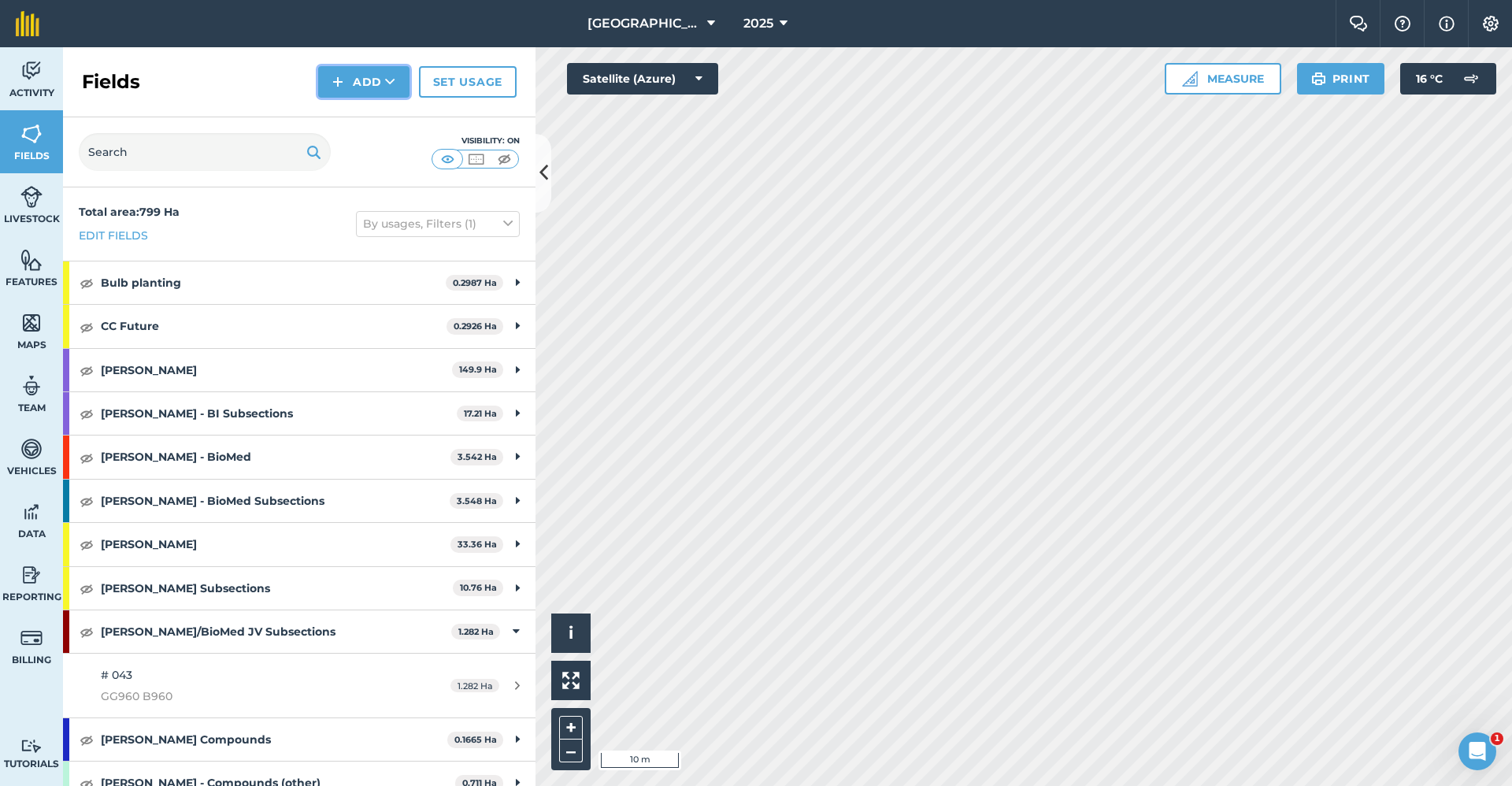
click at [376, 81] on button "Add" at bounding box center [363, 82] width 91 height 32
click at [373, 114] on link "Draw" at bounding box center [363, 118] width 86 height 35
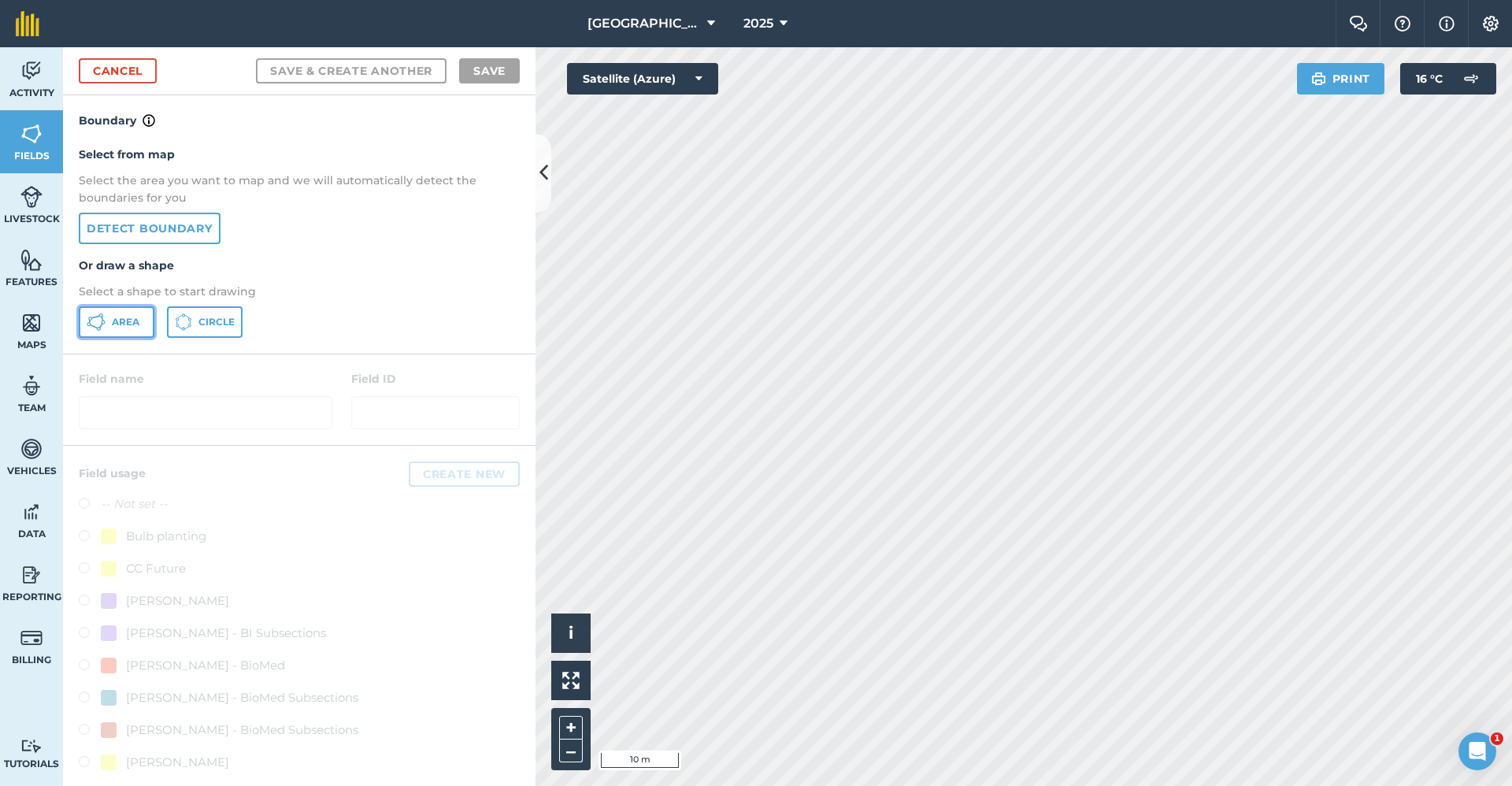
click at [149, 332] on button "Area" at bounding box center [116, 322] width 76 height 32
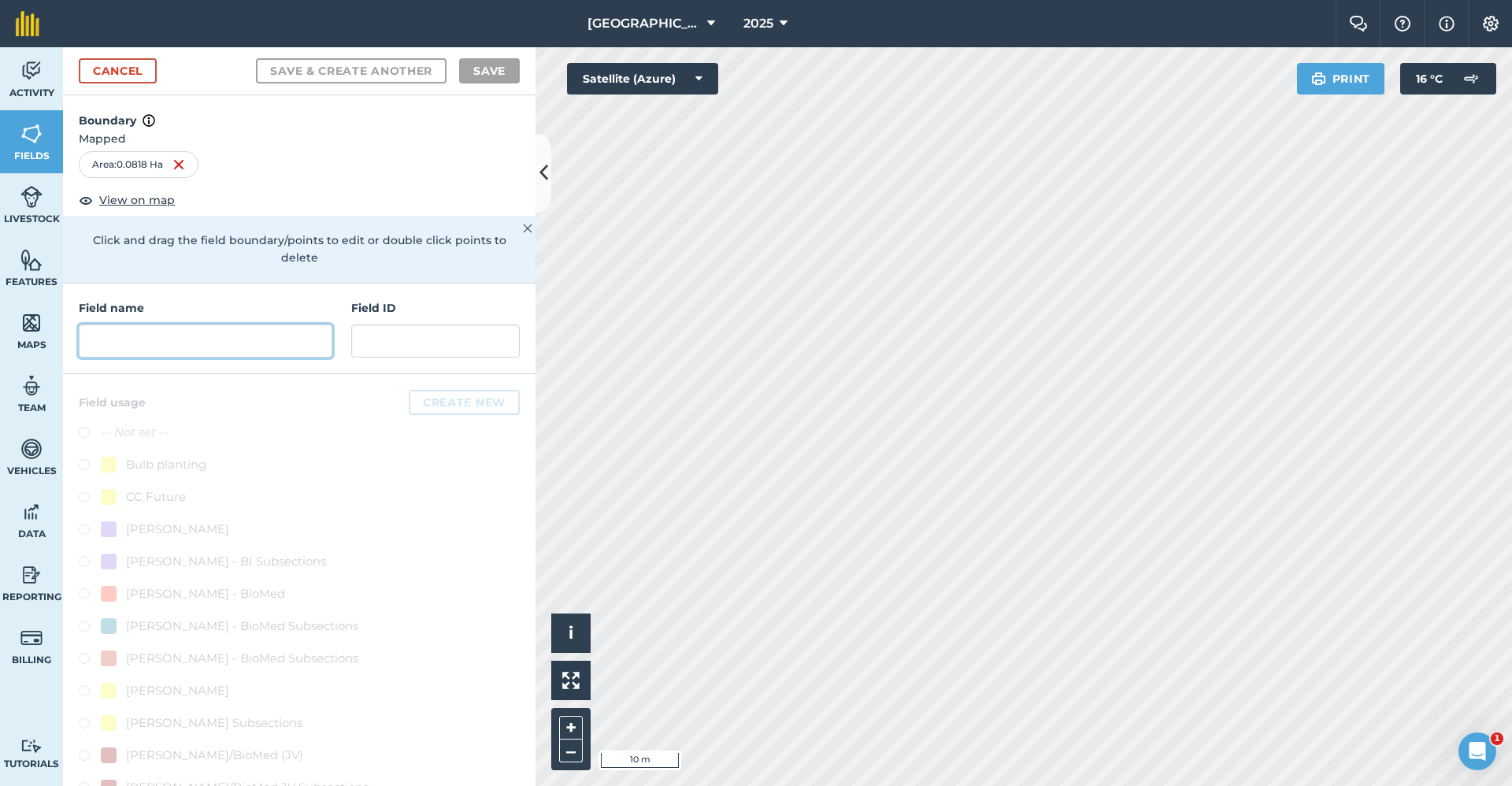
click at [222, 351] on input "text" at bounding box center [206, 341] width 254 height 33
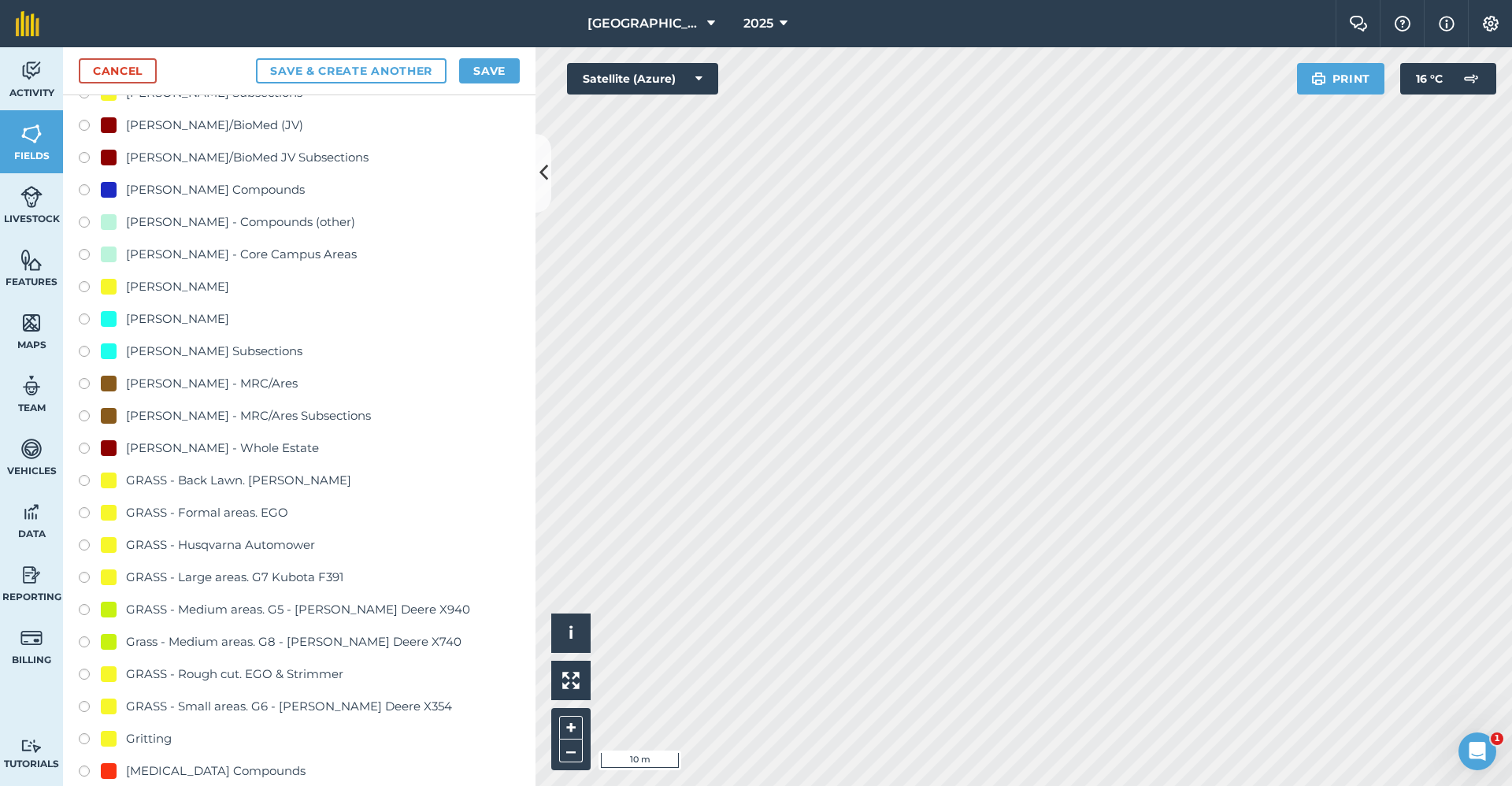
scroll to position [709, 0]
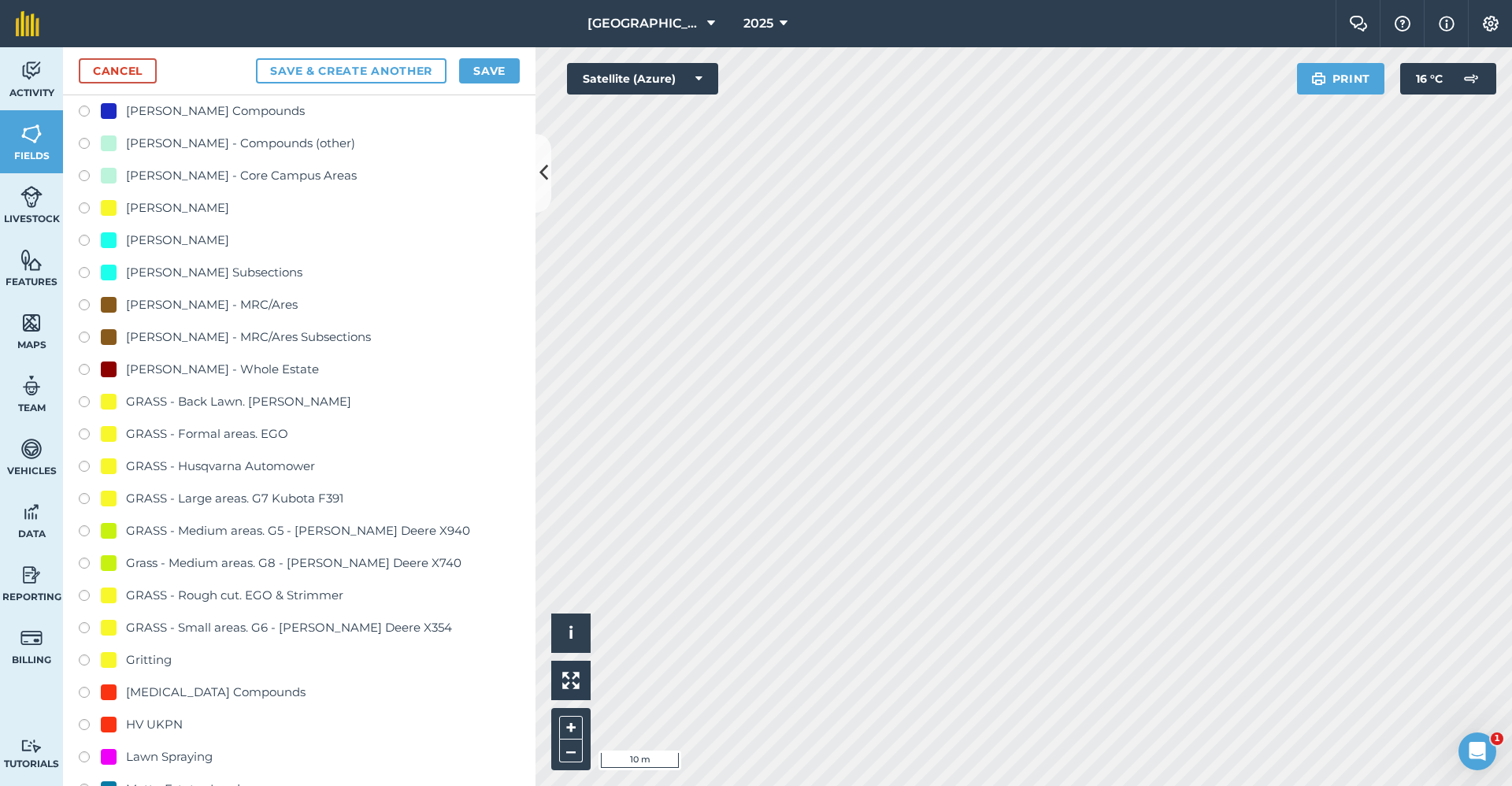
type input "2650-Gritting"
click at [134, 666] on div "Gritting" at bounding box center [149, 660] width 46 height 19
radio input "true"
click at [501, 65] on button "Save" at bounding box center [489, 71] width 61 height 25
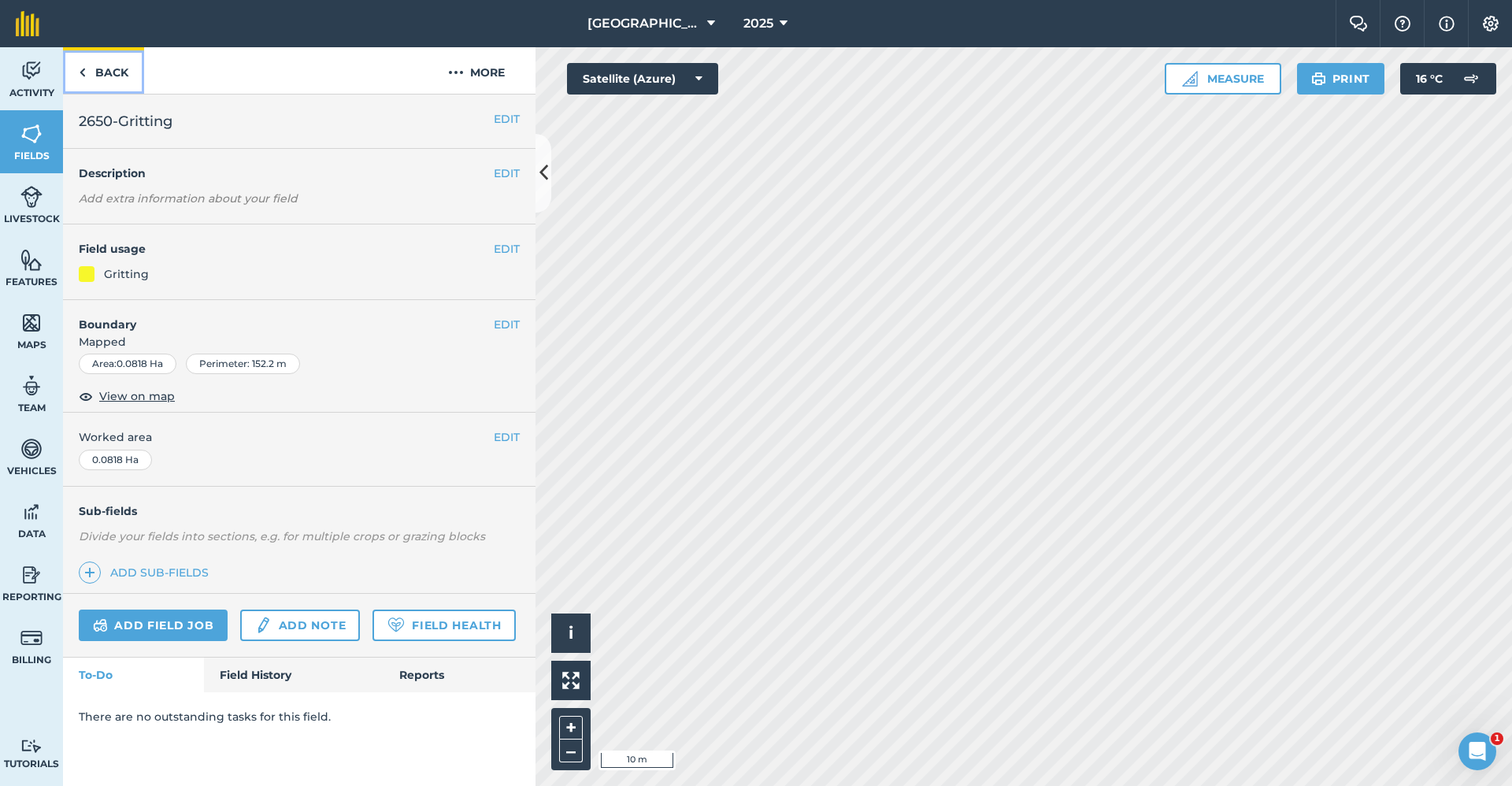
click at [119, 81] on link "Back" at bounding box center [104, 71] width 81 height 46
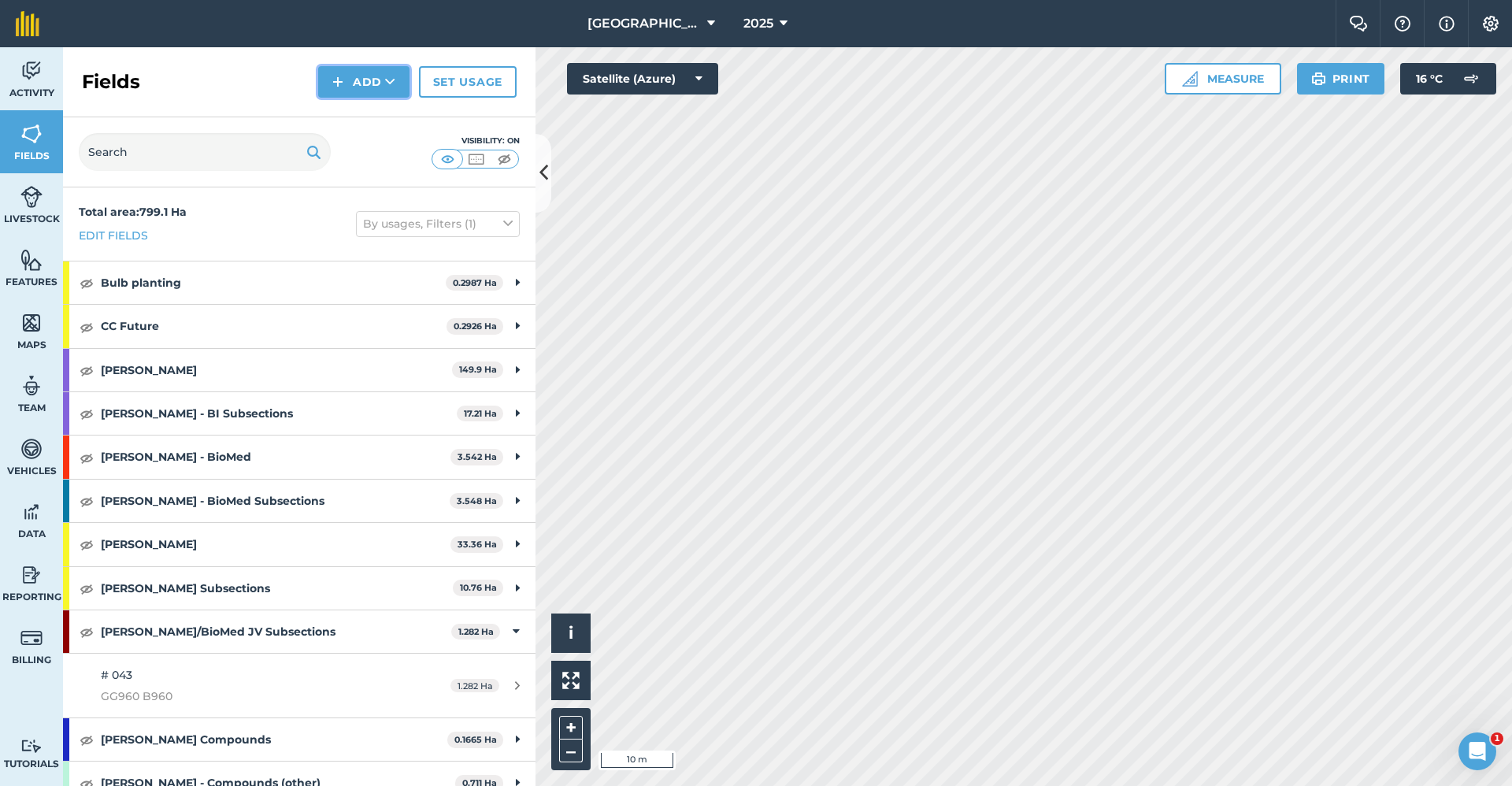
click at [389, 85] on icon at bounding box center [390, 81] width 10 height 16
click at [373, 123] on link "Draw" at bounding box center [363, 118] width 86 height 35
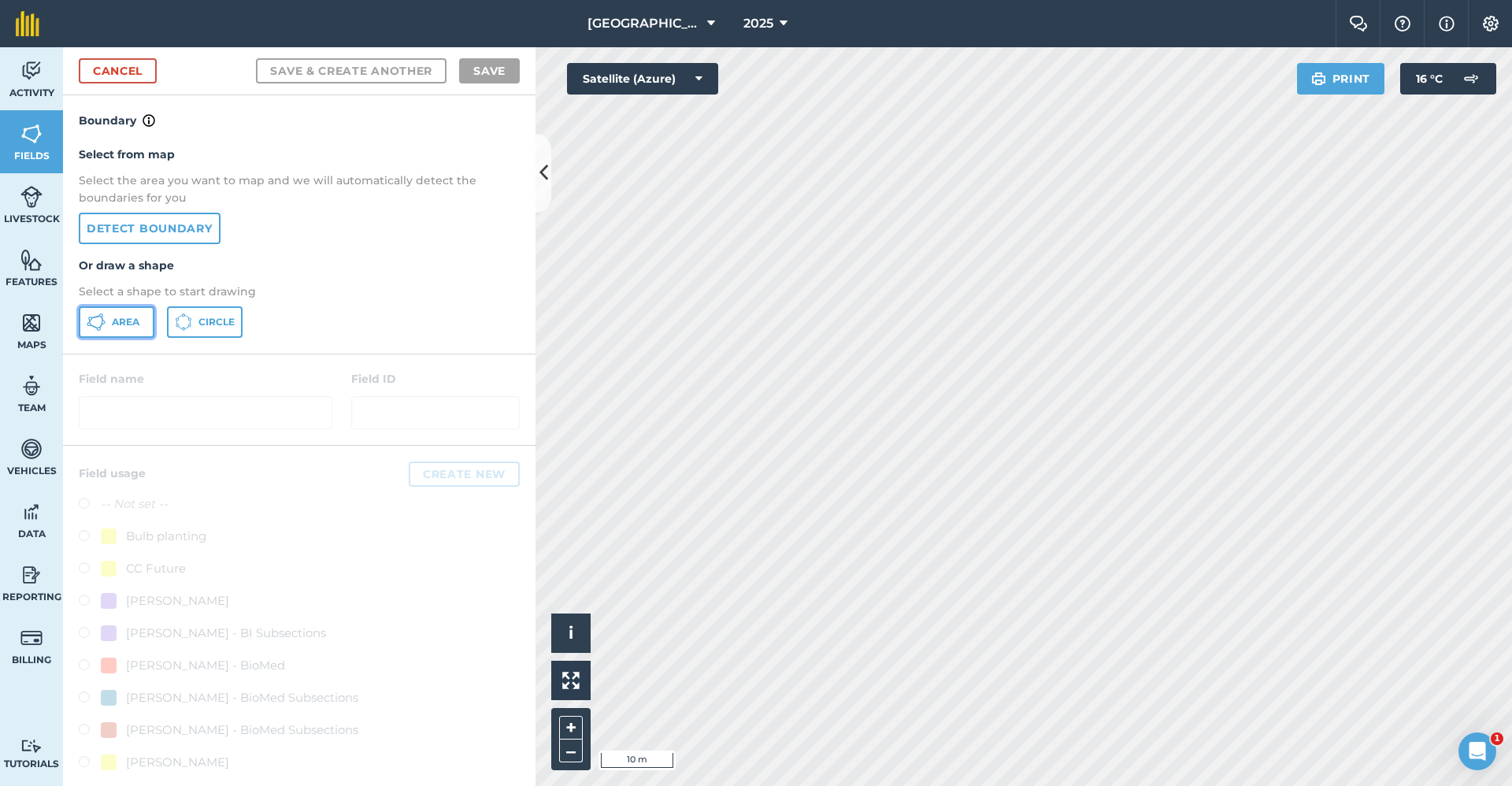
click at [96, 312] on button "Area" at bounding box center [116, 322] width 76 height 32
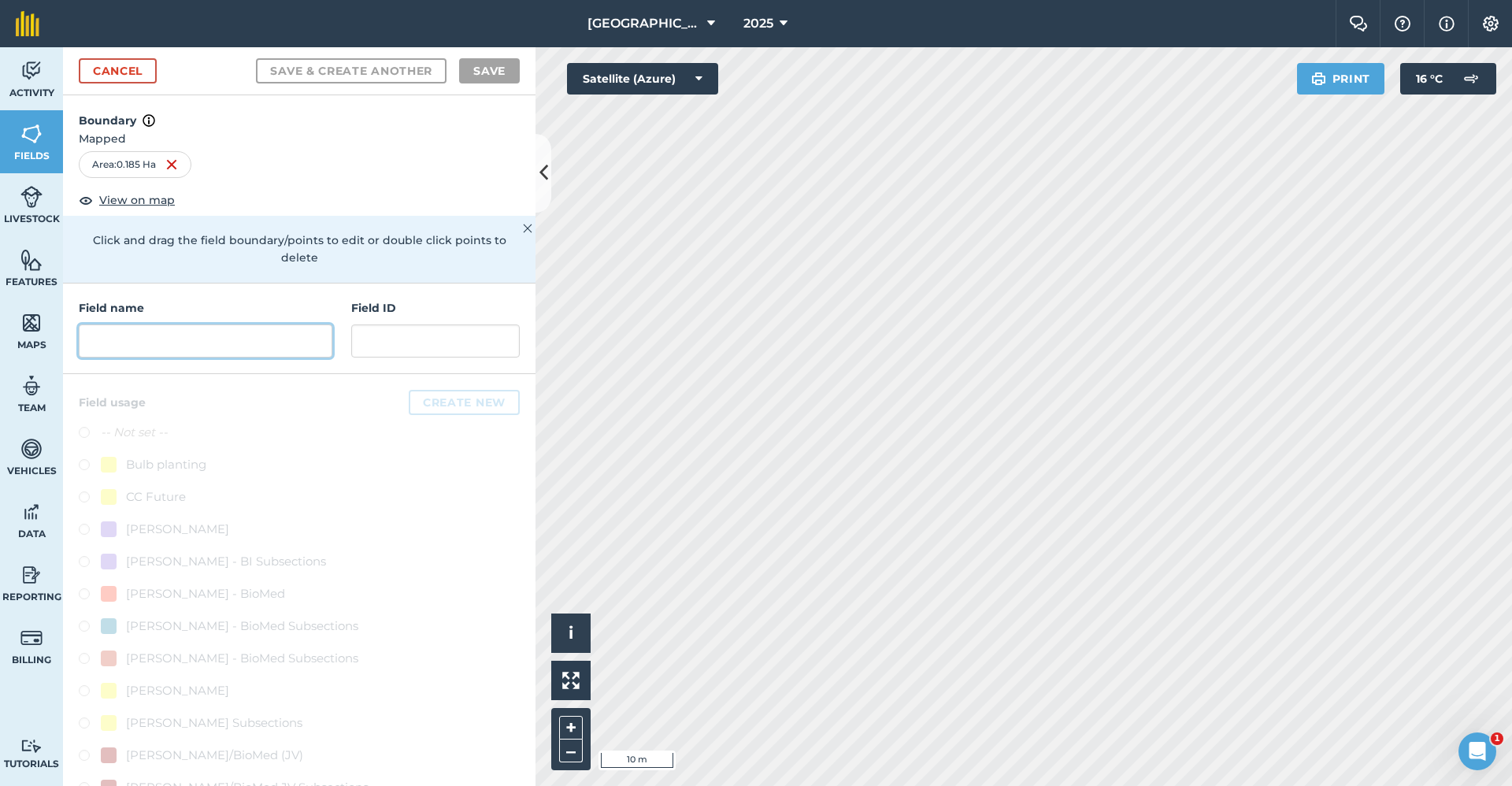
click at [226, 330] on input "text" at bounding box center [206, 341] width 254 height 33
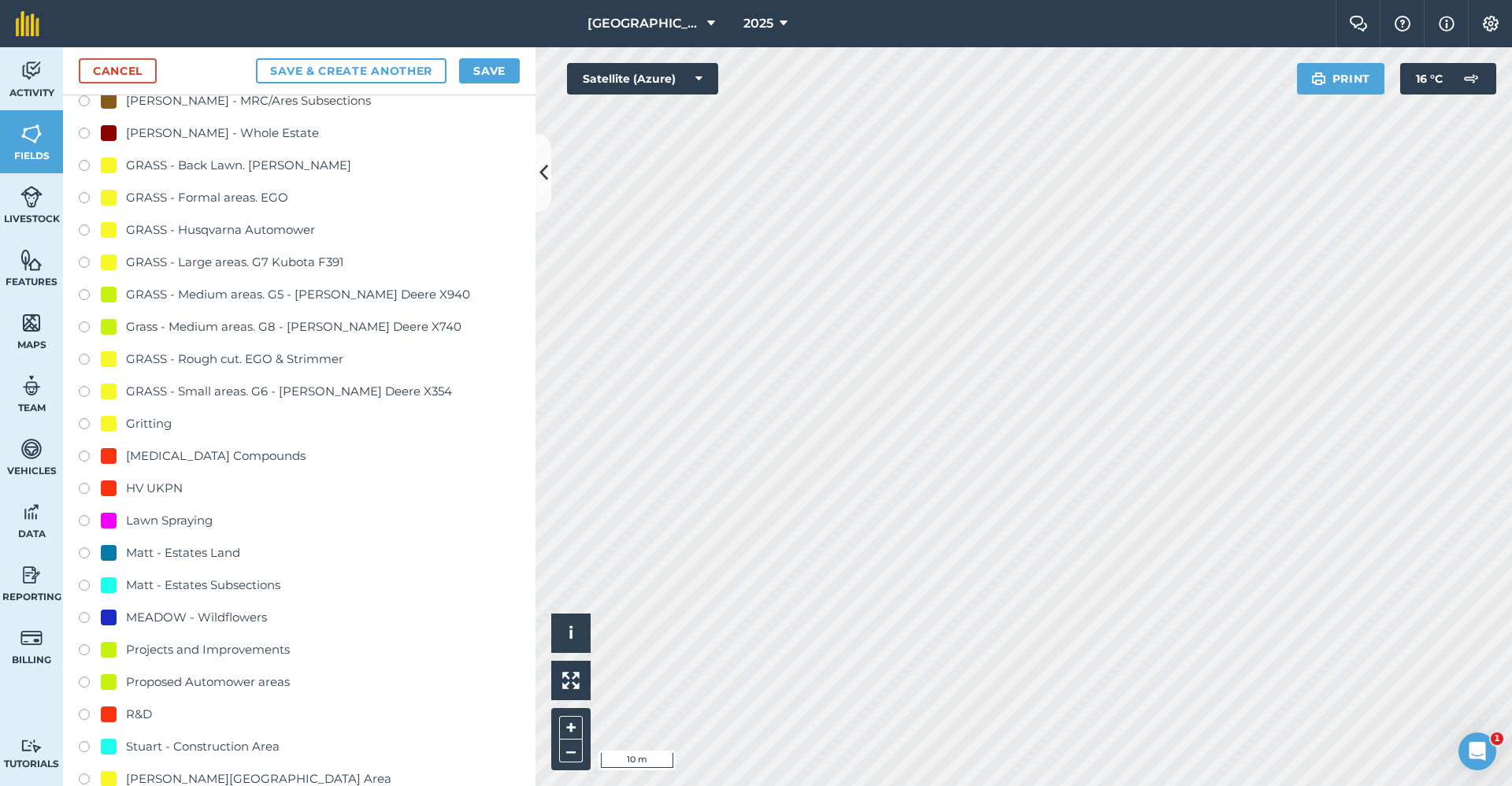
scroll to position [1024, 0]
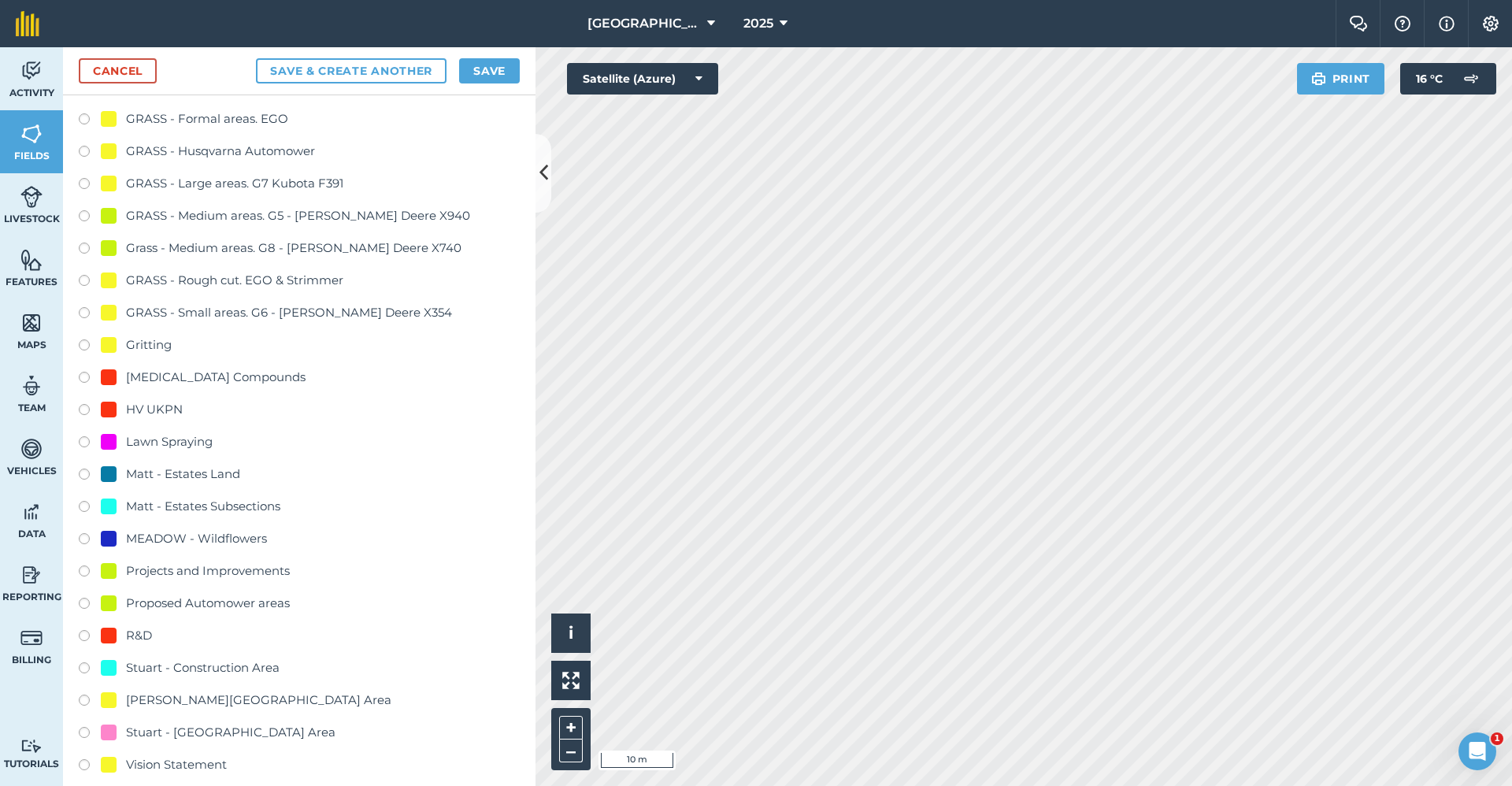
type input "2650-Gritting"
click at [150, 350] on div "Gritting" at bounding box center [149, 344] width 46 height 19
radio input "true"
click at [486, 67] on button "Save" at bounding box center [489, 71] width 61 height 25
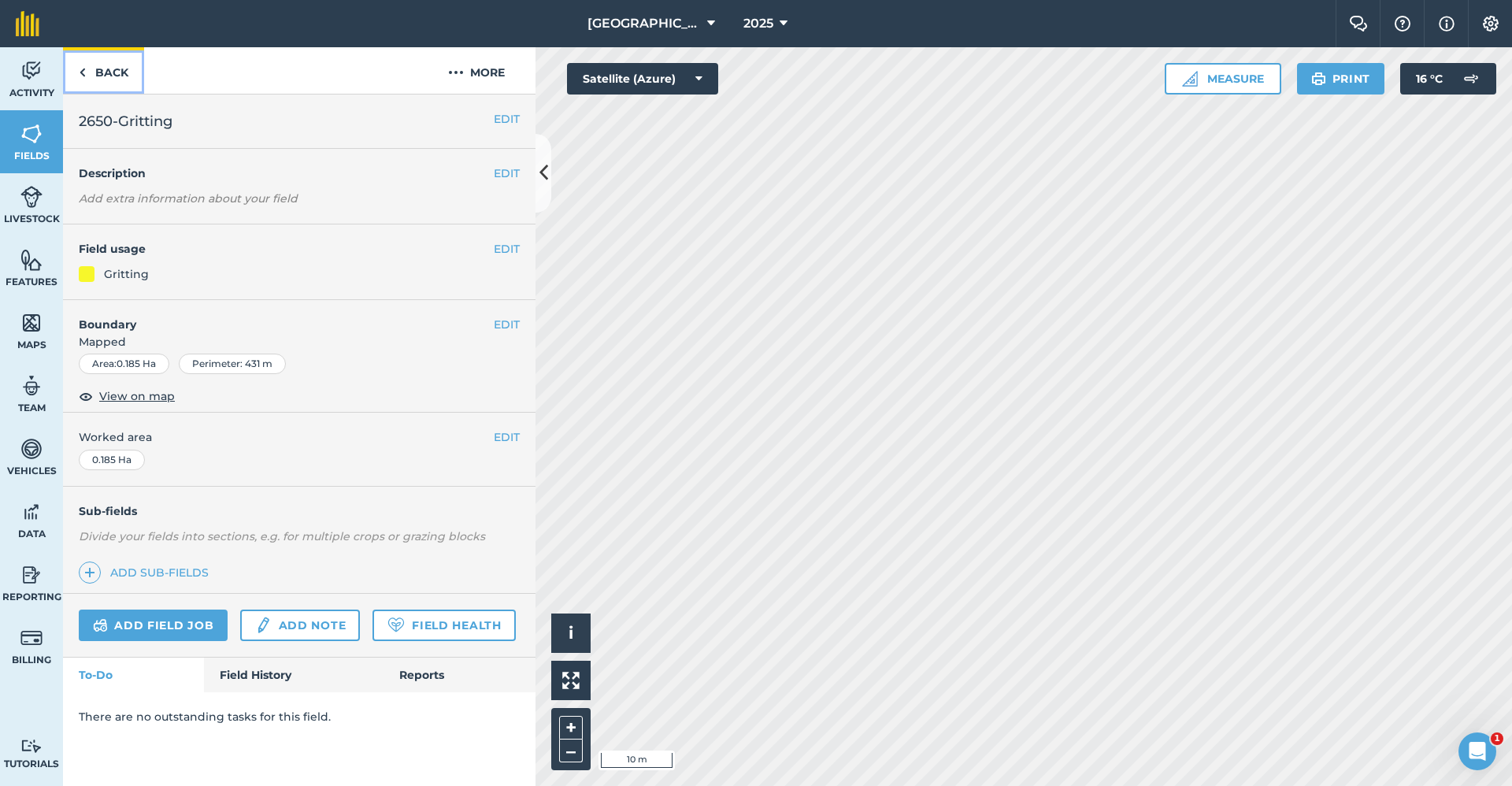
click at [97, 64] on link "Back" at bounding box center [104, 71] width 81 height 46
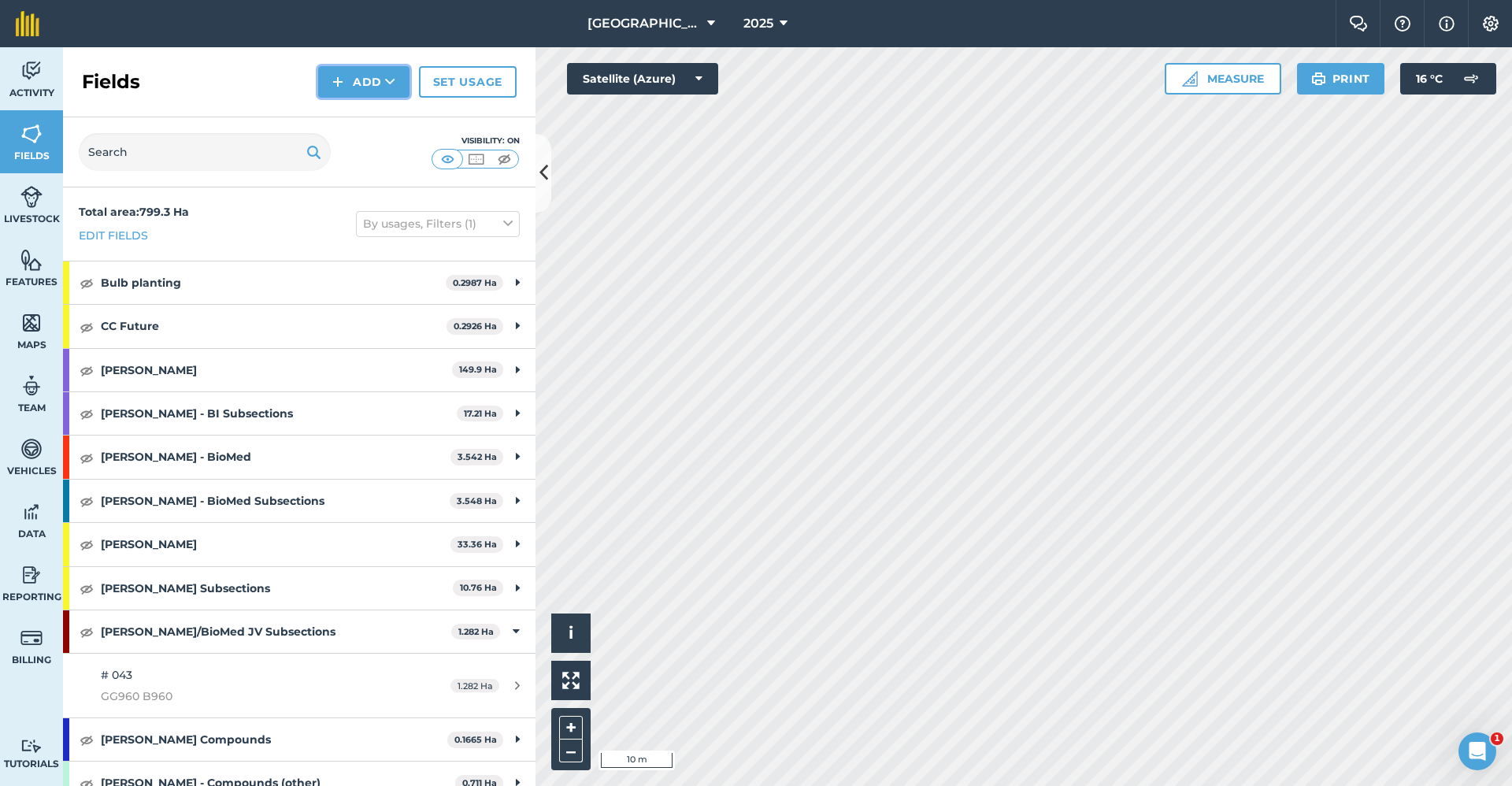
click at [368, 81] on button "Add" at bounding box center [363, 82] width 91 height 32
click at [382, 117] on link "Draw" at bounding box center [363, 118] width 86 height 35
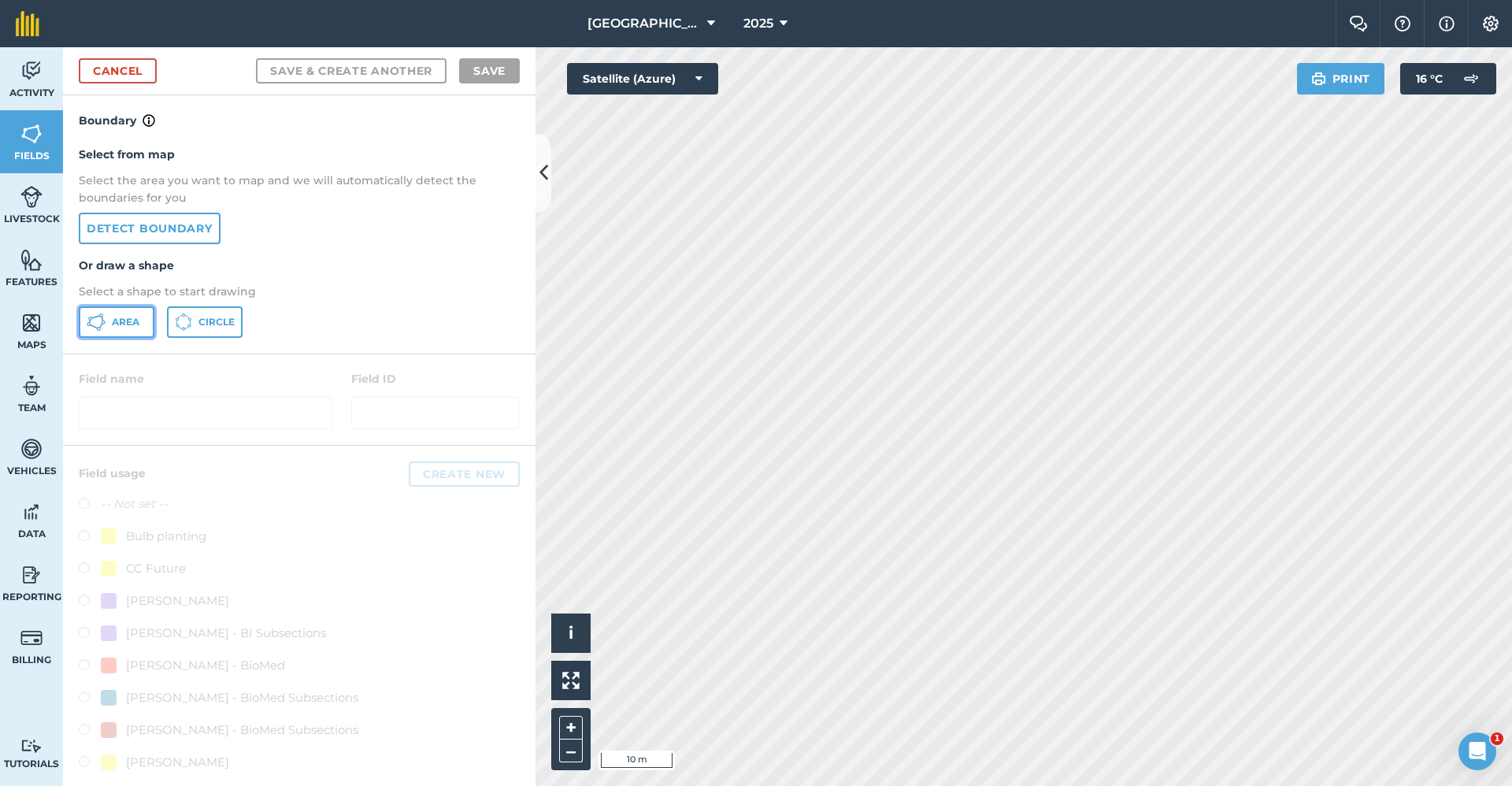
click at [129, 331] on button "Area" at bounding box center [116, 322] width 76 height 32
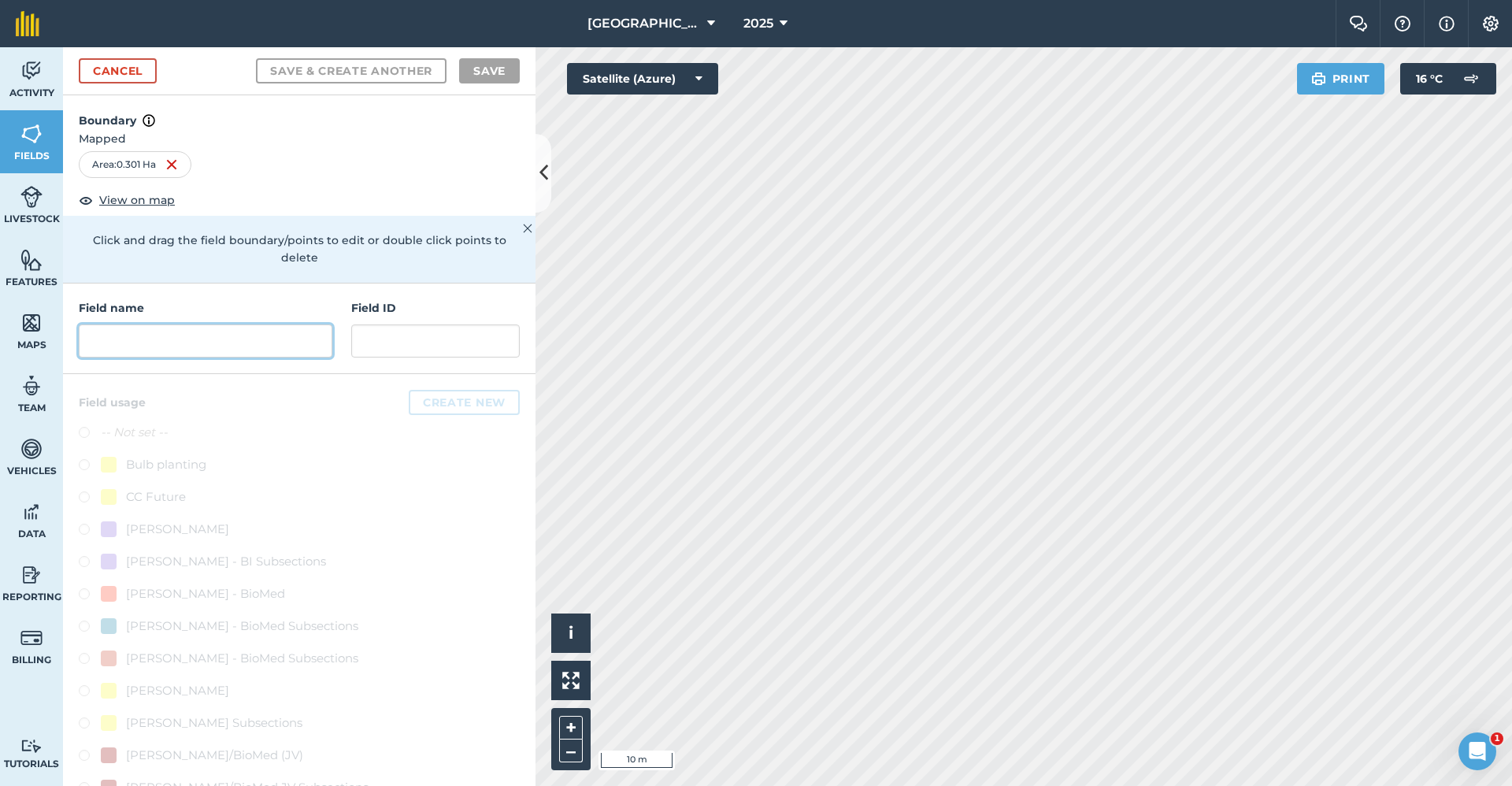
click at [214, 339] on input "text" at bounding box center [206, 341] width 254 height 33
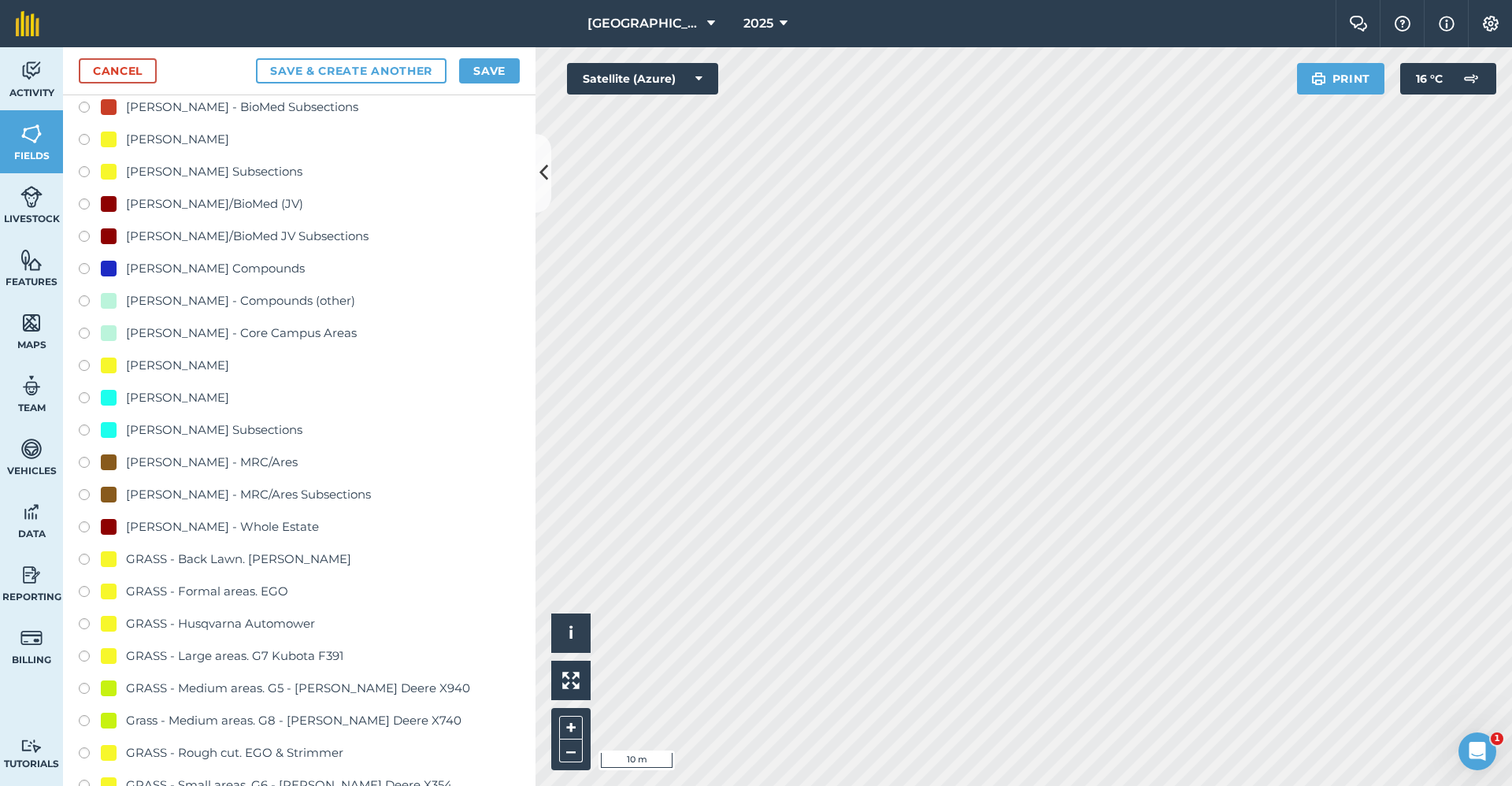
scroll to position [788, 0]
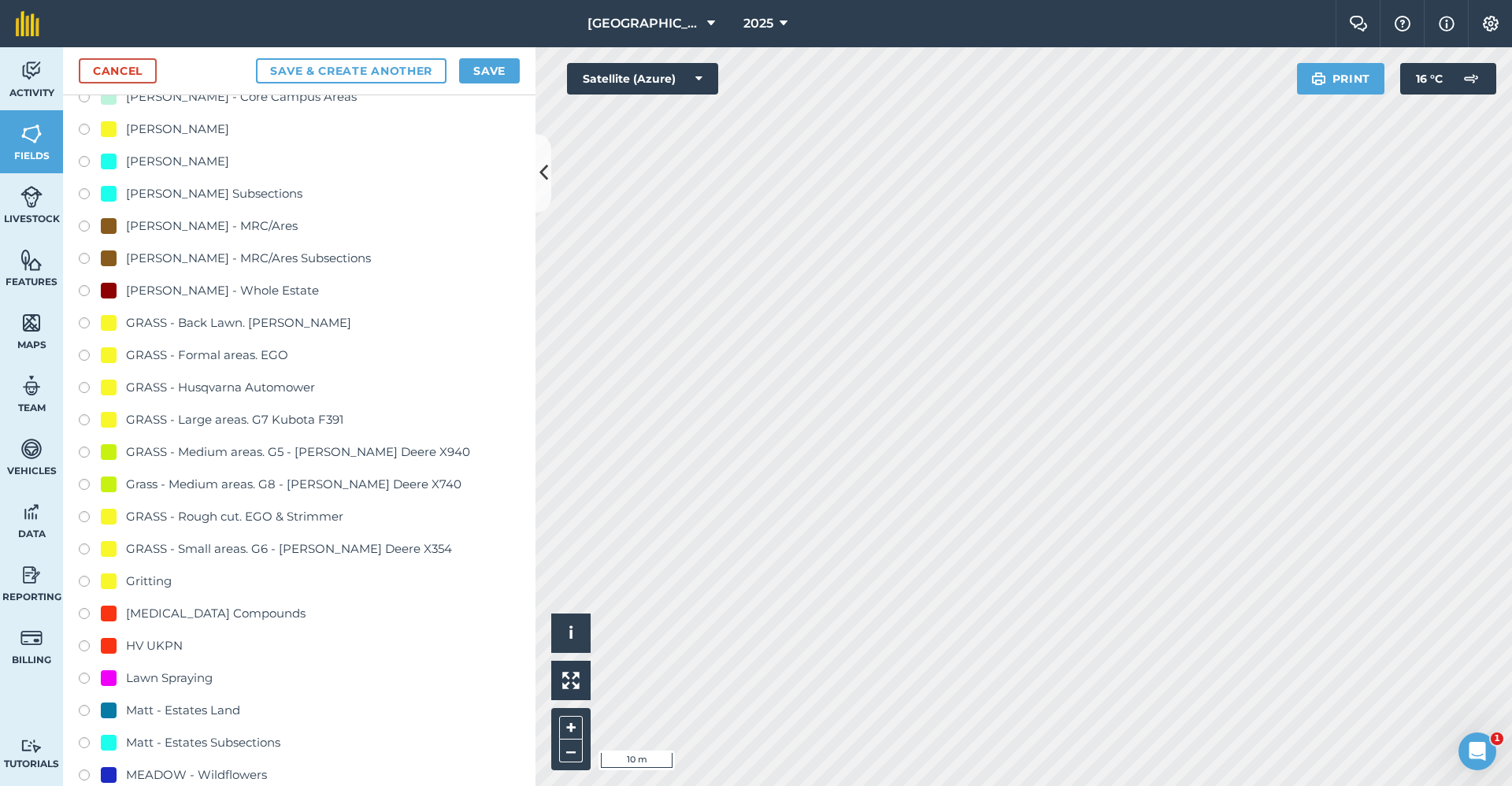
type input "2650-Gritting"
click at [156, 577] on div "Gritting" at bounding box center [149, 581] width 46 height 19
radio input "true"
click at [474, 62] on button "Save" at bounding box center [489, 71] width 61 height 25
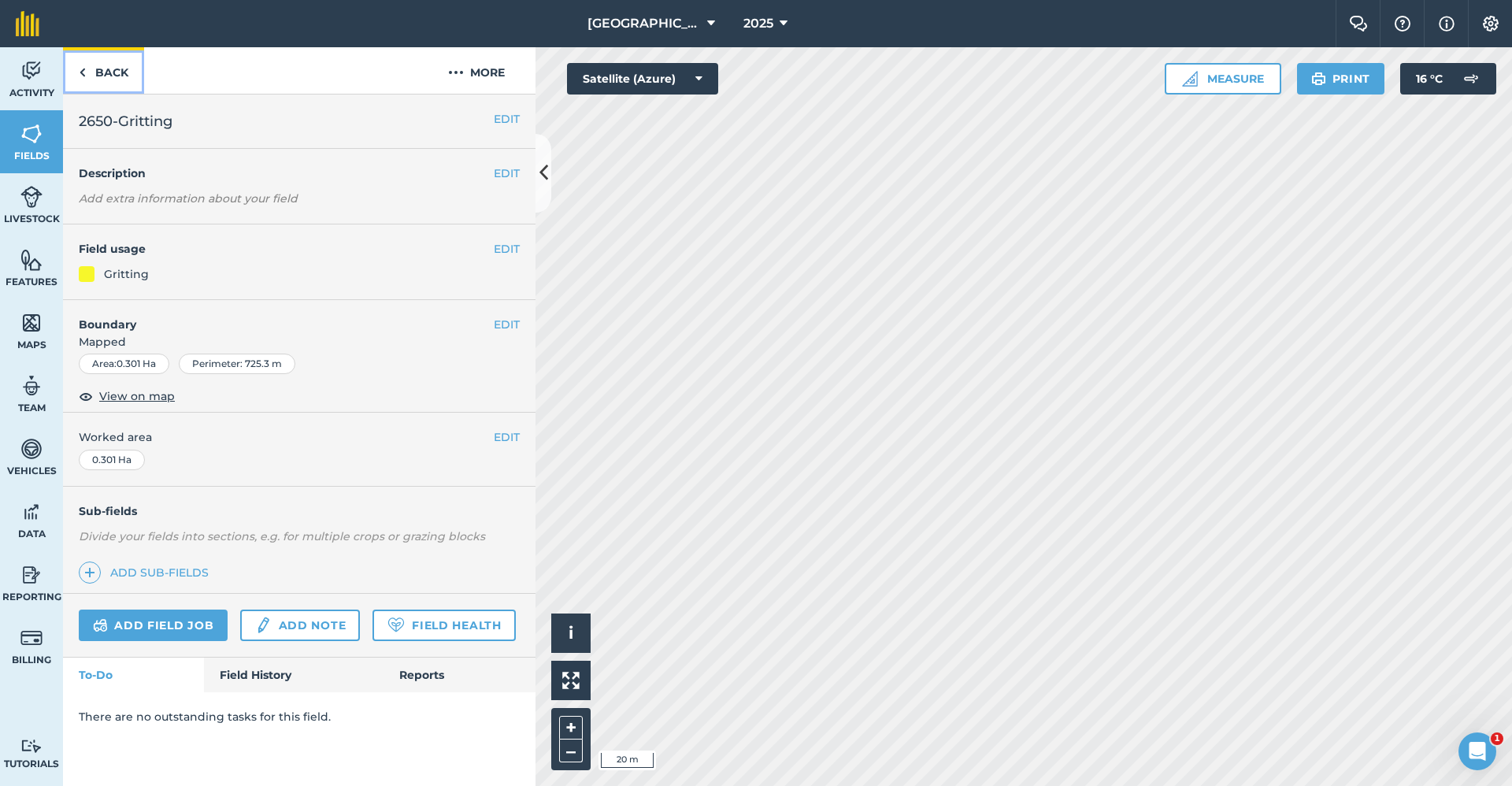
click at [105, 79] on link "Back" at bounding box center [104, 71] width 81 height 46
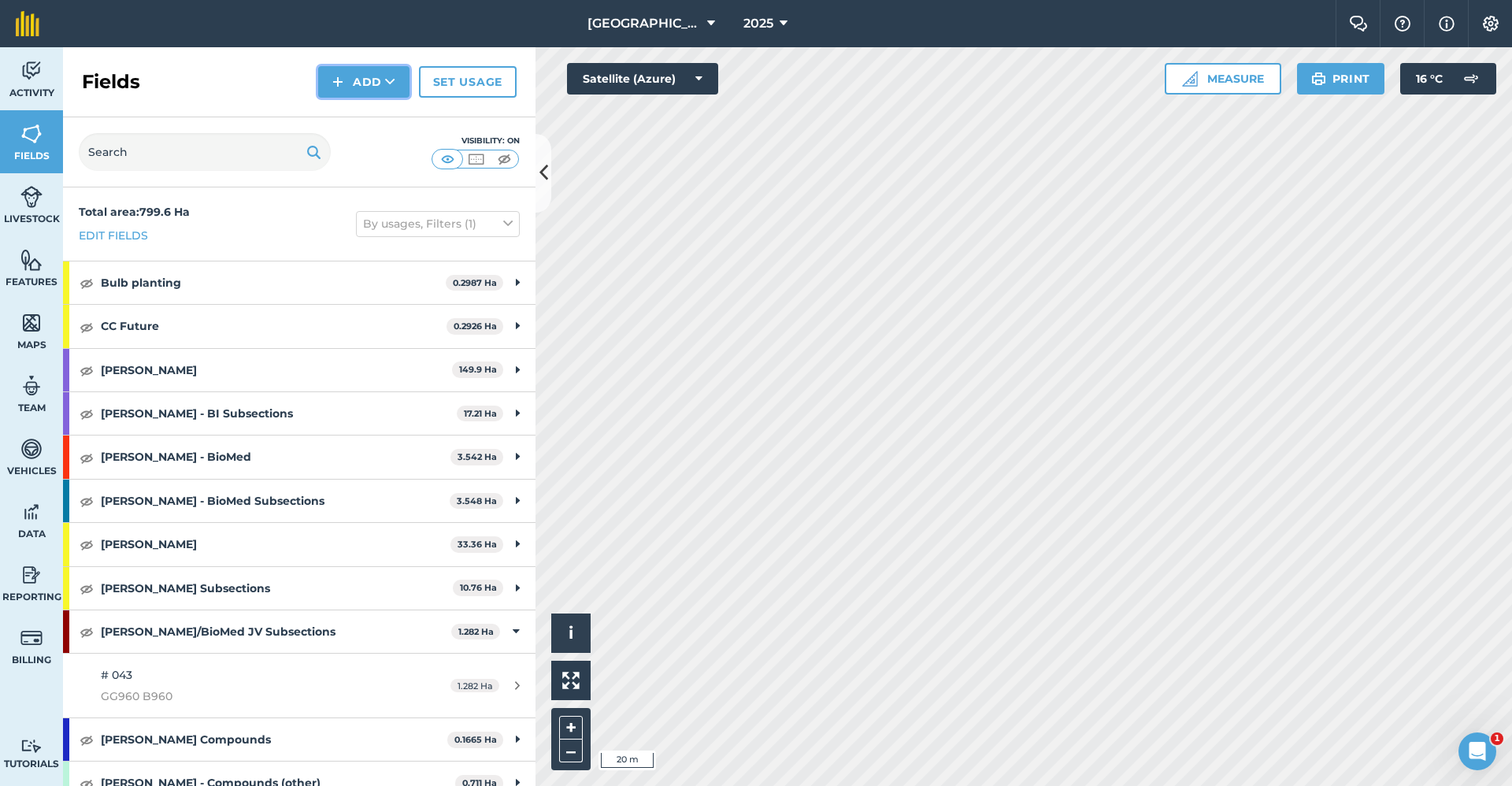
click at [363, 69] on button "Add" at bounding box center [363, 82] width 91 height 32
click at [346, 107] on link "Draw" at bounding box center [363, 118] width 86 height 35
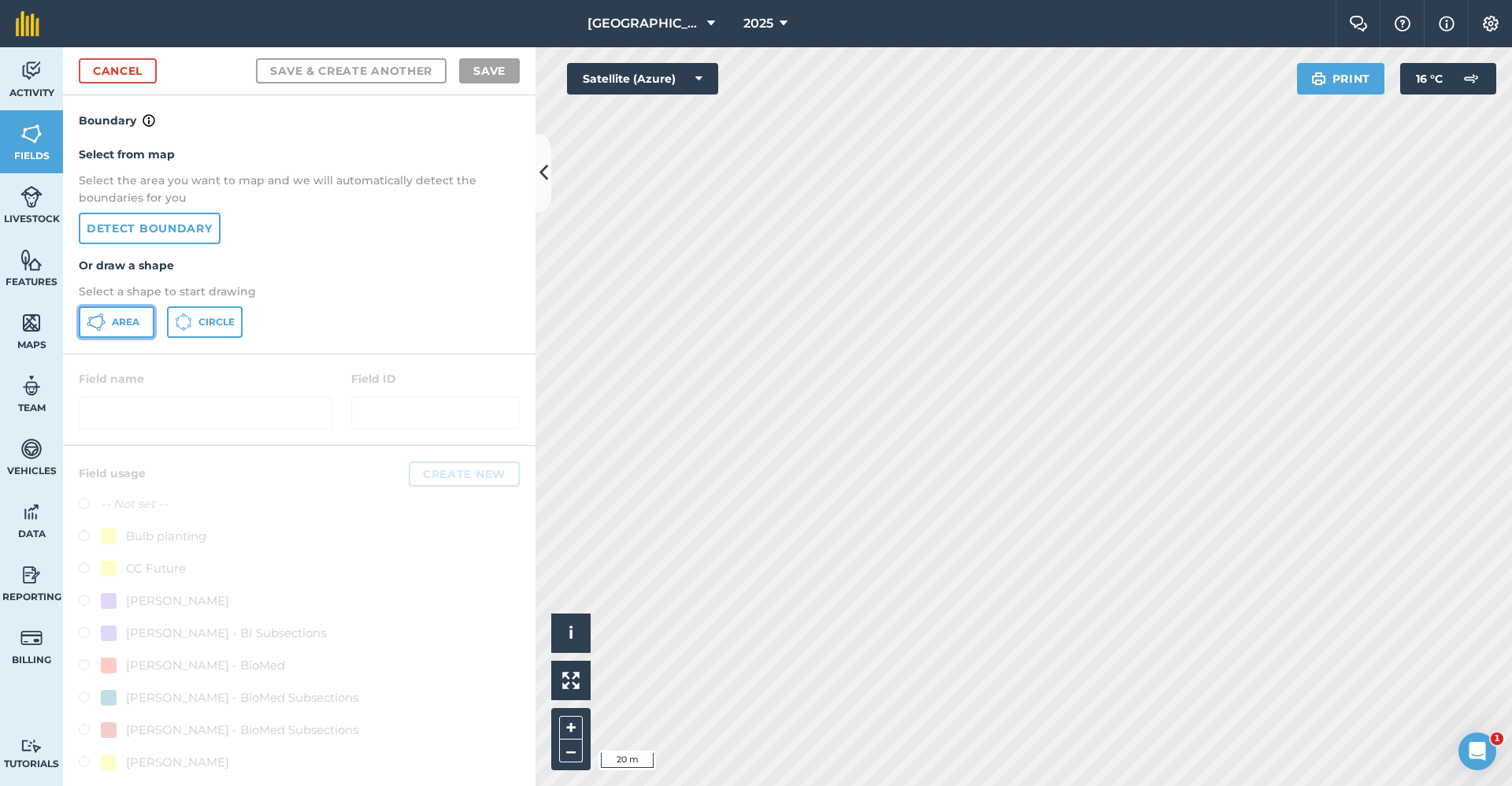
click at [124, 316] on span "Area" at bounding box center [125, 322] width 27 height 12
click at [948, 785] on html "Babraham Research Campus (Gardens) 2025 Farm Chat Help Info Settings Babraham R…" at bounding box center [756, 393] width 1512 height 786
click at [1511, 255] on html "Babraham Research Campus (Gardens) 2025 Farm Chat Help Info Settings Babraham R…" at bounding box center [756, 393] width 1512 height 786
click at [488, 537] on div "Activity Fields Livestock Features Maps Team Vehicles Data Reporting Billing Tu…" at bounding box center [756, 417] width 1512 height 739
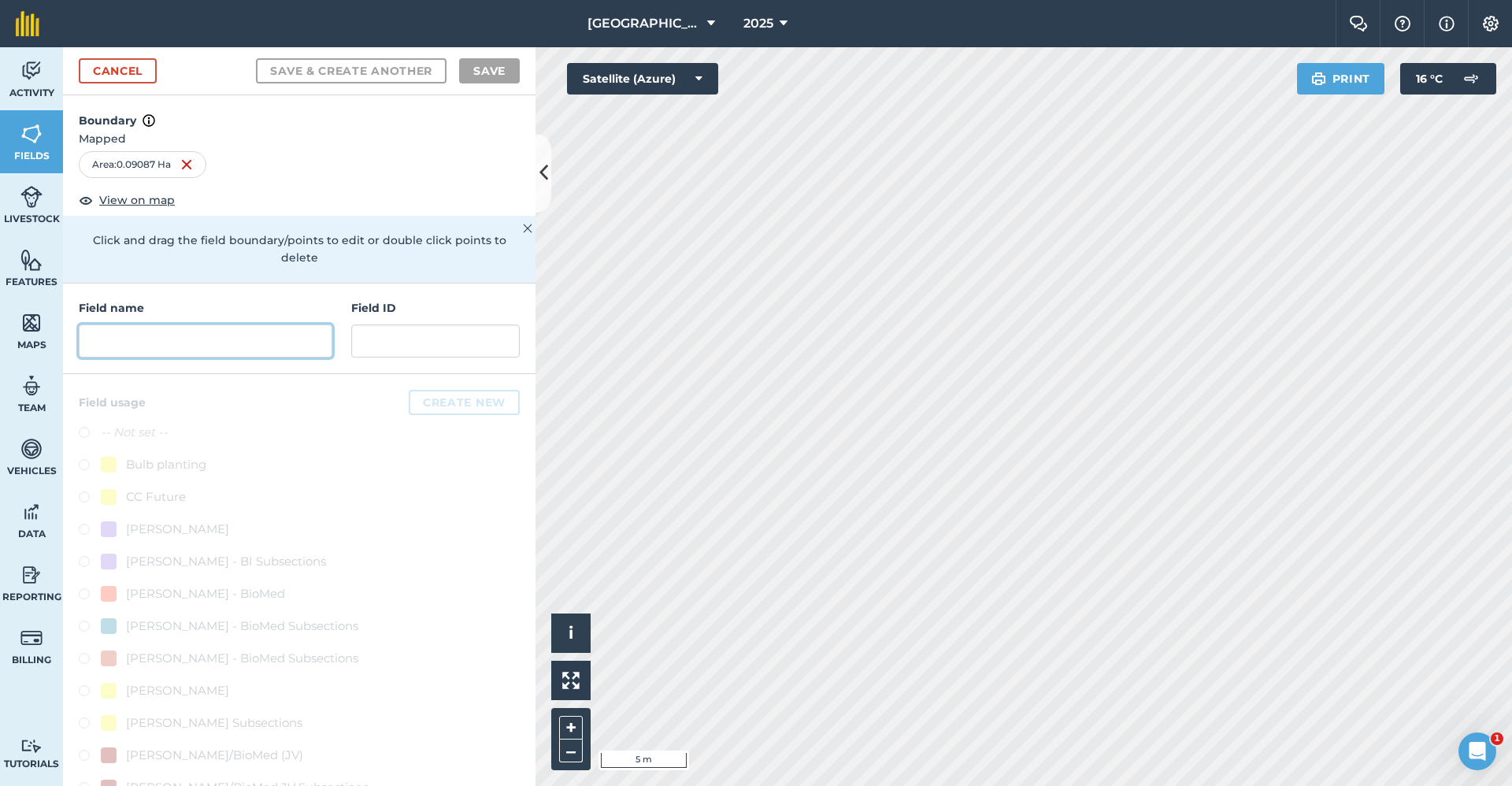
click at [222, 326] on input "text" at bounding box center [206, 341] width 254 height 33
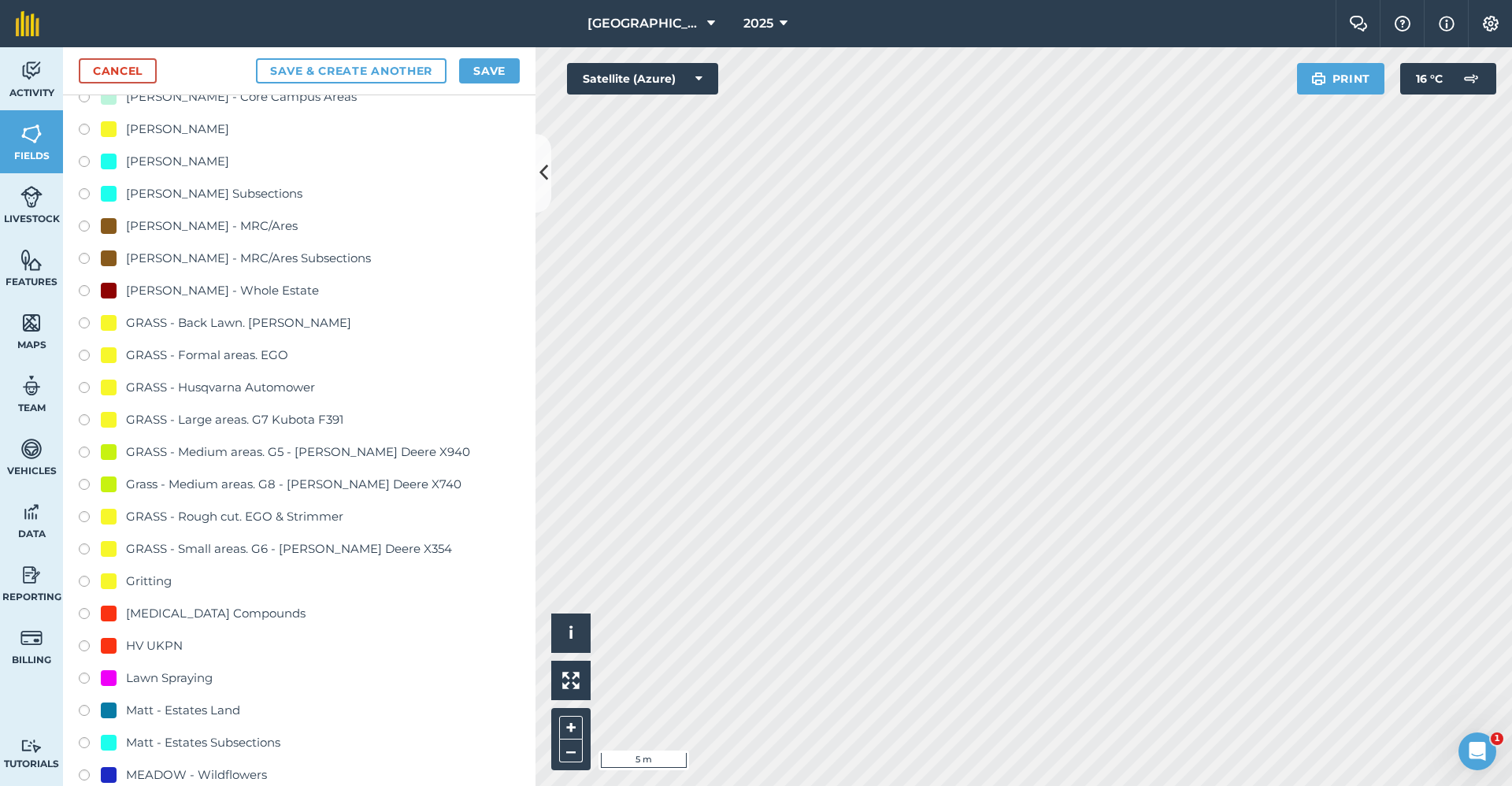
scroll to position [867, 0]
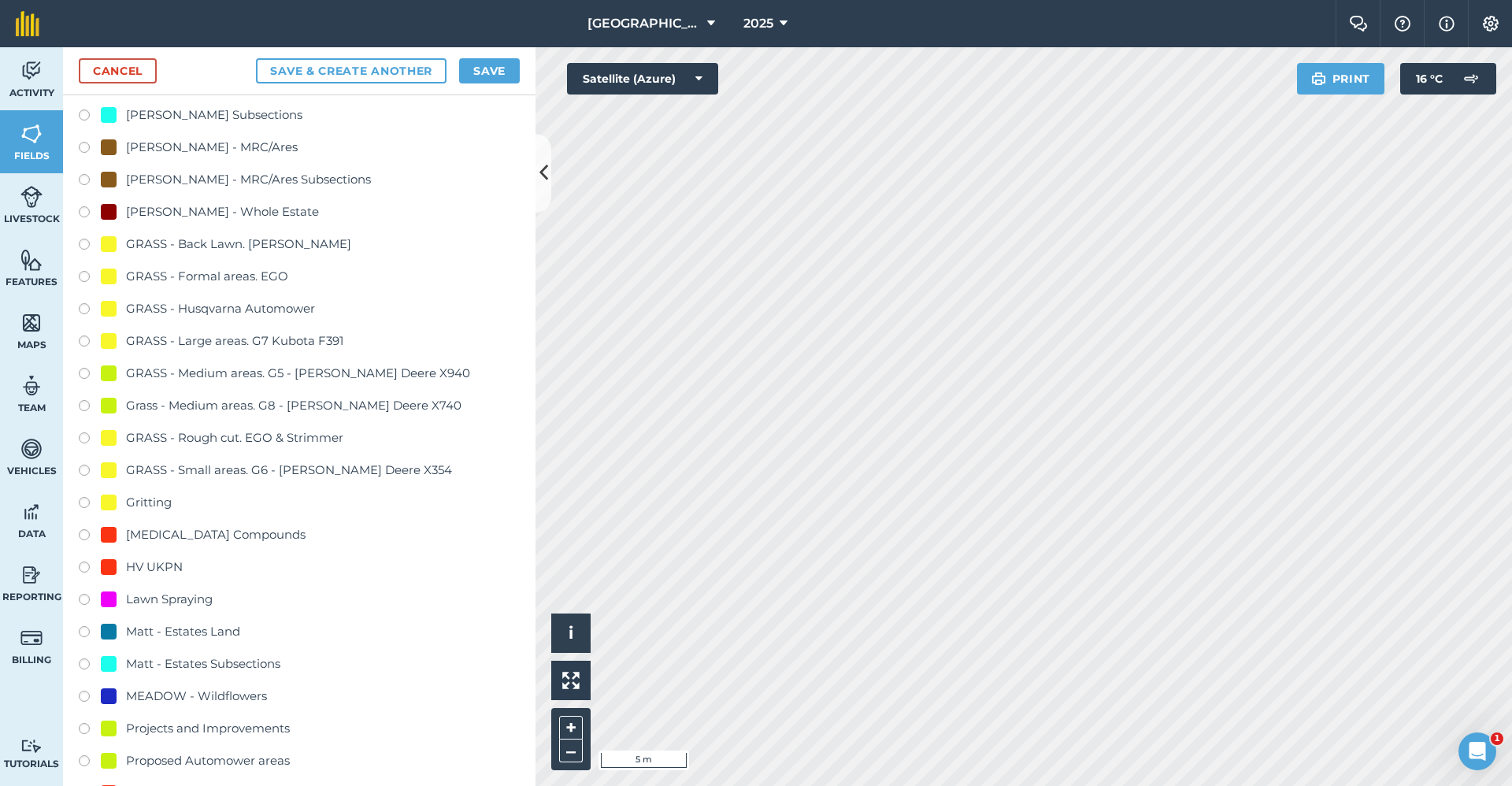
type input "2650-Gritting"
click at [149, 505] on div "Gritting" at bounding box center [149, 502] width 46 height 19
radio input "true"
click at [486, 70] on button "Save" at bounding box center [489, 71] width 61 height 25
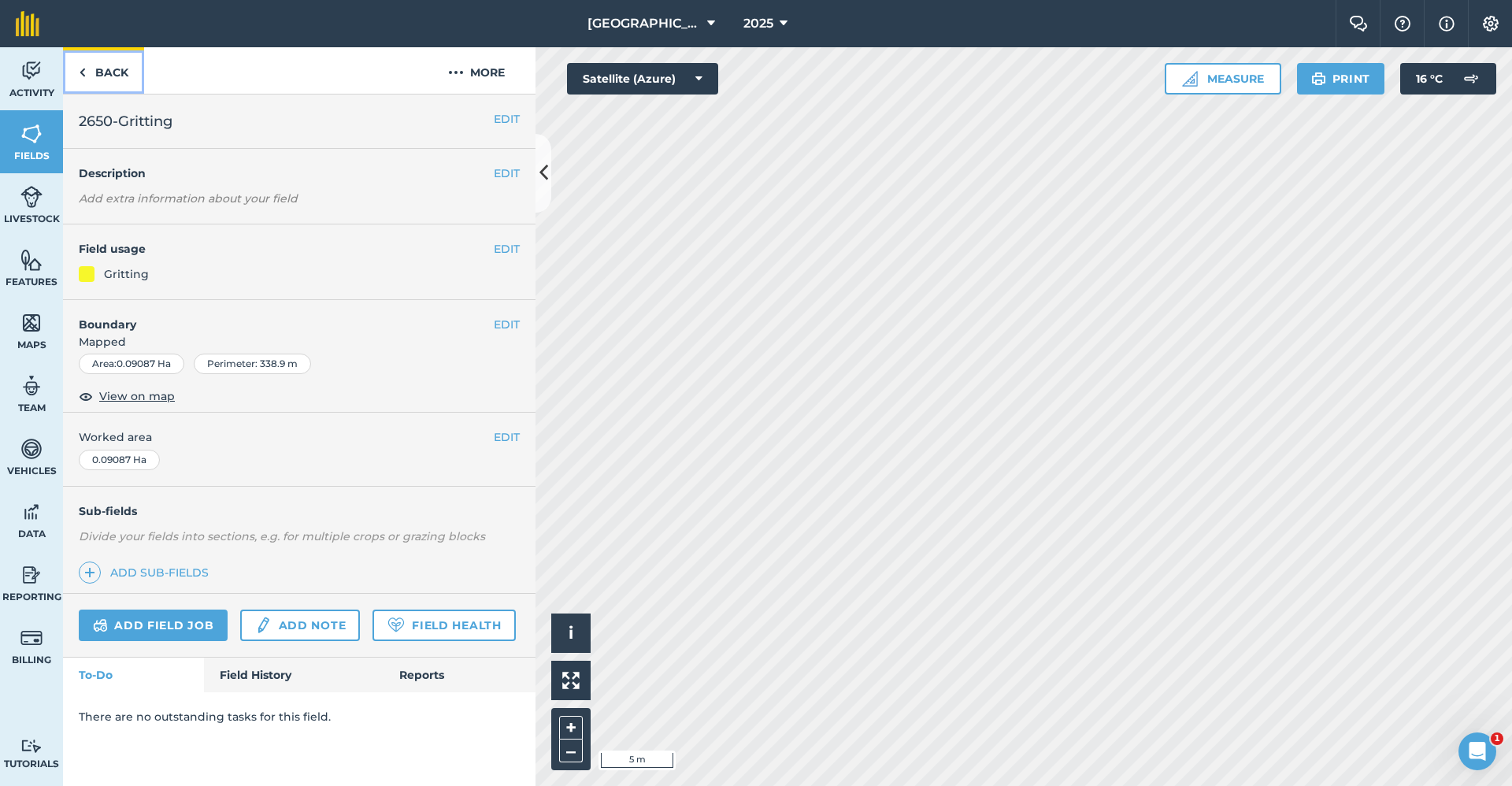
click at [96, 85] on link "Back" at bounding box center [104, 71] width 81 height 46
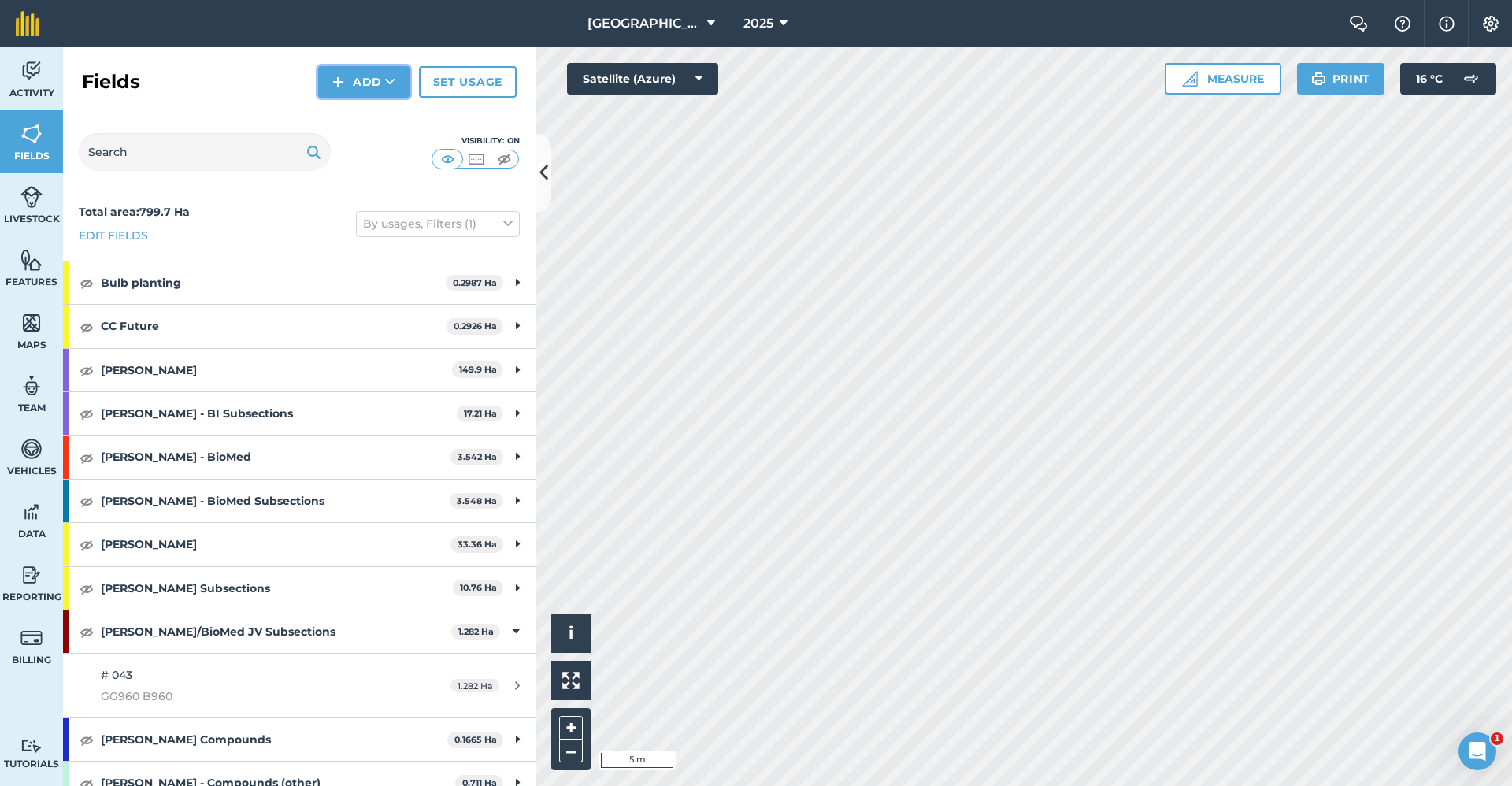
click at [361, 75] on button "Add" at bounding box center [363, 82] width 91 height 32
click at [346, 116] on link "Draw" at bounding box center [363, 118] width 86 height 35
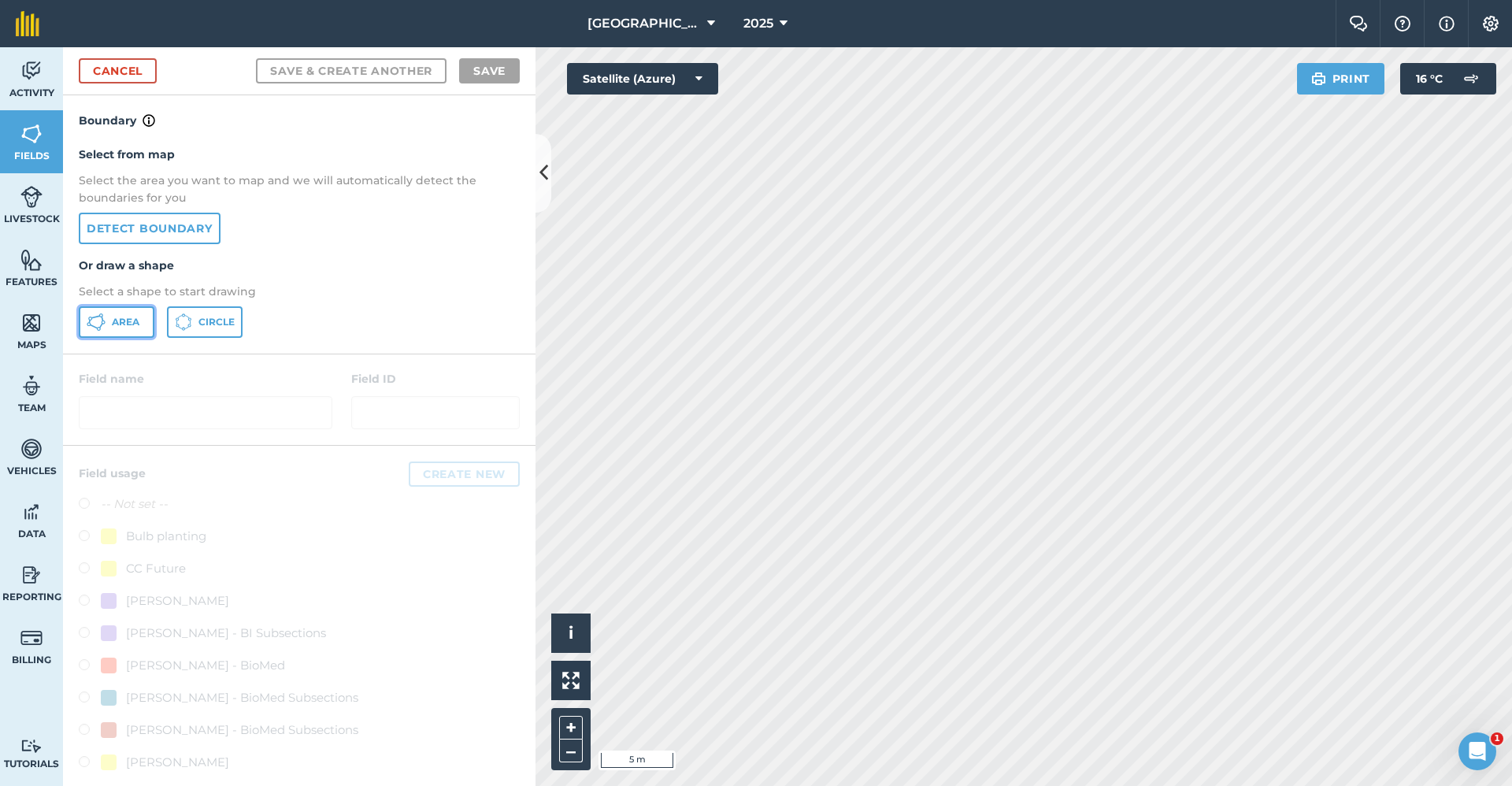
click at [136, 320] on span "Area" at bounding box center [125, 322] width 27 height 12
click at [1056, 38] on div "Babraham Research Campus (Gardens) 2025 Farm Chat Help Info Settings Babraham R…" at bounding box center [756, 393] width 1512 height 786
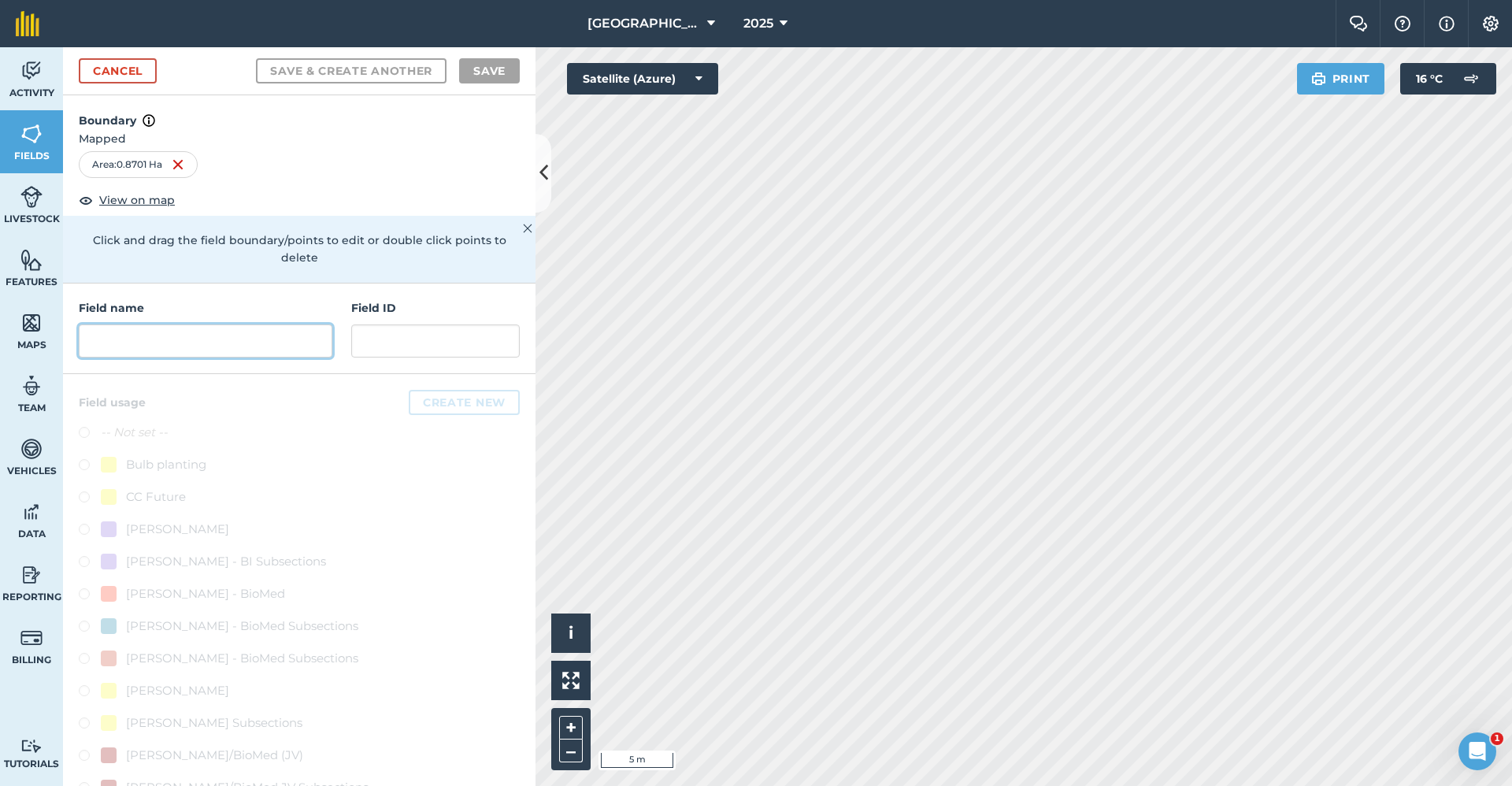
click at [194, 348] on input "text" at bounding box center [206, 341] width 254 height 33
click at [241, 334] on input "text" at bounding box center [206, 341] width 254 height 33
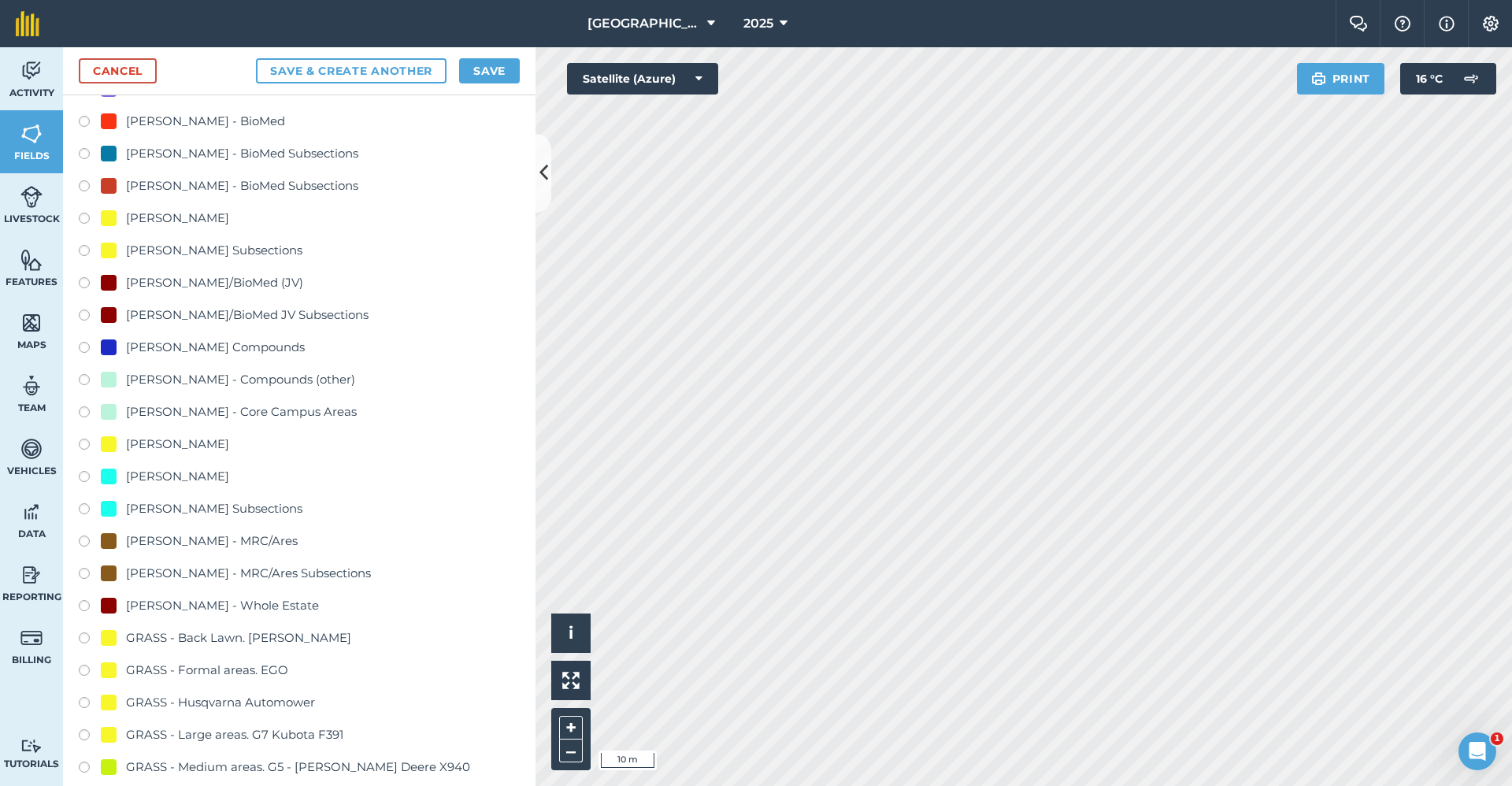
scroll to position [709, 0]
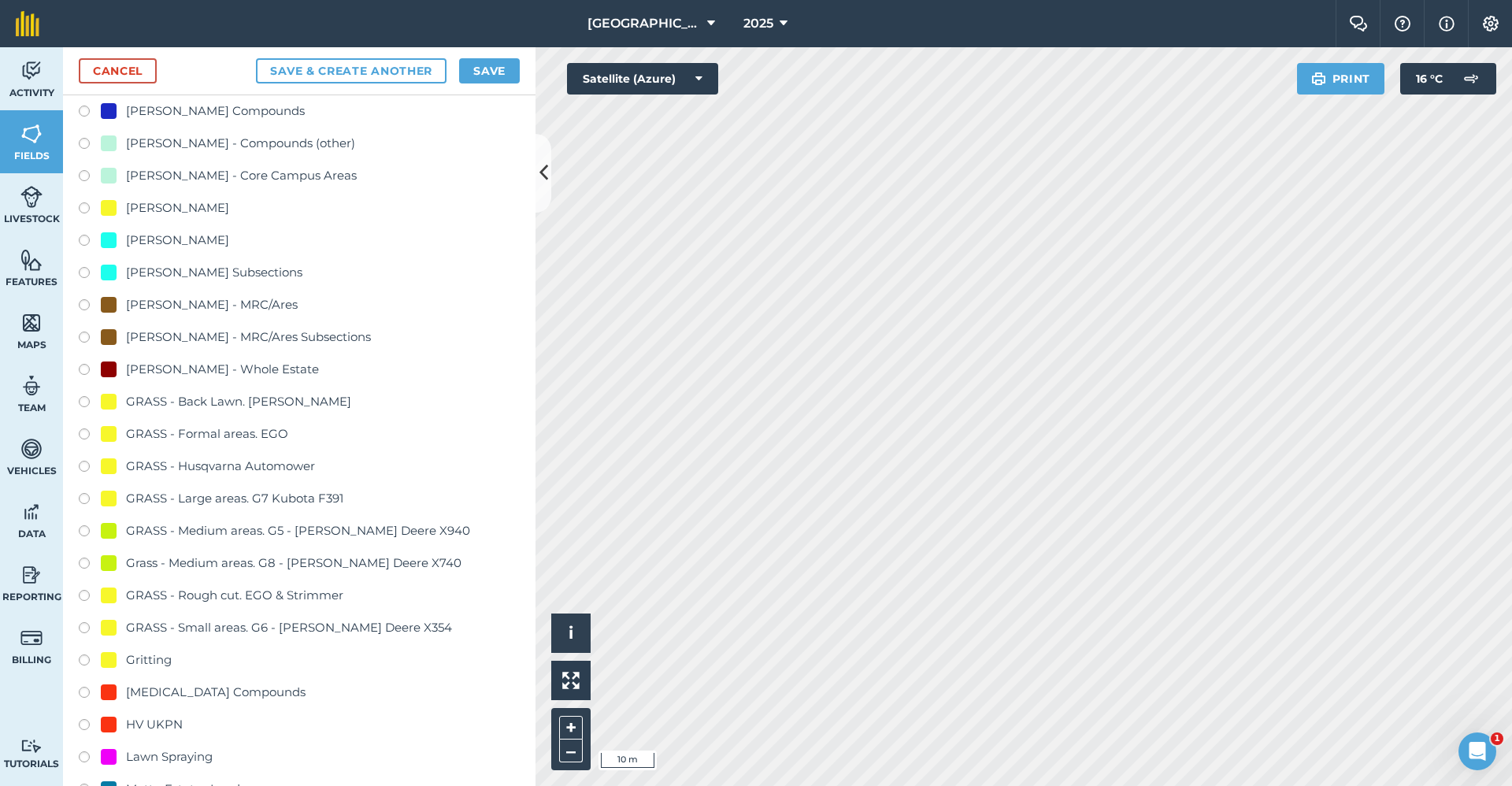
type input "2650-Gritting"
click at [136, 662] on div "Gritting" at bounding box center [149, 660] width 46 height 19
radio input "true"
click at [478, 61] on button "Save" at bounding box center [489, 71] width 61 height 25
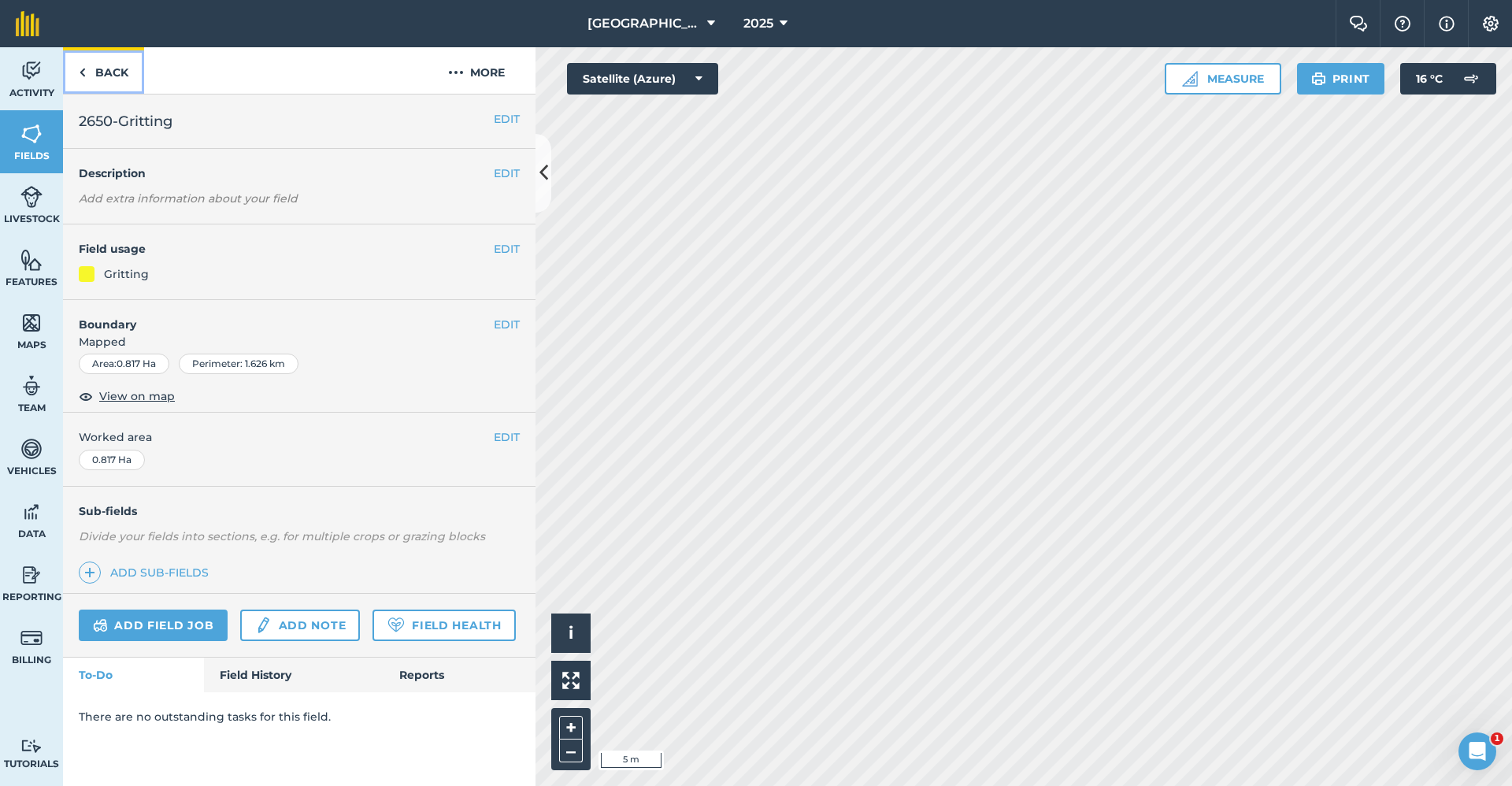
click at [108, 75] on link "Back" at bounding box center [104, 71] width 81 height 46
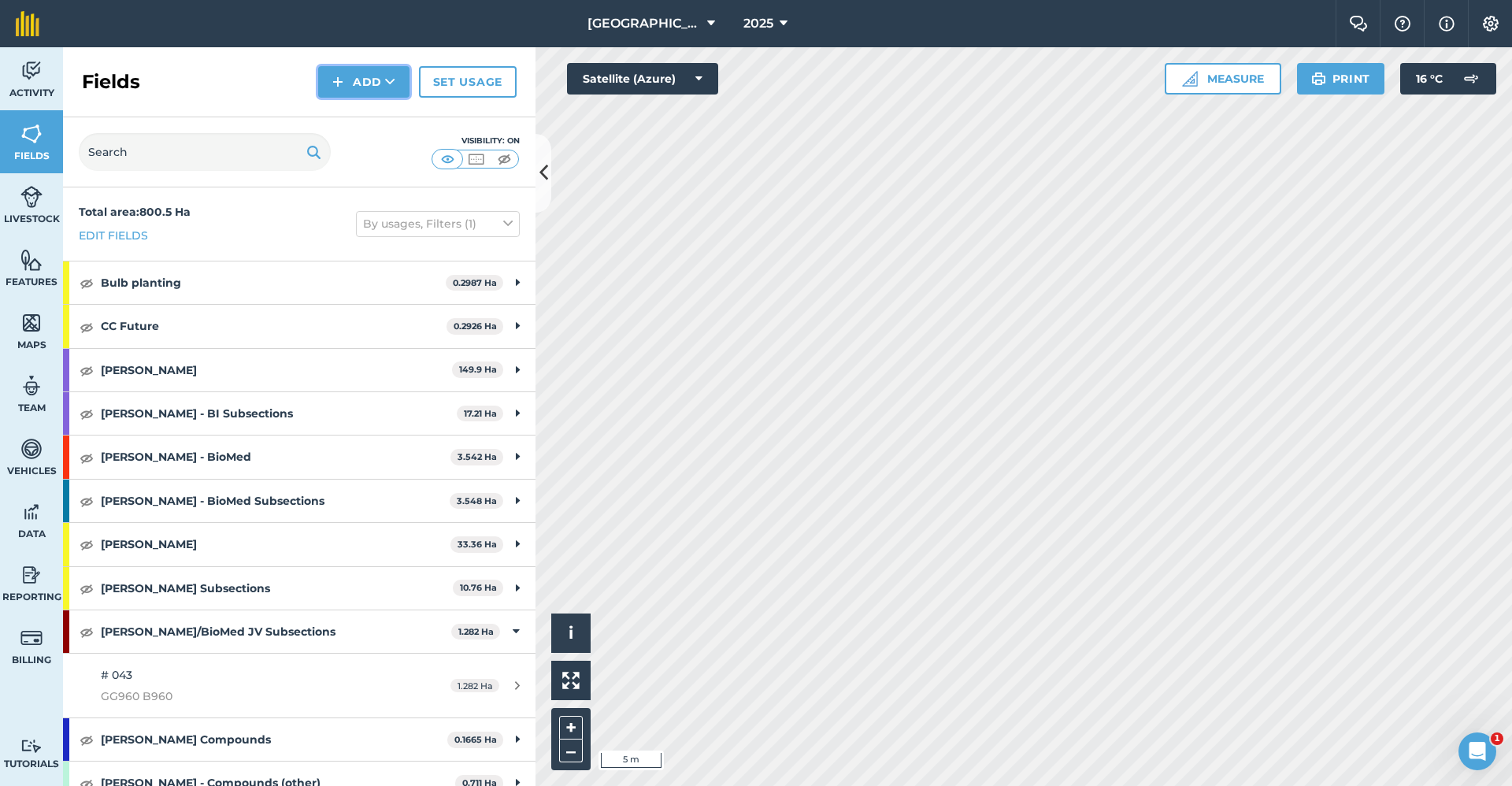
click at [348, 78] on button "Add" at bounding box center [363, 82] width 91 height 32
click at [389, 112] on link "Draw" at bounding box center [363, 118] width 86 height 35
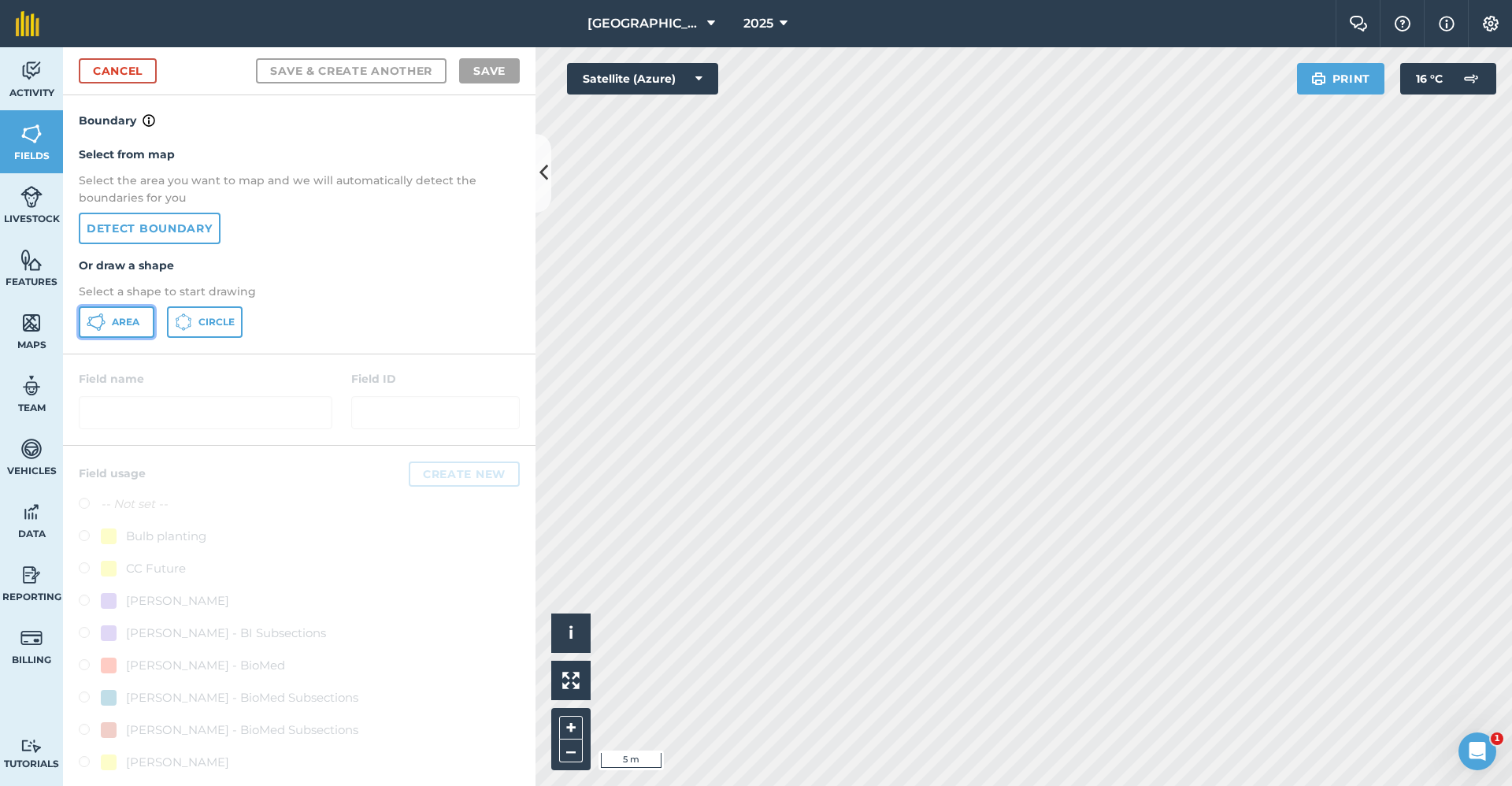
click at [115, 316] on span "Area" at bounding box center [125, 322] width 27 height 12
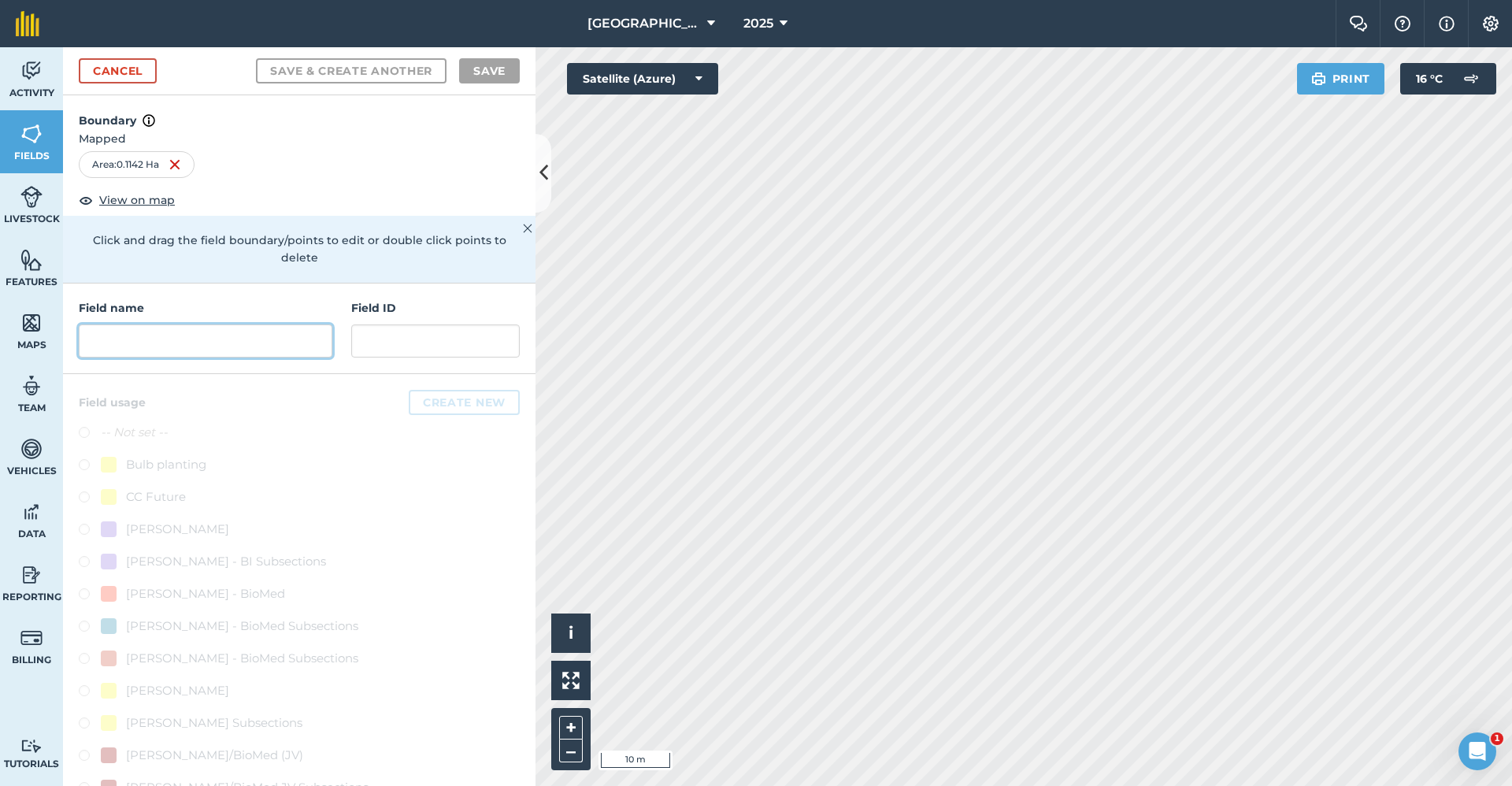
click at [119, 343] on input "text" at bounding box center [206, 341] width 254 height 33
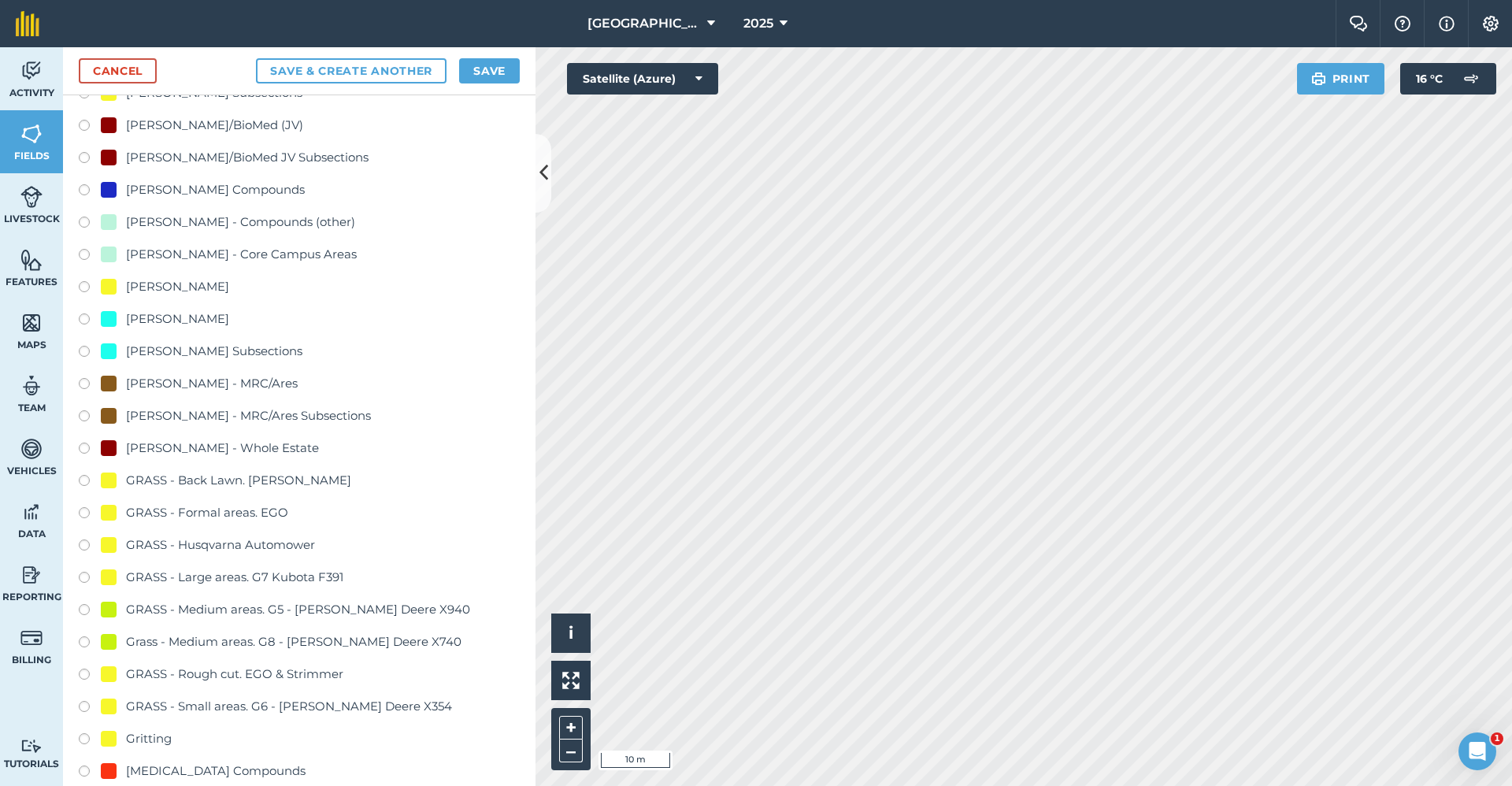
scroll to position [1103, 0]
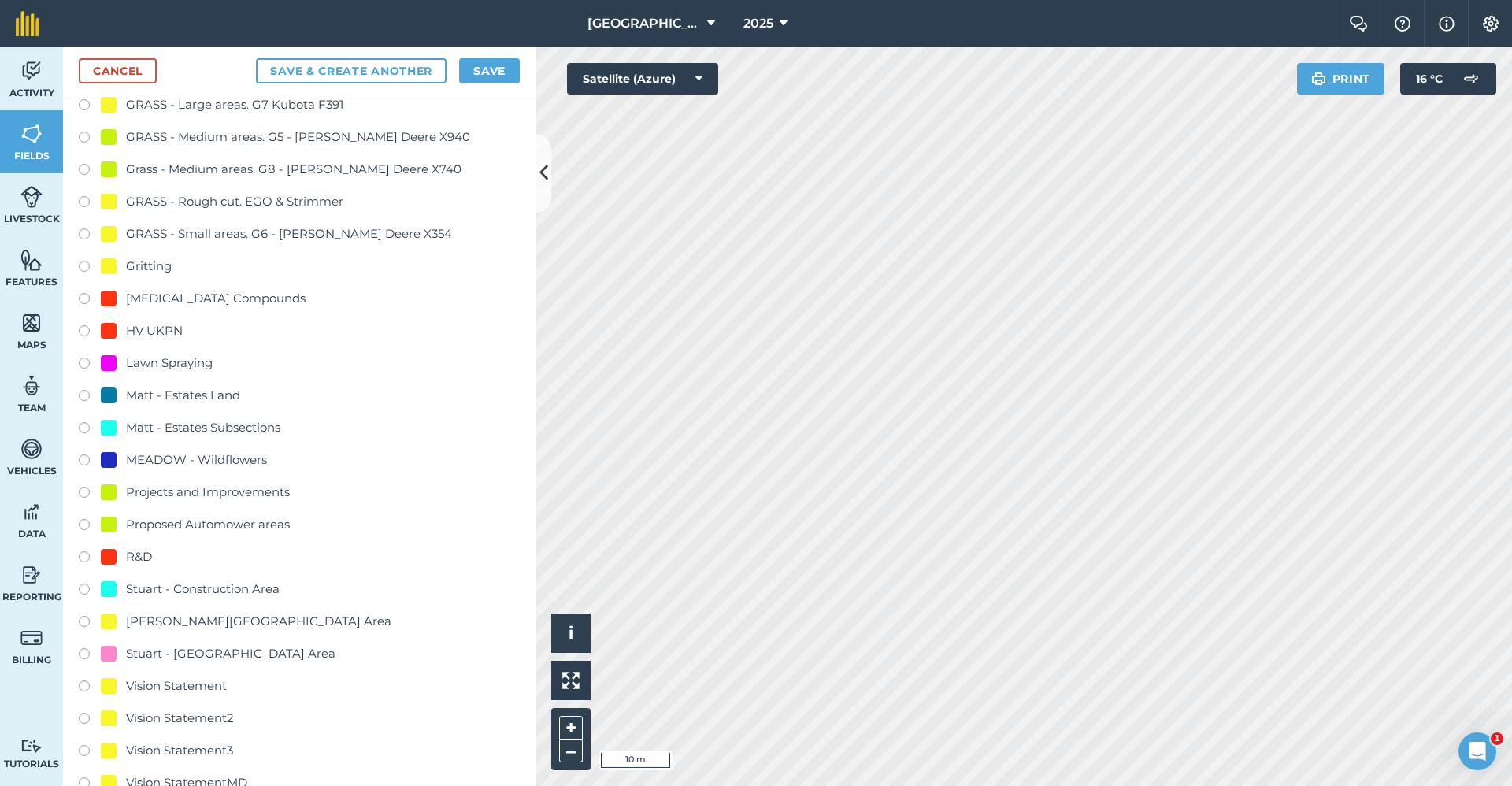
type input "2650-Gritting"
click at [132, 256] on div "Gritting" at bounding box center [149, 266] width 46 height 19
radio input "true"
click at [493, 66] on button "Save" at bounding box center [489, 71] width 61 height 25
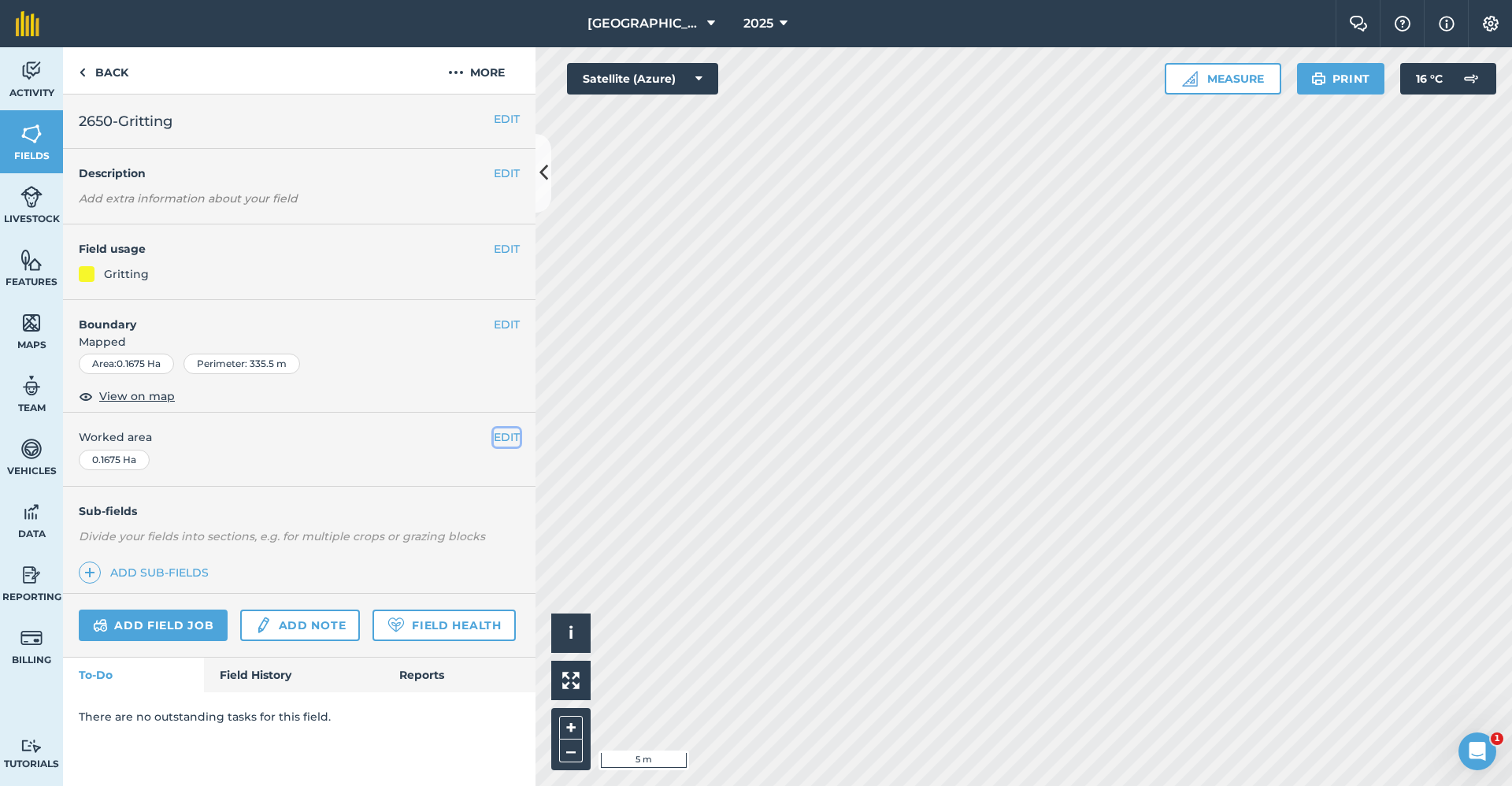
click at [519, 431] on button "EDIT" at bounding box center [506, 437] width 26 height 17
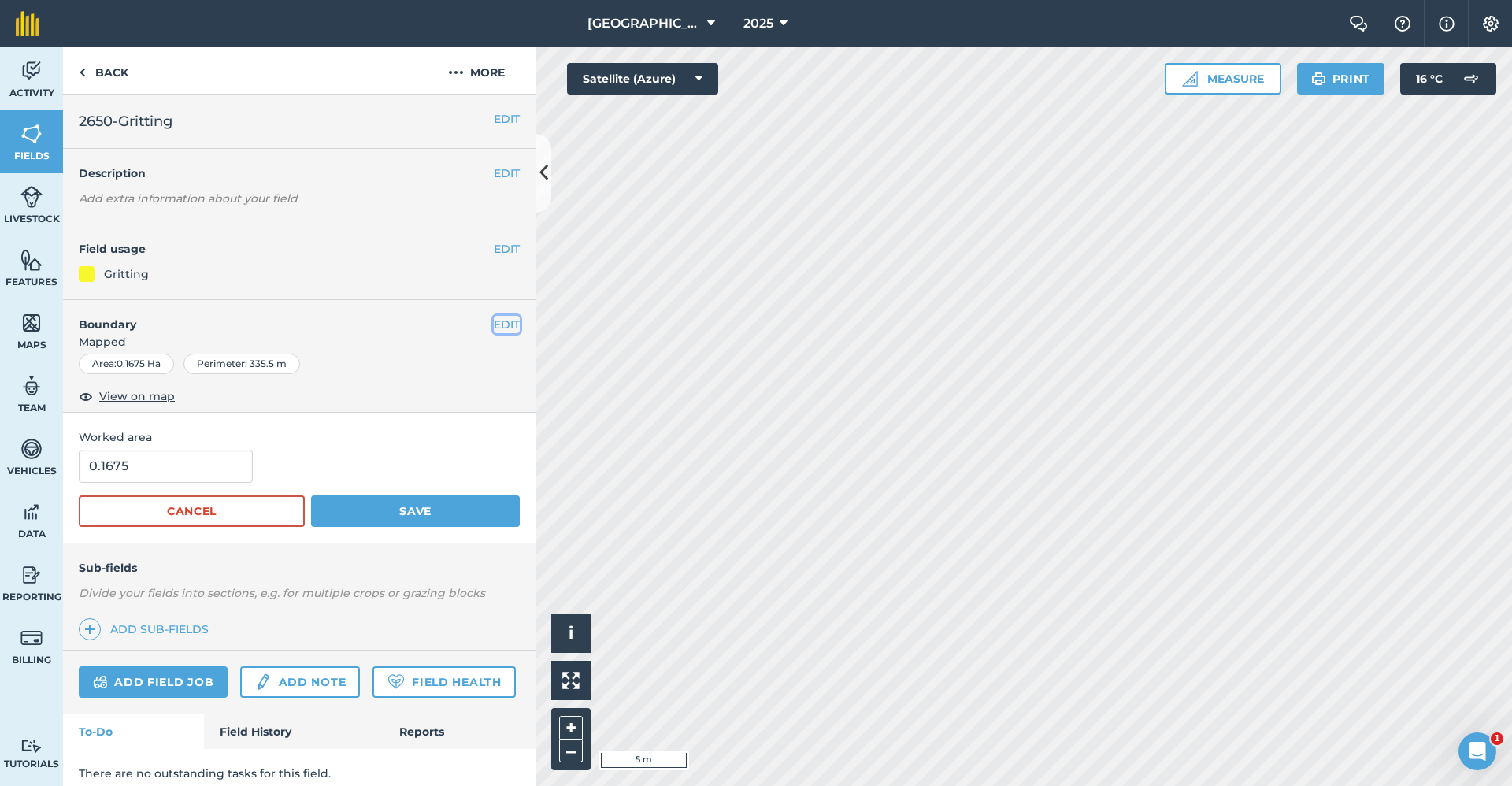
click at [504, 325] on button "EDIT" at bounding box center [506, 325] width 26 height 17
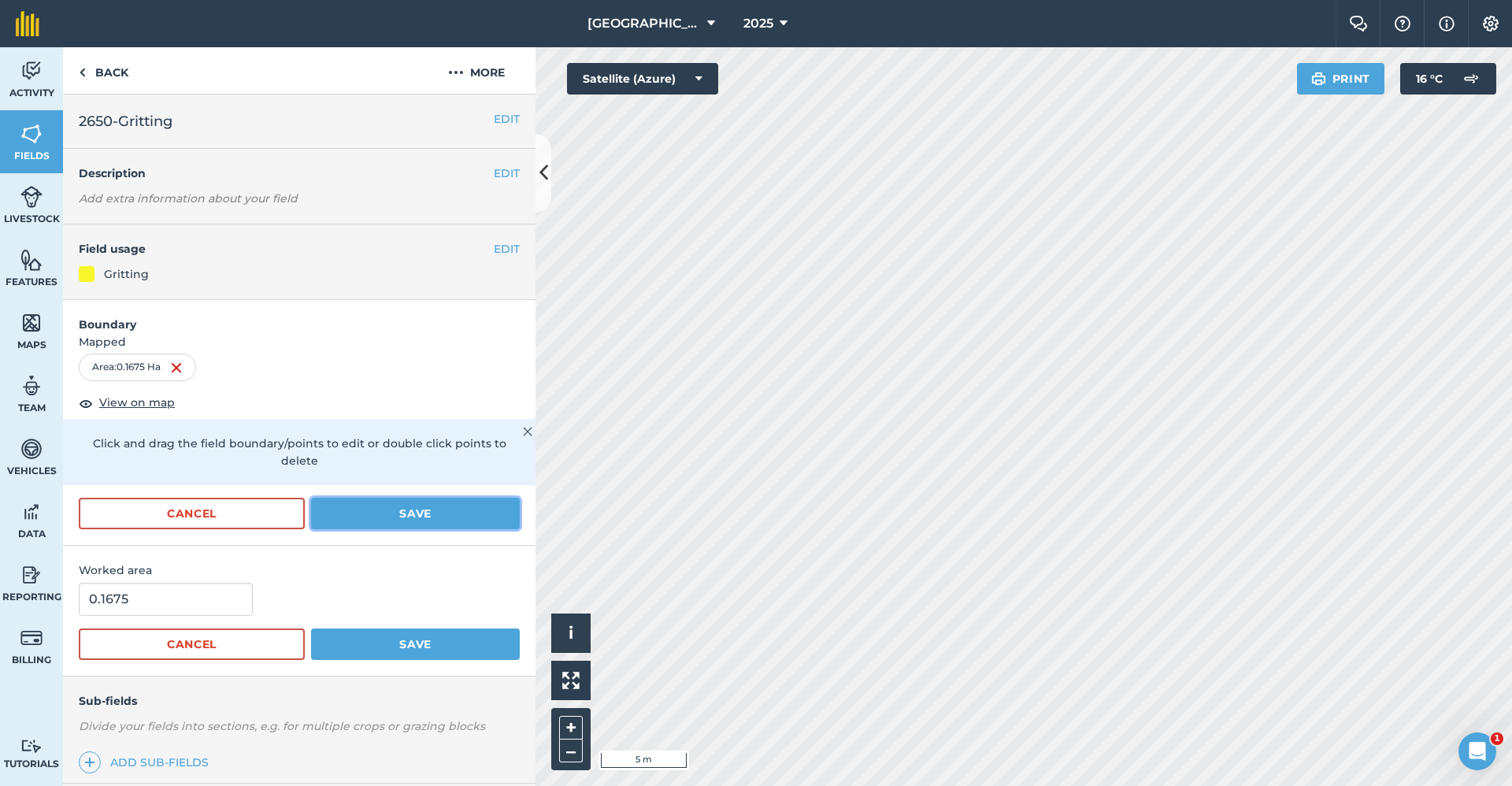
click at [399, 522] on button "Save" at bounding box center [415, 514] width 208 height 32
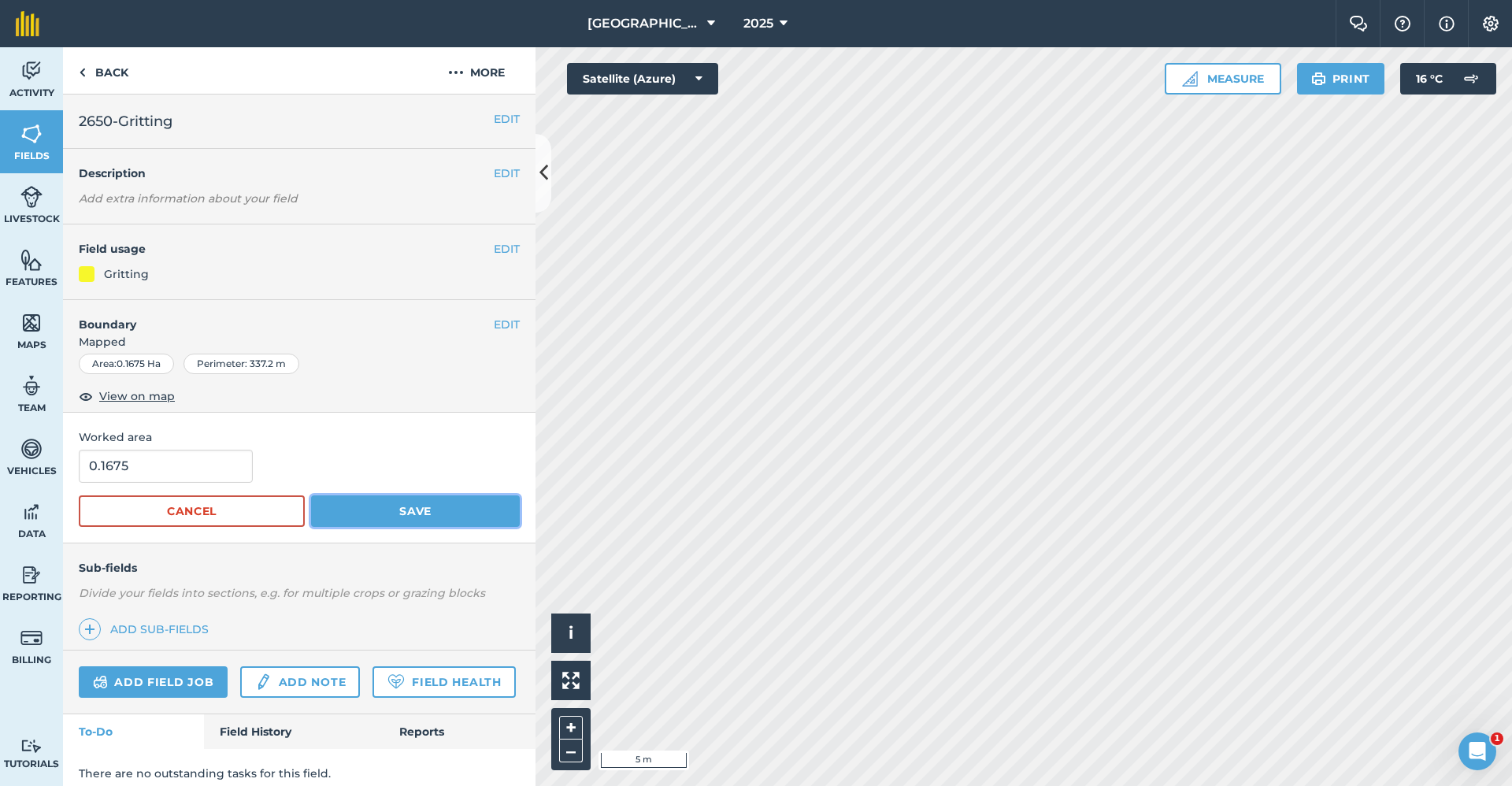
click at [432, 517] on button "Save" at bounding box center [415, 511] width 208 height 32
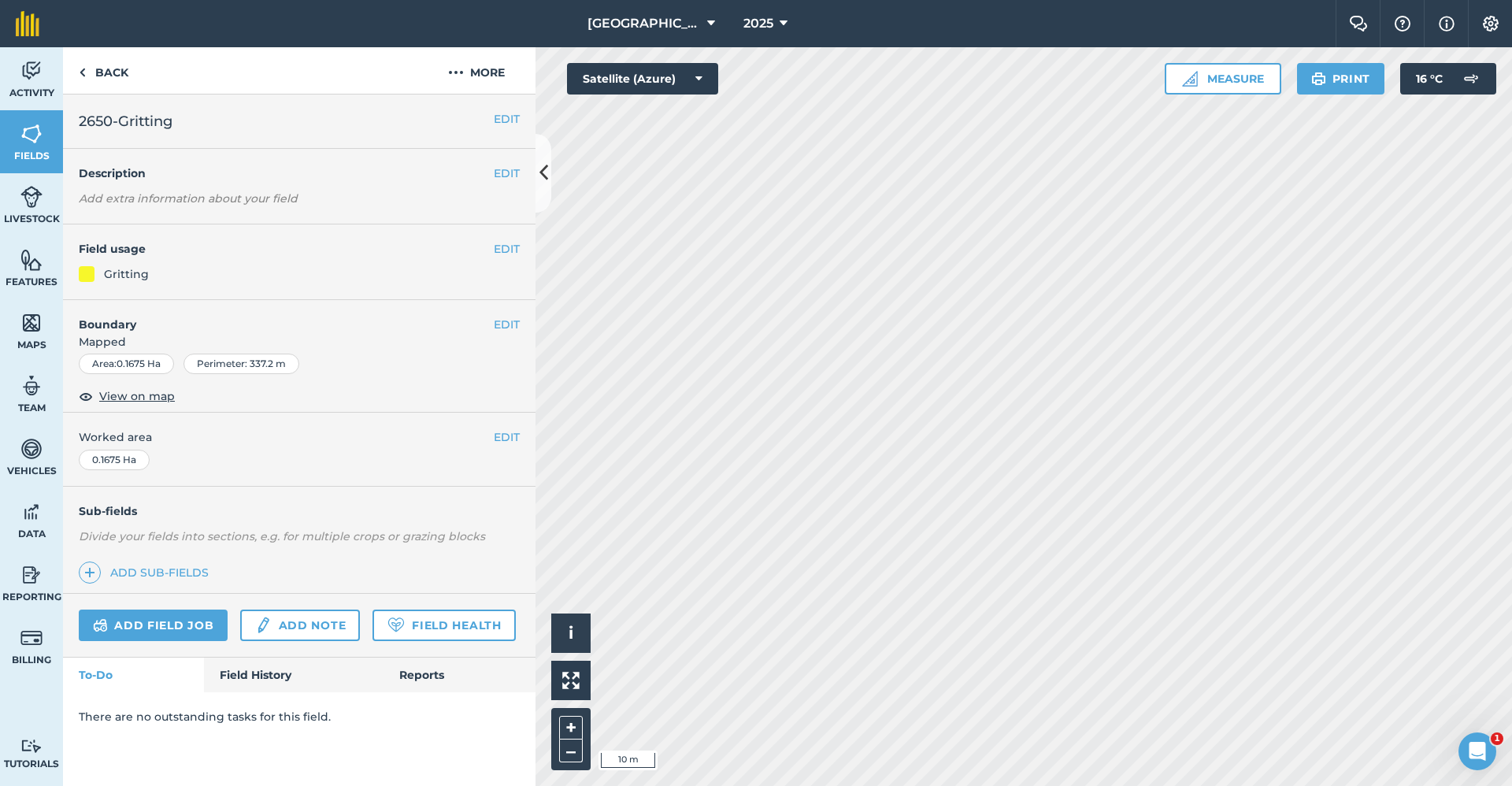
click at [1479, 785] on html "Babraham Research Campus (Gardens) 2025 Farm Chat Help Info Settings Babraham R…" at bounding box center [756, 393] width 1512 height 786
click at [118, 72] on link "Back" at bounding box center [104, 71] width 81 height 46
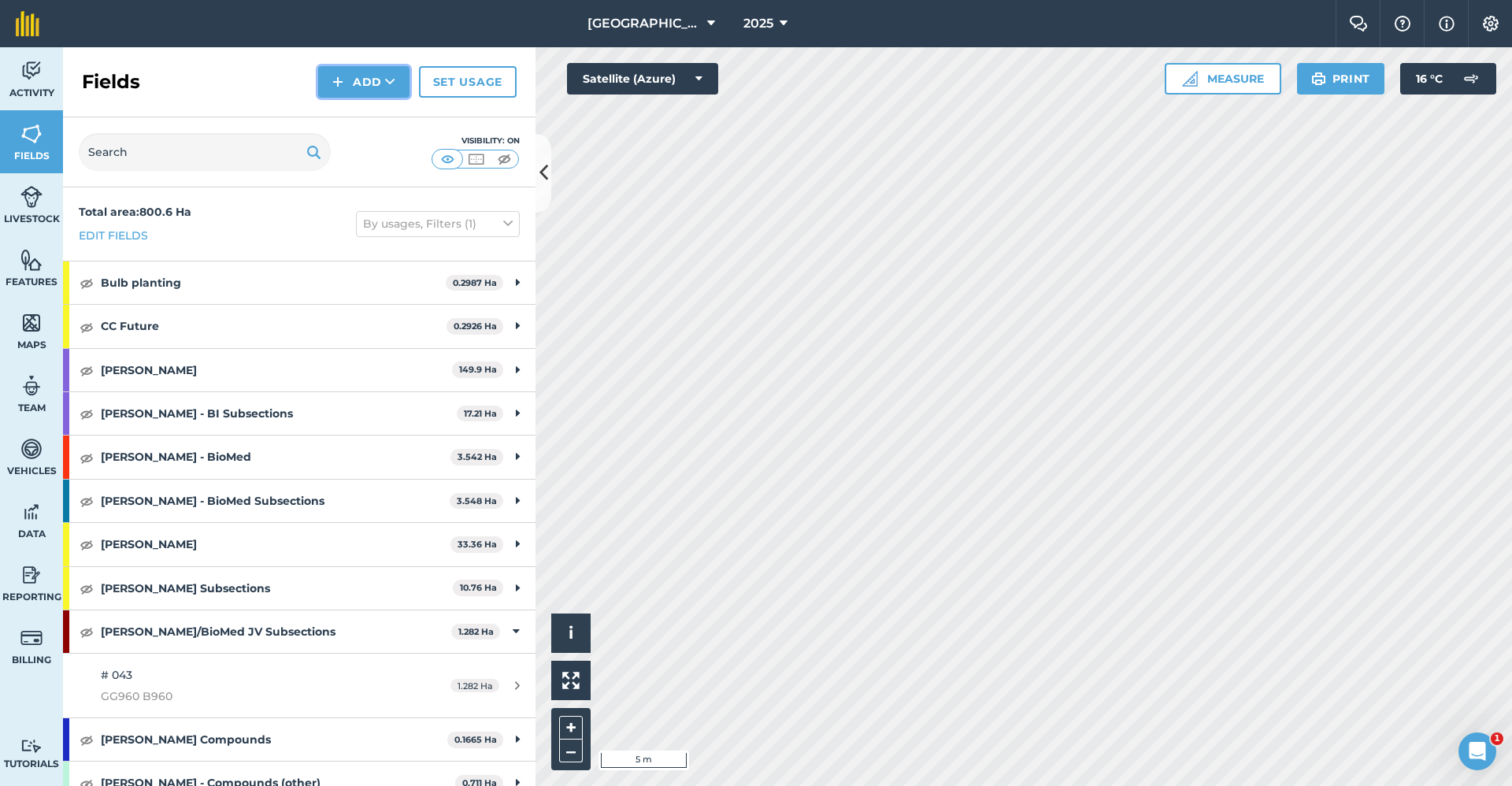
click at [388, 78] on icon at bounding box center [390, 81] width 10 height 16
click at [373, 105] on link "Draw" at bounding box center [363, 118] width 86 height 35
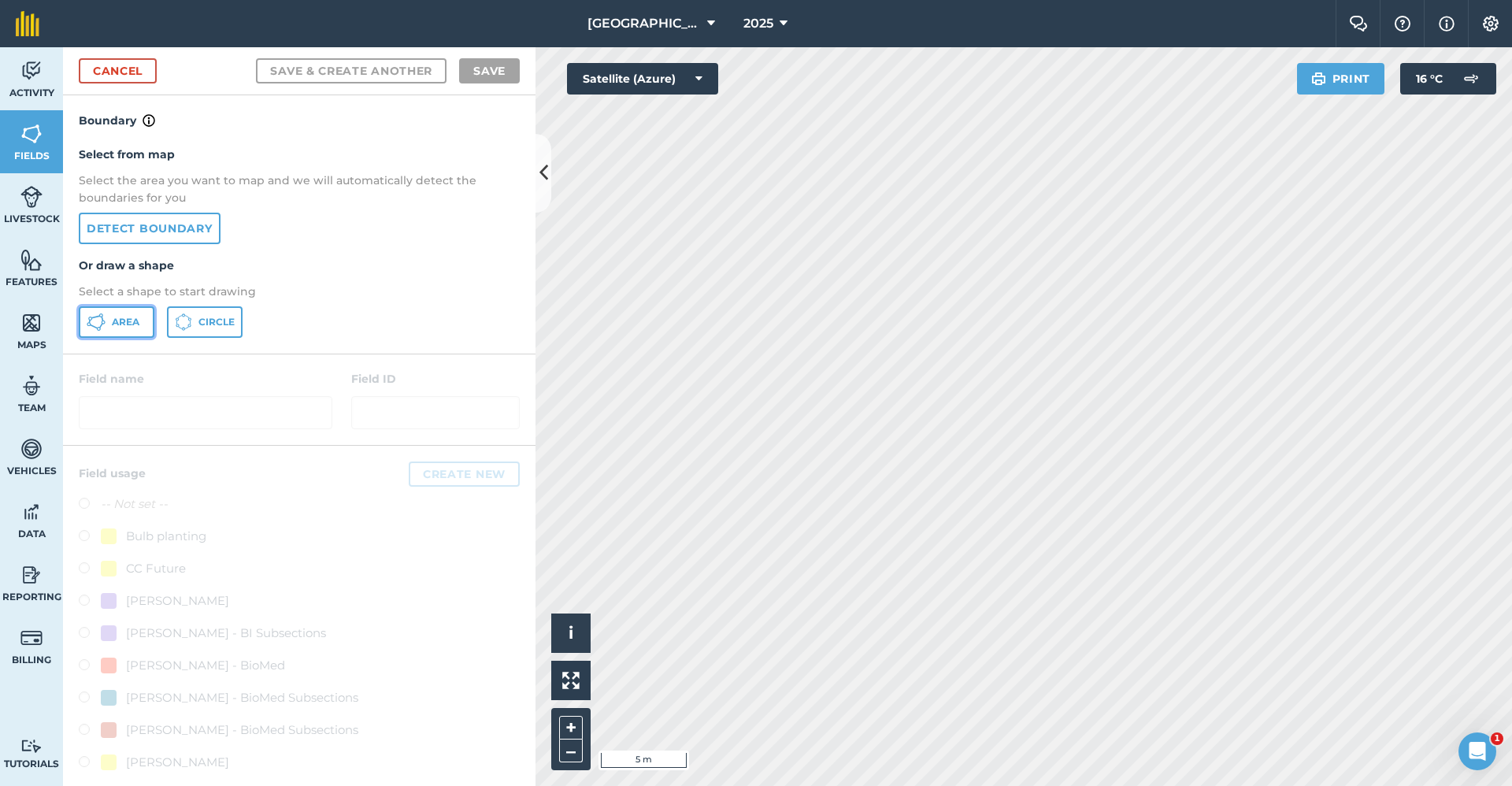
click at [135, 311] on button "Area" at bounding box center [116, 322] width 76 height 32
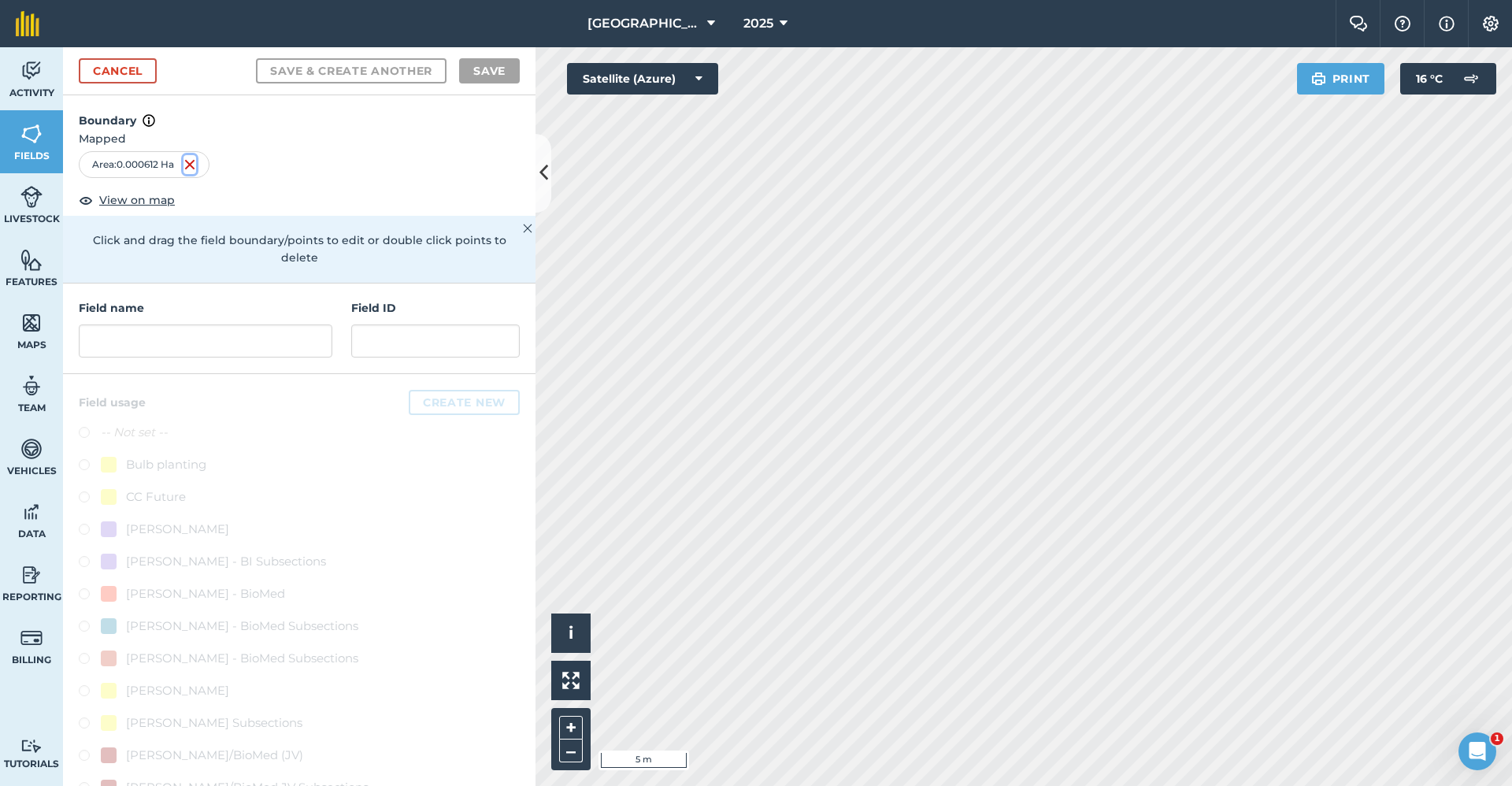
click at [193, 164] on img at bounding box center [189, 164] width 12 height 19
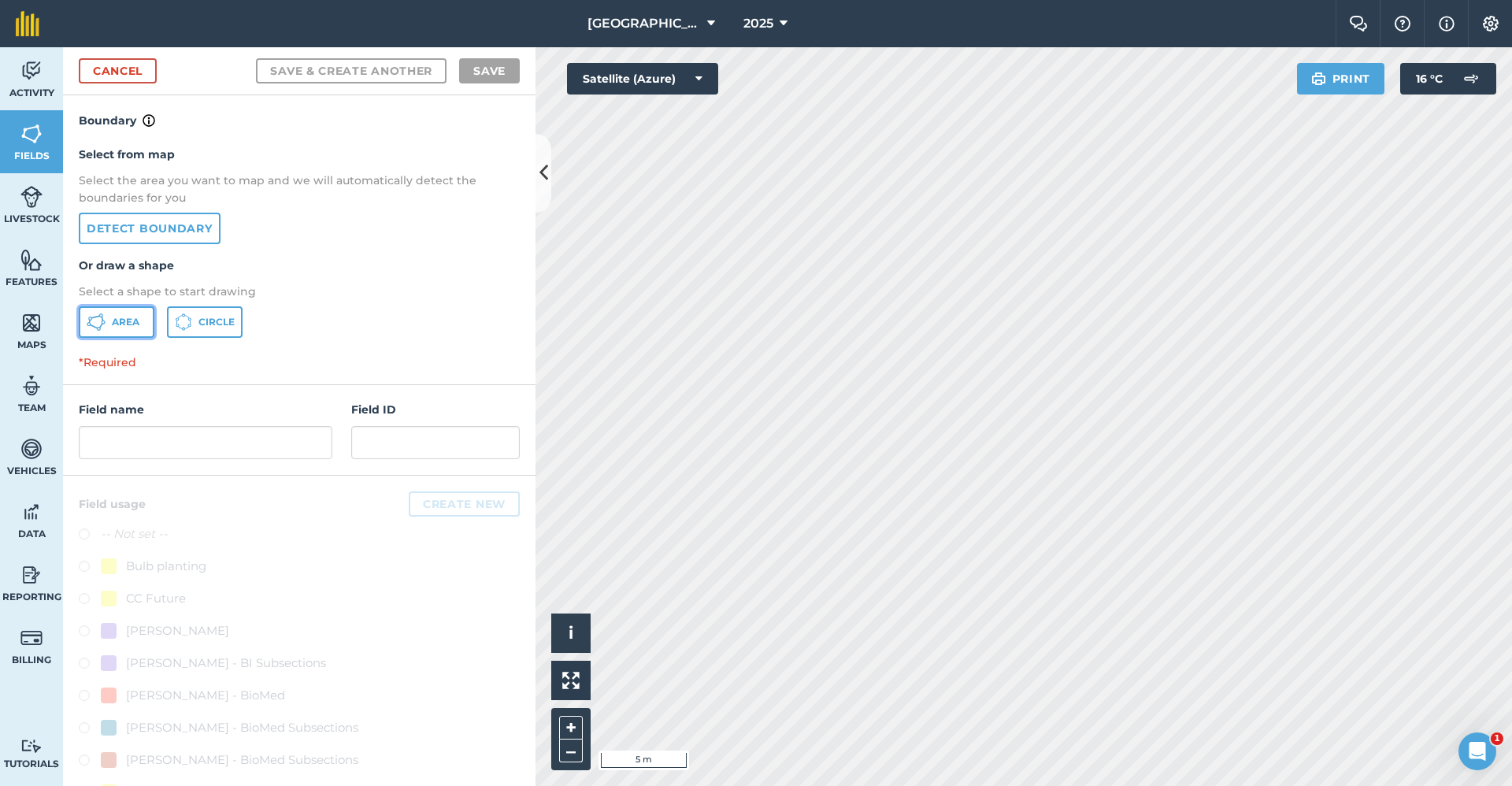
click at [129, 324] on span "Area" at bounding box center [125, 322] width 27 height 12
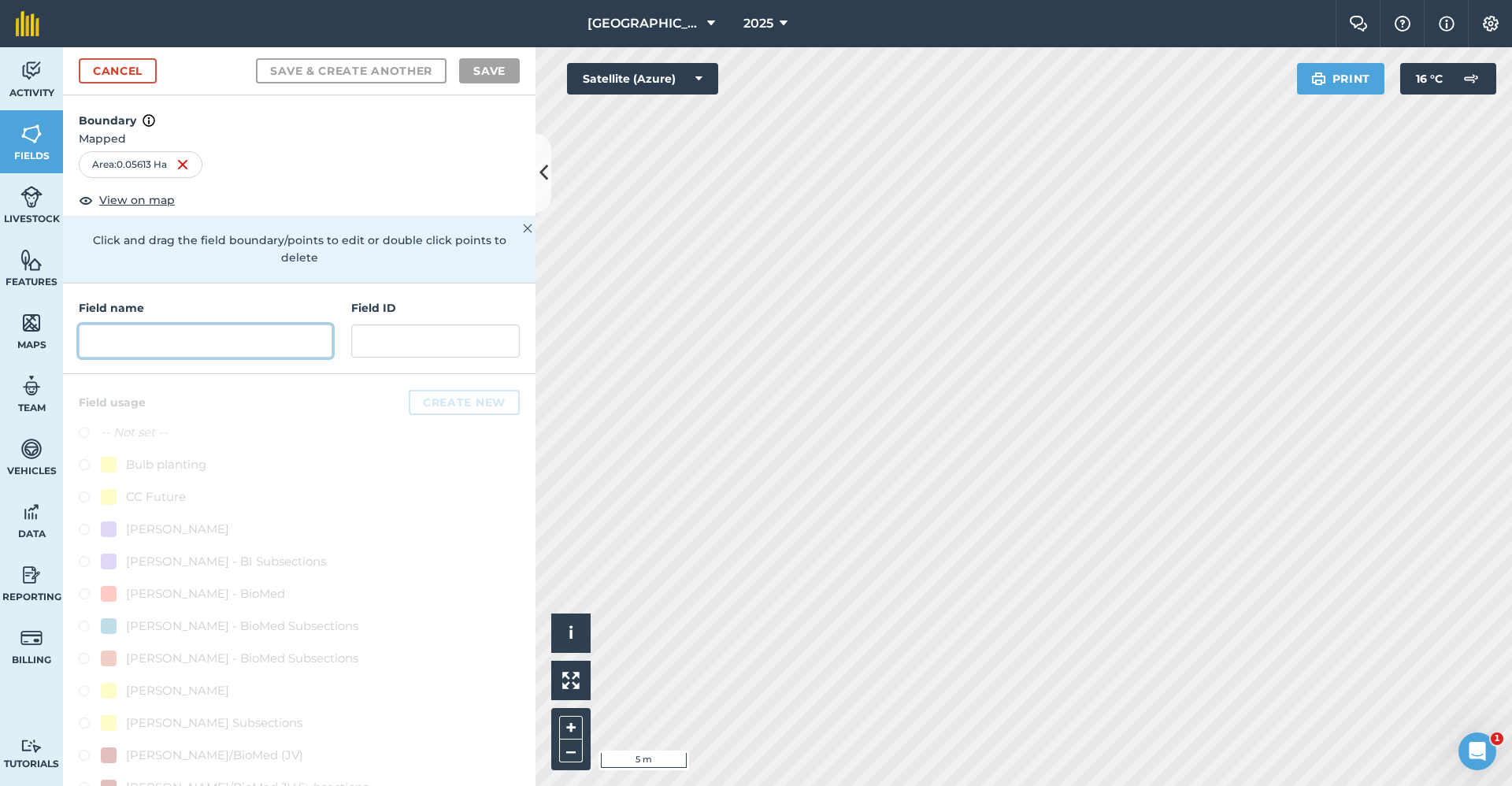
click at [168, 349] on input "text" at bounding box center [206, 341] width 254 height 33
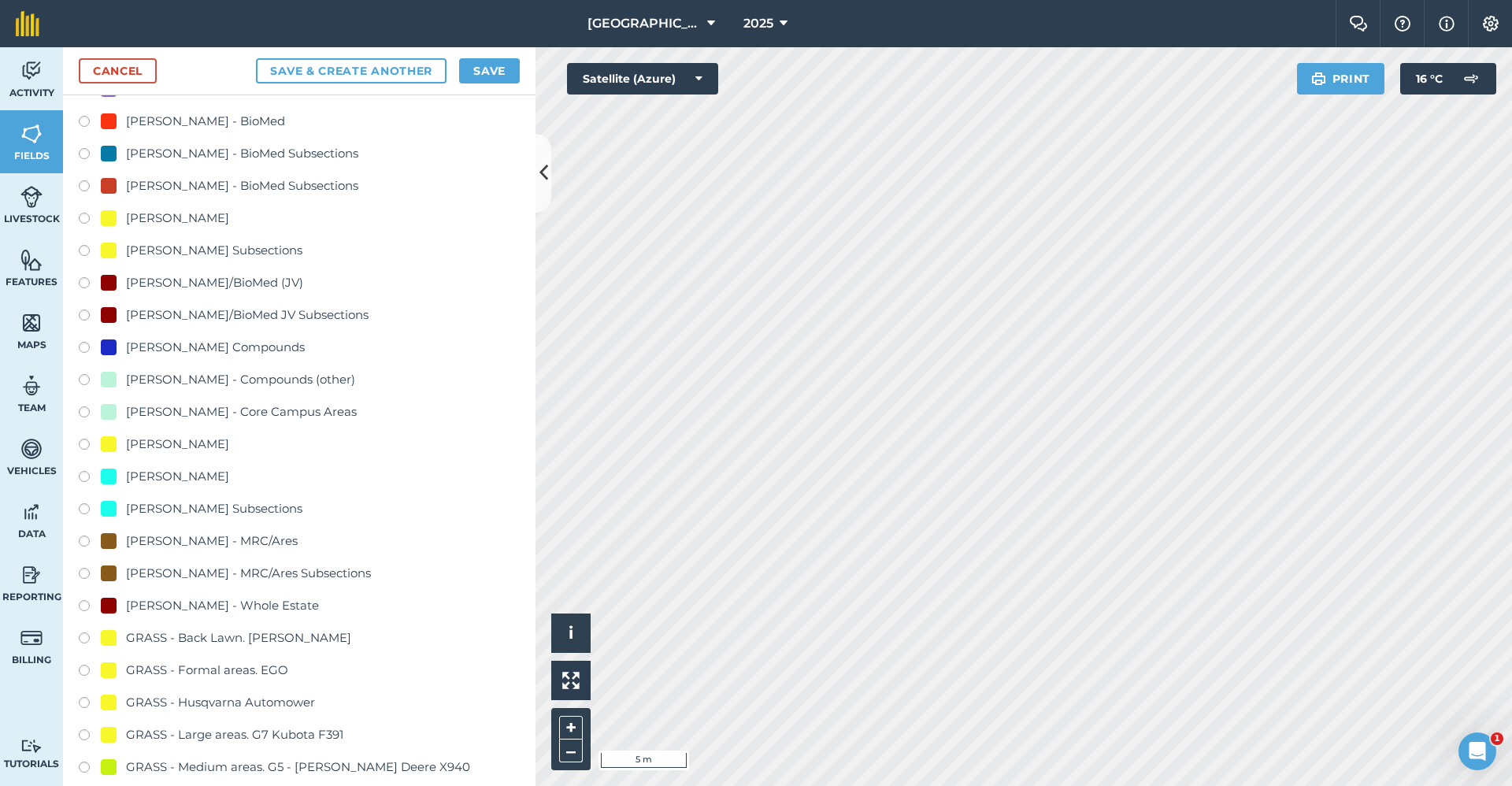
scroll to position [867, 0]
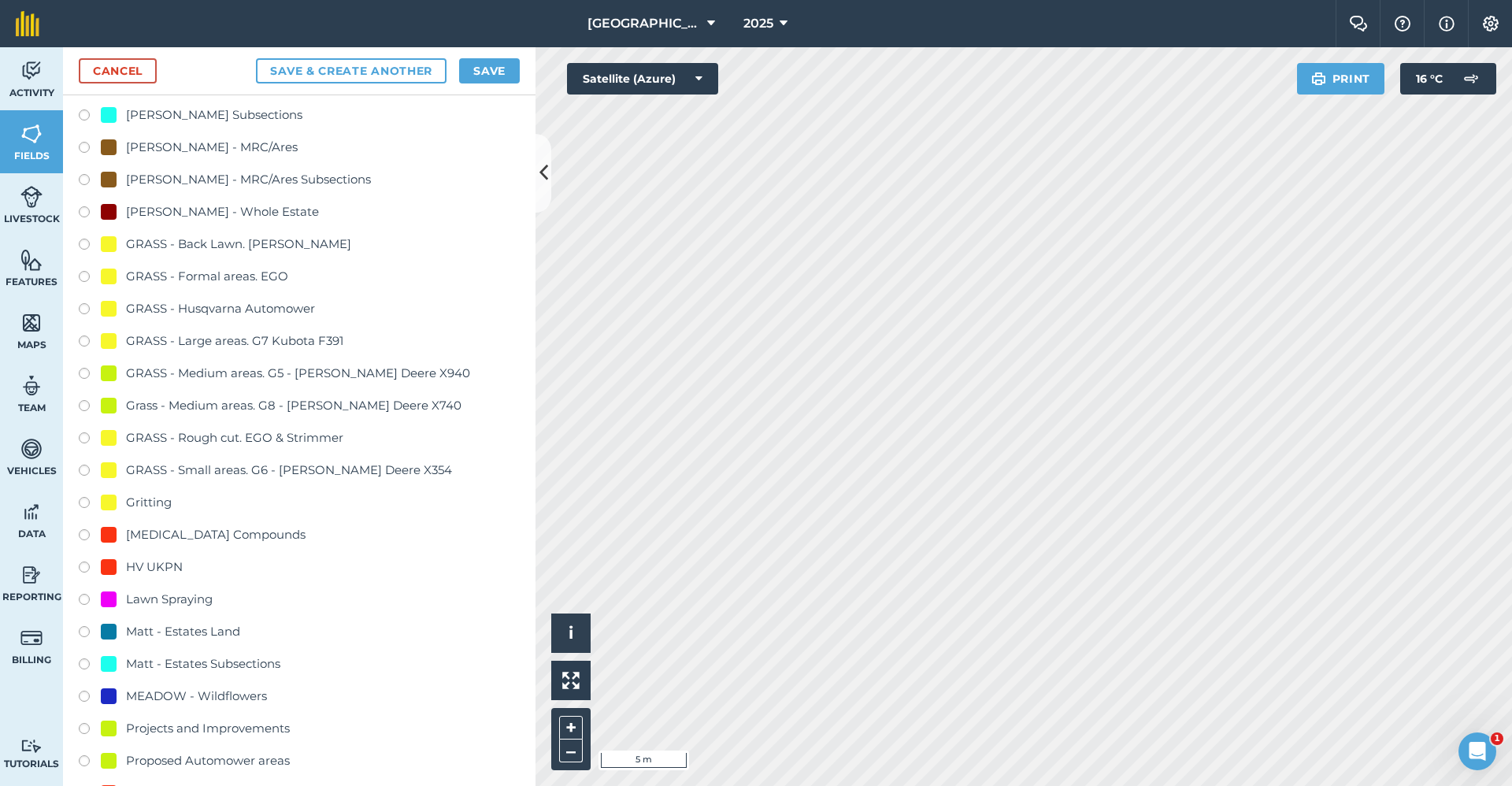
type input "2650-Gritting"
click at [127, 495] on div "Gritting" at bounding box center [149, 502] width 46 height 19
radio input "true"
click at [496, 69] on button "Save" at bounding box center [489, 71] width 61 height 25
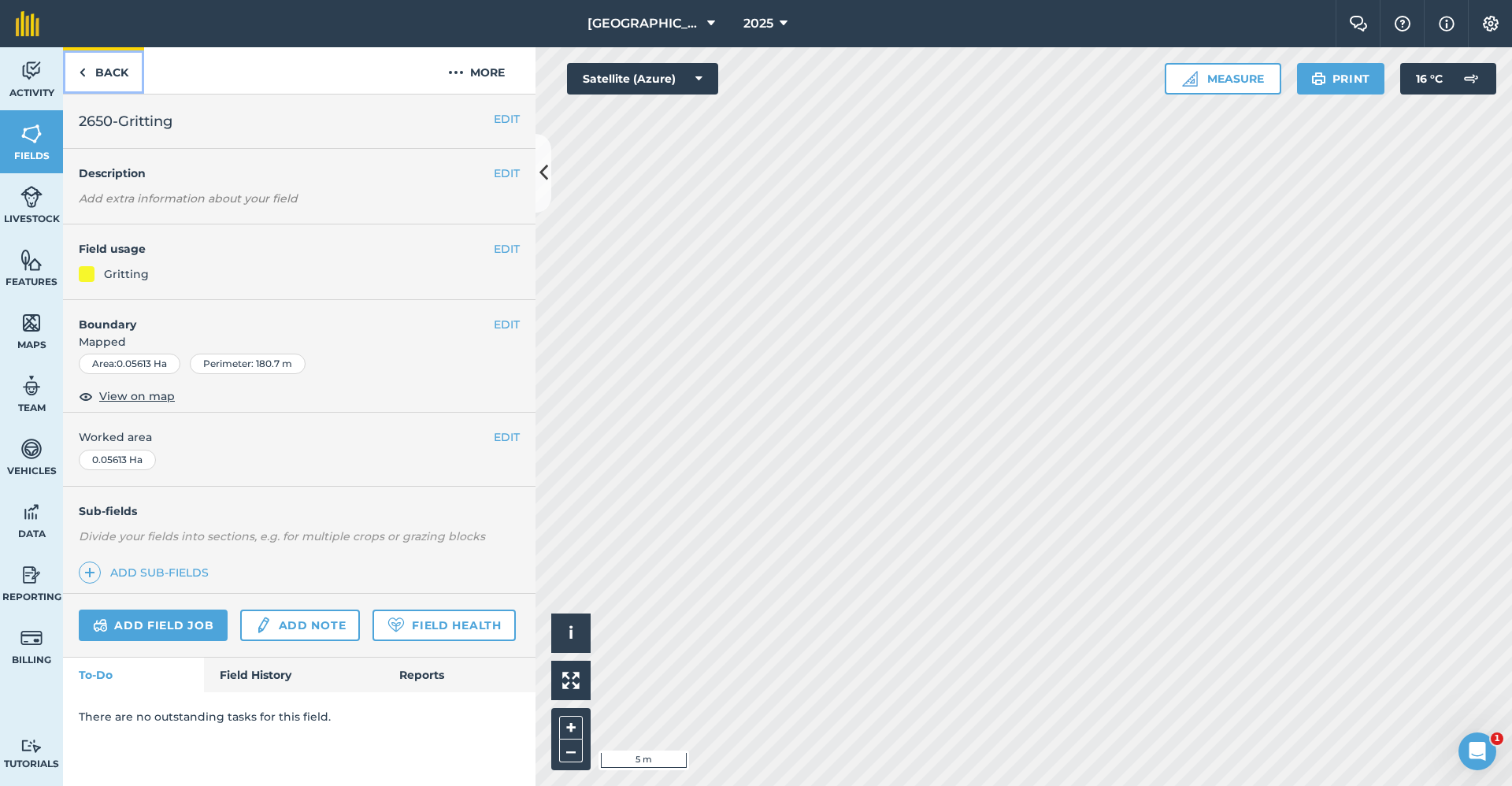
click at [114, 76] on link "Back" at bounding box center [104, 71] width 81 height 46
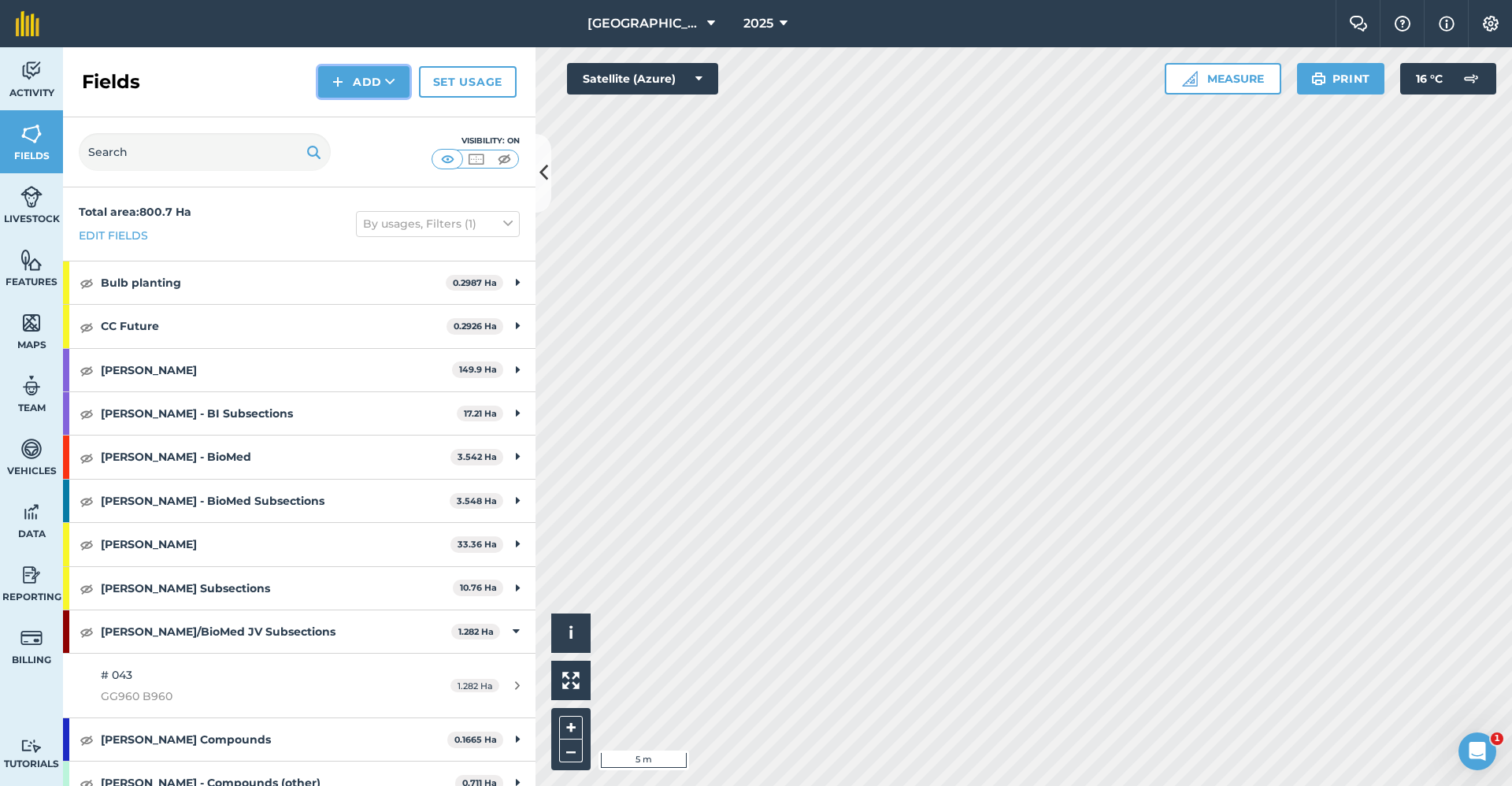
click at [356, 90] on button "Add" at bounding box center [363, 82] width 91 height 32
click at [363, 125] on link "Draw" at bounding box center [363, 118] width 86 height 35
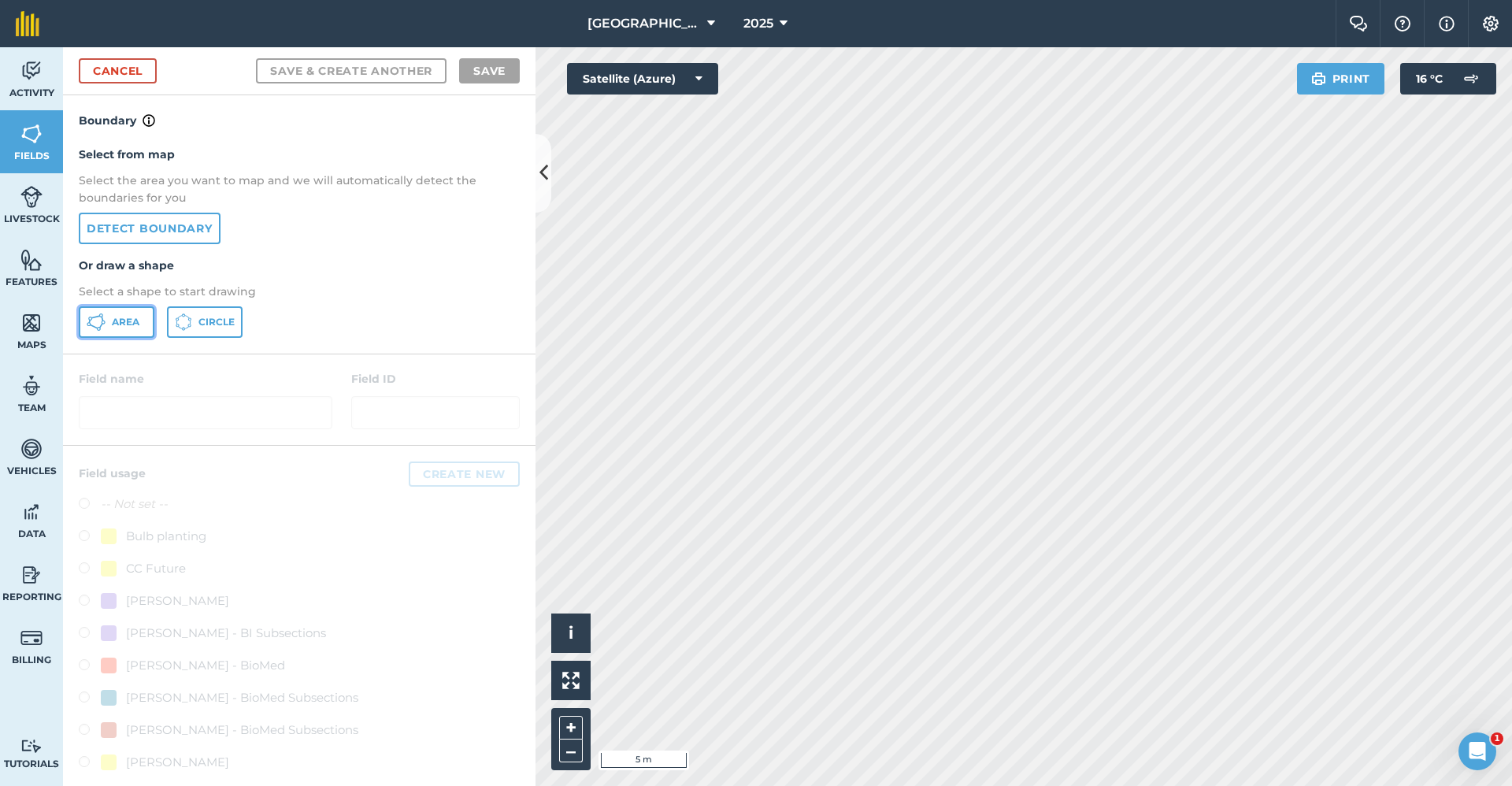
click at [117, 332] on button "Area" at bounding box center [116, 322] width 76 height 32
click at [747, 785] on html "Babraham Research Campus (Gardens) 2025 Farm Chat Help Info Settings Babraham R…" at bounding box center [756, 393] width 1512 height 786
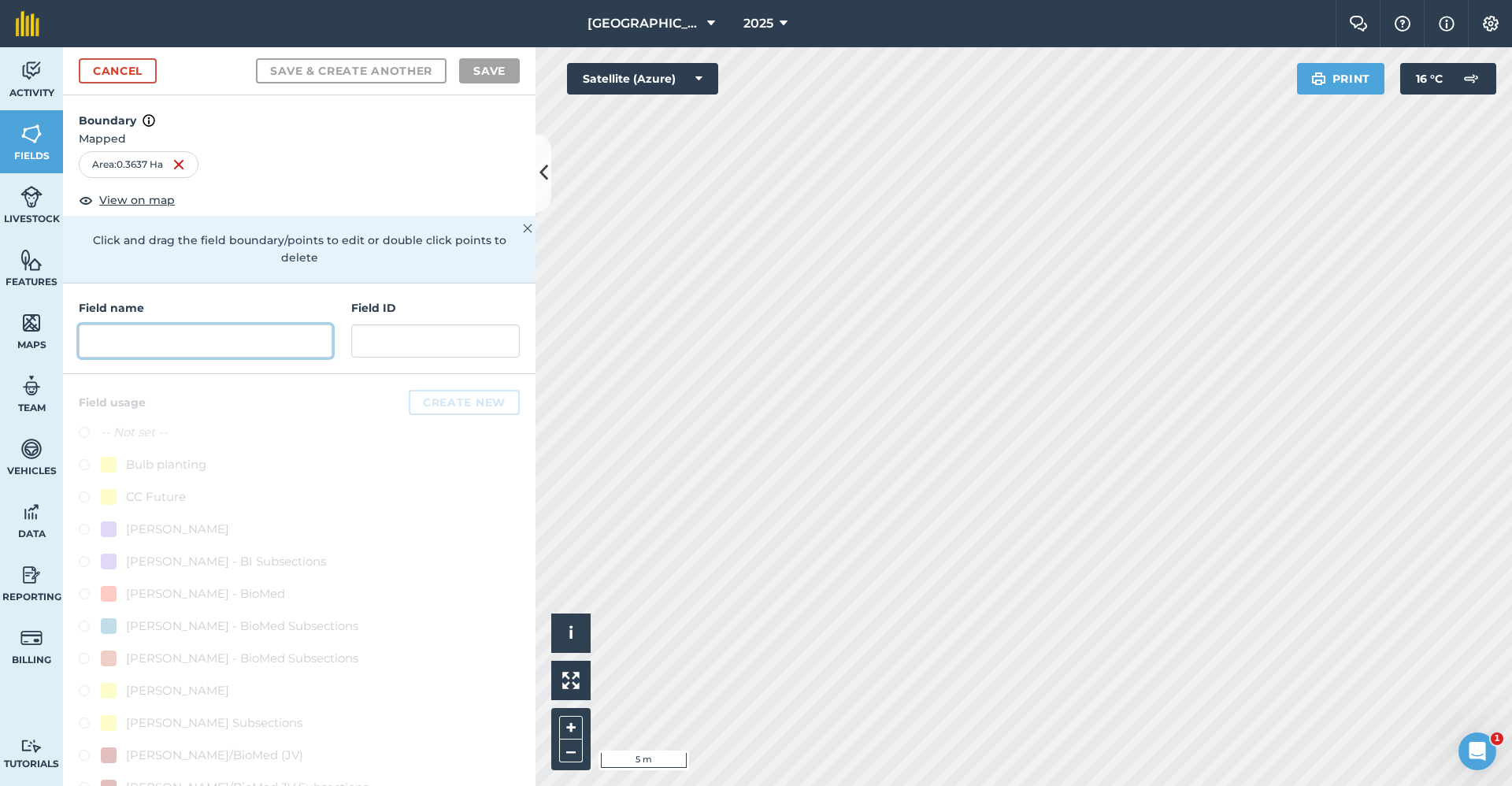
click at [224, 348] on input "text" at bounding box center [206, 341] width 254 height 33
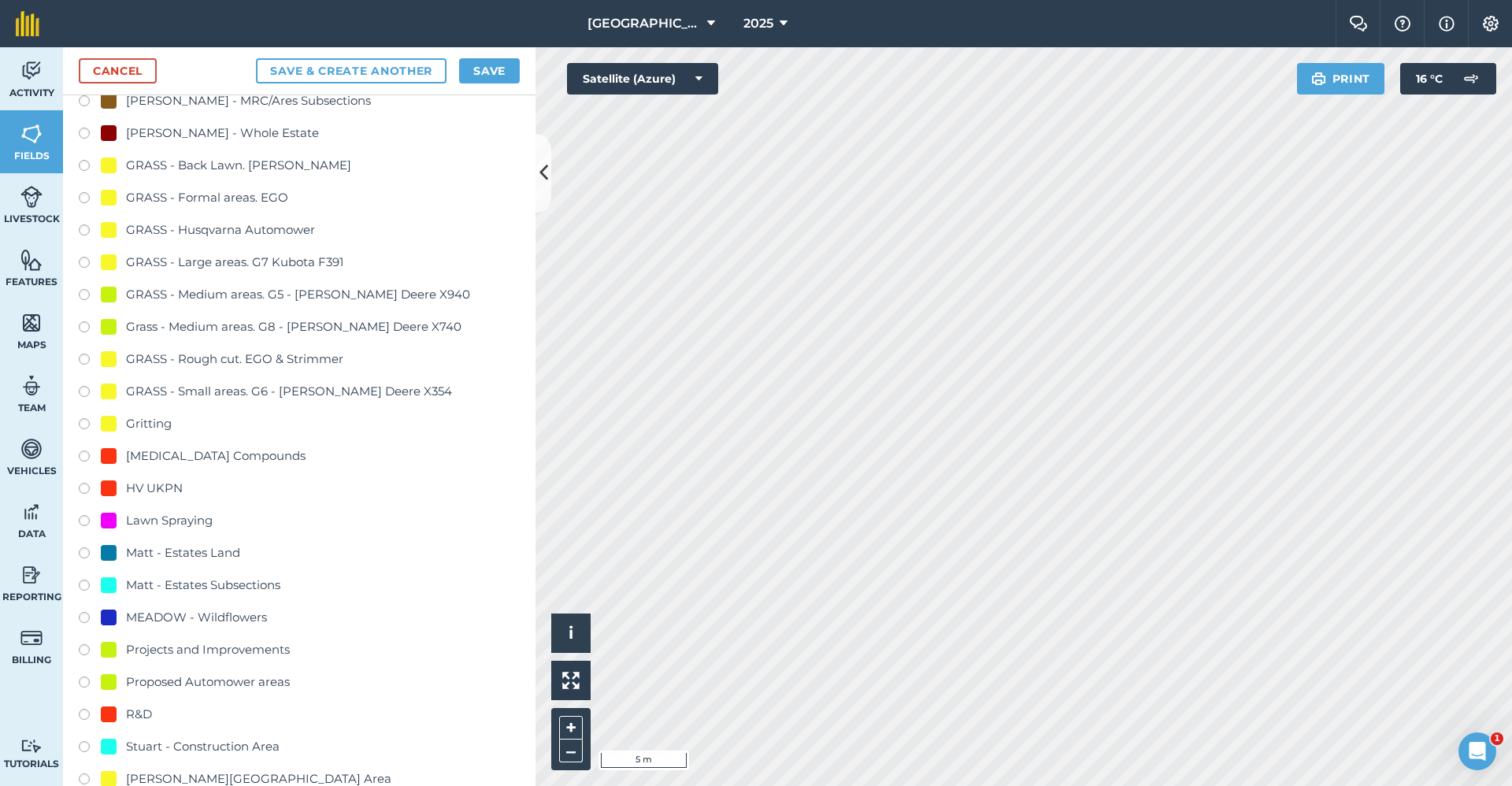
scroll to position [1103, 0]
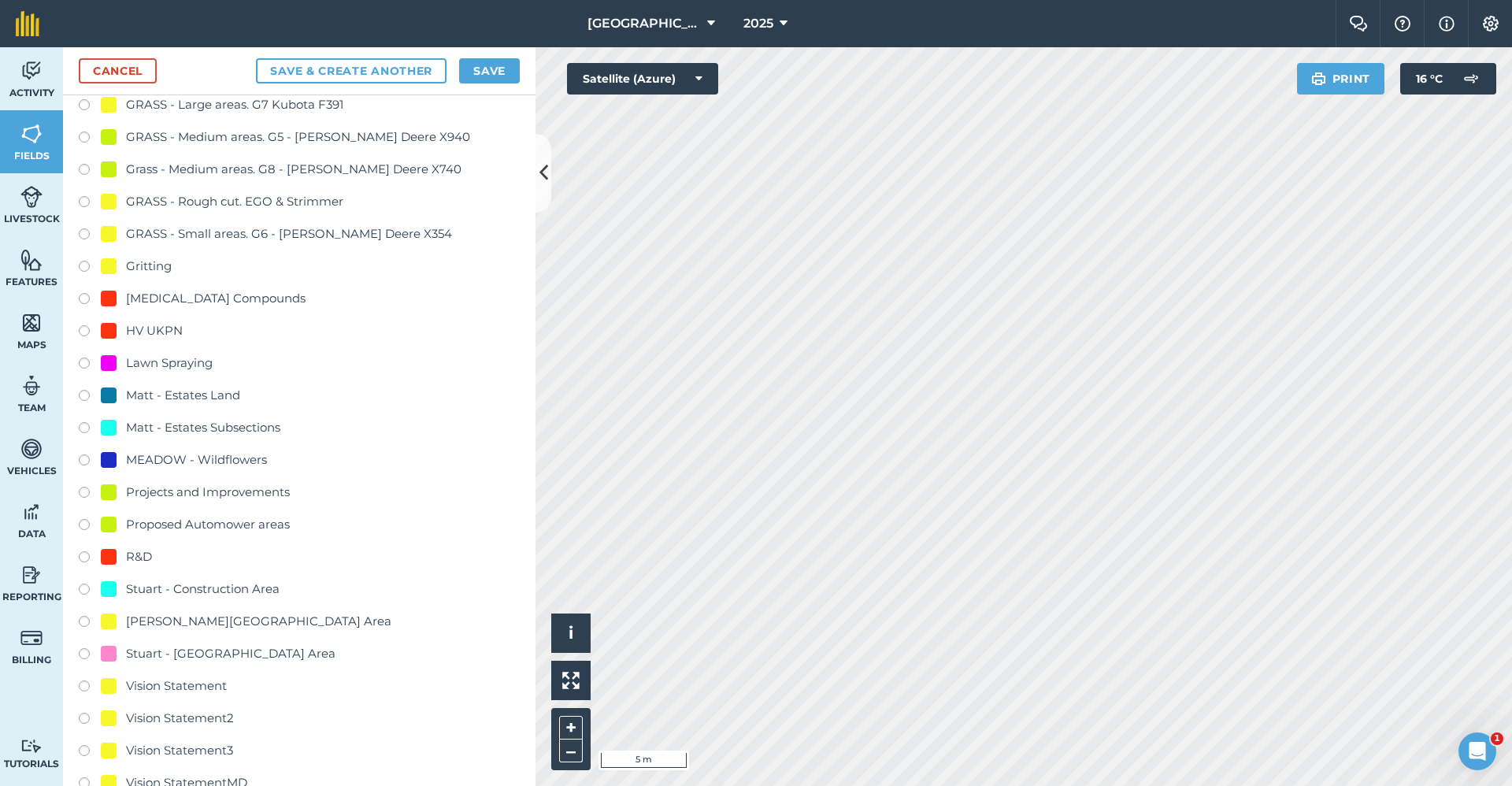
type input "2650-Gritting"
click at [153, 266] on div "Gritting" at bounding box center [149, 266] width 46 height 19
radio input "true"
click at [486, 72] on button "Save" at bounding box center [489, 71] width 61 height 25
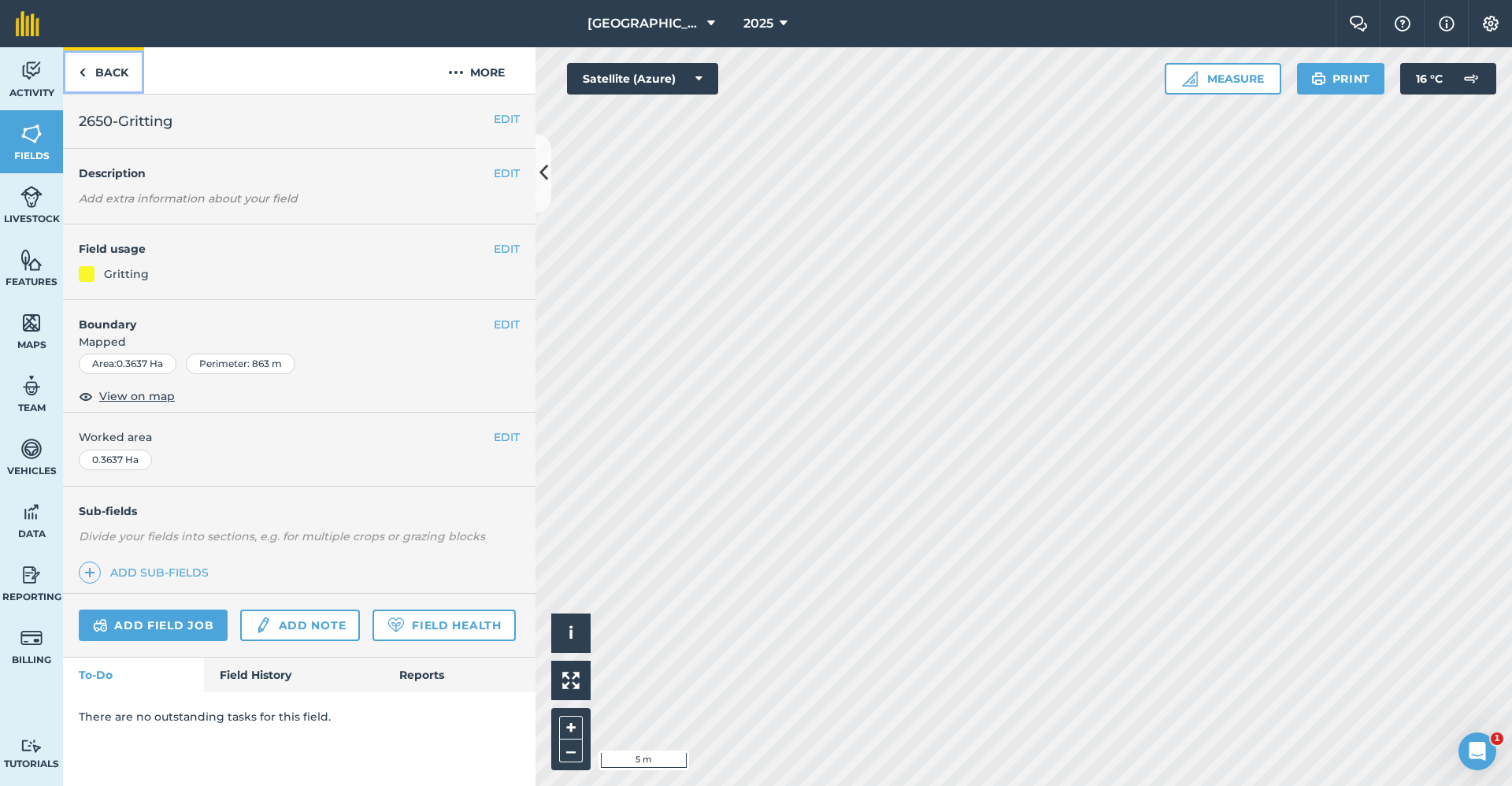
click at [113, 70] on link "Back" at bounding box center [104, 71] width 81 height 46
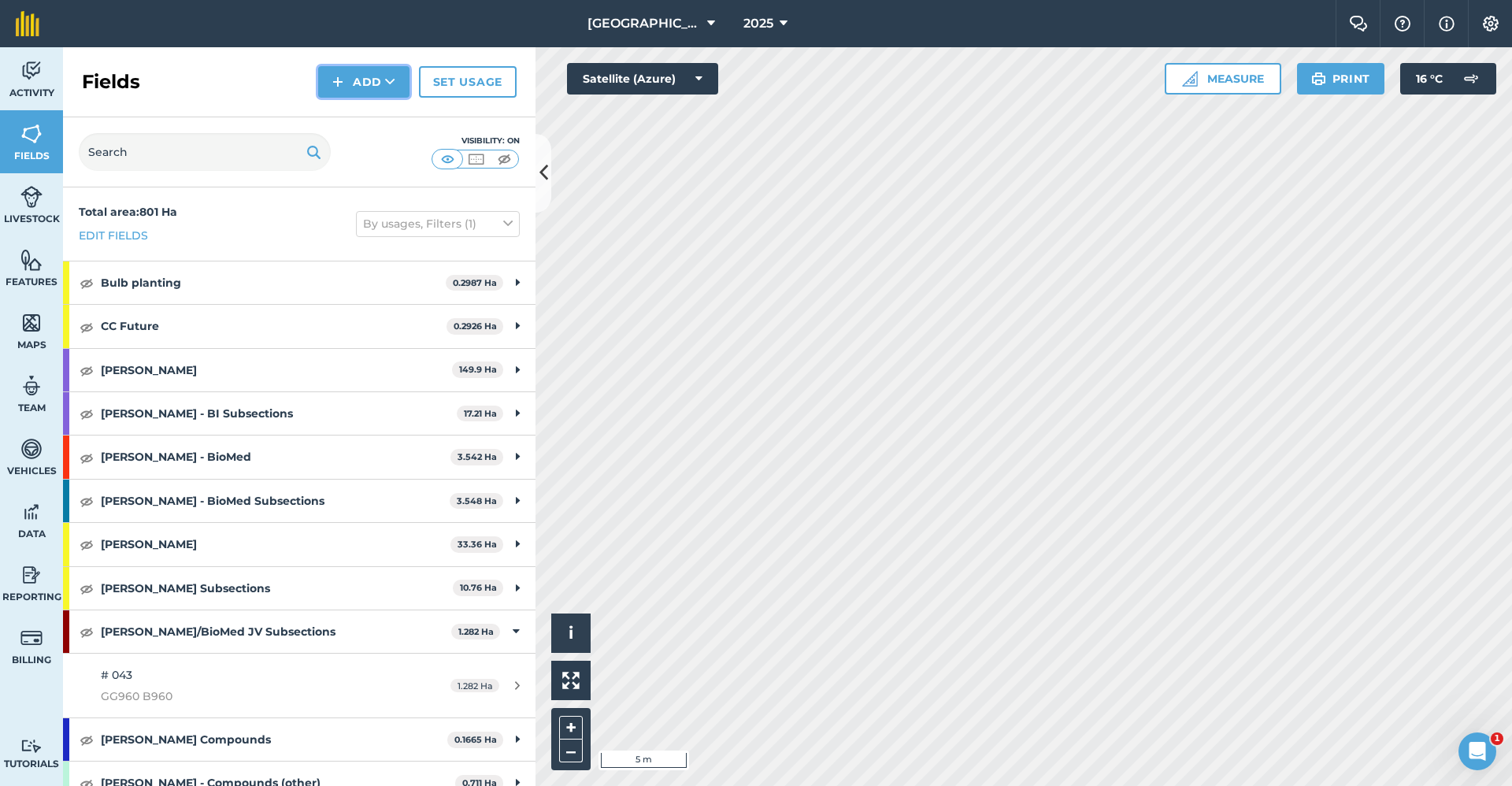
click at [372, 73] on button "Add" at bounding box center [363, 82] width 91 height 32
click at [354, 117] on link "Draw" at bounding box center [363, 118] width 86 height 35
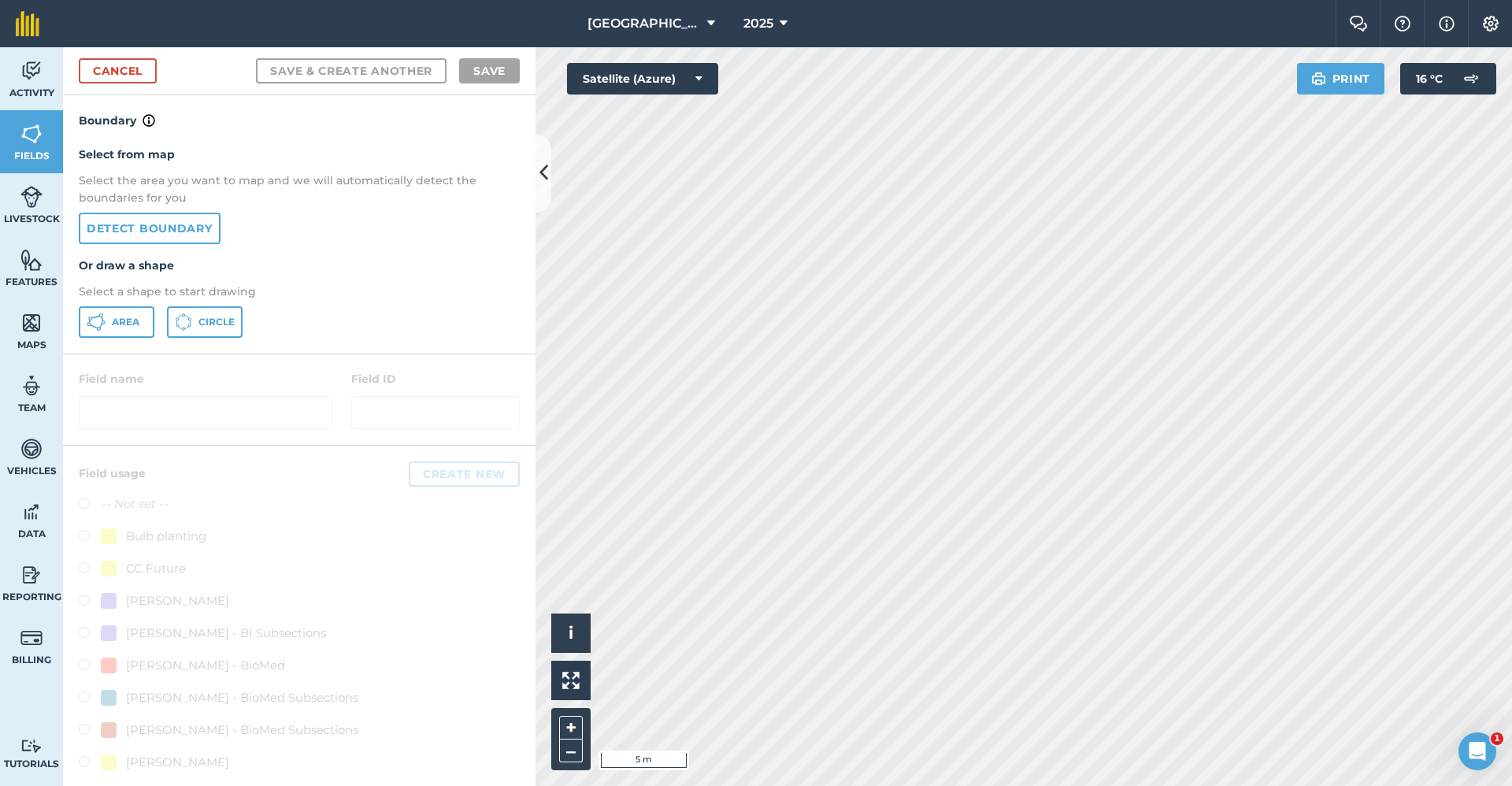
click at [154, 317] on div "Area Circle" at bounding box center [299, 322] width 441 height 32
drag, startPoint x: 102, startPoint y: 324, endPoint x: 112, endPoint y: 319, distance: 11.2
click at [109, 320] on button "Area" at bounding box center [116, 322] width 76 height 32
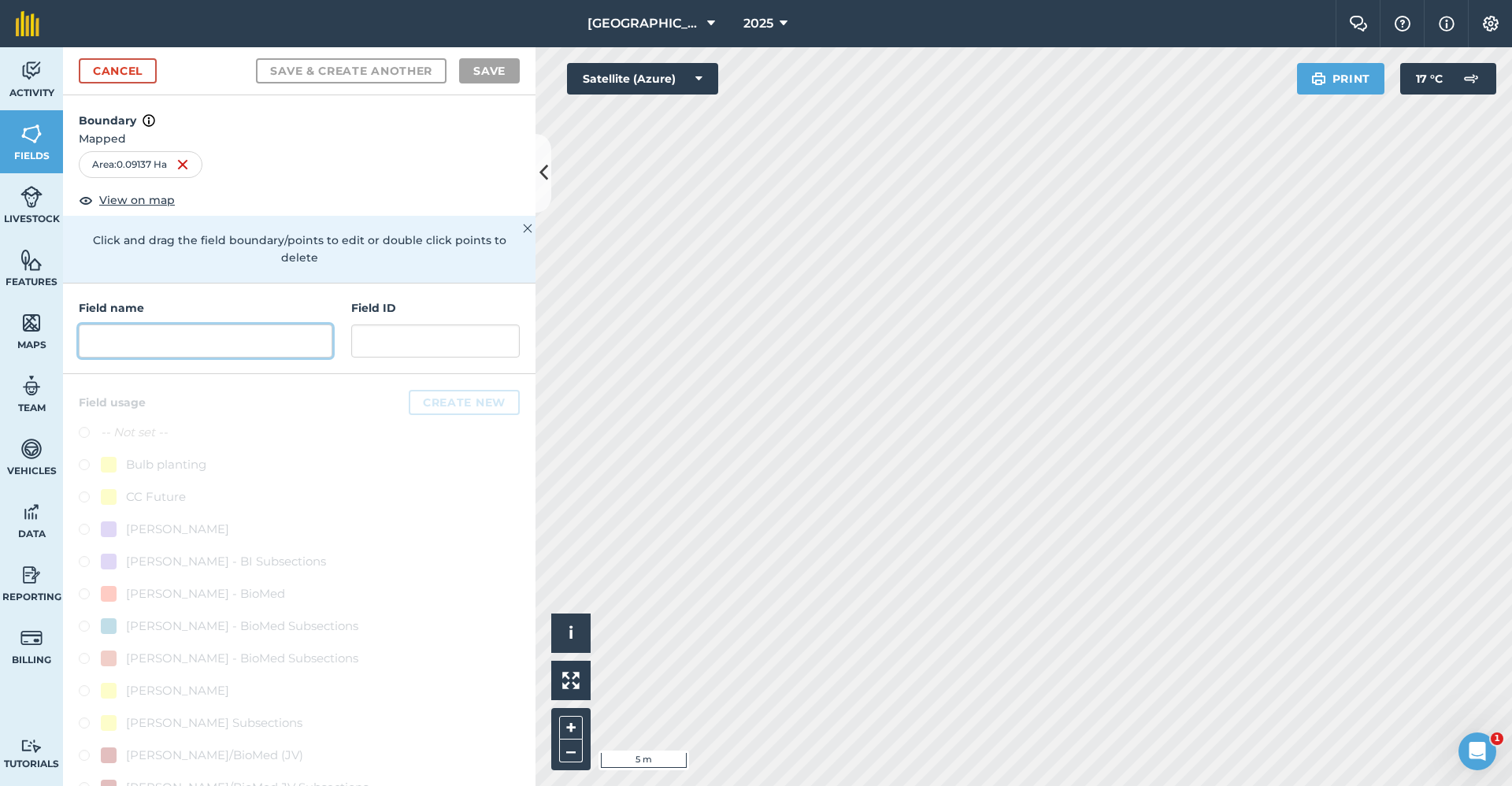
click at [193, 337] on input "text" at bounding box center [206, 341] width 254 height 33
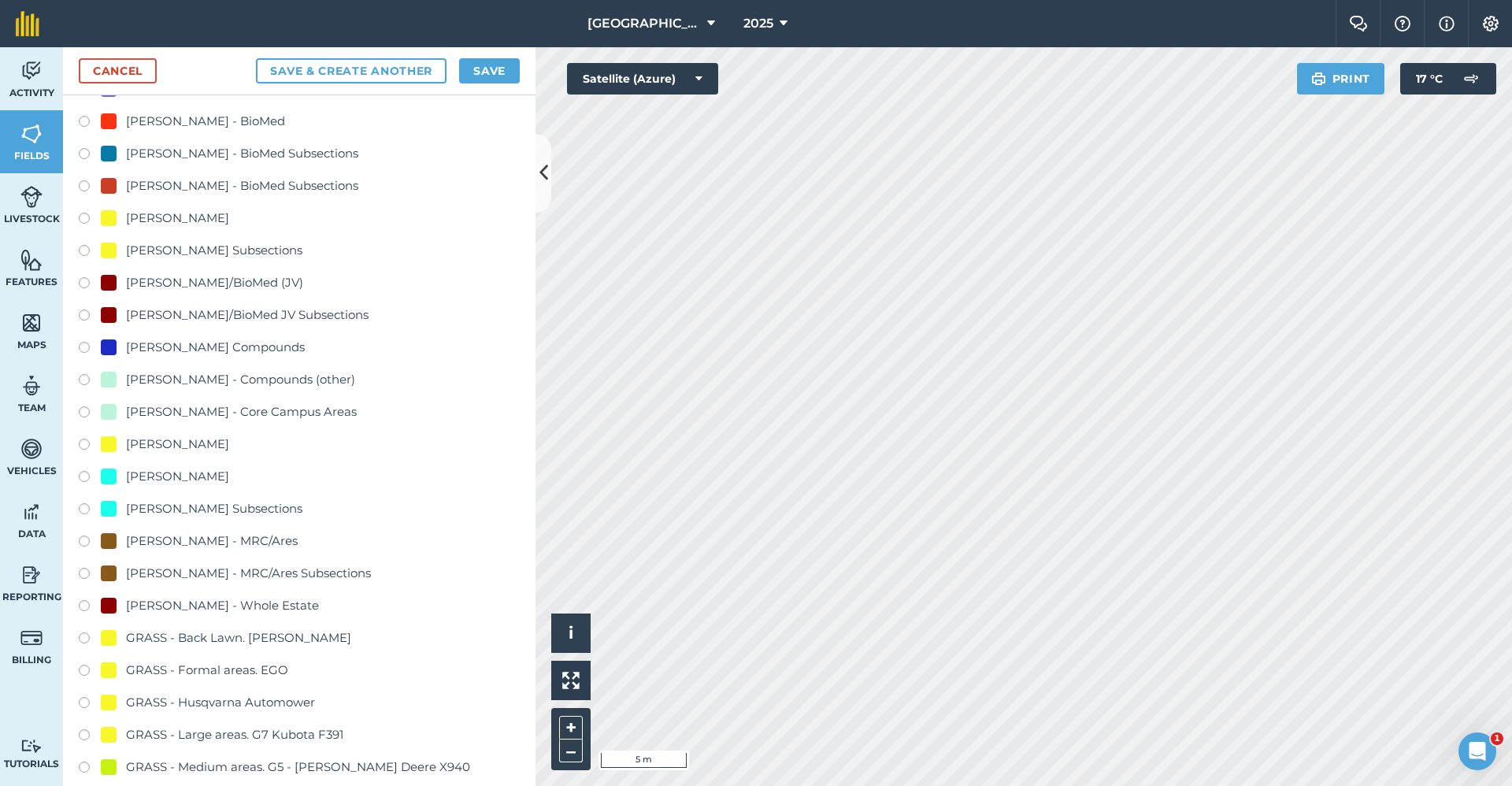
scroll to position [1024, 0]
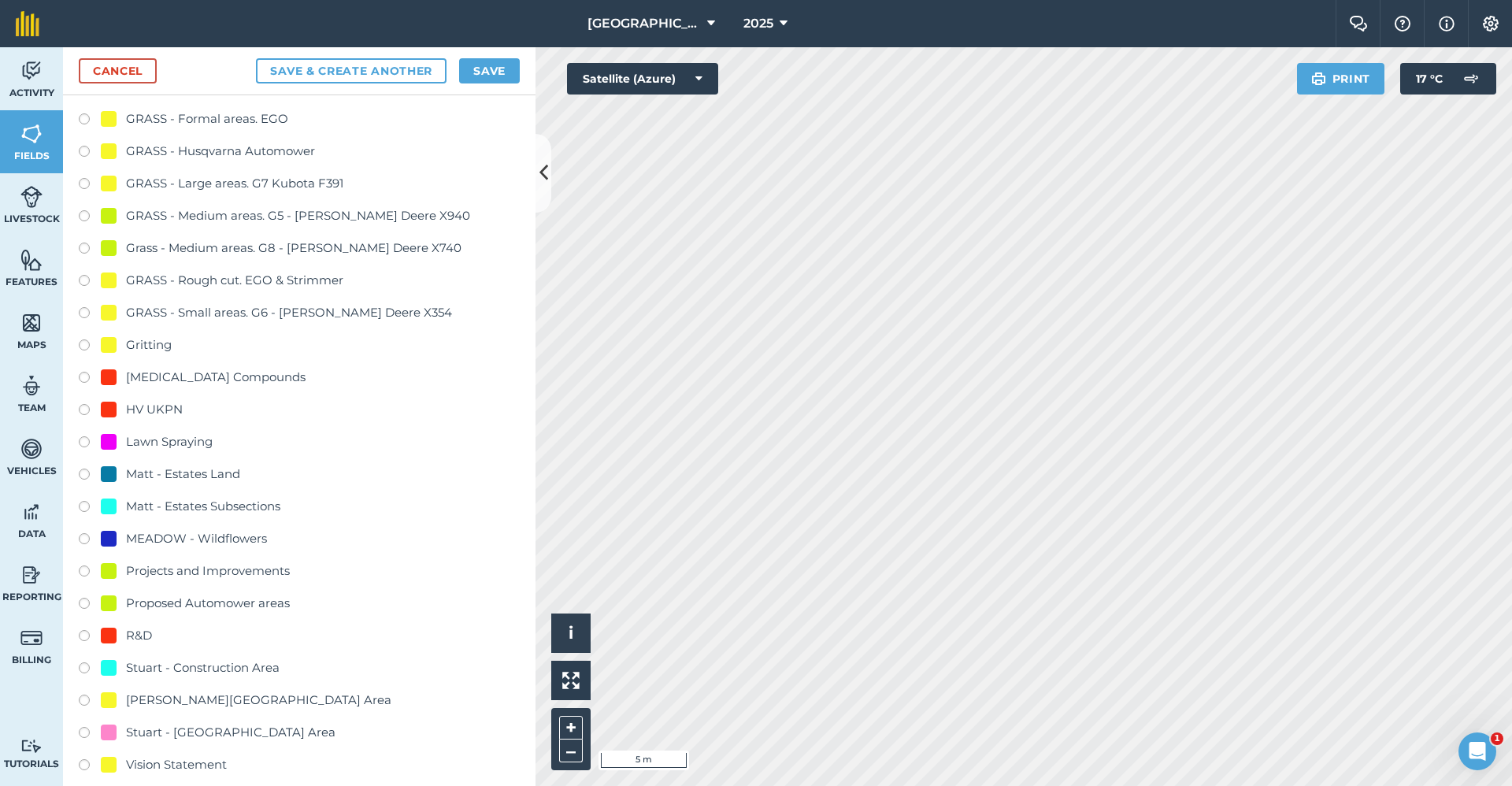
type input "2650-Gritting"
click at [162, 349] on div "Gritting" at bounding box center [149, 344] width 46 height 19
radio input "true"
click at [478, 63] on button "Save" at bounding box center [489, 71] width 61 height 25
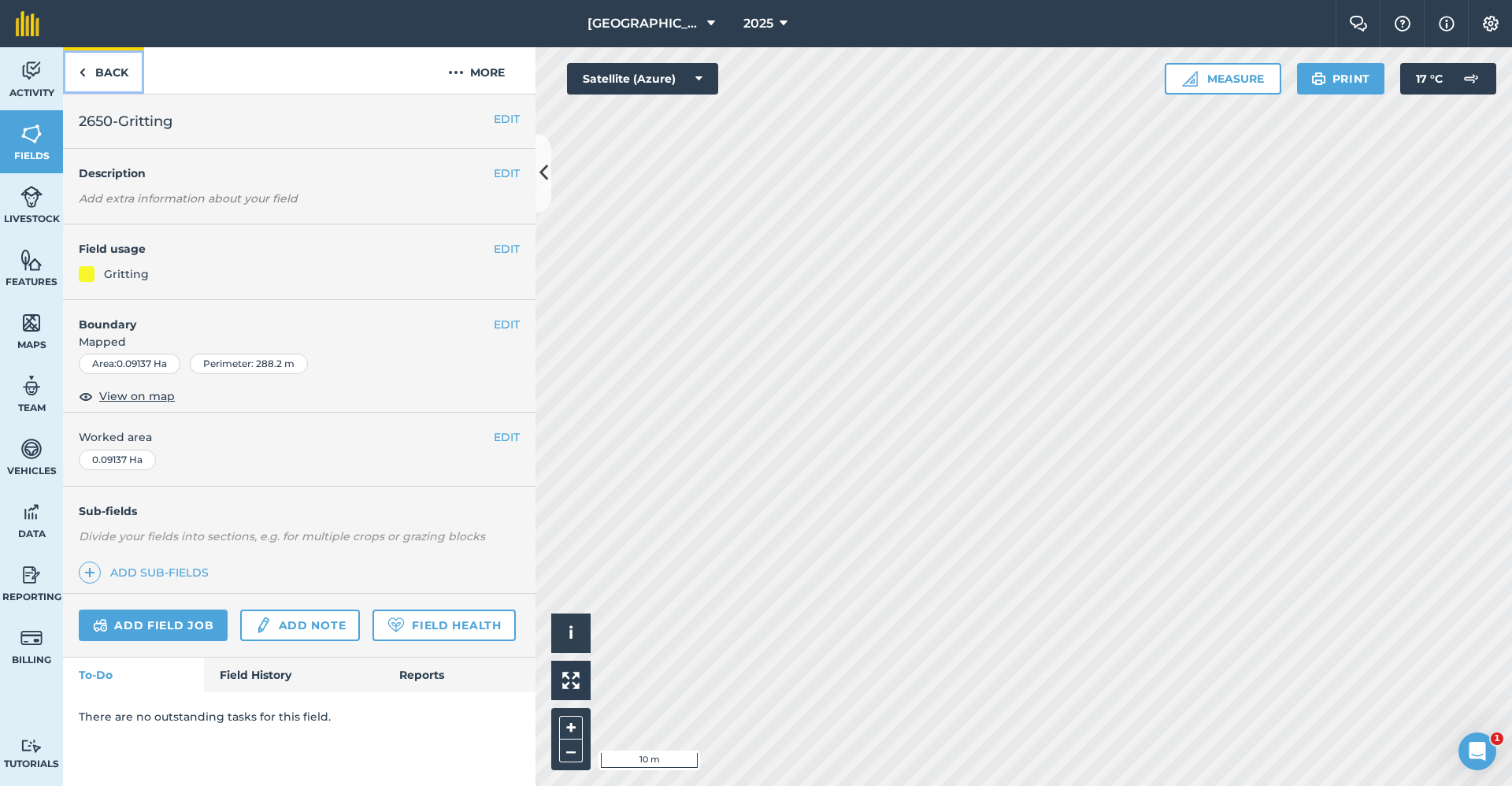
click at [123, 81] on link "Back" at bounding box center [104, 71] width 81 height 46
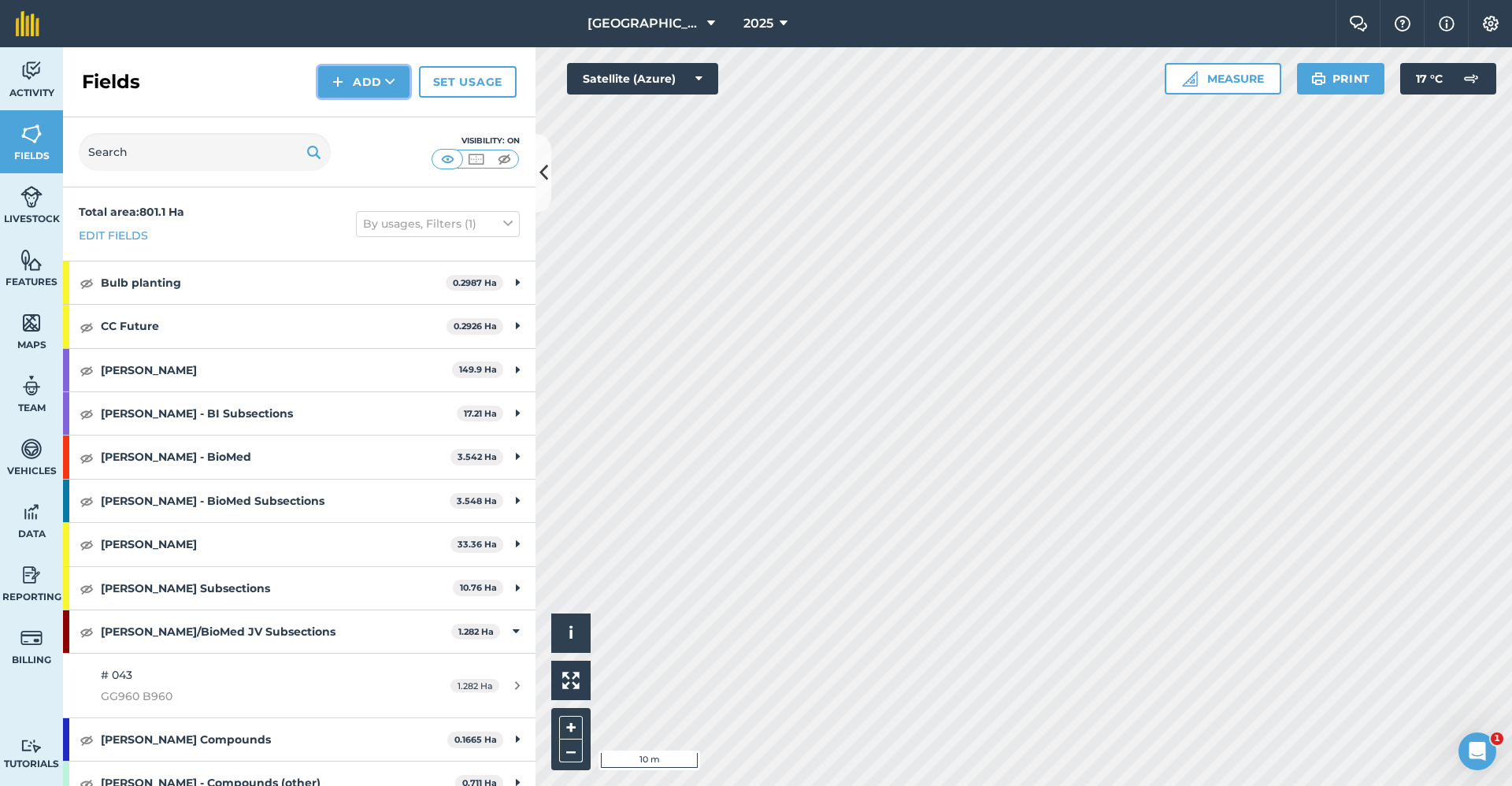
click at [361, 72] on button "Add" at bounding box center [363, 82] width 91 height 32
click at [341, 124] on link "Draw" at bounding box center [363, 118] width 86 height 35
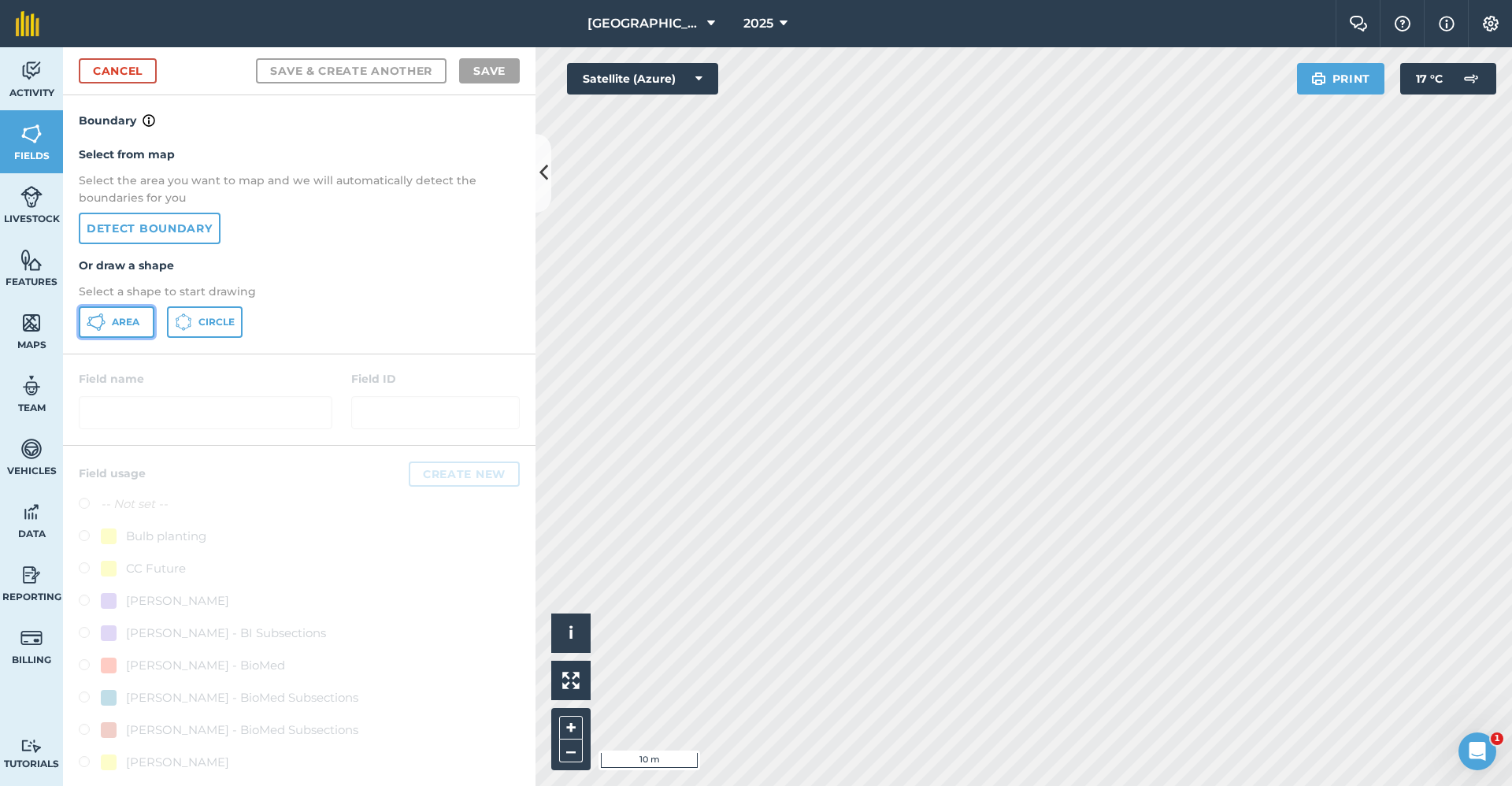
click at [122, 315] on button "Area" at bounding box center [116, 322] width 76 height 32
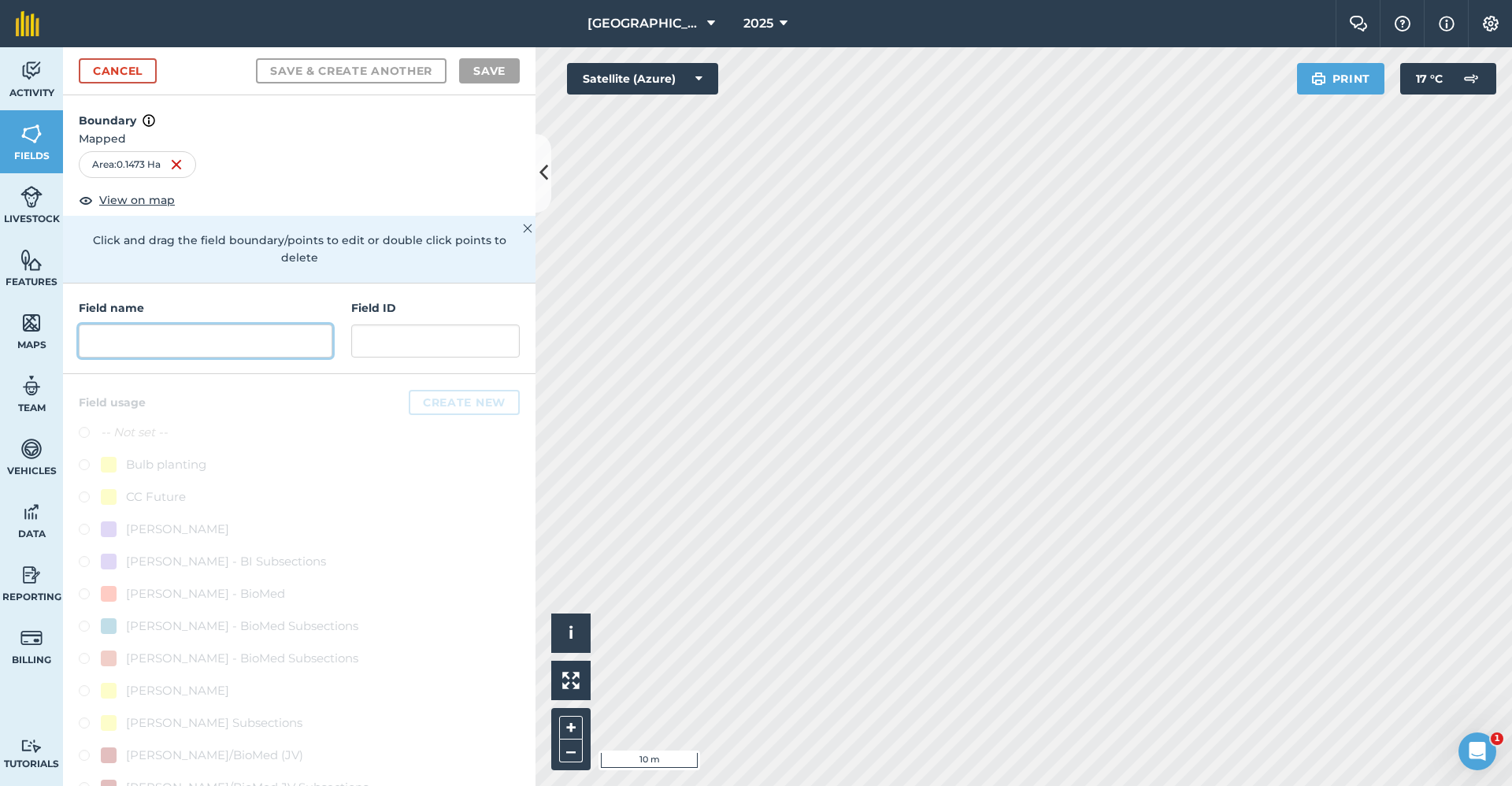
click at [158, 334] on input "text" at bounding box center [206, 341] width 254 height 33
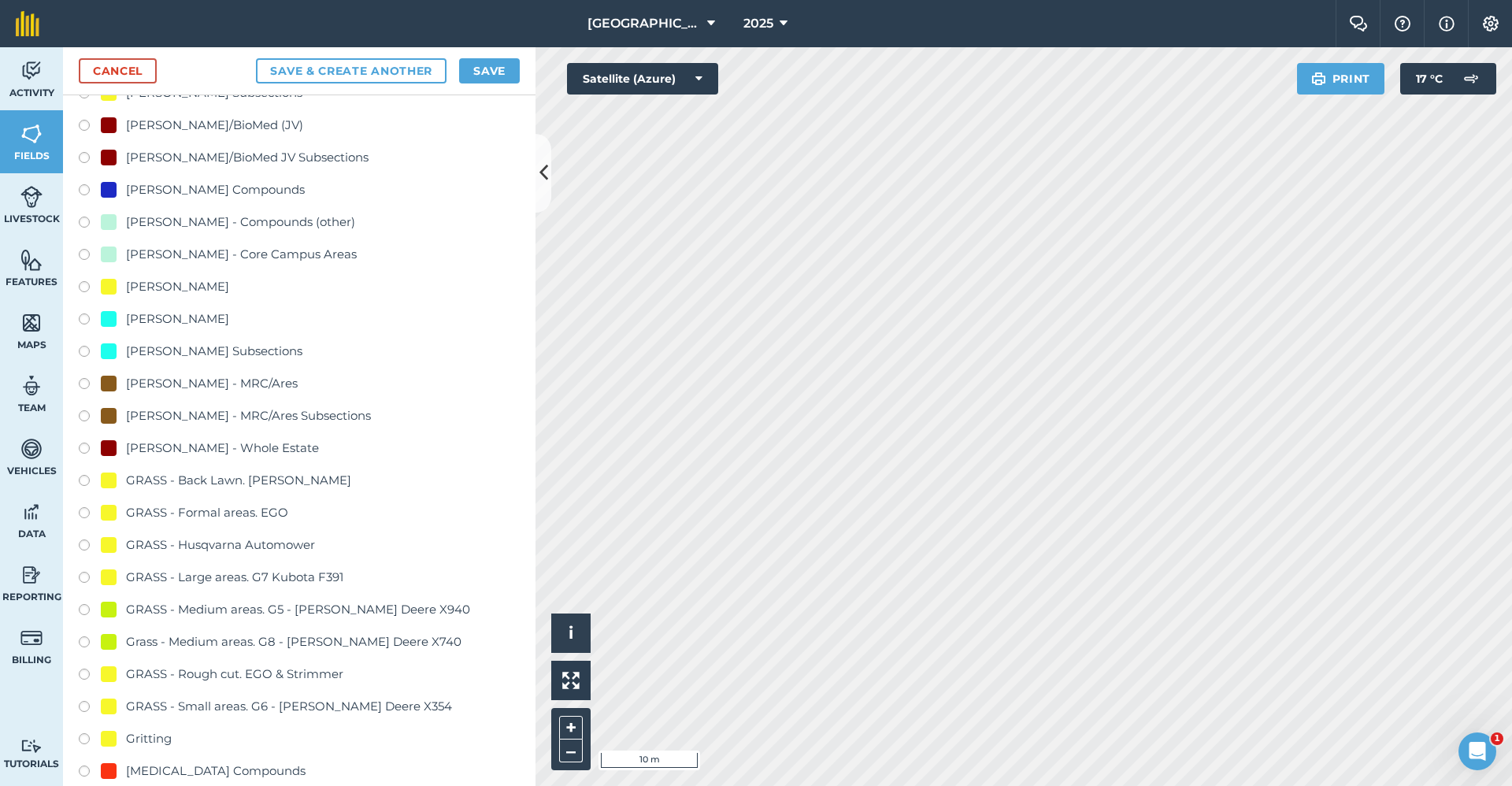
scroll to position [867, 0]
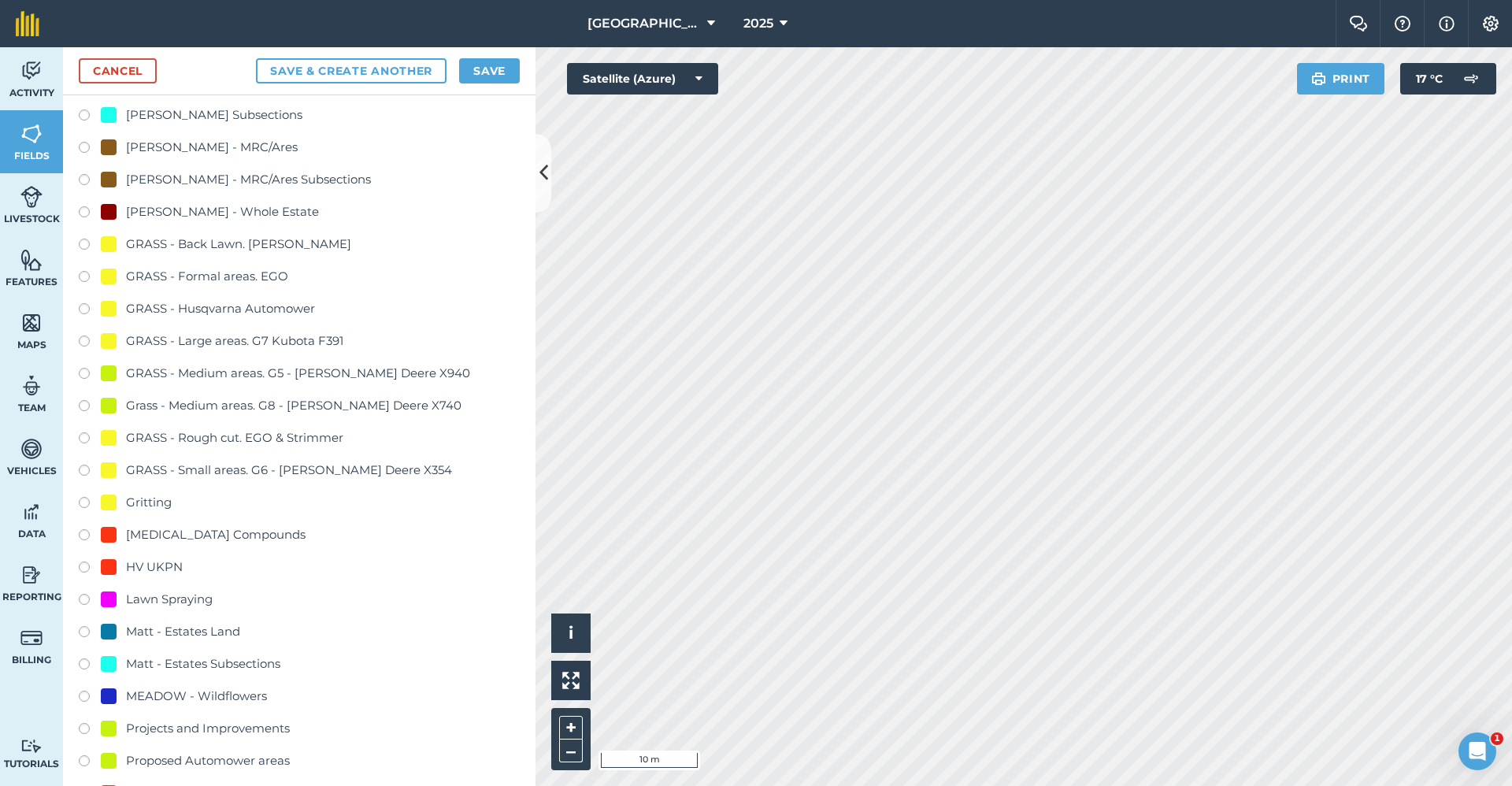
type input "2650-Gritting"
click at [164, 509] on div "Gritting" at bounding box center [149, 502] width 46 height 19
radio input "true"
click at [487, 61] on button "Save" at bounding box center [489, 71] width 61 height 25
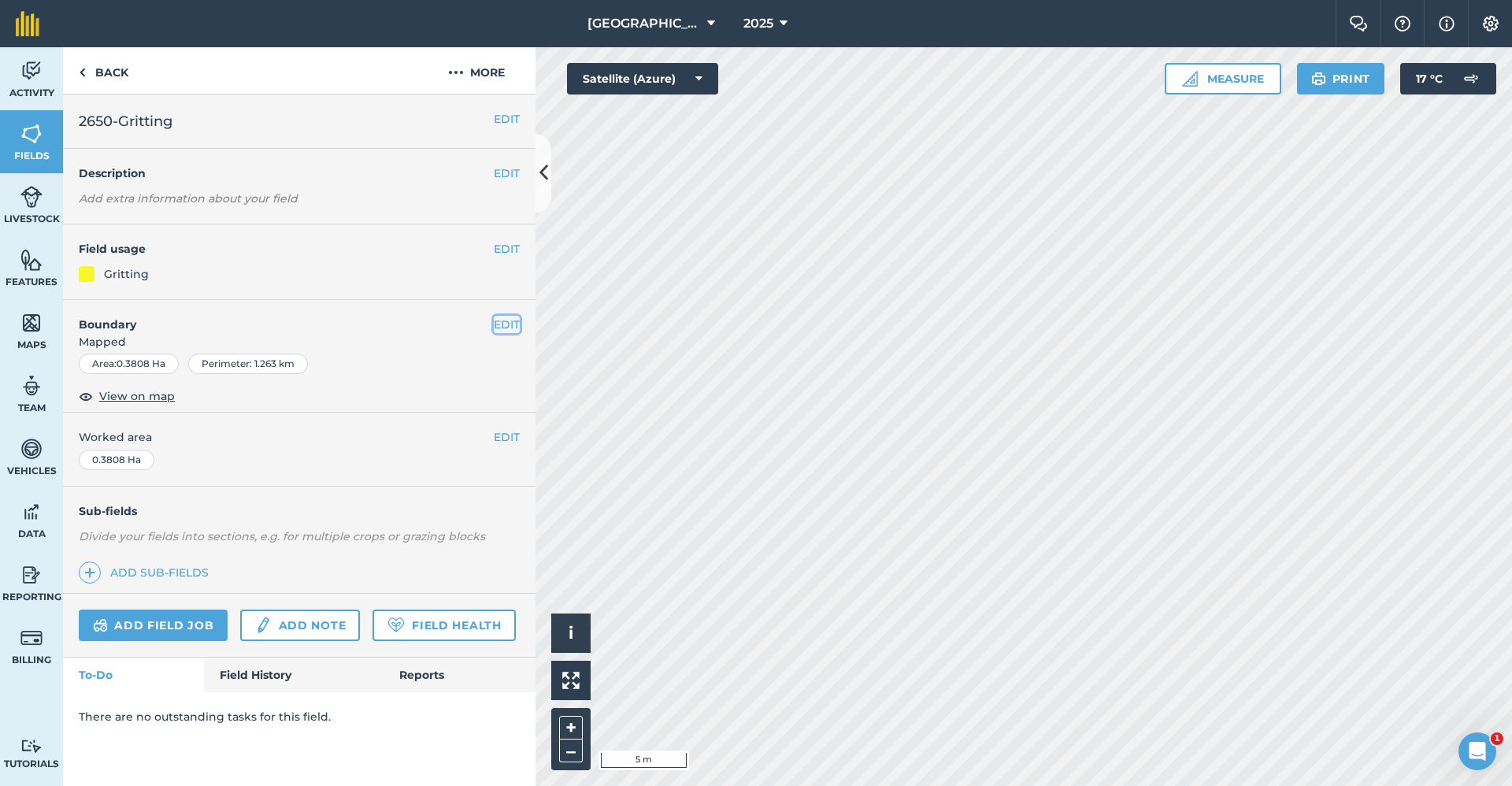
click at [514, 322] on button "EDIT" at bounding box center [506, 325] width 26 height 17
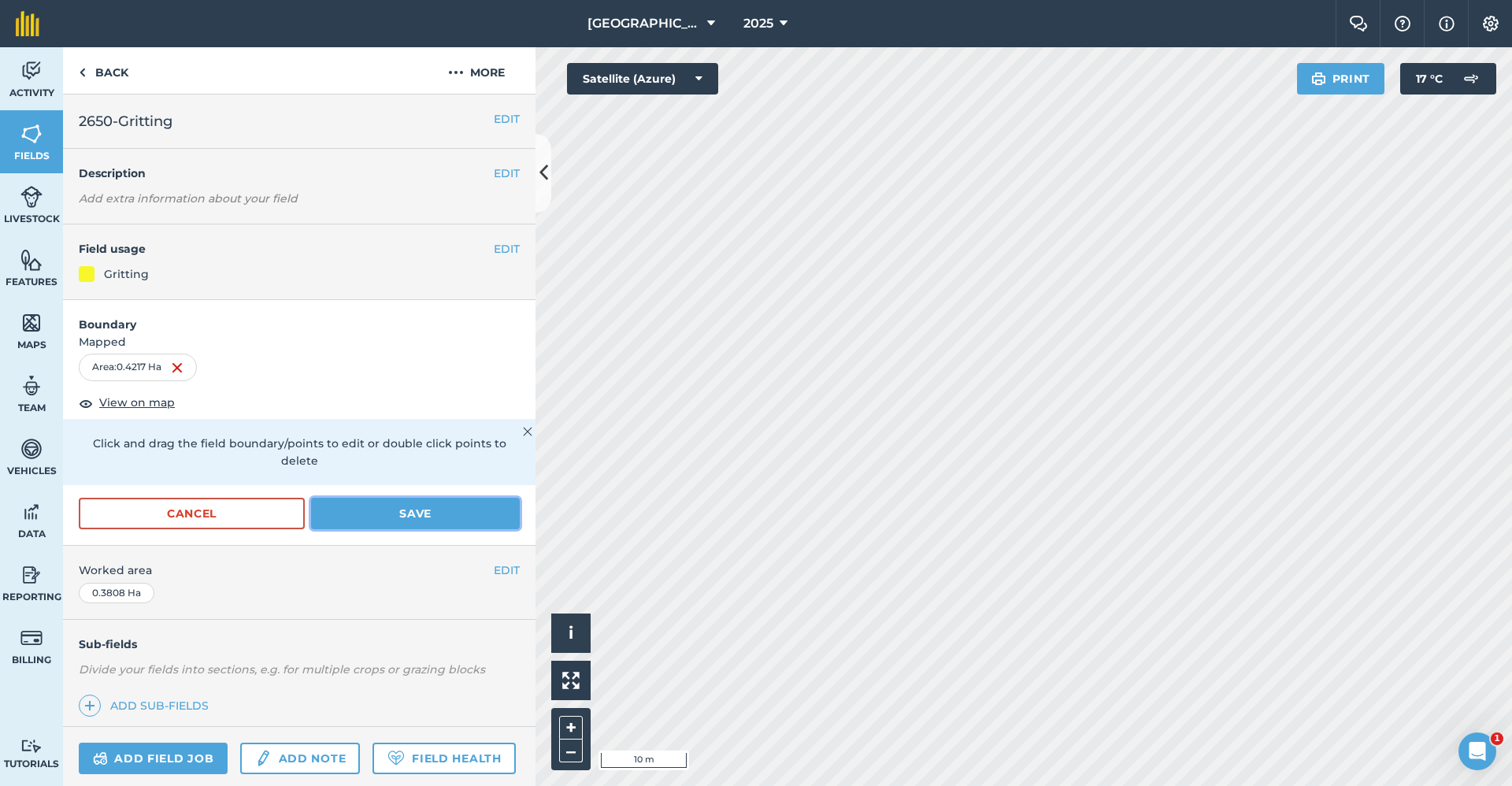
click at [412, 512] on button "Save" at bounding box center [415, 514] width 208 height 32
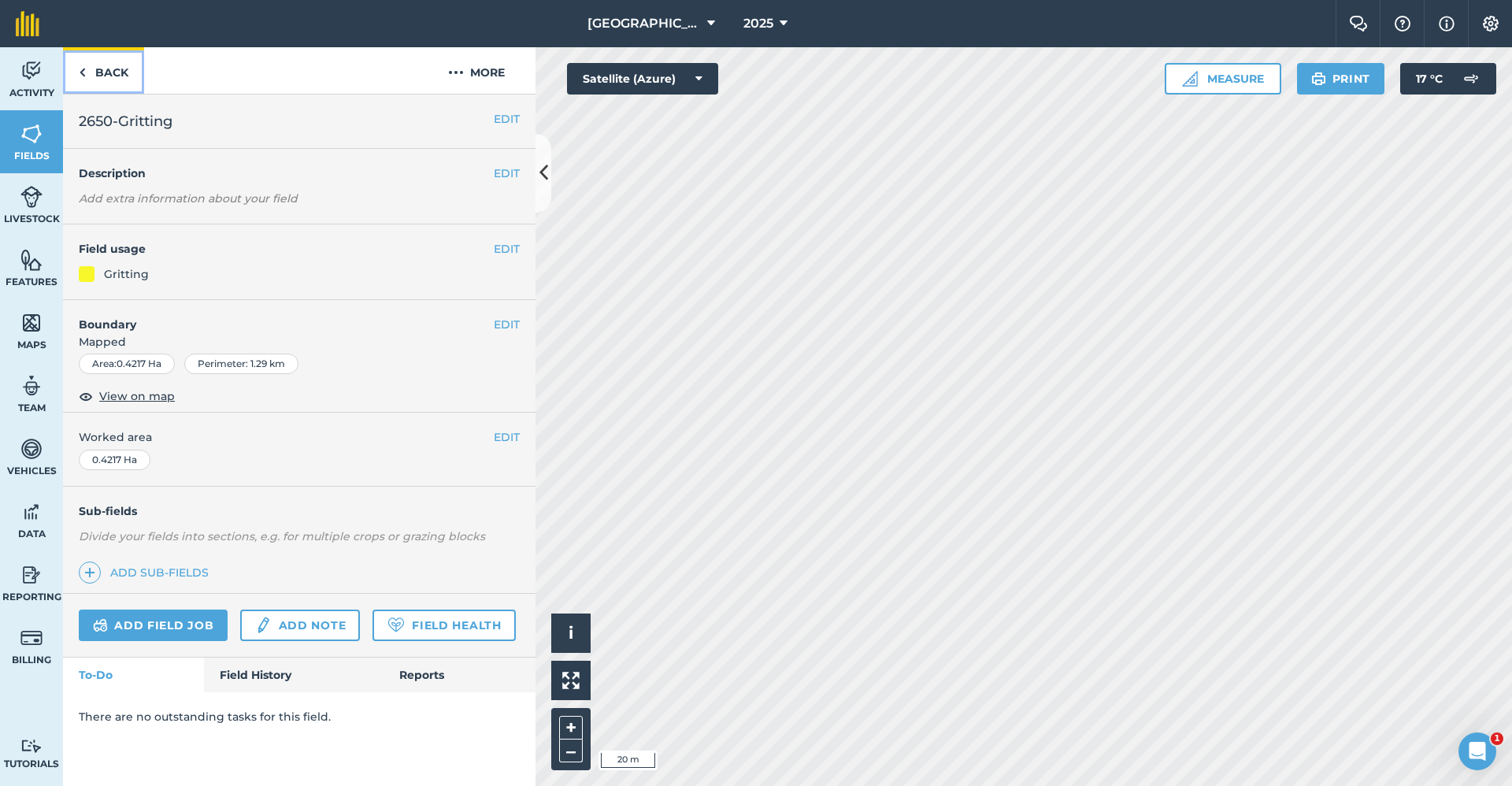
click at [93, 61] on link "Back" at bounding box center [104, 71] width 81 height 46
click at [115, 71] on link "Back" at bounding box center [104, 71] width 81 height 46
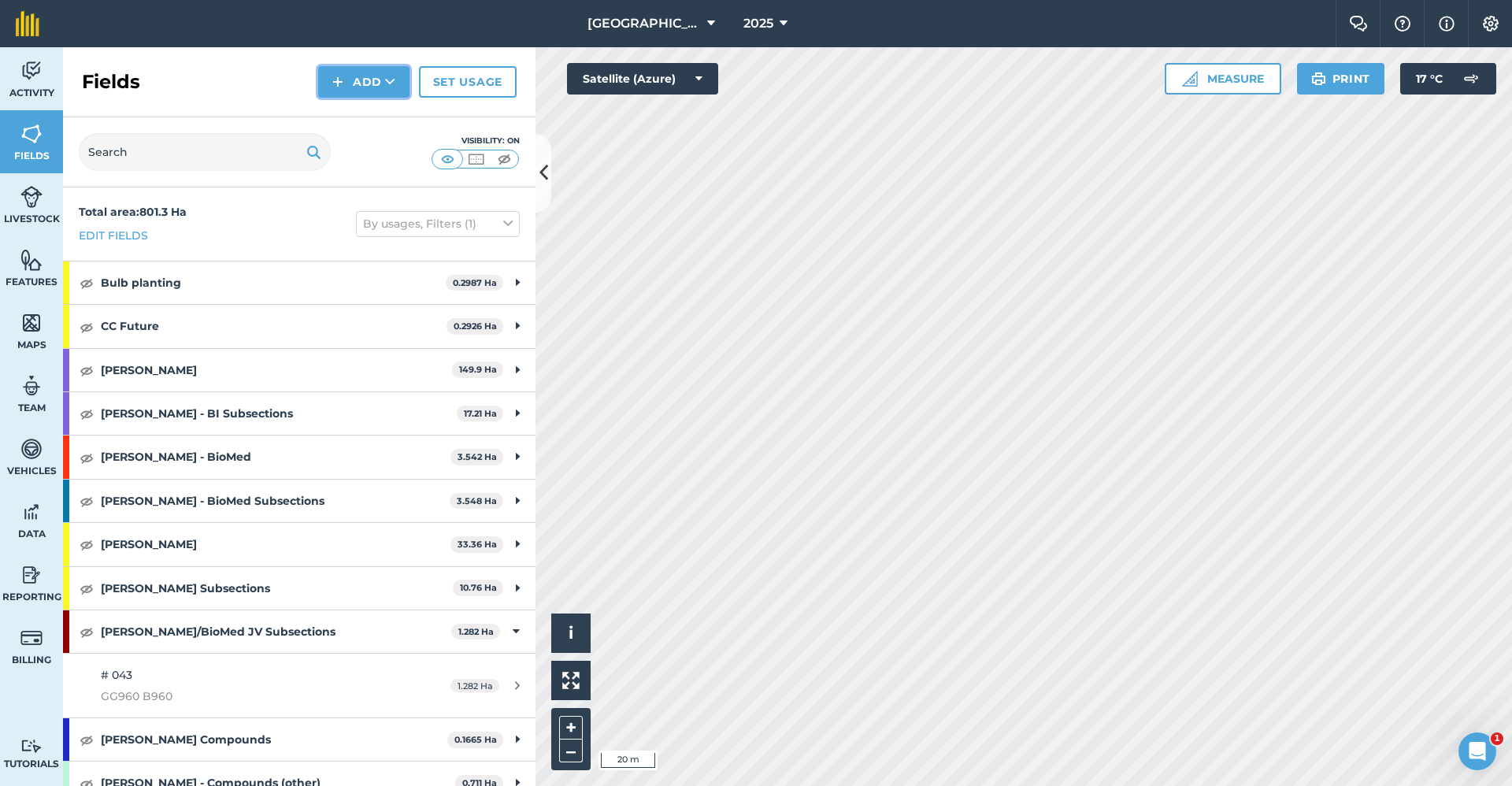
click at [348, 76] on button "Add" at bounding box center [363, 82] width 91 height 32
click at [344, 123] on link "Draw" at bounding box center [363, 118] width 86 height 35
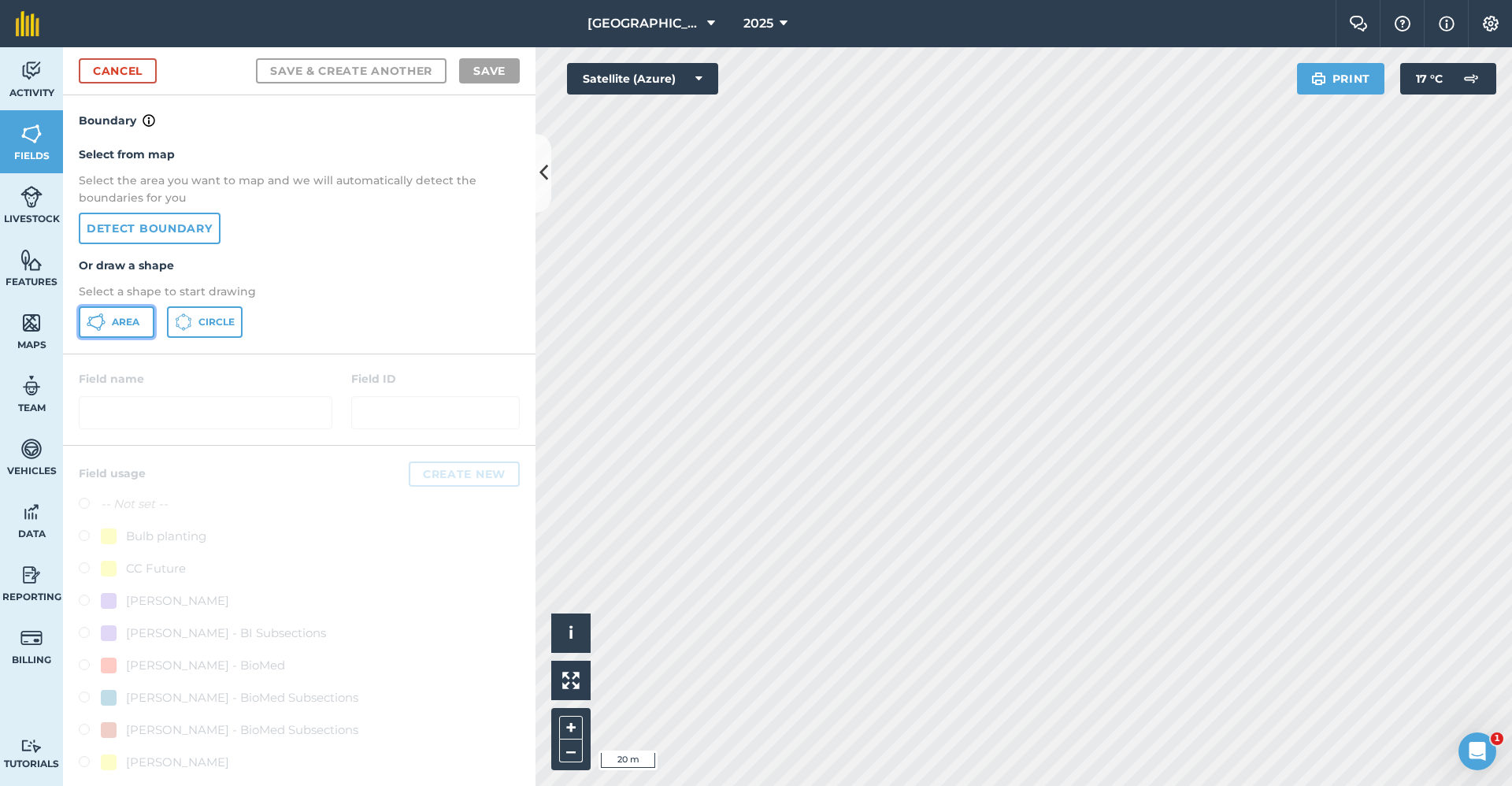
click at [122, 316] on span "Area" at bounding box center [125, 322] width 27 height 12
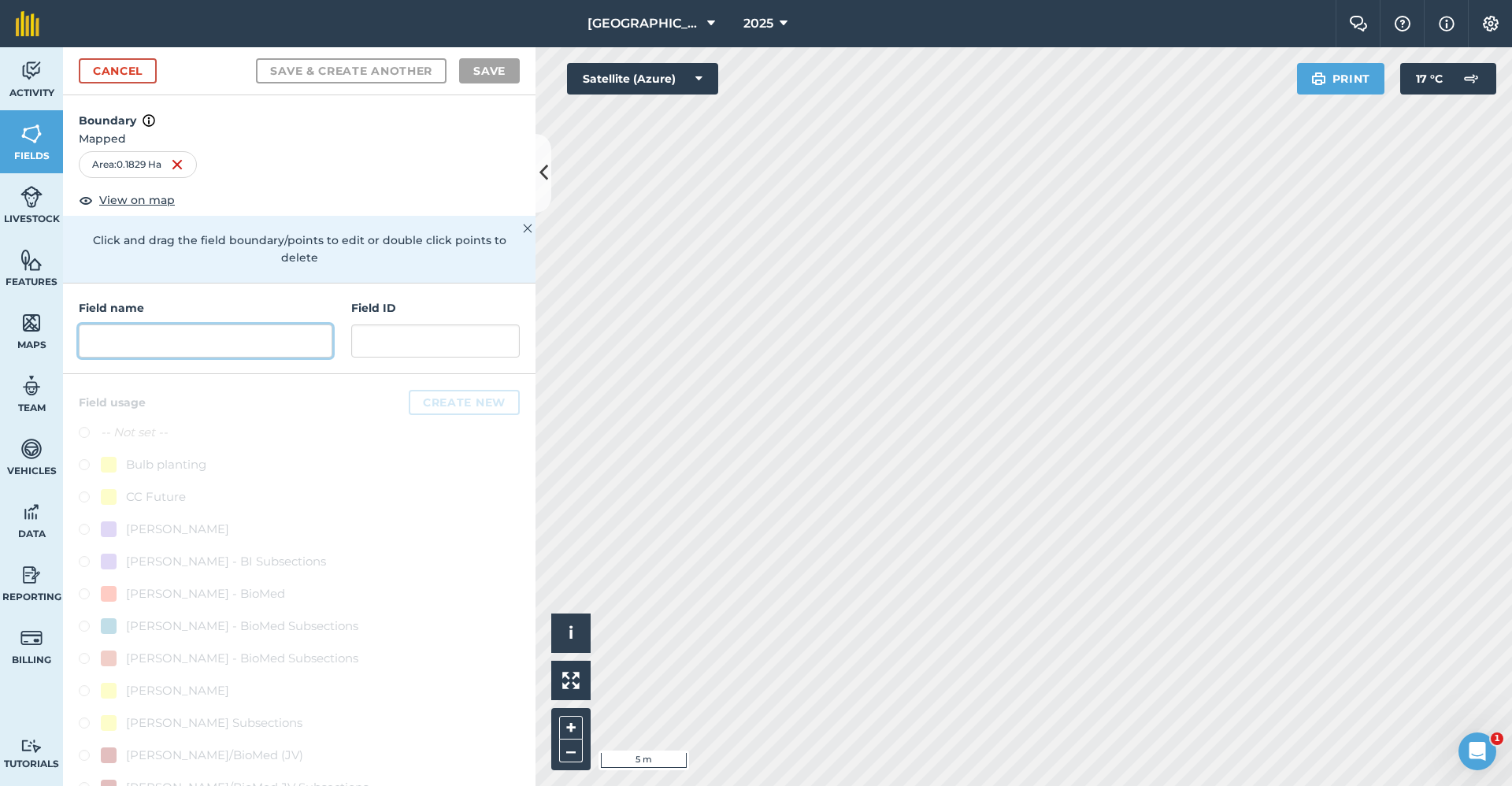
click at [189, 341] on input "text" at bounding box center [206, 341] width 254 height 33
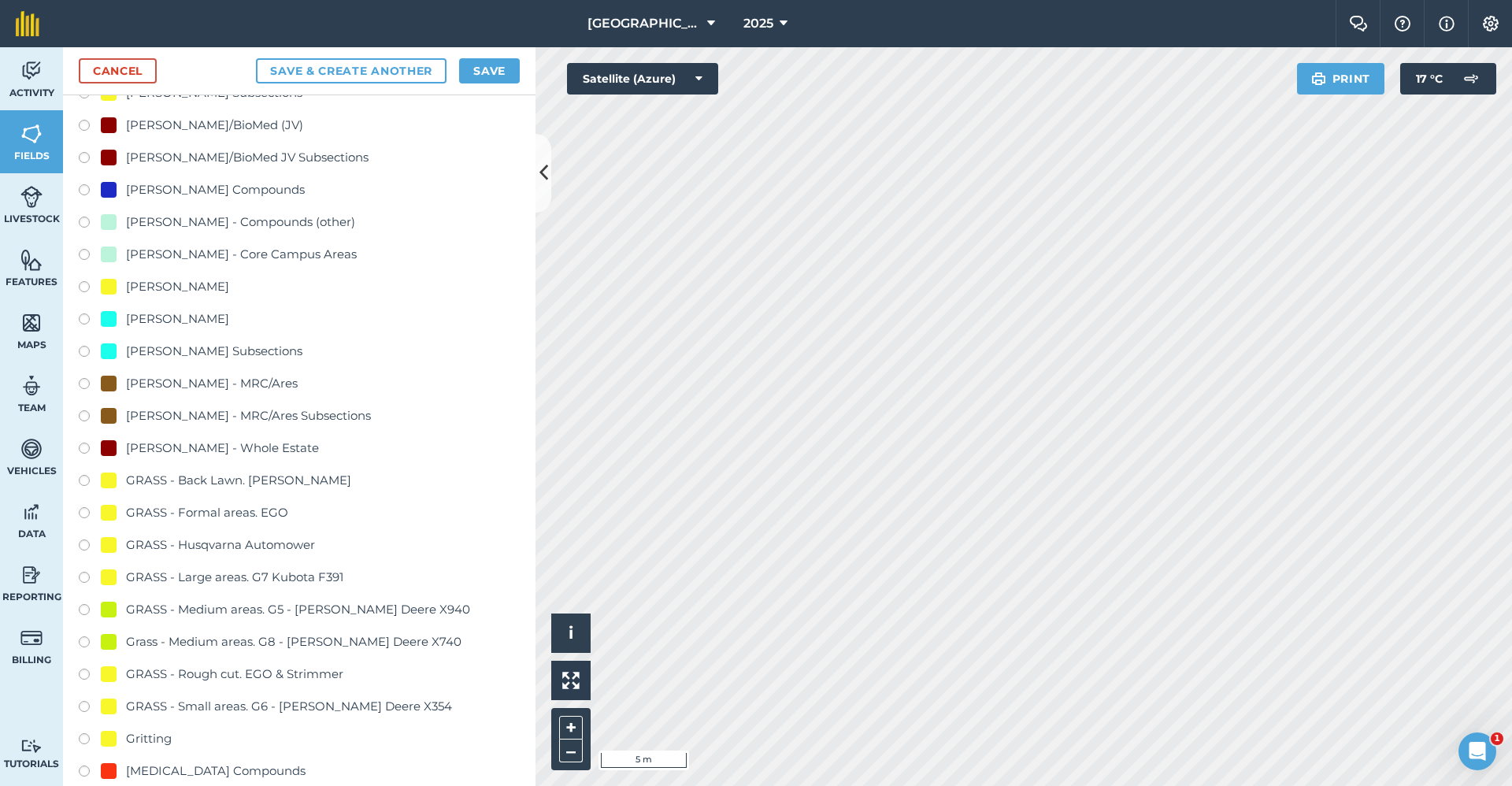
scroll to position [788, 0]
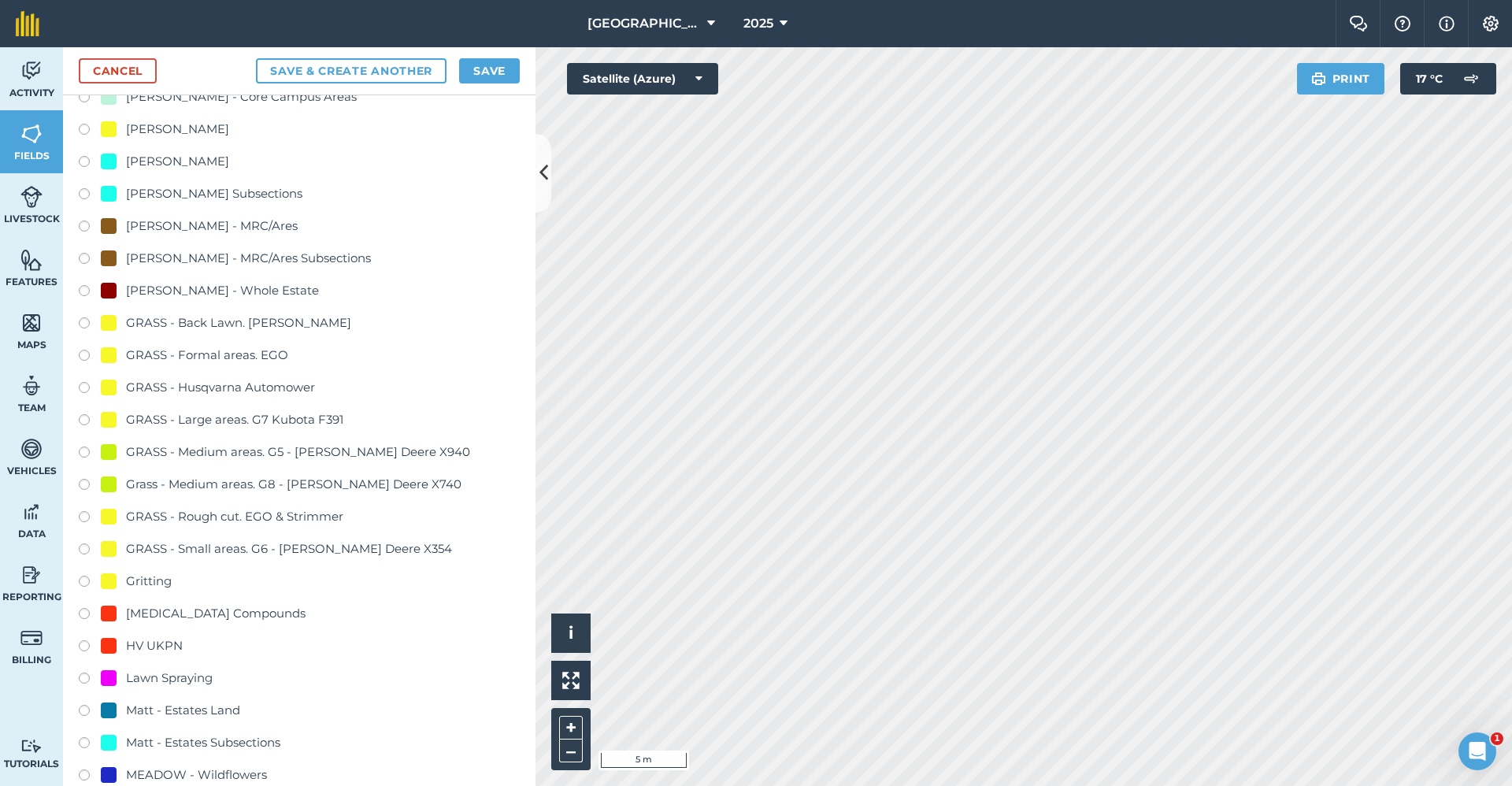
type input "2650-Gritting"
click at [154, 579] on div "Gritting" at bounding box center [149, 581] width 46 height 19
radio input "true"
click at [500, 73] on button "Save" at bounding box center [489, 71] width 61 height 25
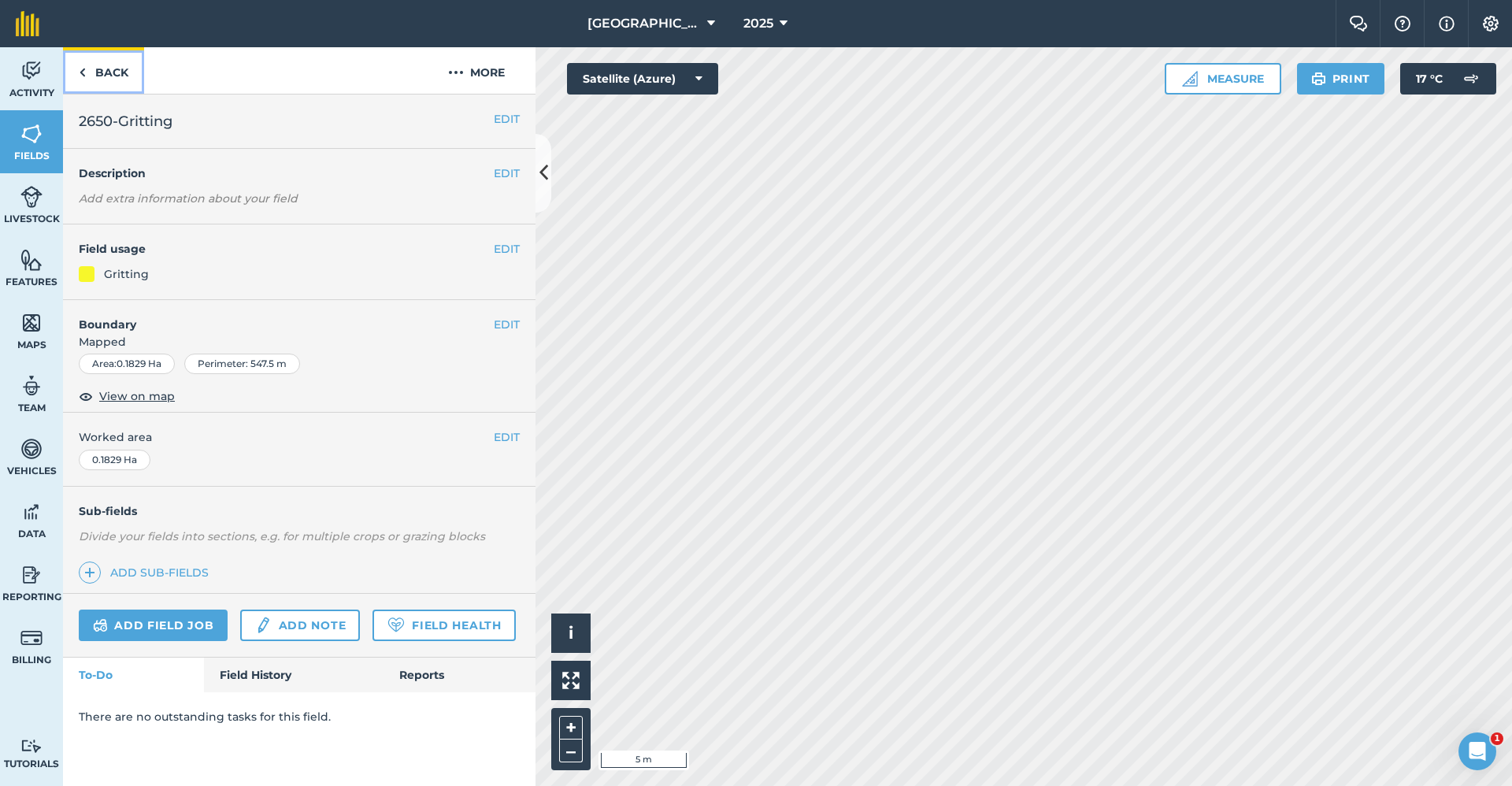
click at [115, 70] on link "Back" at bounding box center [104, 71] width 81 height 46
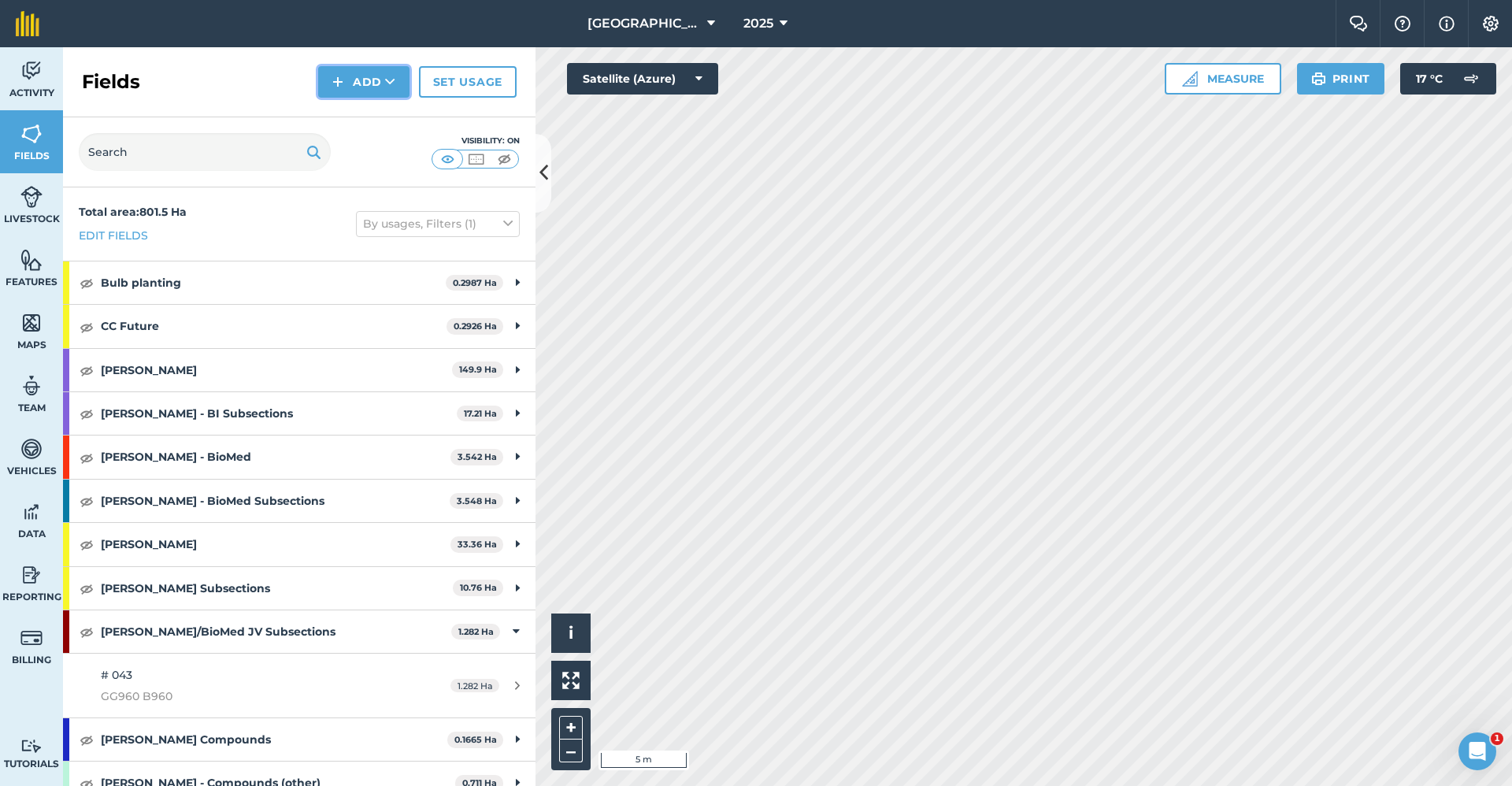
click at [340, 81] on img at bounding box center [337, 81] width 11 height 19
click at [339, 120] on link "Draw" at bounding box center [363, 118] width 86 height 35
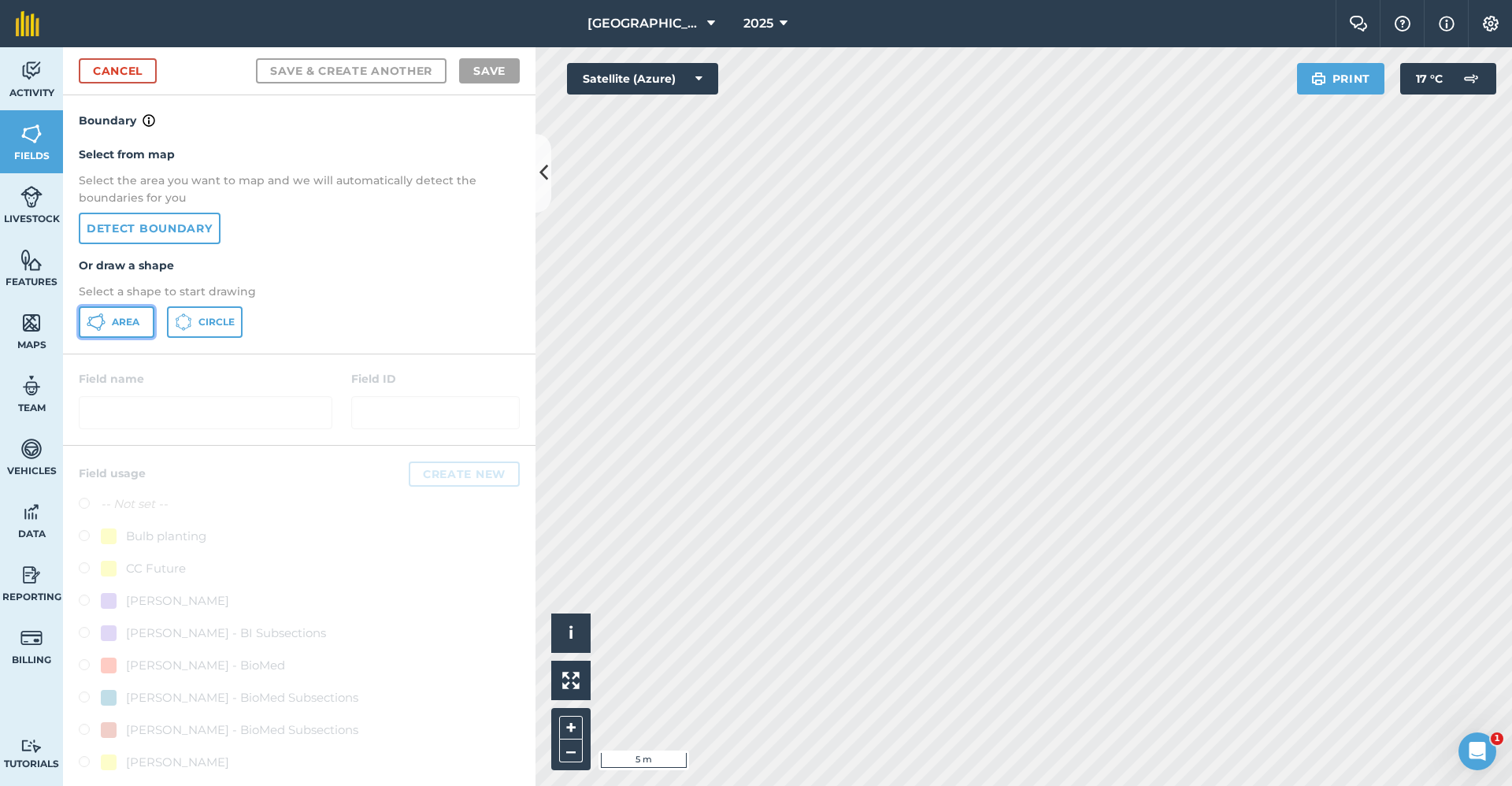
click at [117, 328] on span "Area" at bounding box center [125, 322] width 27 height 12
click at [1041, 18] on div "Babraham Research Campus (Gardens) 2025 Farm Chat Help Info Settings Babraham R…" at bounding box center [756, 393] width 1512 height 786
click at [1144, 0] on html "Babraham Research Campus (Gardens) 2025 Farm Chat Help Info Settings Babraham R…" at bounding box center [756, 393] width 1512 height 786
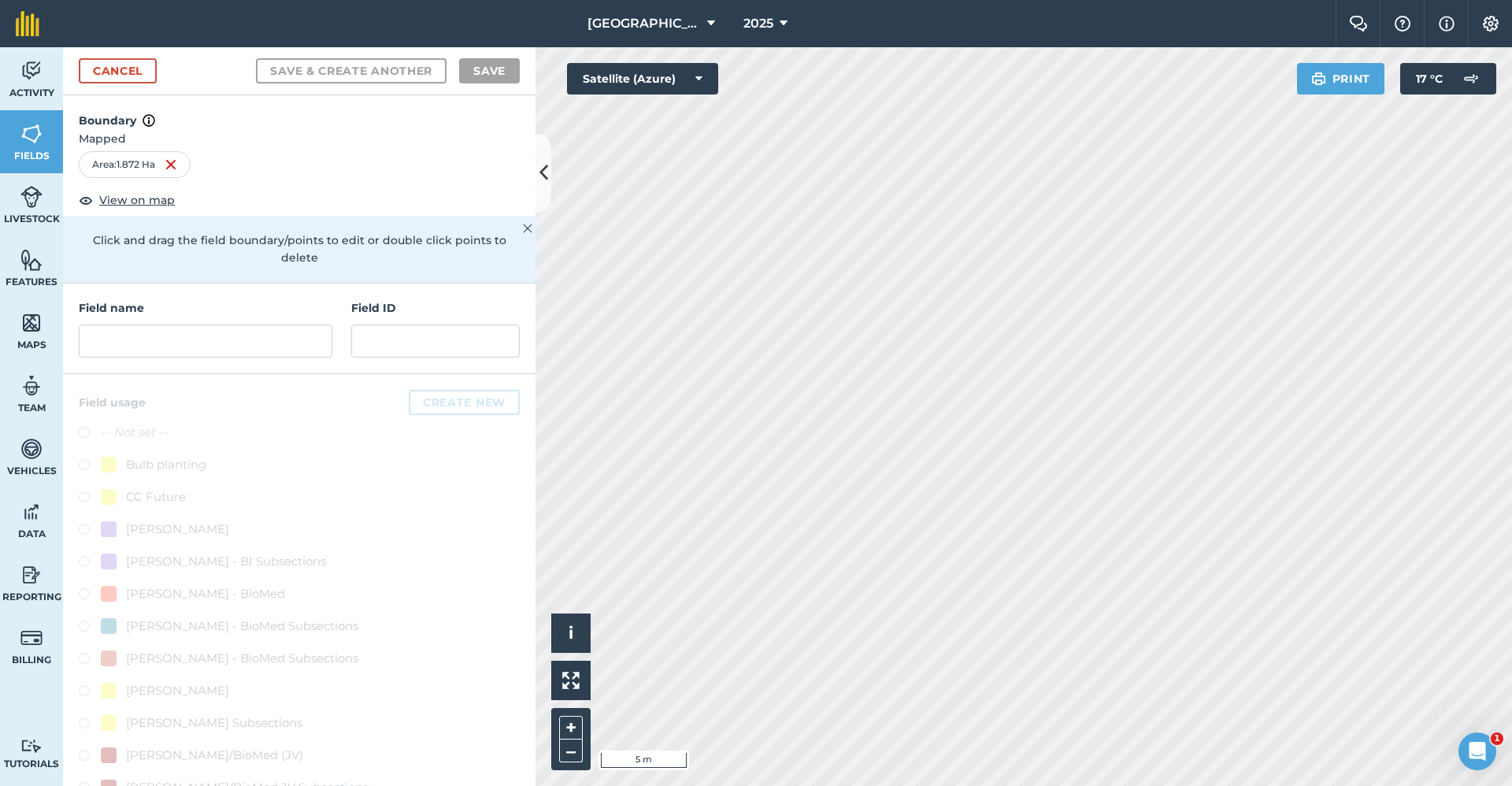
click at [1097, 785] on html "Babraham Research Campus (Gardens) 2025 Farm Chat Help Info Settings Babraham R…" at bounding box center [756, 393] width 1512 height 786
click at [1112, 785] on html "Babraham Research Campus (Gardens) 2025 Farm Chat Help Info Settings Babraham R…" at bounding box center [756, 393] width 1512 height 786
click at [992, 785] on html "Babraham Research Campus (Gardens) 2025 Farm Chat Help Info Settings Babraham R…" at bounding box center [756, 393] width 1512 height 786
click at [666, 66] on div "Click to start drawing i © 2025 TomTom, Microsoft 5 m + – Satellite (Azure) Pri…" at bounding box center [1023, 417] width 977 height 739
click at [502, 90] on div "Activity Fields Livestock Features Maps Team Vehicles Data Reporting Billing Tu…" at bounding box center [756, 417] width 1512 height 739
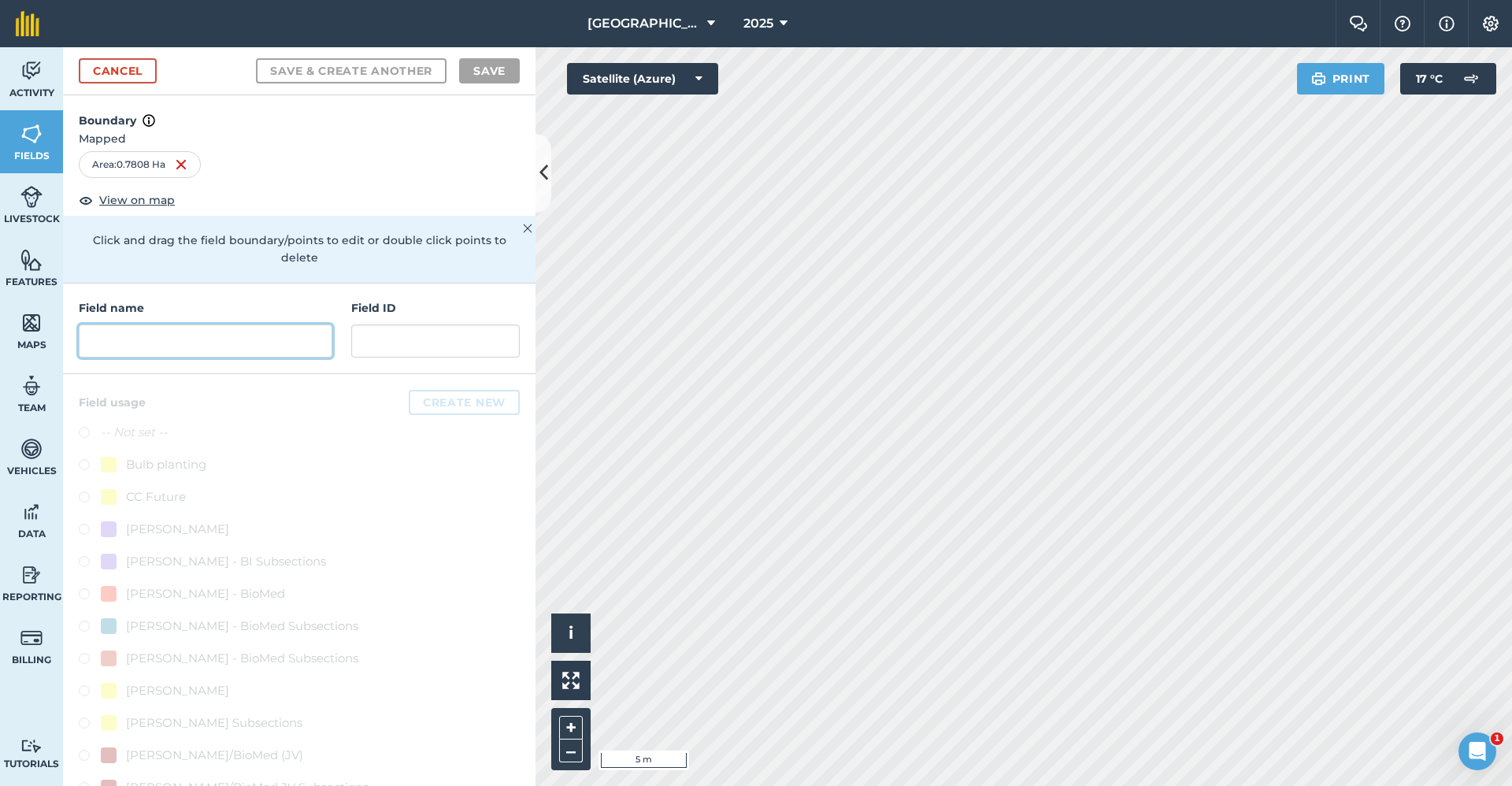
drag, startPoint x: 239, startPoint y: 344, endPoint x: 256, endPoint y: 352, distance: 18.8
click at [249, 344] on input "text" at bounding box center [206, 341] width 254 height 33
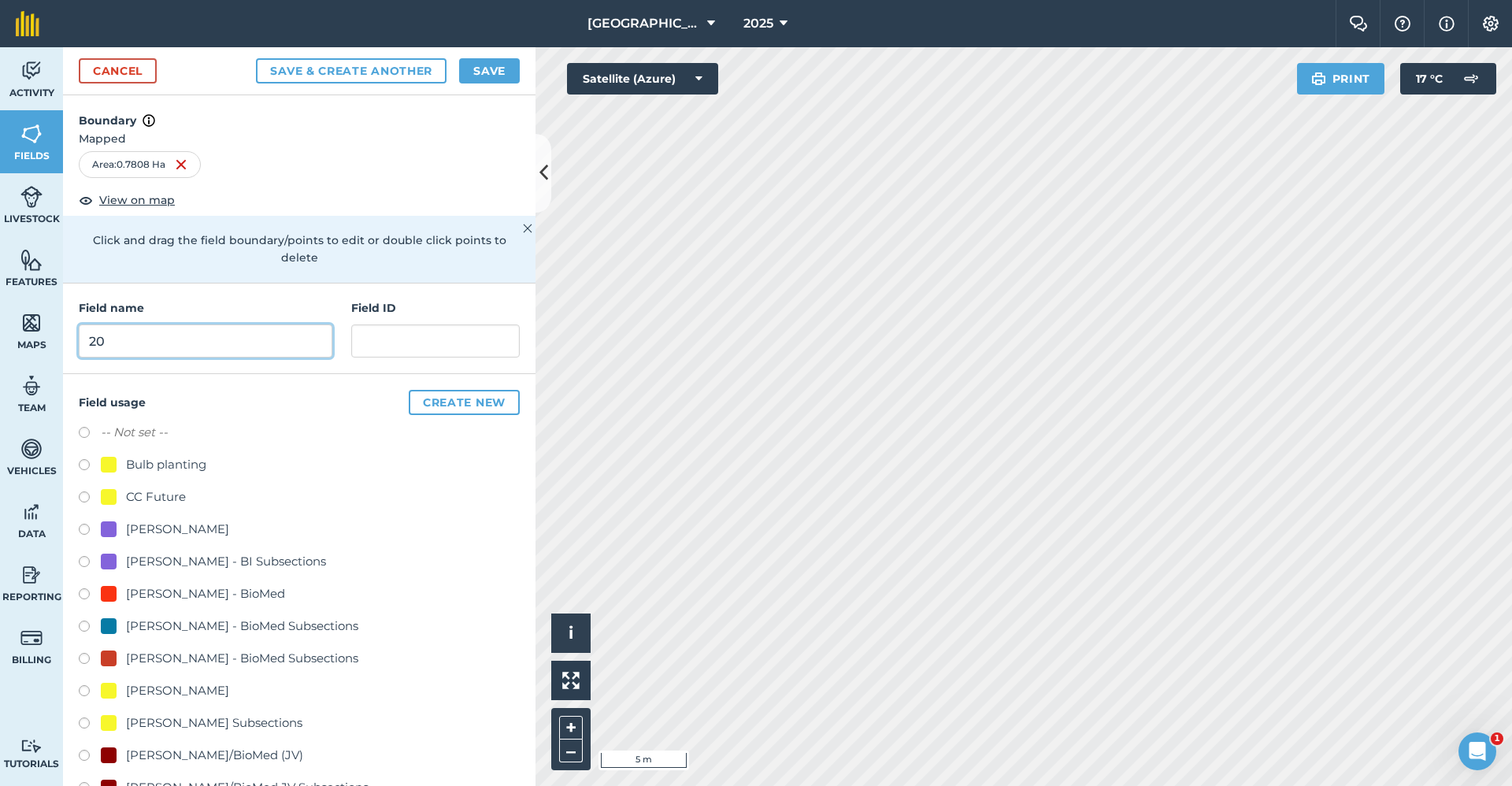
type input "2"
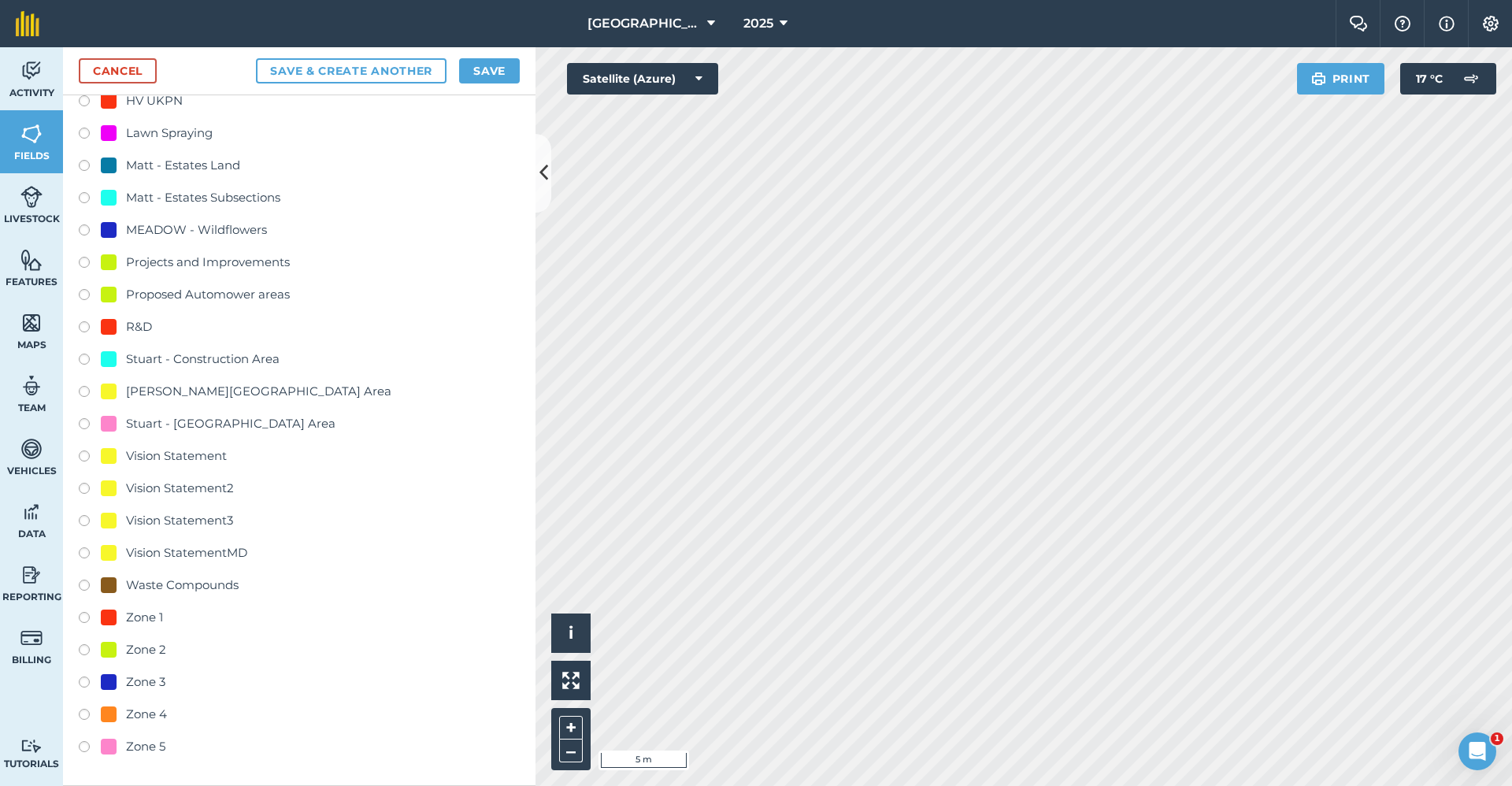
scroll to position [1175, 0]
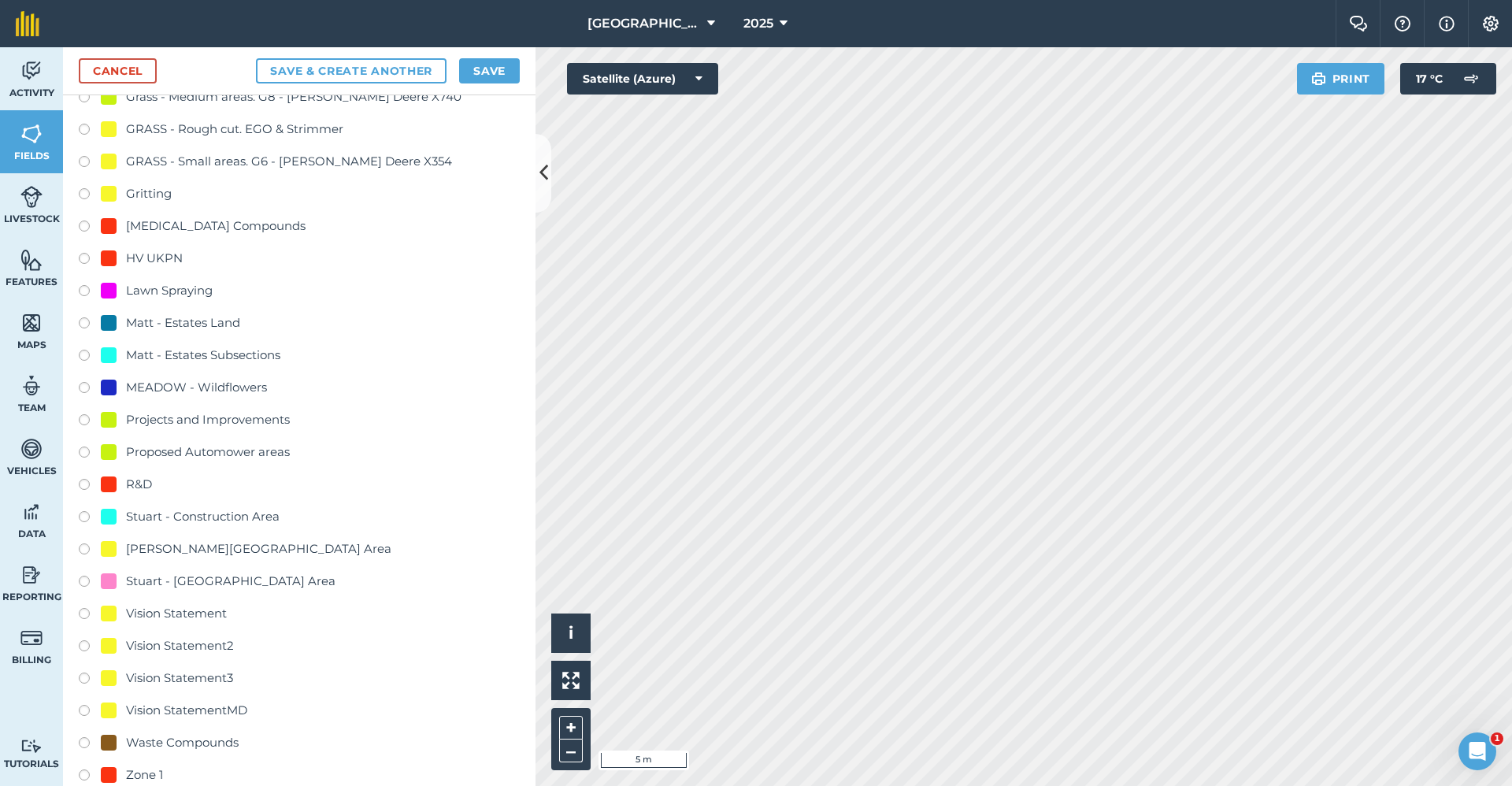
type input "2650-Gritting"
click at [161, 192] on div "Gritting" at bounding box center [149, 193] width 46 height 19
radio input "true"
click at [487, 54] on div "Cancel Save & Create Another Save" at bounding box center [299, 71] width 472 height 48
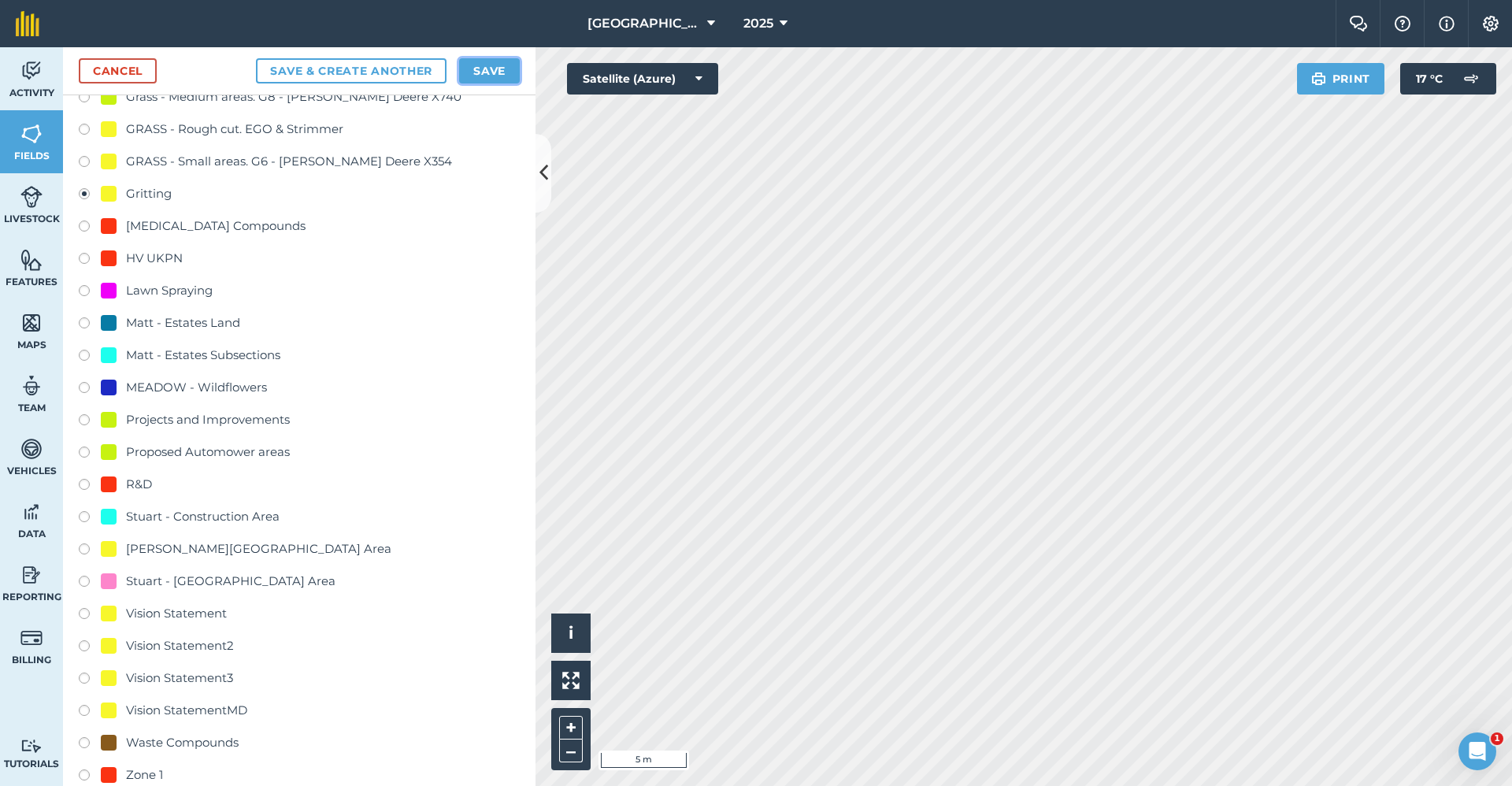
click at [477, 76] on button "Save" at bounding box center [489, 71] width 61 height 25
